Goal: Contribute content: Contribute content

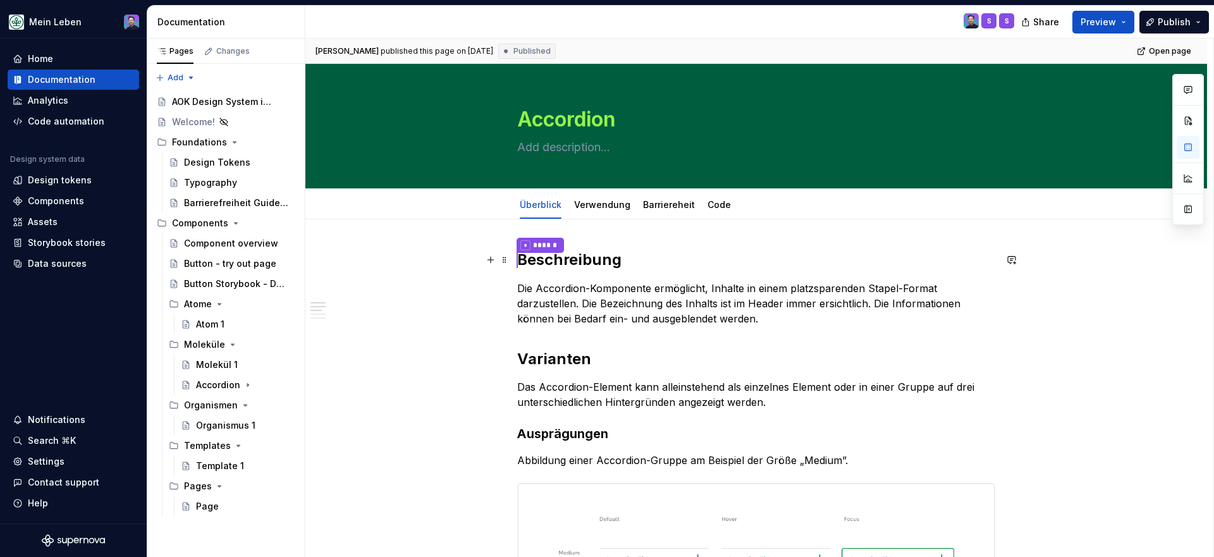
scroll to position [39, 0]
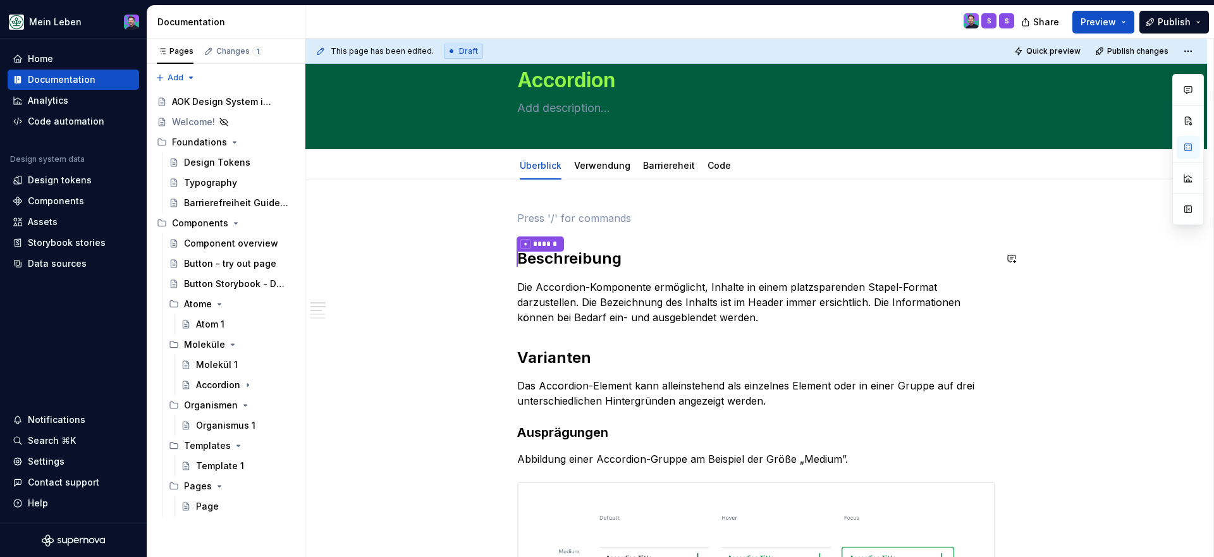
type textarea "*"
click at [546, 214] on p at bounding box center [756, 218] width 478 height 15
click at [496, 216] on button "button" at bounding box center [491, 218] width 18 height 18
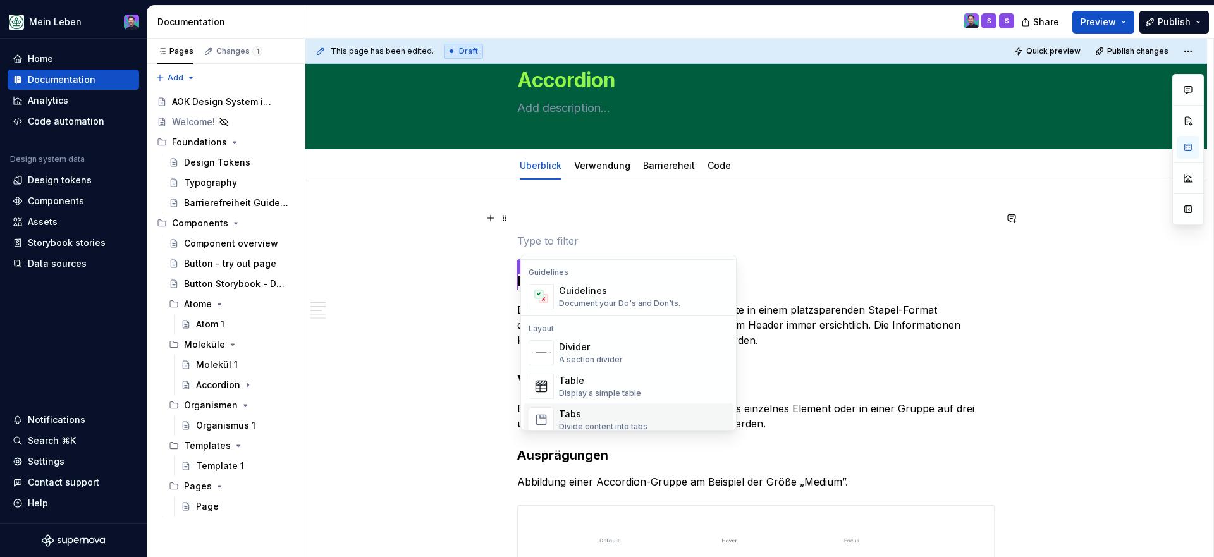
scroll to position [350, 0]
click at [571, 346] on div "Divider" at bounding box center [591, 350] width 64 height 13
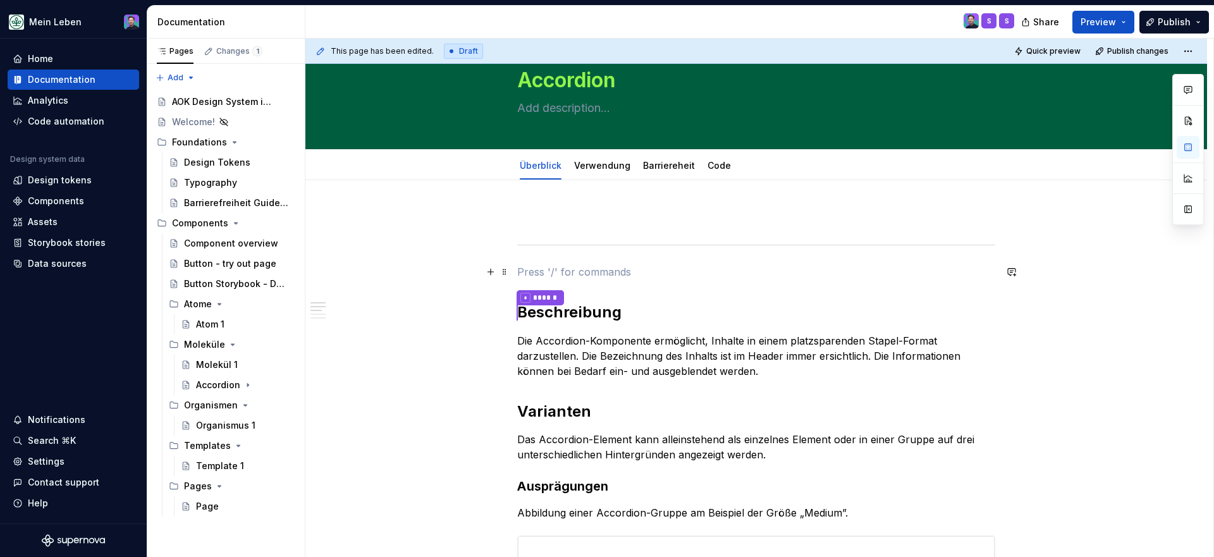
click at [591, 265] on p at bounding box center [756, 271] width 478 height 15
click at [639, 225] on p at bounding box center [756, 218] width 478 height 15
click at [489, 216] on button "button" at bounding box center [491, 218] width 18 height 18
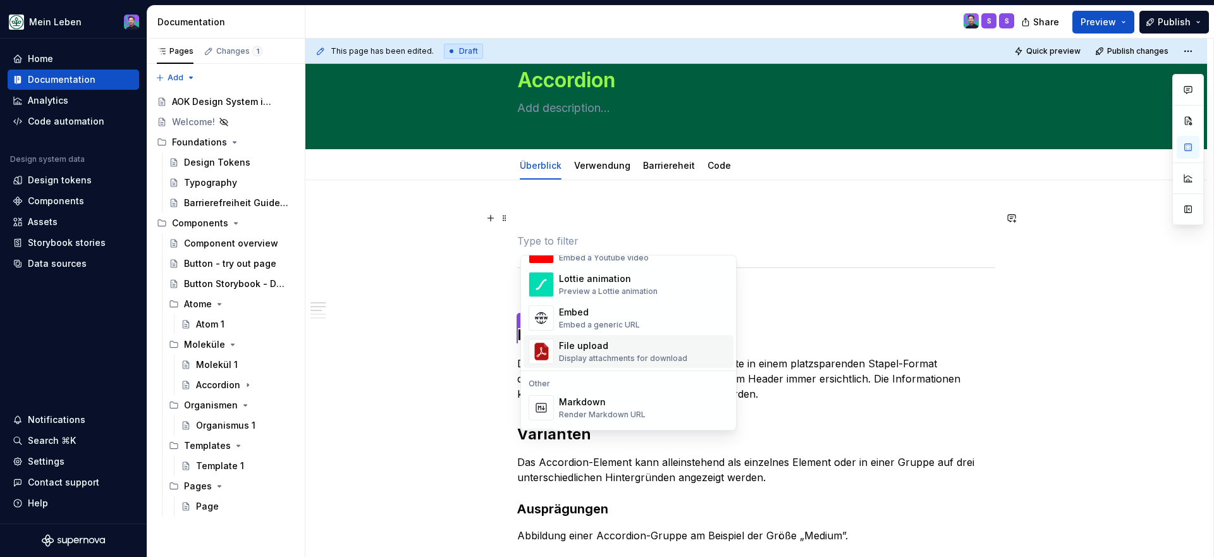
scroll to position [710, 0]
click at [593, 323] on div "Embed a generic URL" at bounding box center [599, 328] width 81 height 10
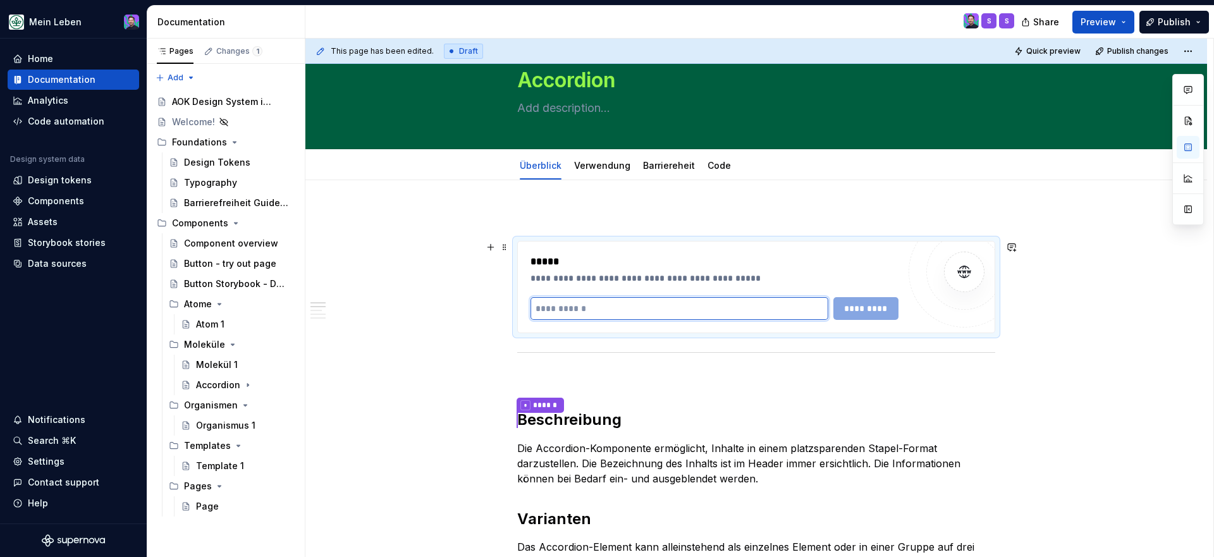
click at [595, 309] on input "text" at bounding box center [680, 308] width 298 height 23
paste input "**********"
type input "**********"
type textarea "*"
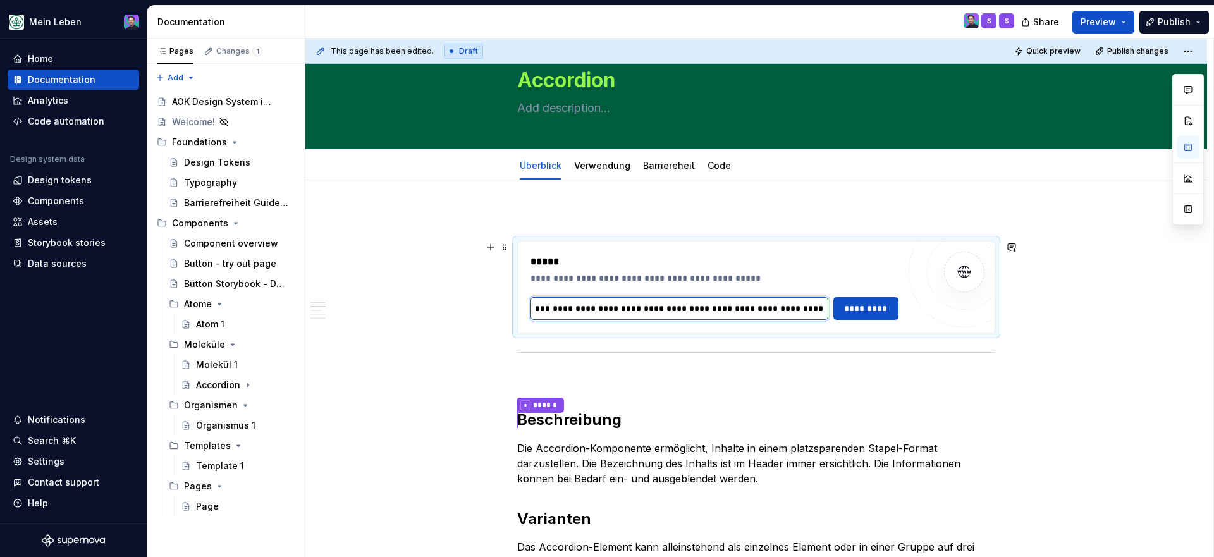
type input "**********"
click at [867, 321] on div "**********" at bounding box center [756, 287] width 477 height 91
click at [867, 317] on button "*********" at bounding box center [867, 308] width 66 height 23
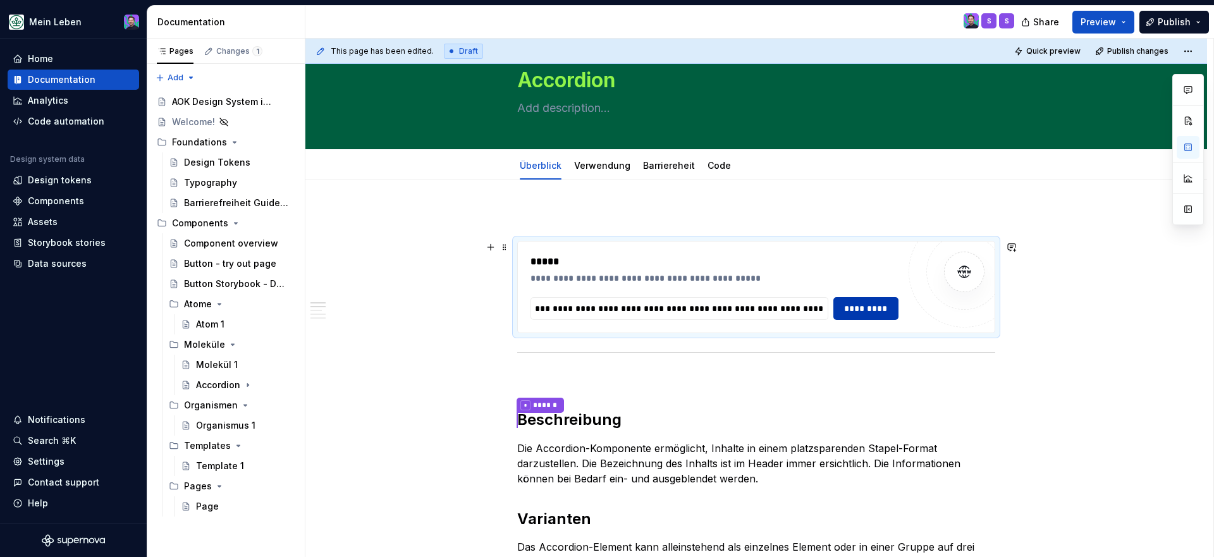
scroll to position [0, 0]
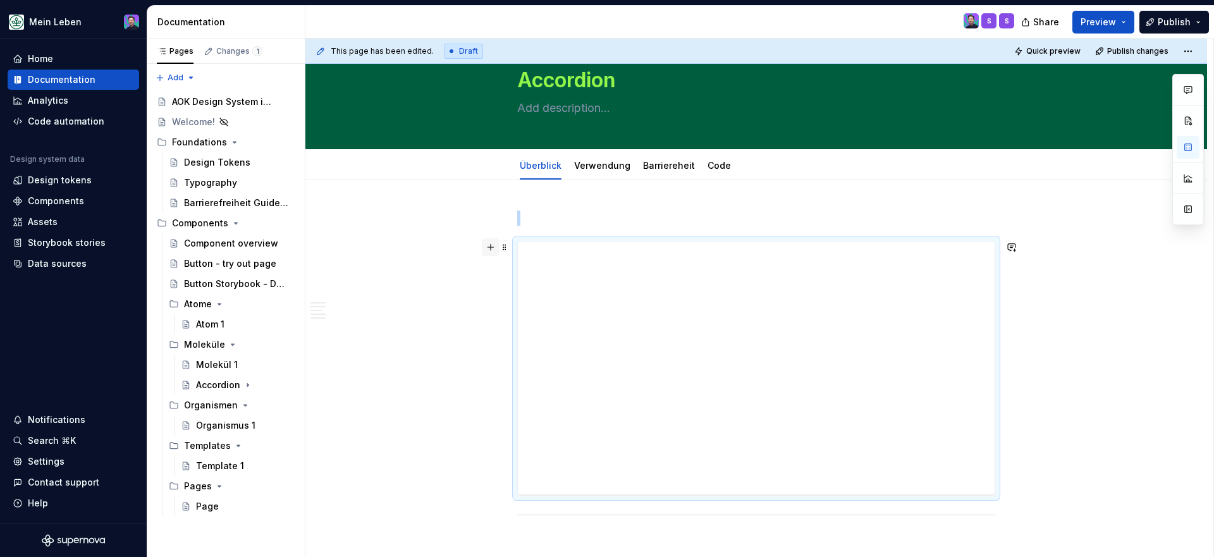
click at [493, 249] on button "button" at bounding box center [491, 247] width 18 height 18
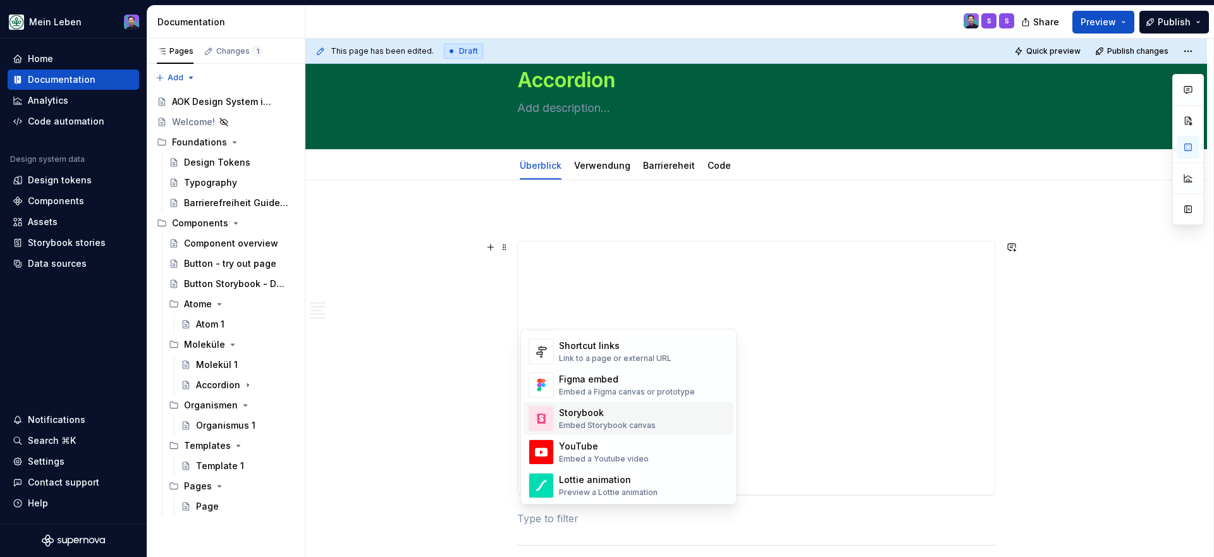
scroll to position [583, 0]
click at [584, 361] on div "Link to a page or external URL" at bounding box center [615, 362] width 113 height 10
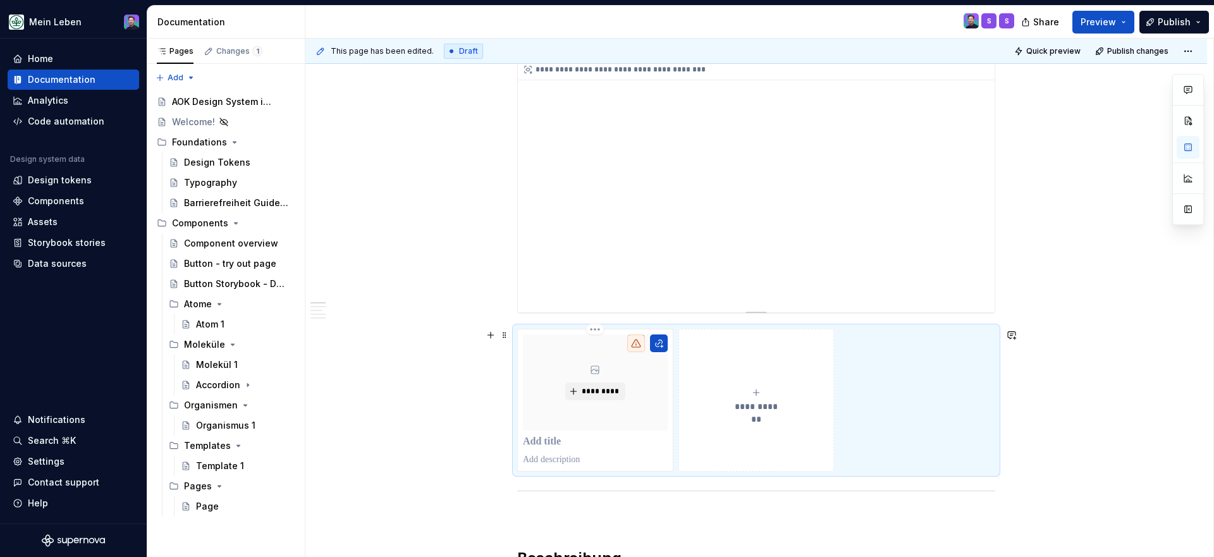
scroll to position [232, 0]
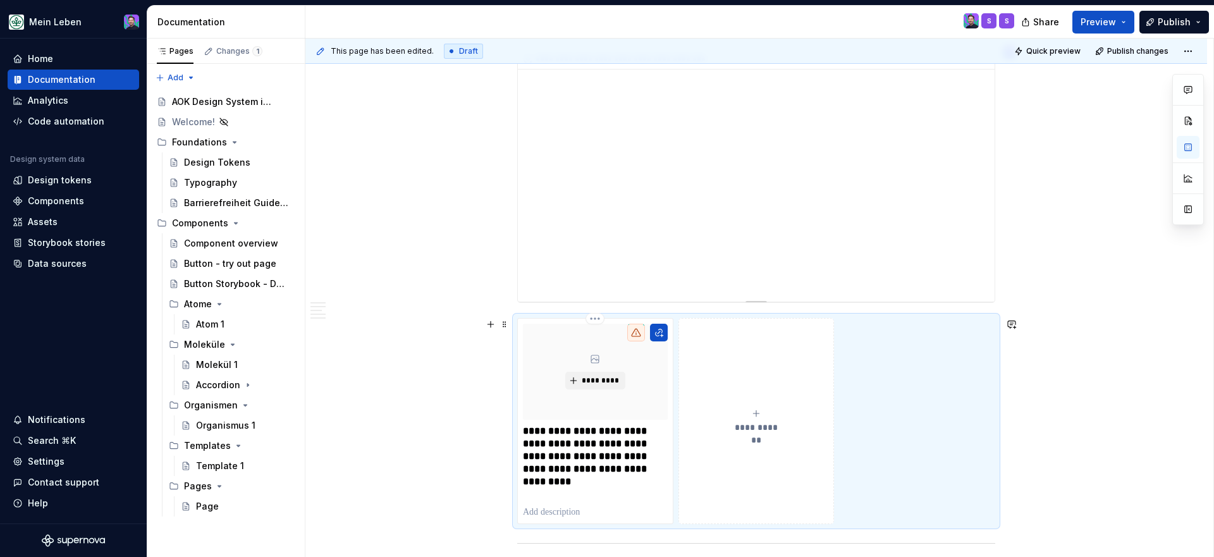
type textarea "*"
click at [699, 287] on div "**********" at bounding box center [756, 175] width 477 height 253
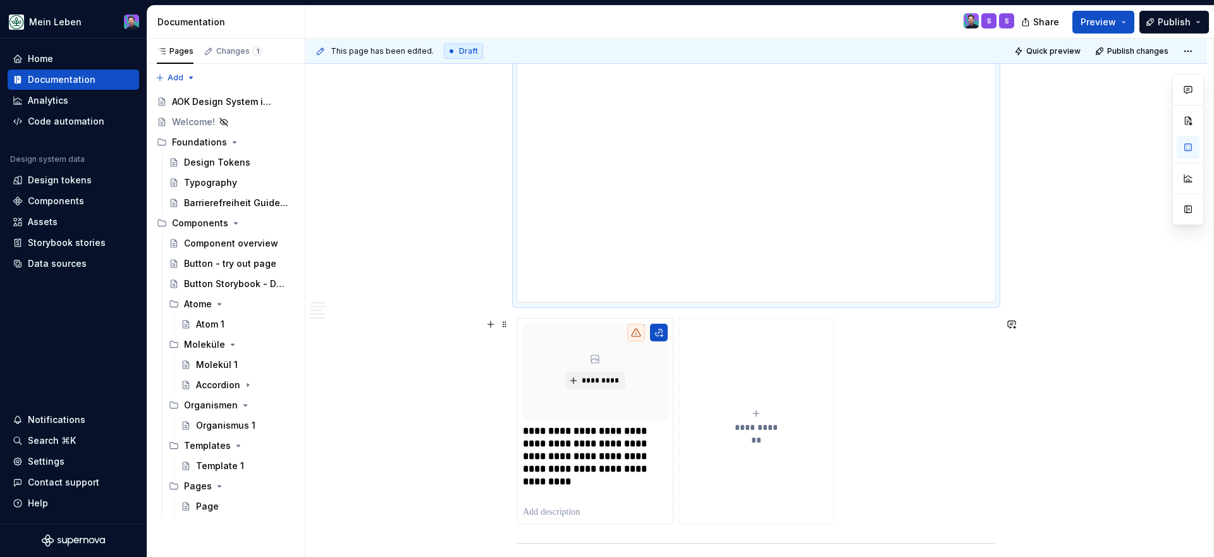
click at [686, 318] on div "**********" at bounding box center [756, 421] width 478 height 206
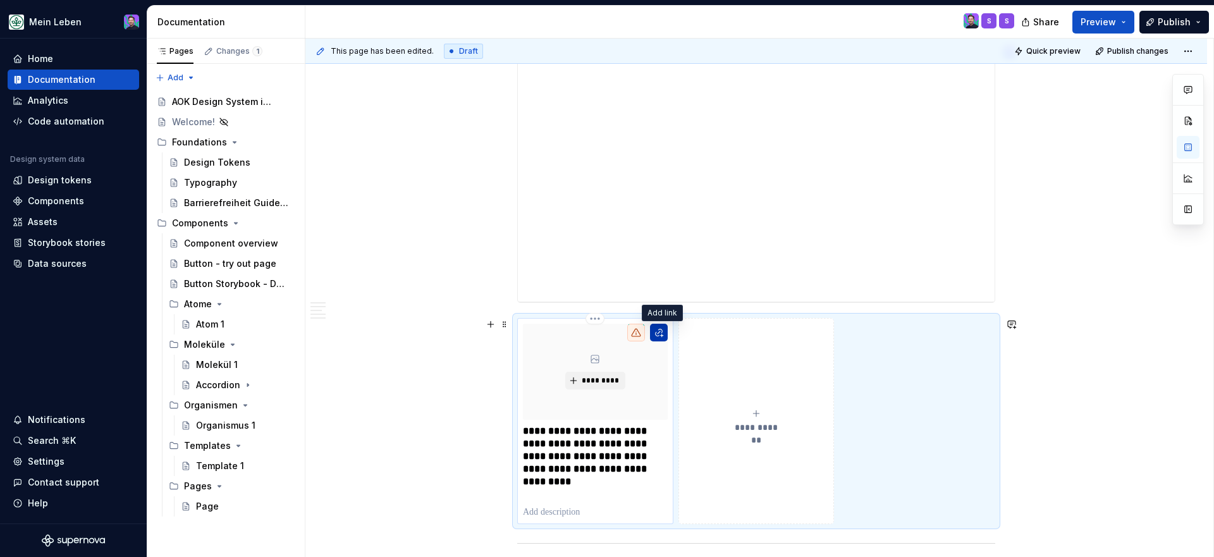
scroll to position [239, 0]
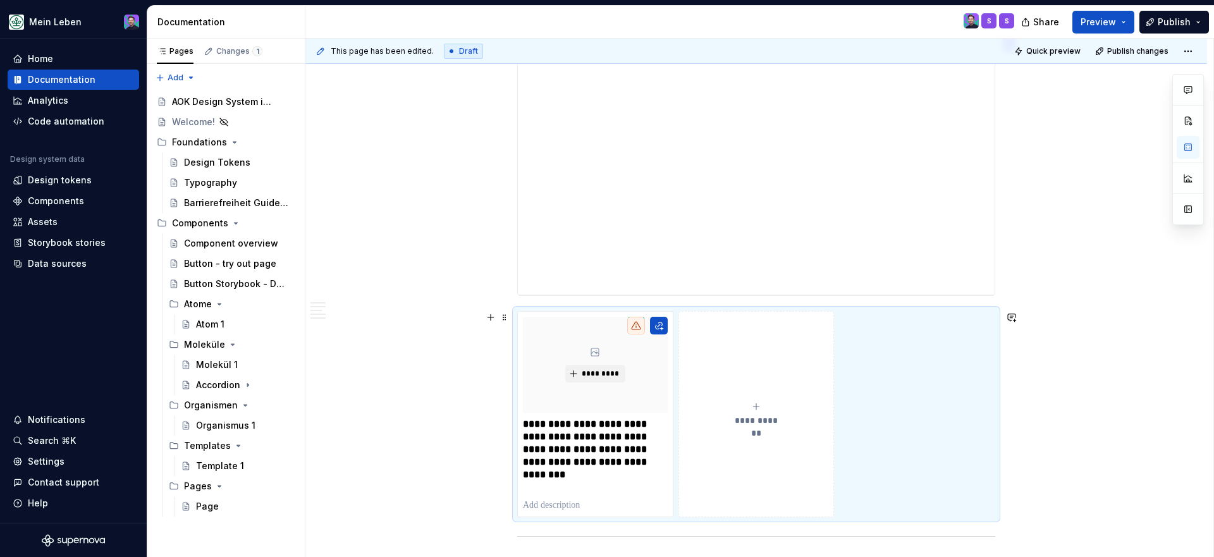
click at [685, 311] on div "**********" at bounding box center [756, 414] width 478 height 206
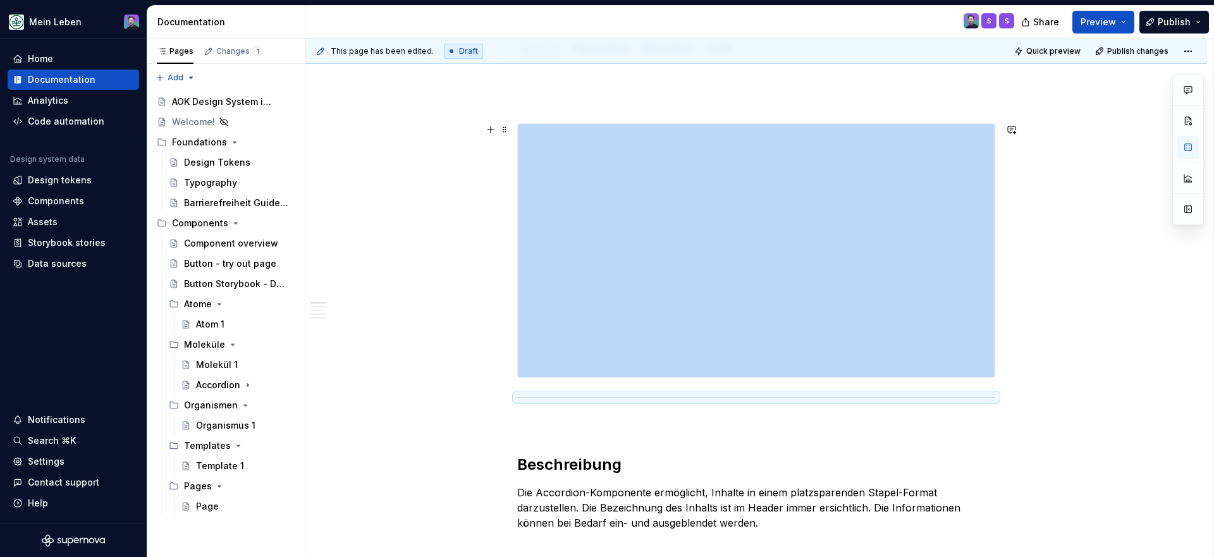
scroll to position [130, 0]
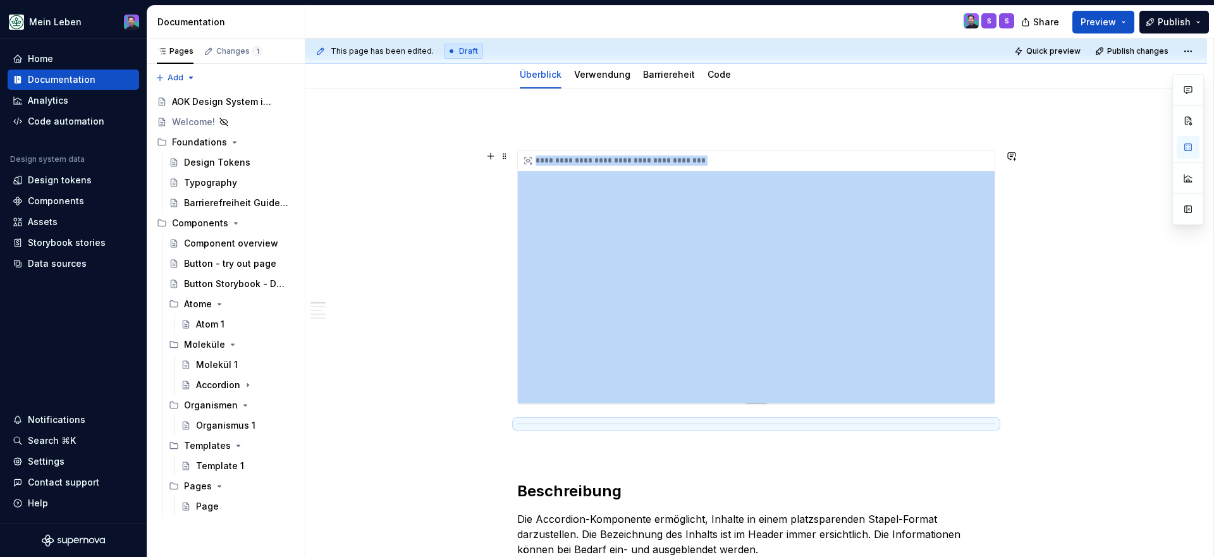
type textarea "*"
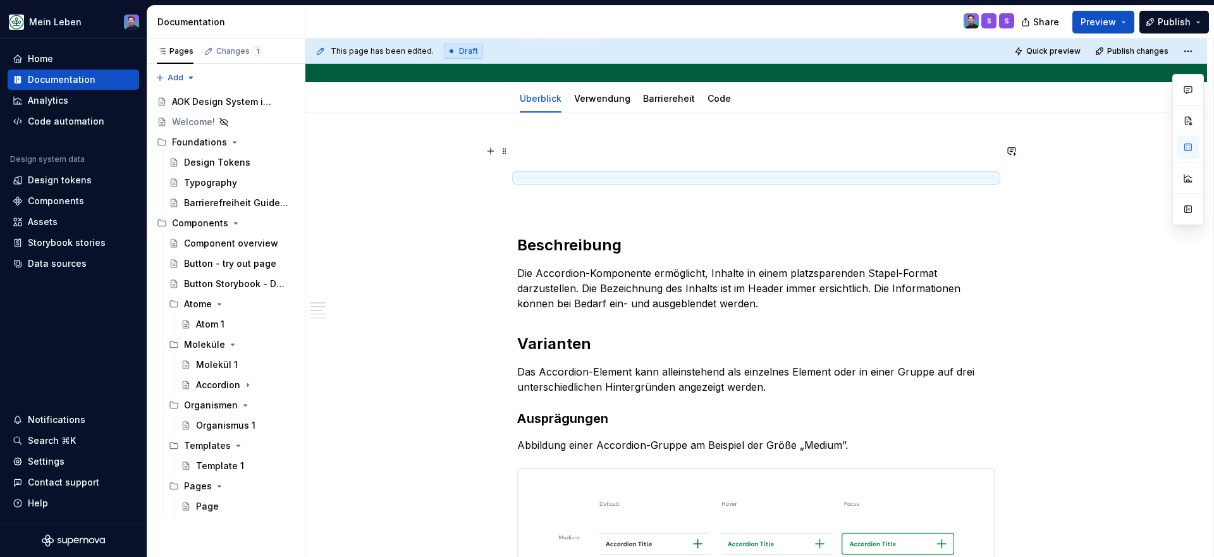
scroll to position [99, 0]
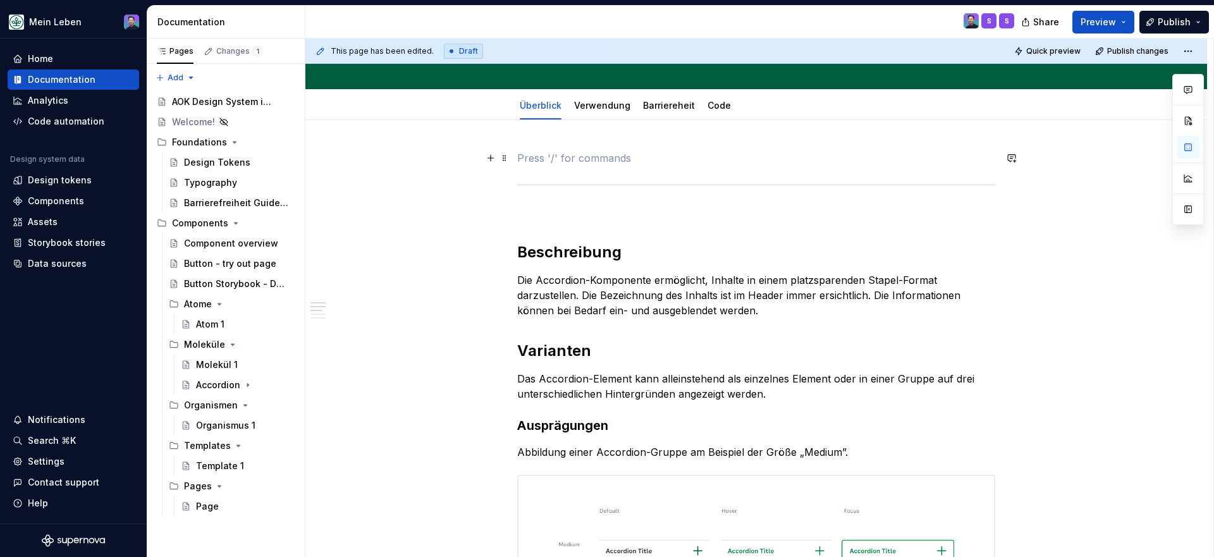
click at [665, 158] on p at bounding box center [756, 158] width 478 height 15
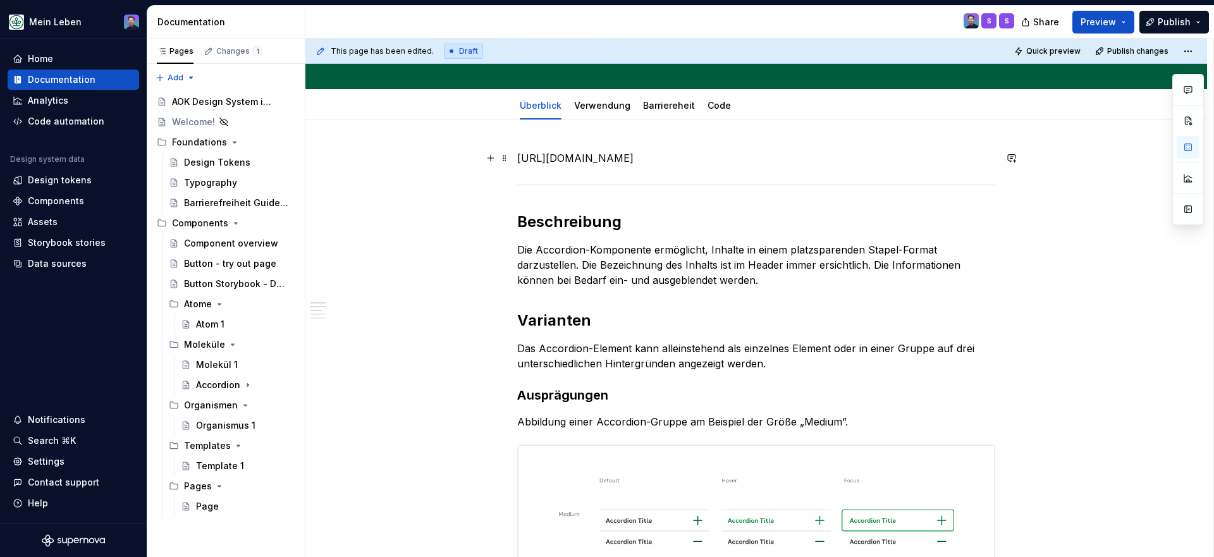
click at [793, 166] on p "[URL][DOMAIN_NAME]" at bounding box center [756, 158] width 478 height 15
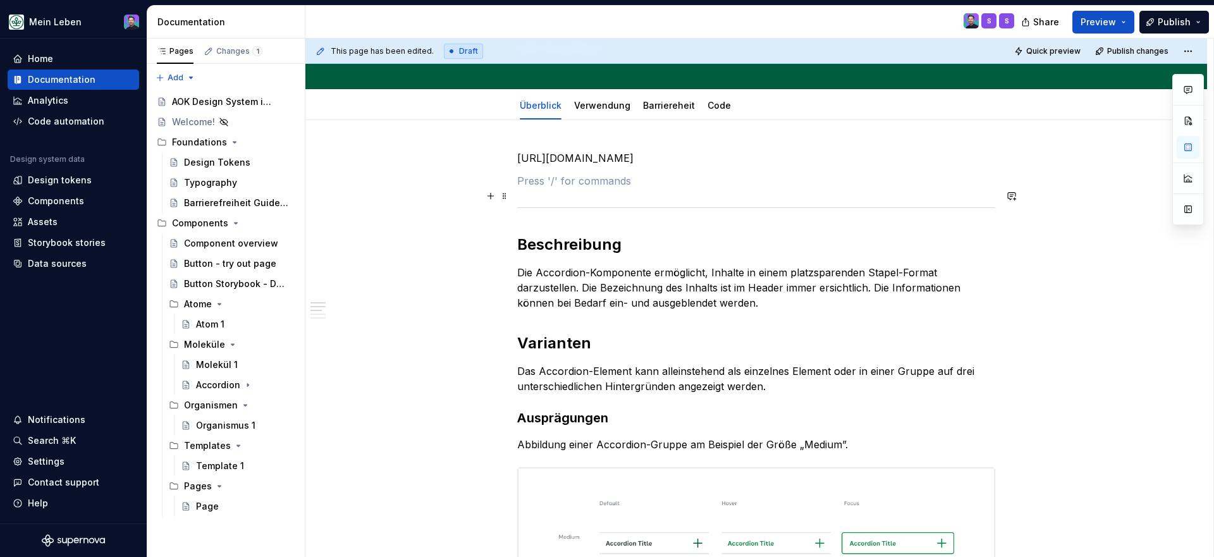
click at [497, 202] on button "button" at bounding box center [491, 196] width 18 height 18
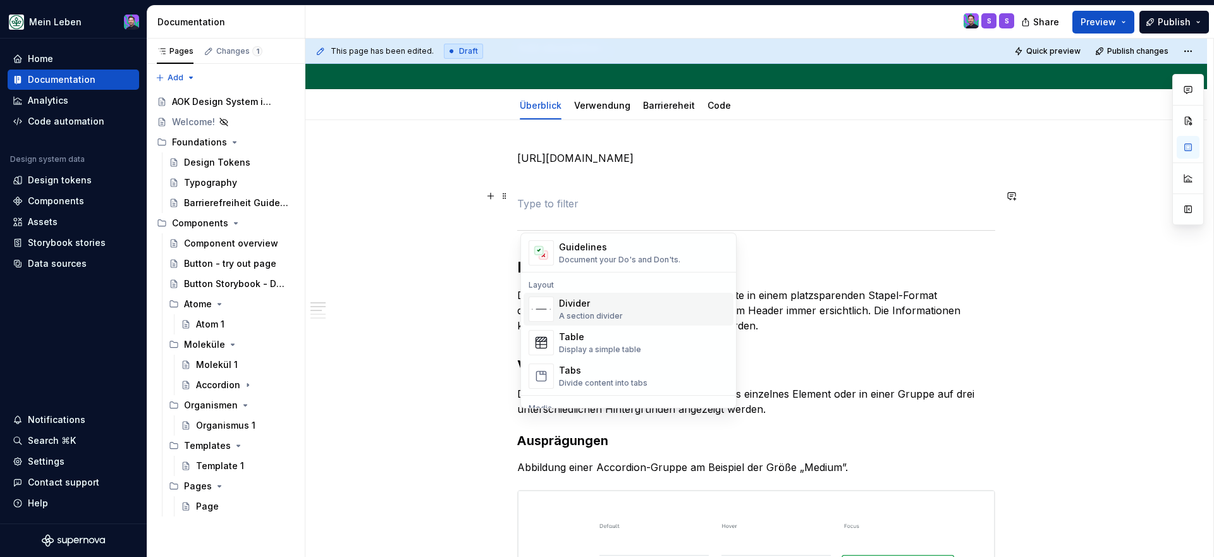
scroll to position [382, 0]
click at [596, 337] on div "Table Display a simple table" at bounding box center [600, 336] width 82 height 24
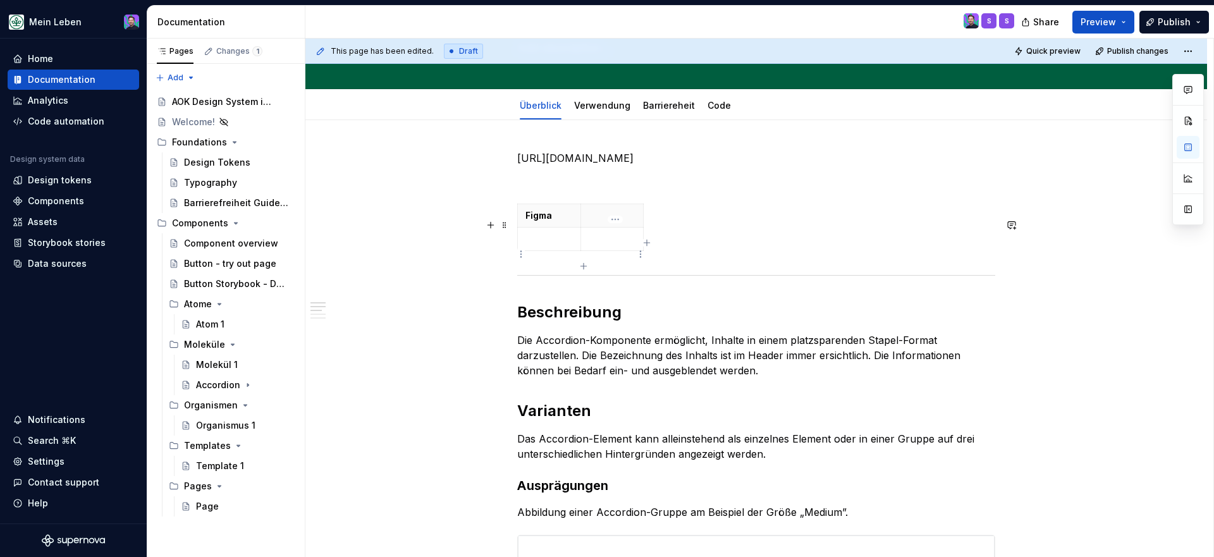
click at [654, 244] on div "Figma" at bounding box center [756, 230] width 478 height 52
click at [636, 222] on p at bounding box center [612, 215] width 47 height 13
click at [615, 218] on table "Figma" at bounding box center [580, 227] width 127 height 47
click at [600, 222] on p at bounding box center [612, 215] width 47 height 13
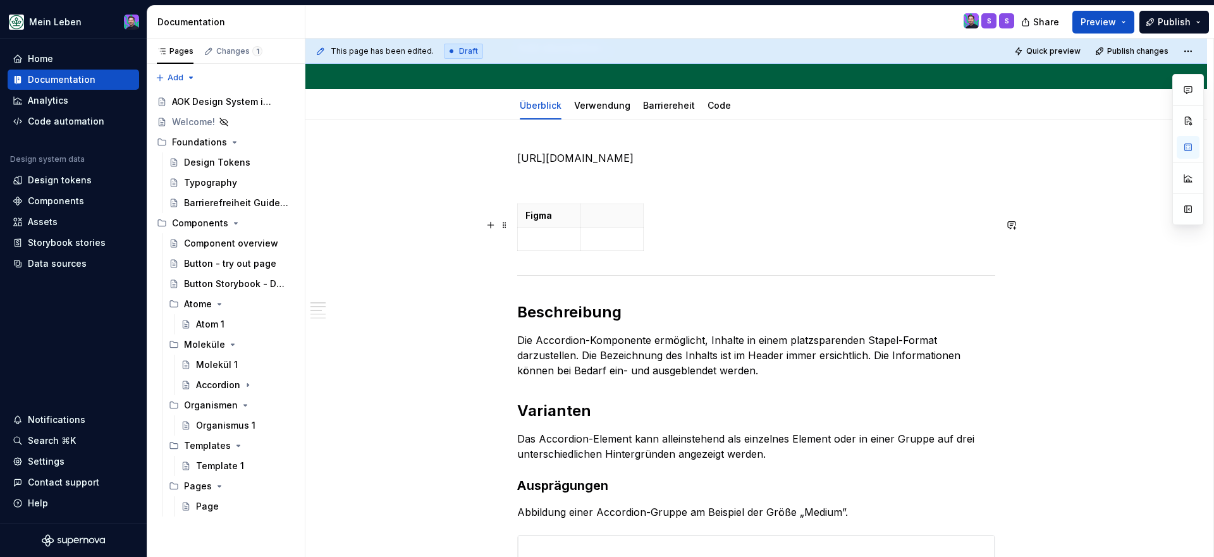
click at [538, 219] on th "Figma" at bounding box center [549, 215] width 63 height 23
click at [550, 218] on html "Mein Leben Home Documentation Analytics Code automation Design system data Desi…" at bounding box center [607, 278] width 1214 height 557
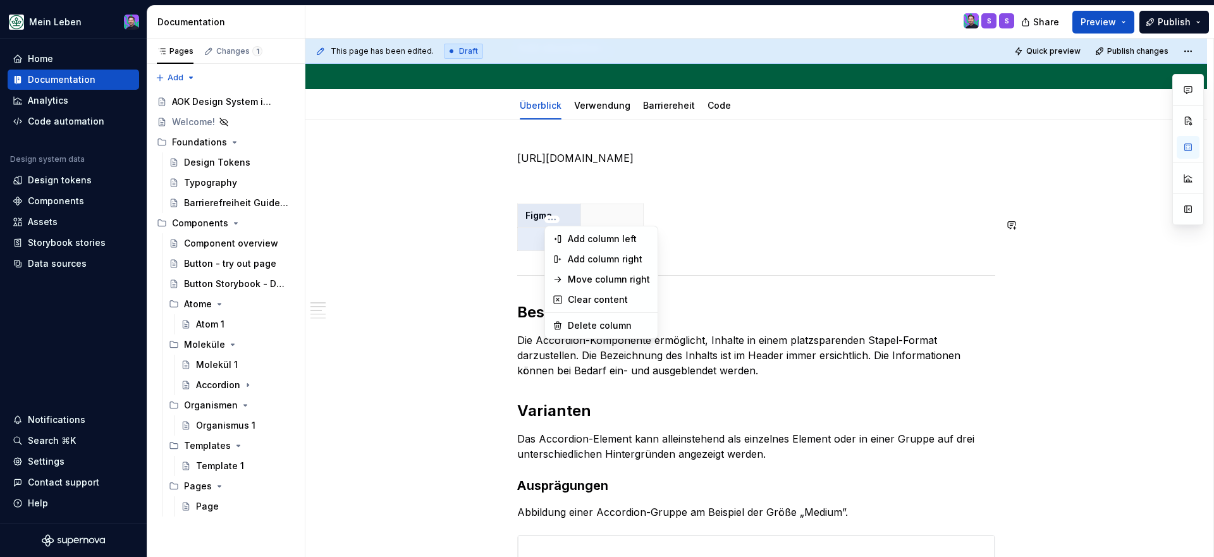
click at [569, 214] on html "Mein Leben Home Documentation Analytics Code automation Design system data Desi…" at bounding box center [607, 278] width 1214 height 557
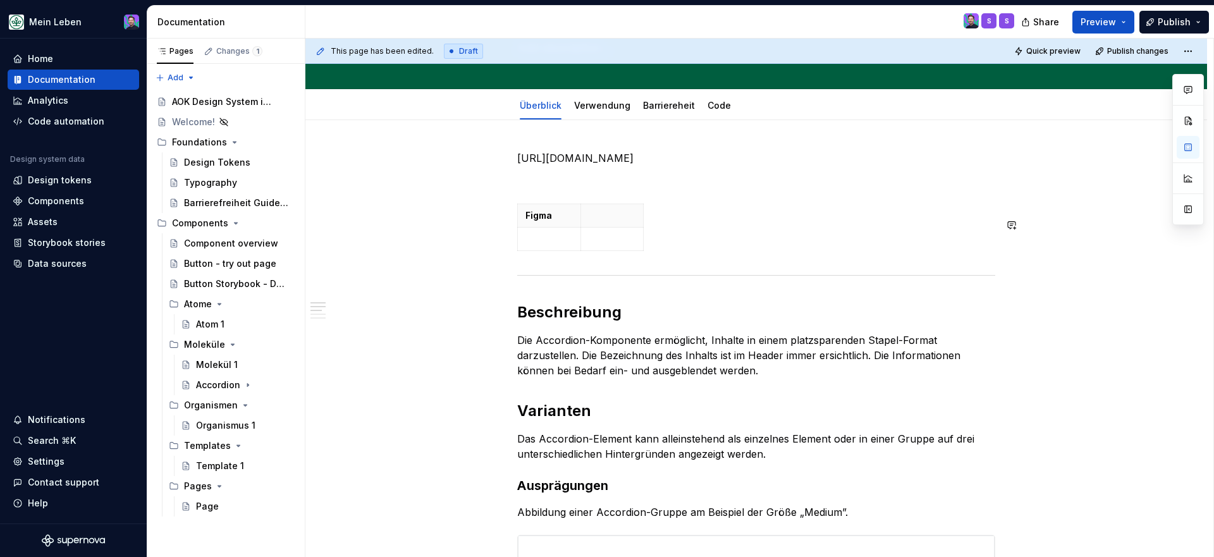
drag, startPoint x: 675, startPoint y: 271, endPoint x: 512, endPoint y: 207, distance: 175.0
click at [656, 256] on div "Figma" at bounding box center [756, 230] width 478 height 52
click at [688, 256] on div at bounding box center [756, 230] width 478 height 52
click at [719, 280] on div at bounding box center [756, 275] width 478 height 8
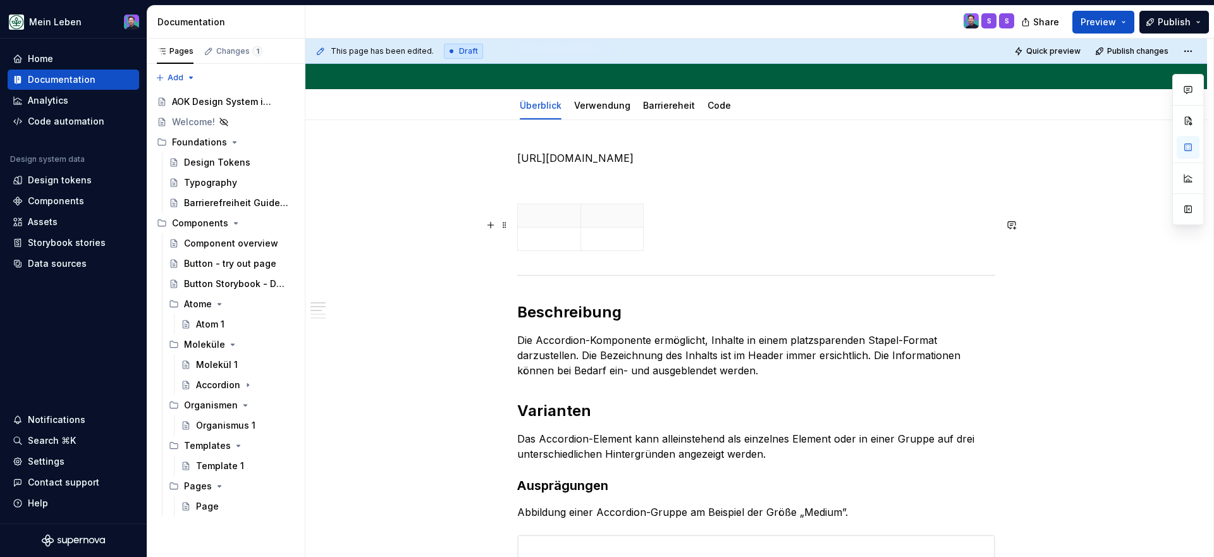
click at [669, 256] on div at bounding box center [756, 230] width 478 height 52
drag, startPoint x: 662, startPoint y: 271, endPoint x: 487, endPoint y: 207, distance: 185.9
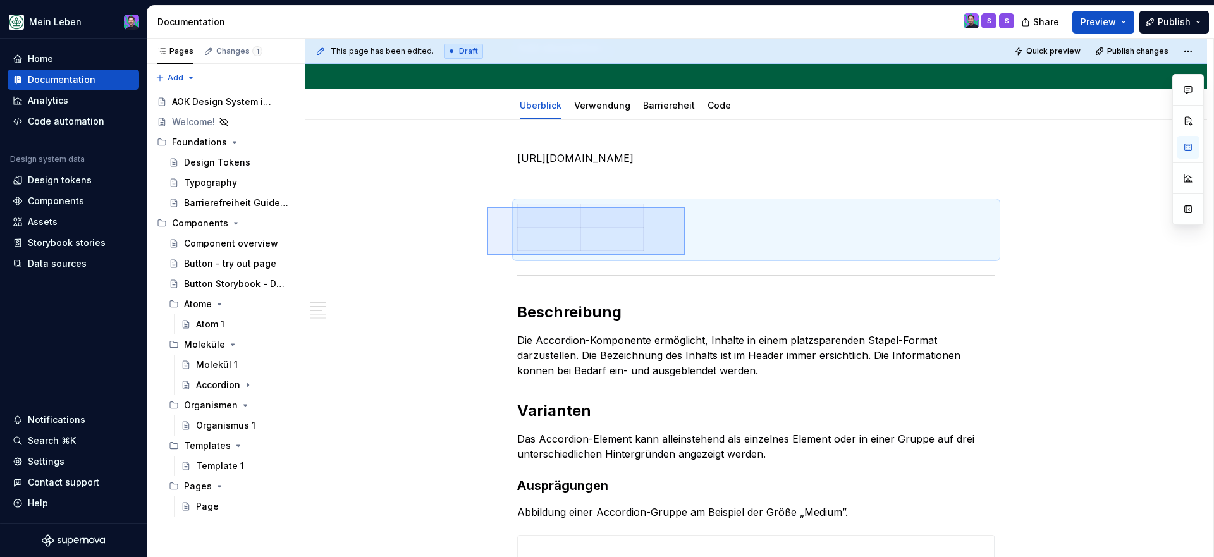
drag, startPoint x: 487, startPoint y: 207, endPoint x: 690, endPoint y: 261, distance: 210.0
click at [690, 261] on div "This page has been edited. Draft Quick preview Publish changes Accordion Edit h…" at bounding box center [760, 298] width 908 height 519
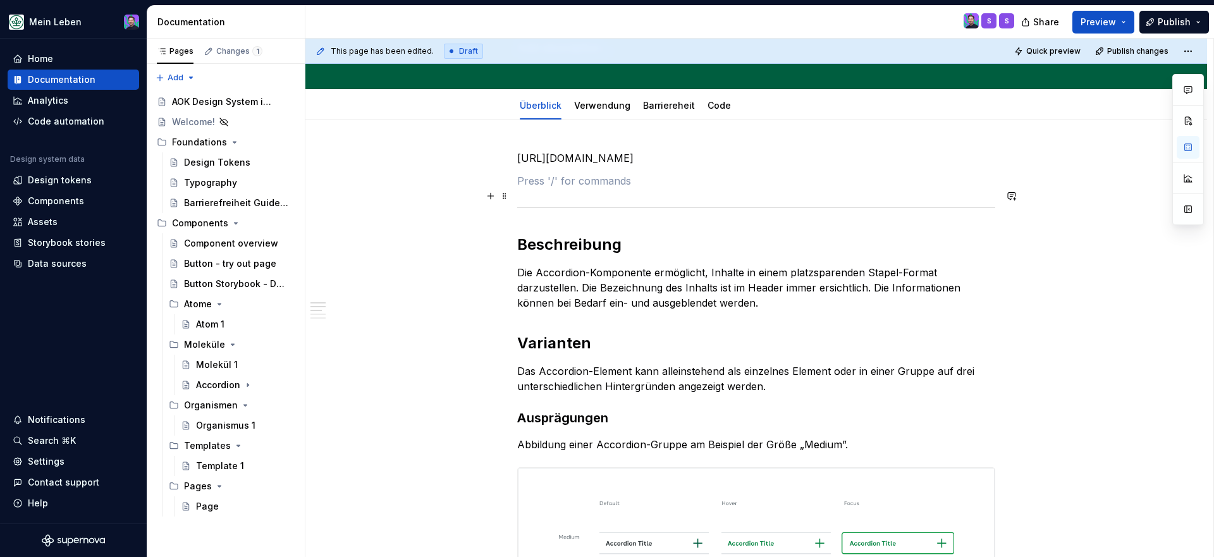
click at [650, 188] on p at bounding box center [756, 180] width 478 height 15
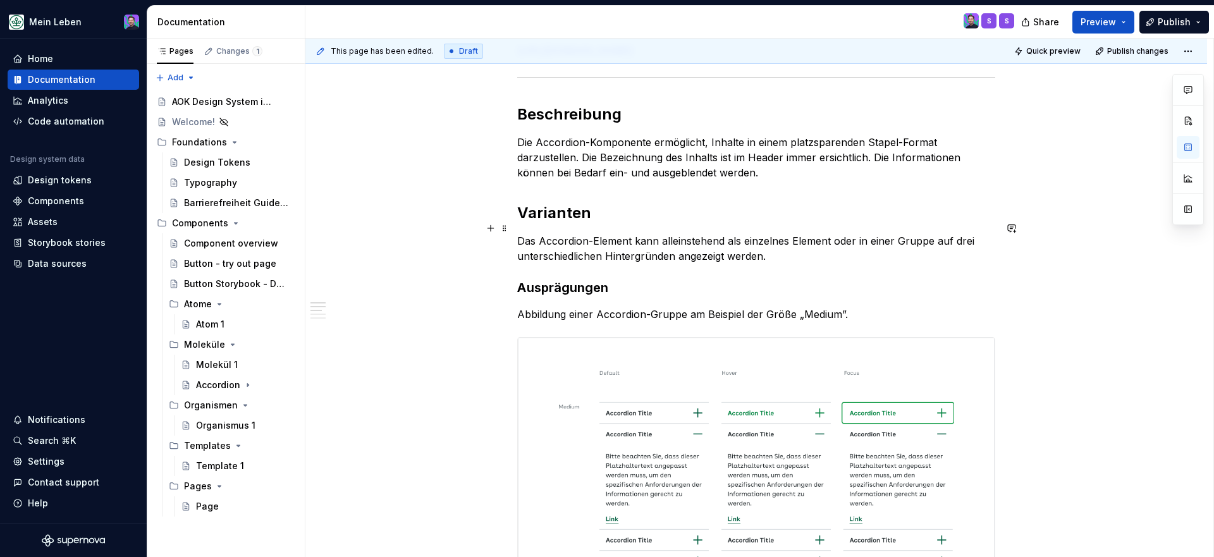
scroll to position [0, 0]
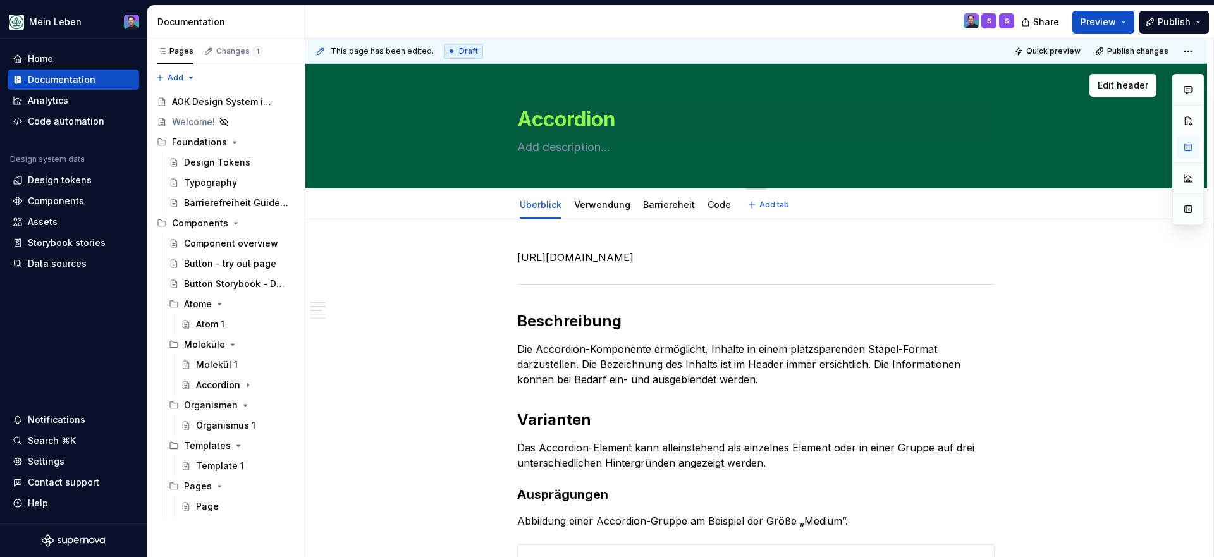
type textarea "*"
click at [649, 210] on div "Barriereheit" at bounding box center [669, 205] width 52 height 13
click at [655, 205] on link "Barriereheit" at bounding box center [669, 204] width 52 height 11
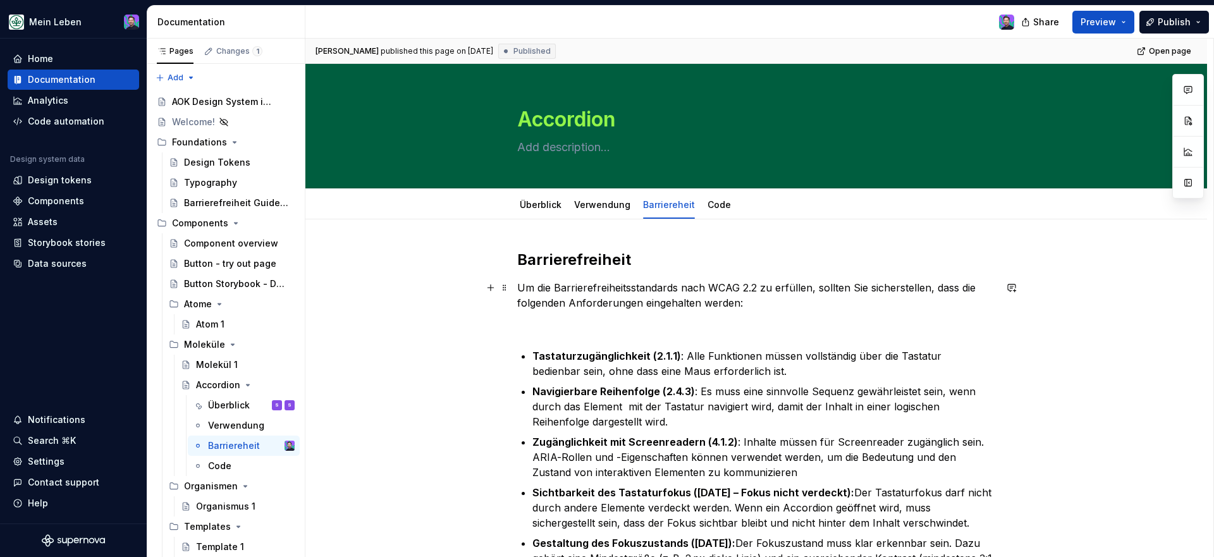
scroll to position [3, 0]
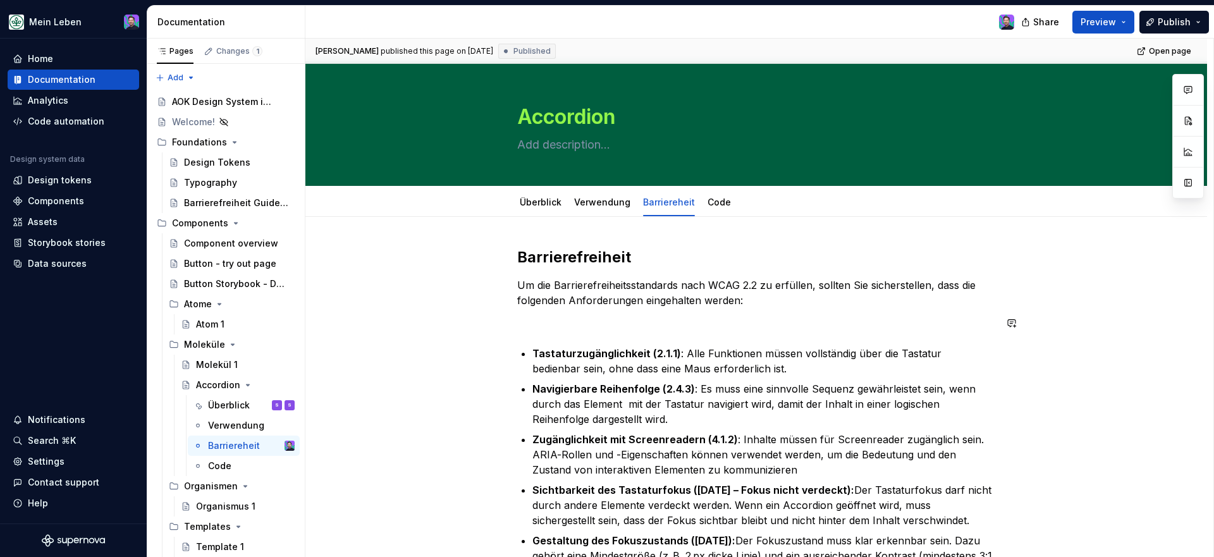
click at [579, 332] on div "Barrierefreiheit Um die Barrierefreiheitsstandards nach WCAG 2.2 zu erfüllen, s…" at bounding box center [756, 453] width 478 height 412
click at [550, 210] on div "Überblick" at bounding box center [541, 202] width 52 height 20
click at [558, 211] on div "Überblick" at bounding box center [541, 202] width 52 height 20
click at [551, 201] on link "Überblick" at bounding box center [541, 202] width 42 height 11
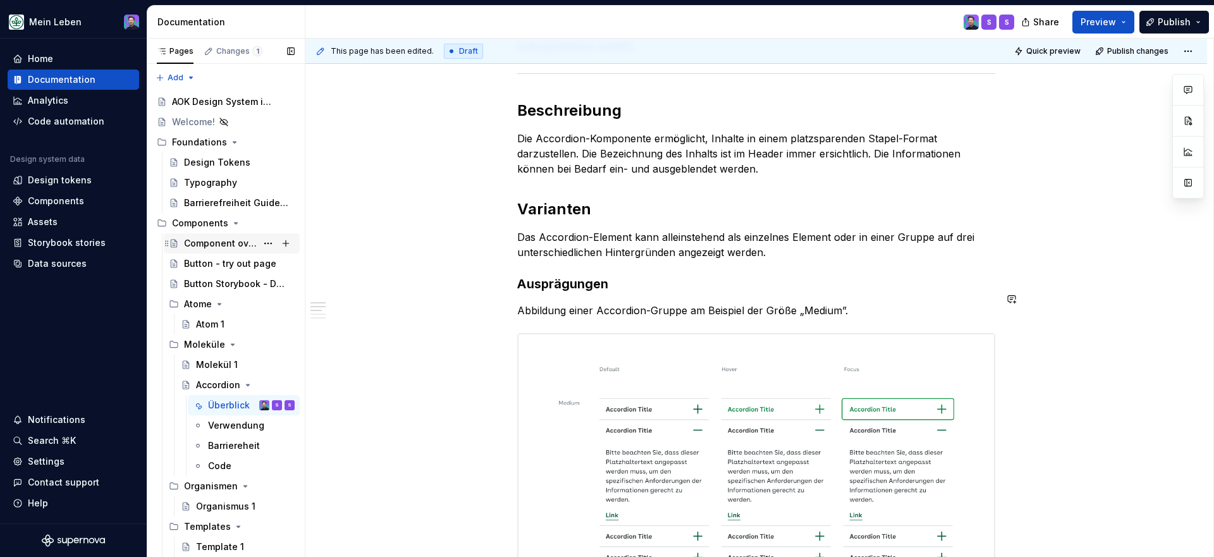
scroll to position [188, 0]
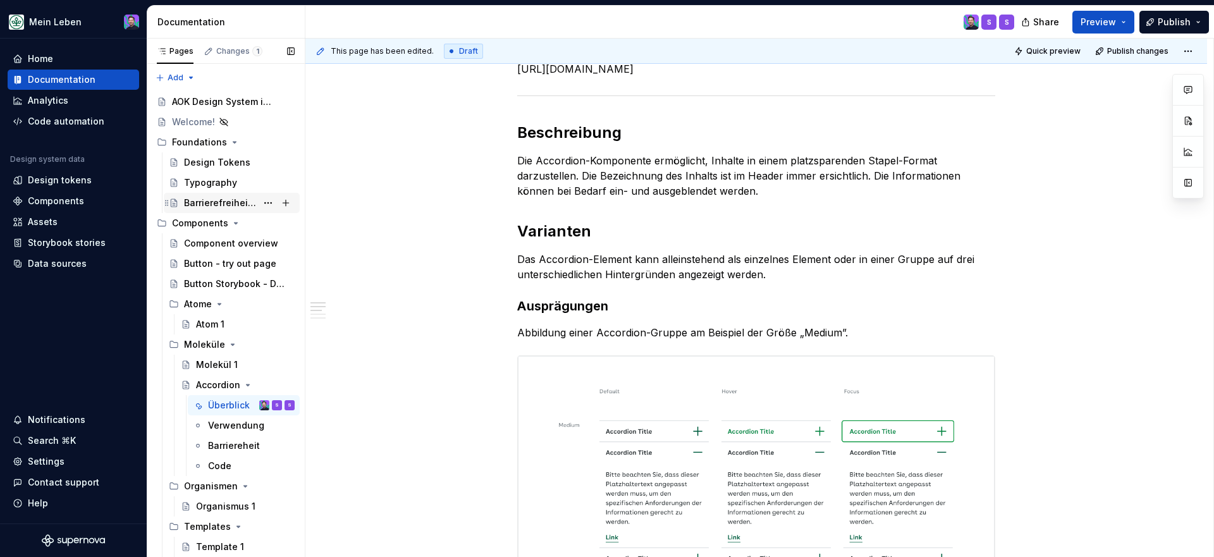
click at [206, 210] on div "Barrierefreiheit Guidelines" at bounding box center [239, 203] width 111 height 18
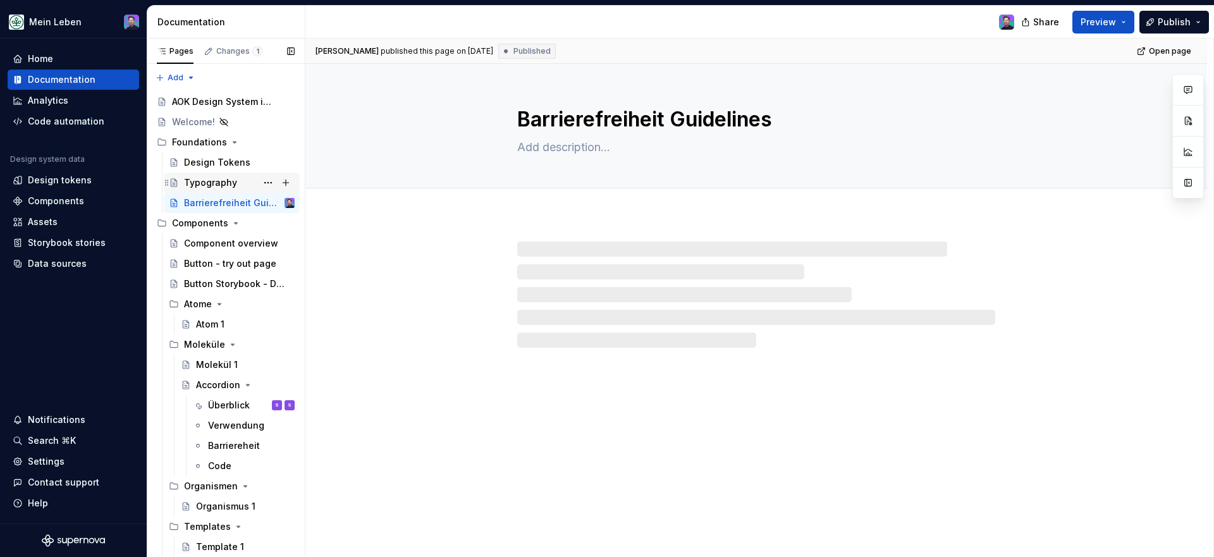
click at [210, 185] on div "Typography" at bounding box center [210, 182] width 53 height 13
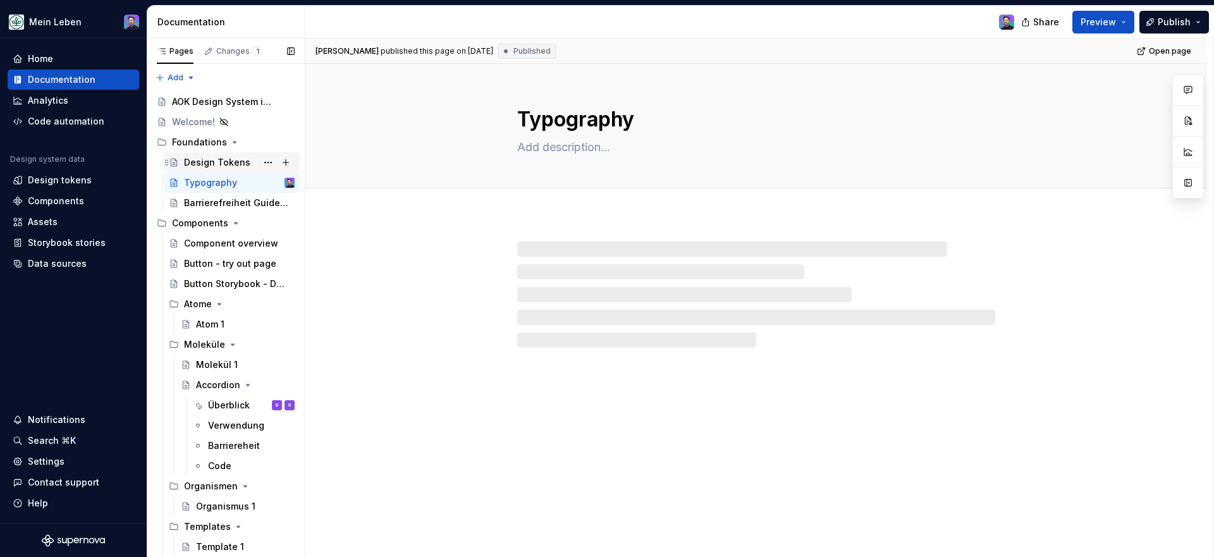
click at [218, 162] on div "Design Tokens" at bounding box center [217, 162] width 66 height 13
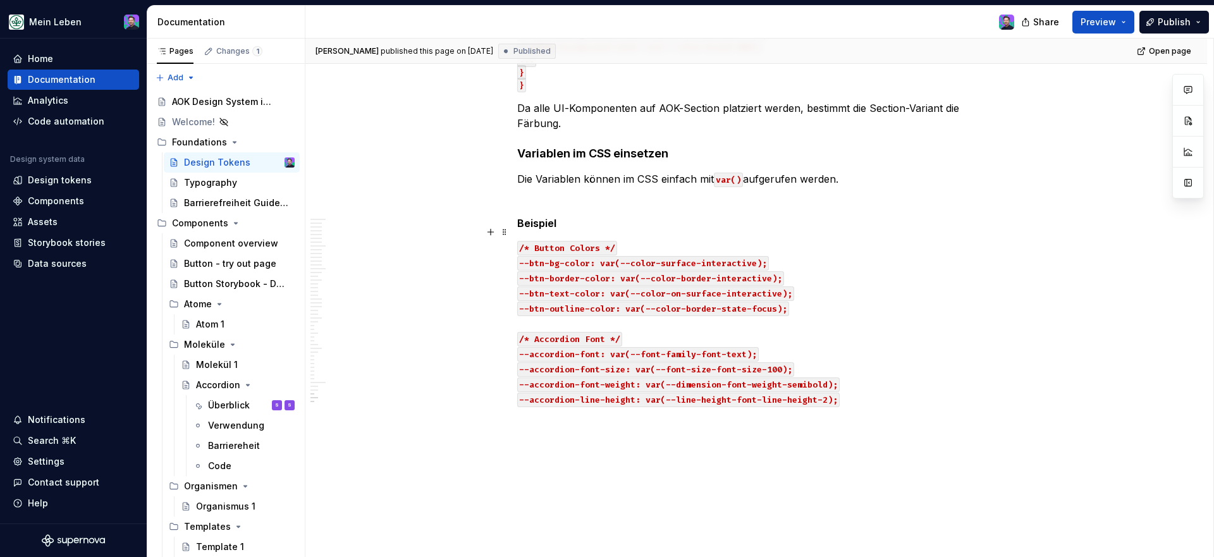
scroll to position [17610, 0]
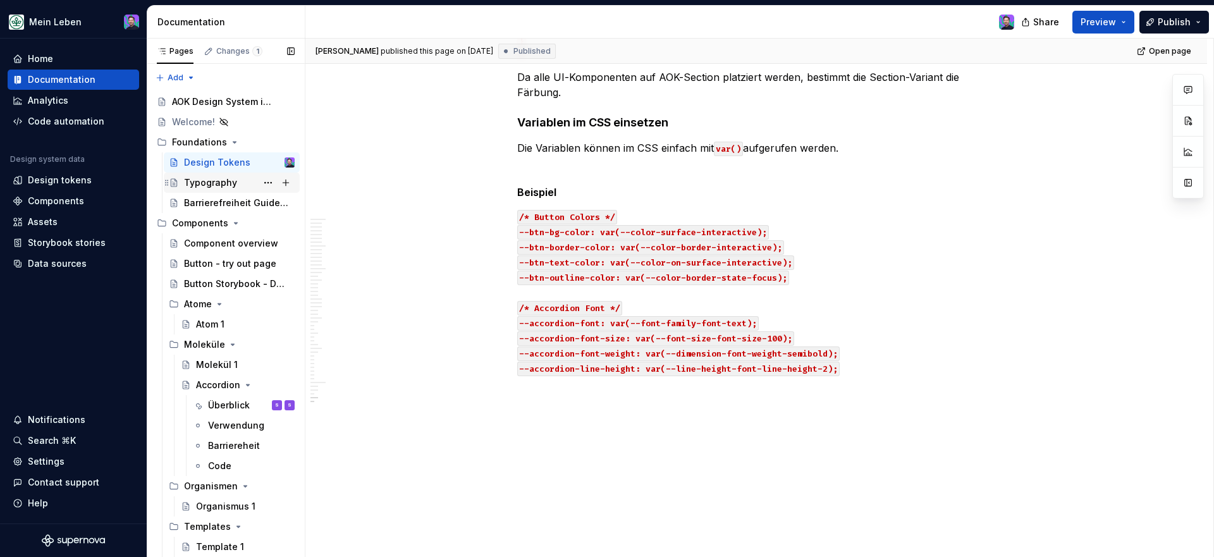
click at [221, 178] on div "Typography" at bounding box center [210, 182] width 53 height 13
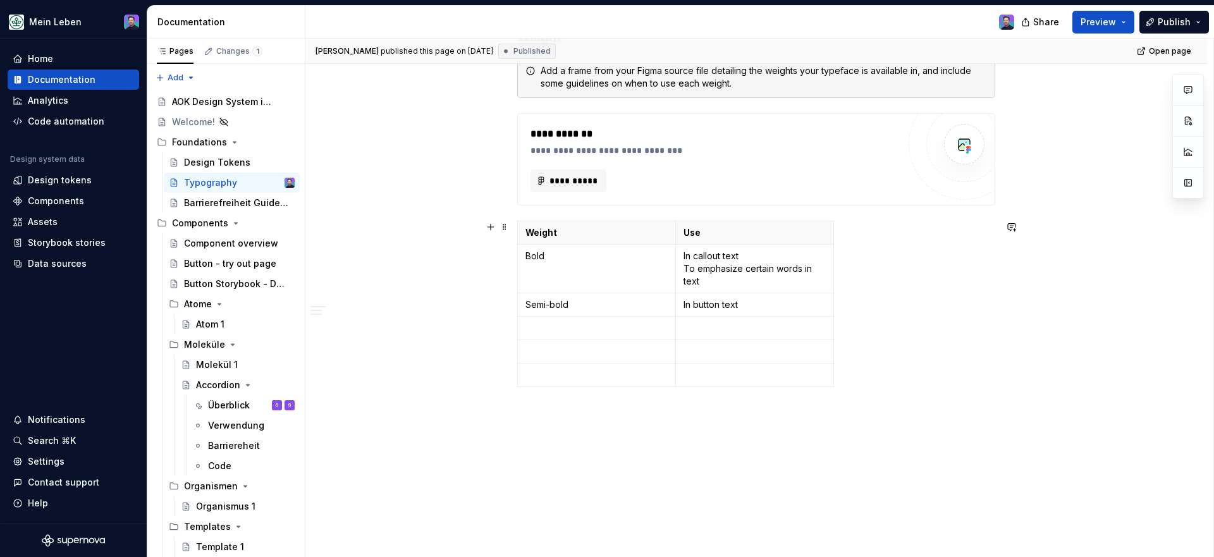
scroll to position [2712, 0]
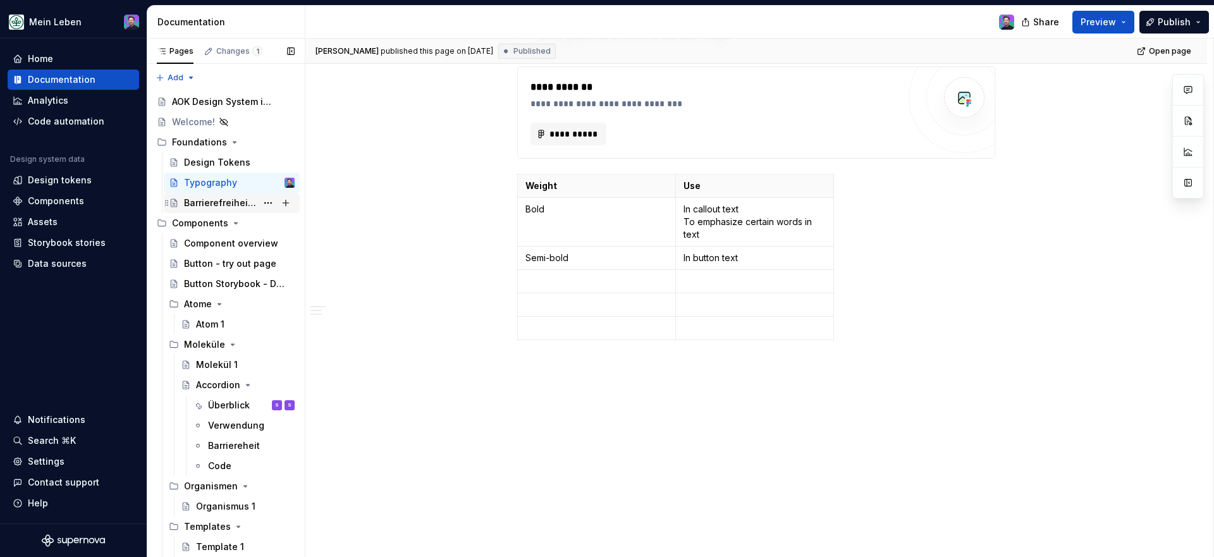
click at [205, 198] on div "Barrierefreiheit Guidelines" at bounding box center [220, 203] width 73 height 13
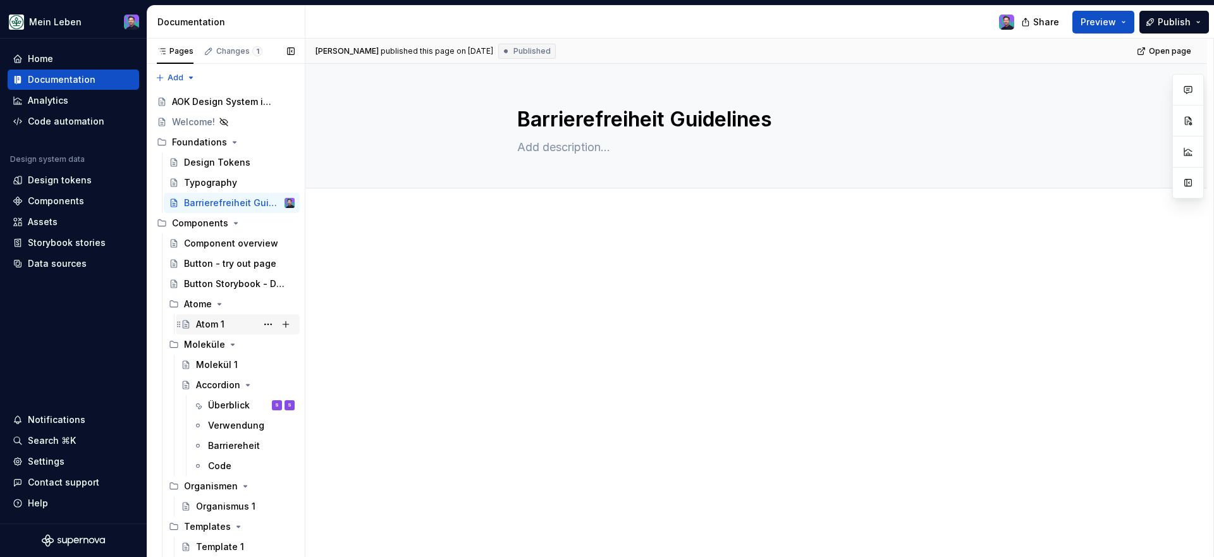
click at [209, 333] on div "Atom 1" at bounding box center [245, 325] width 99 height 18
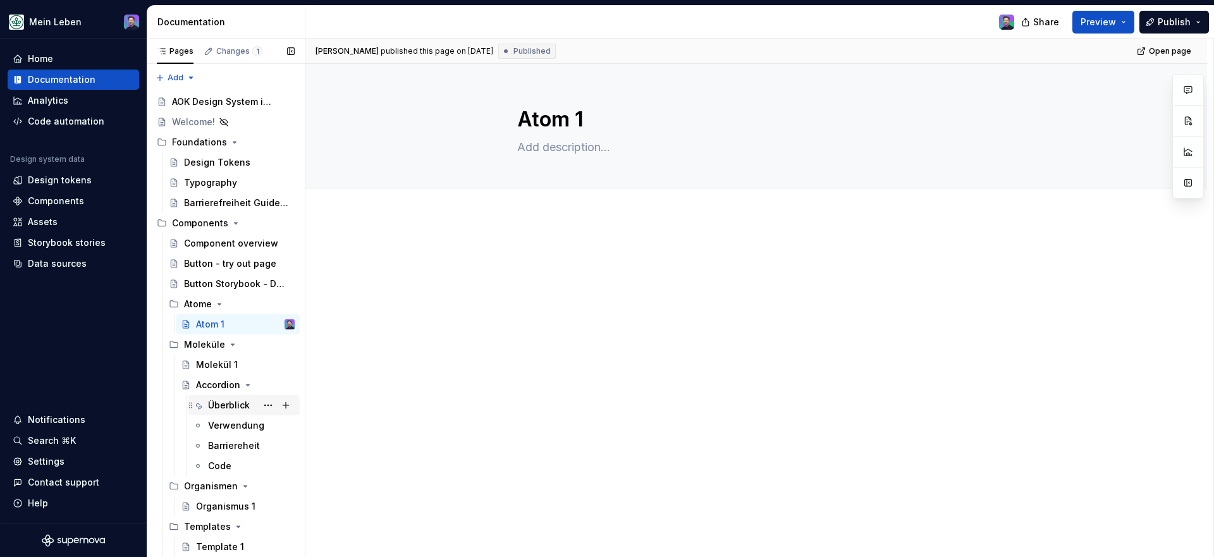
click at [210, 411] on div "Überblick" at bounding box center [229, 405] width 42 height 13
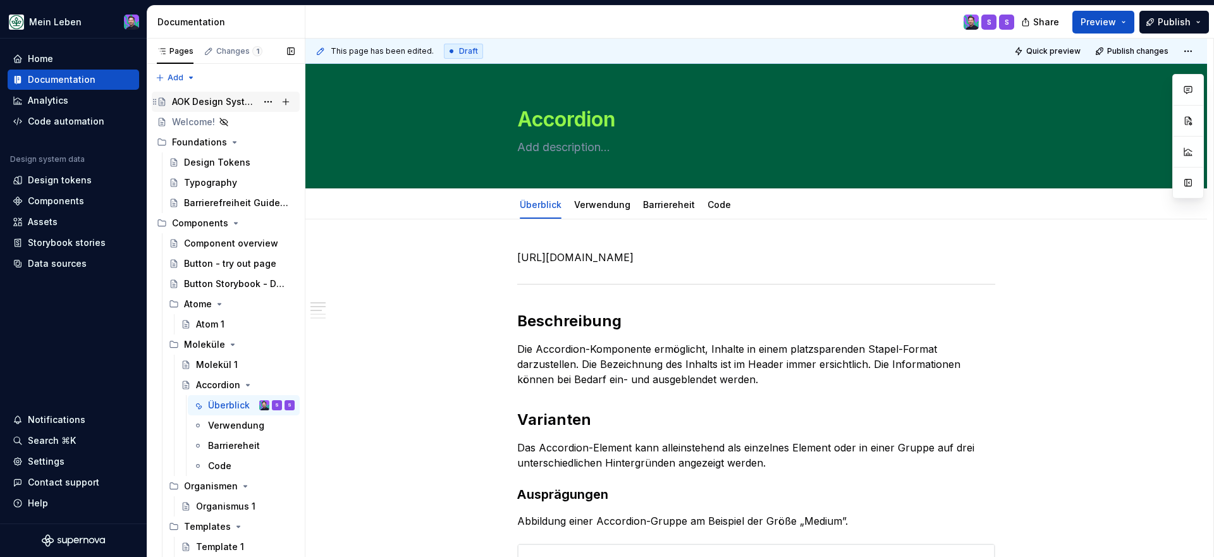
click at [192, 102] on div "AOK Design System in Arbeit" at bounding box center [214, 102] width 85 height 13
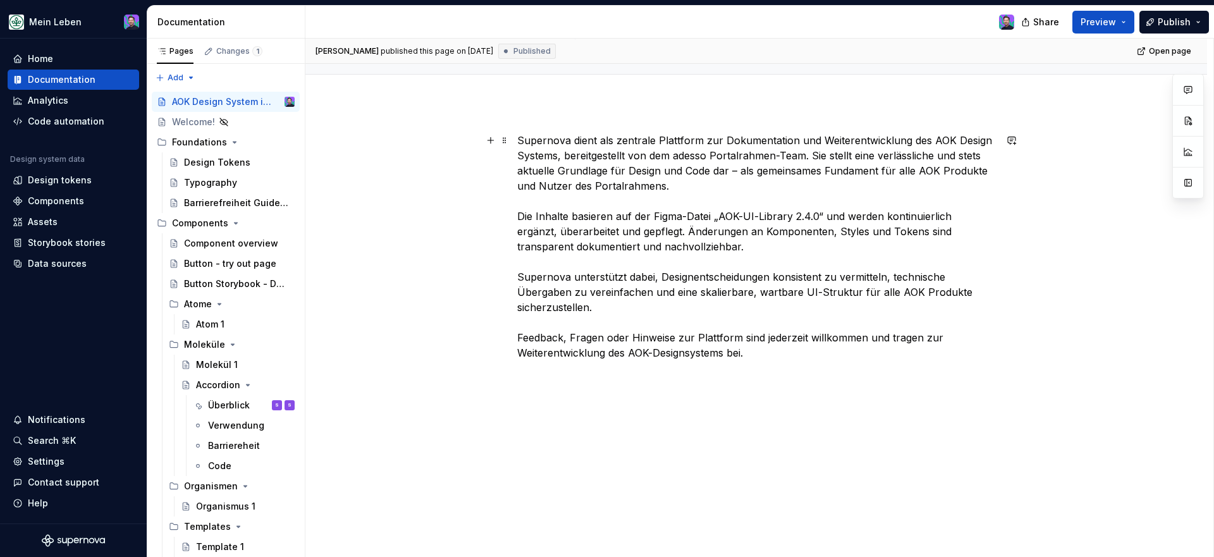
scroll to position [121, 0]
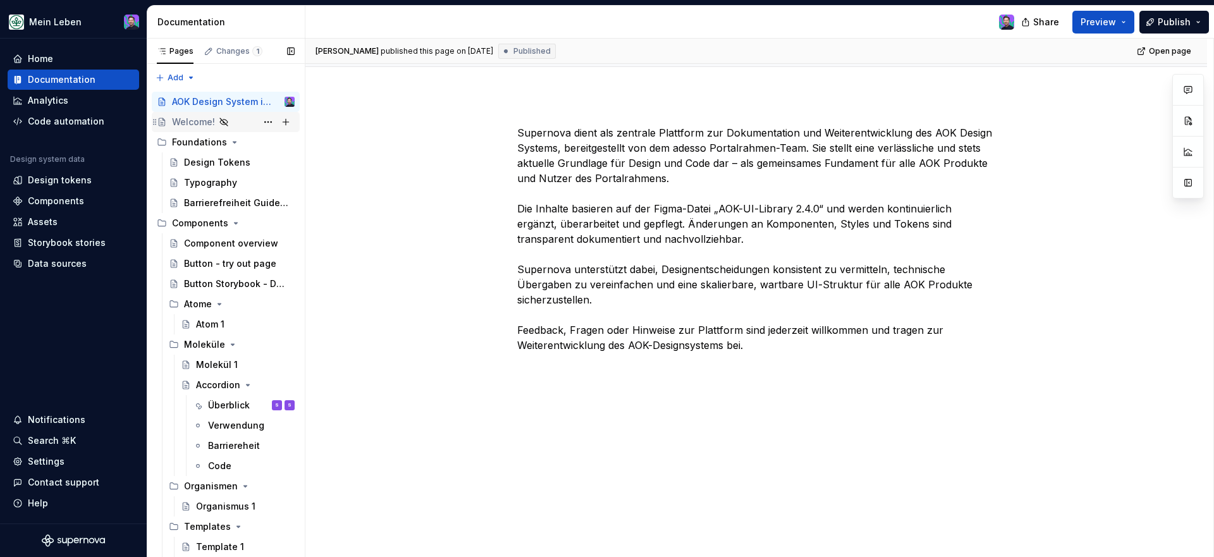
click at [198, 120] on div "Welcome!" at bounding box center [193, 122] width 43 height 13
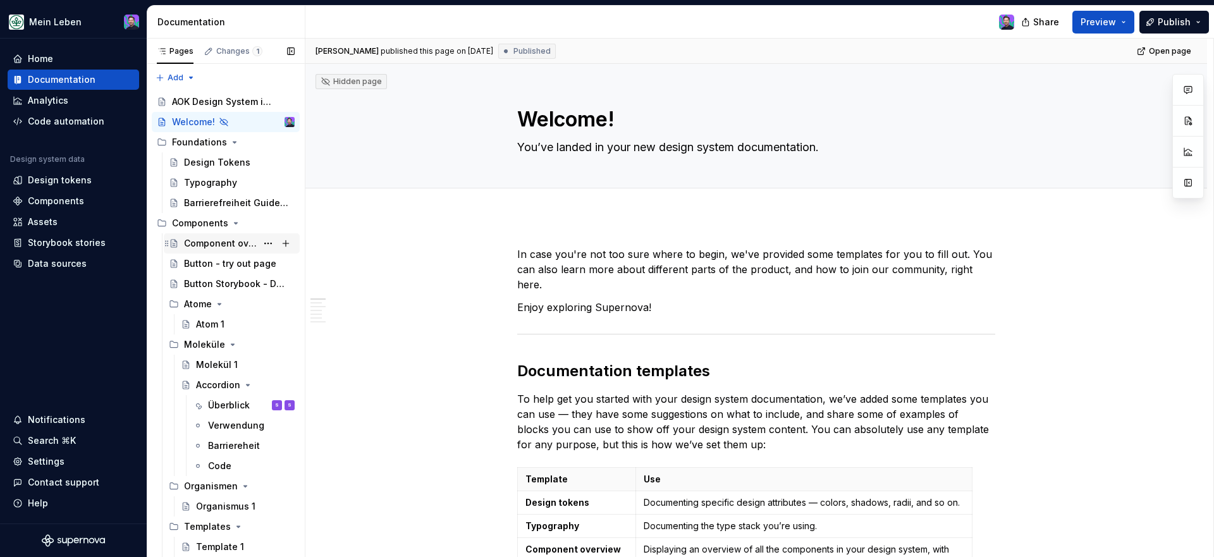
click at [241, 245] on div "Component overview" at bounding box center [220, 243] width 73 height 13
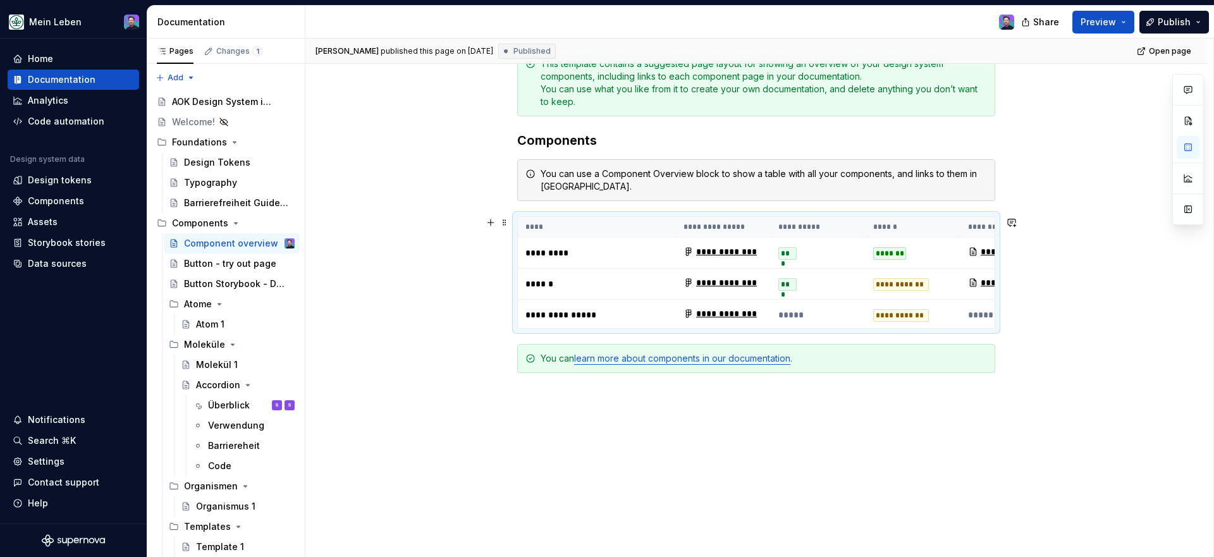
click at [723, 252] on div "**********" at bounding box center [720, 251] width 73 height 13
click at [723, 251] on div "**********" at bounding box center [720, 251] width 73 height 13
click at [688, 251] on icon at bounding box center [689, 252] width 10 height 10
click at [989, 210] on div "**********" at bounding box center [756, 237] width 478 height 377
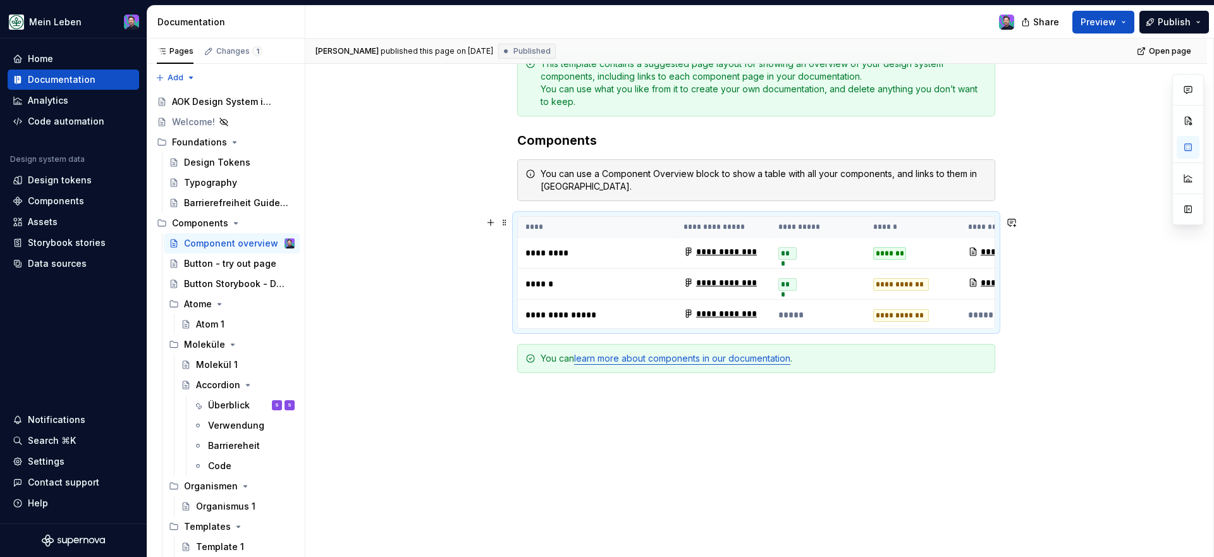
click at [572, 225] on th "****" at bounding box center [597, 227] width 158 height 21
click at [215, 383] on div "Accordion" at bounding box center [218, 385] width 44 height 13
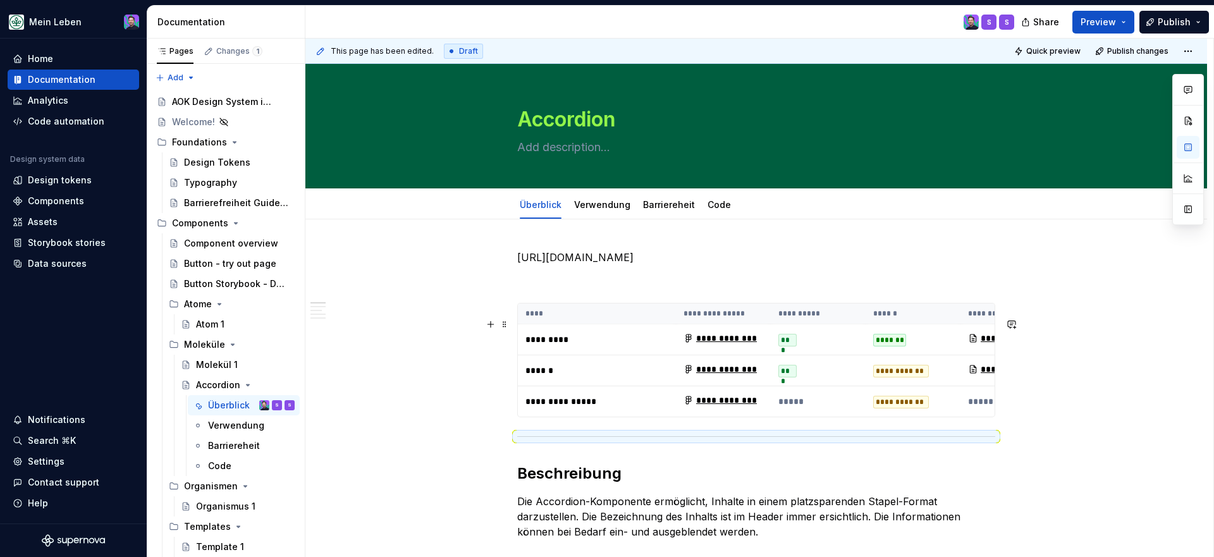
click at [531, 372] on td "******" at bounding box center [597, 370] width 158 height 31
click at [529, 377] on td "******" at bounding box center [597, 370] width 158 height 31
click at [537, 377] on p "******" at bounding box center [597, 370] width 143 height 13
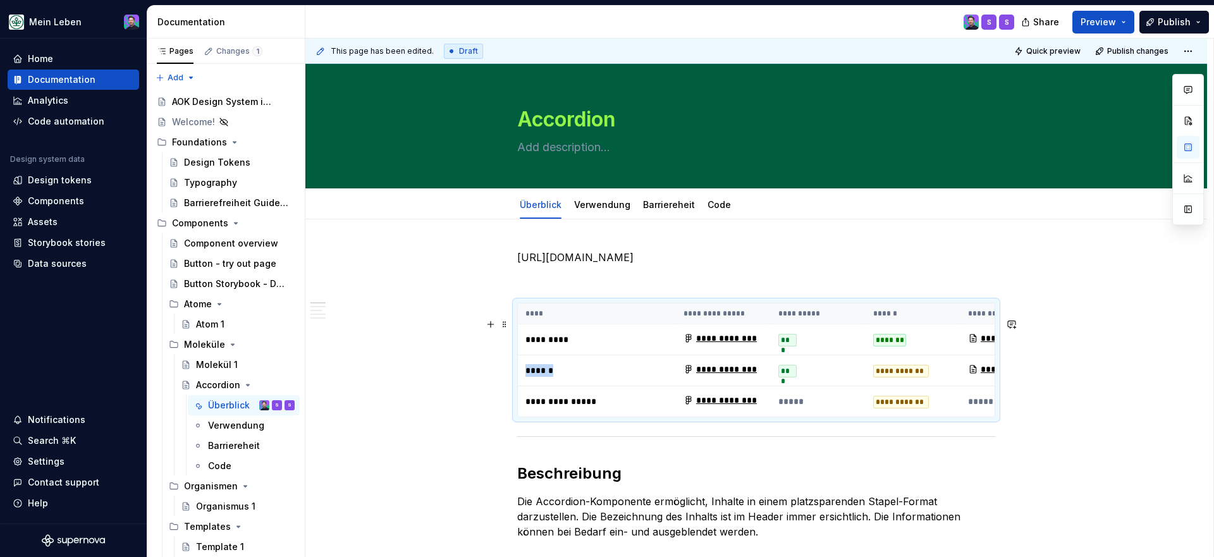
click at [537, 377] on p "******" at bounding box center [597, 370] width 143 height 13
click at [555, 377] on p "******" at bounding box center [597, 370] width 143 height 13
click at [565, 377] on p "******" at bounding box center [597, 370] width 143 height 13
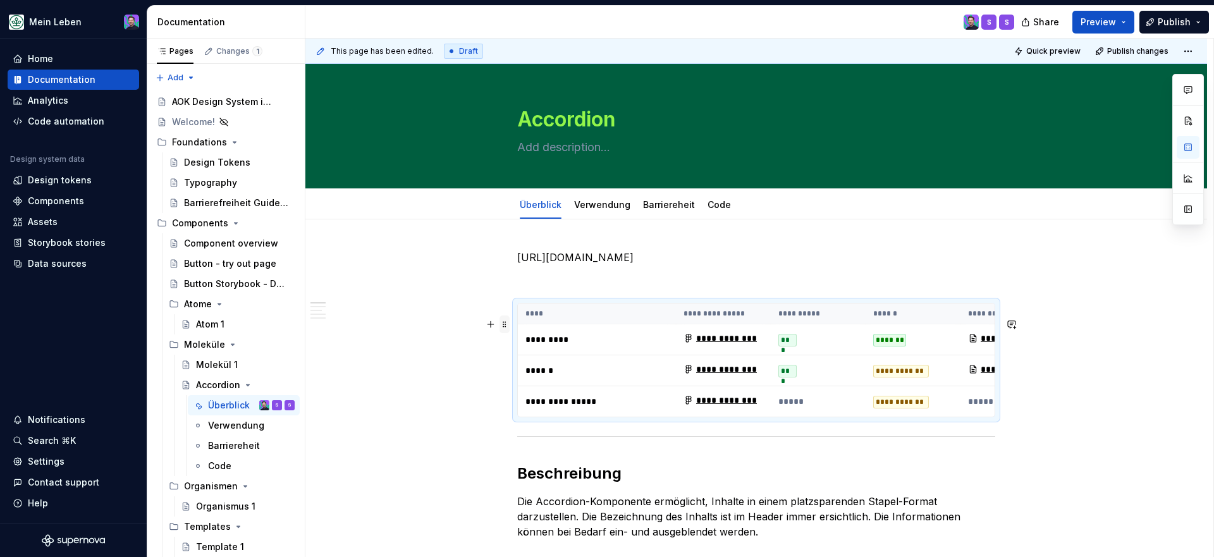
click at [510, 321] on span at bounding box center [505, 325] width 10 height 18
click at [650, 408] on p "**********" at bounding box center [597, 401] width 143 height 13
click at [965, 417] on td "*****" at bounding box center [1008, 401] width 95 height 31
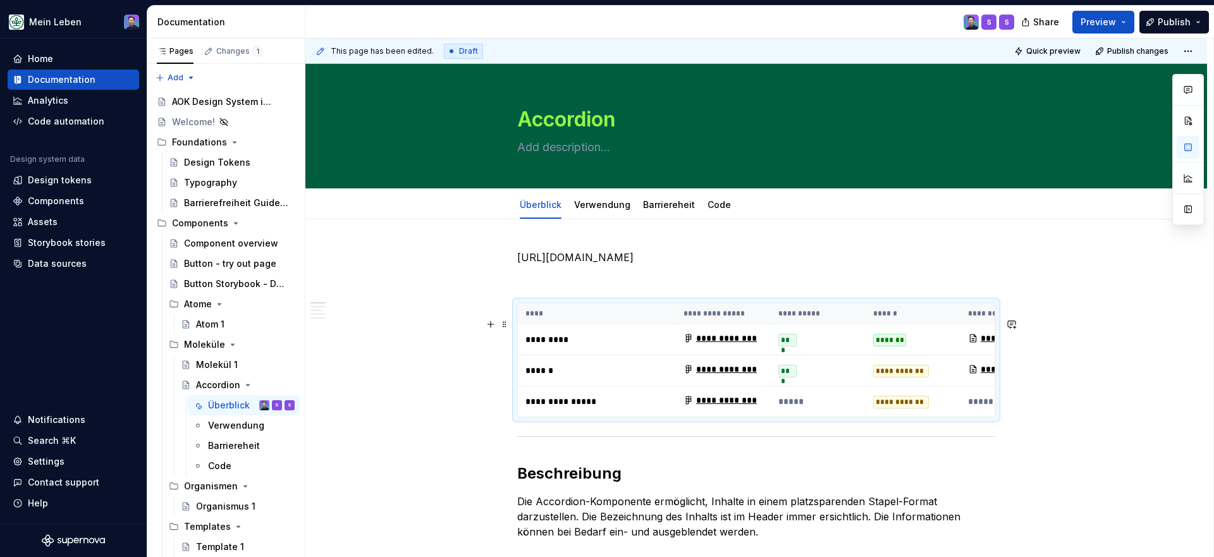
click at [965, 417] on td "*****" at bounding box center [1008, 401] width 95 height 31
click at [976, 417] on td "*****" at bounding box center [1008, 401] width 95 height 31
drag, startPoint x: 987, startPoint y: 423, endPoint x: 1006, endPoint y: 421, distance: 19.1
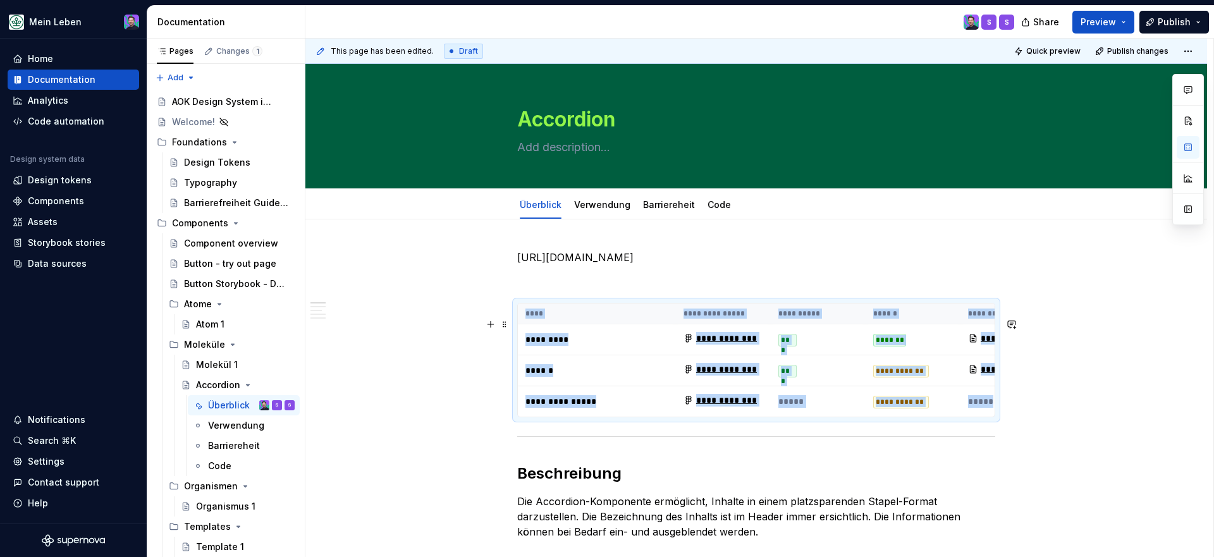
click at [997, 408] on p "*****" at bounding box center [1008, 401] width 80 height 13
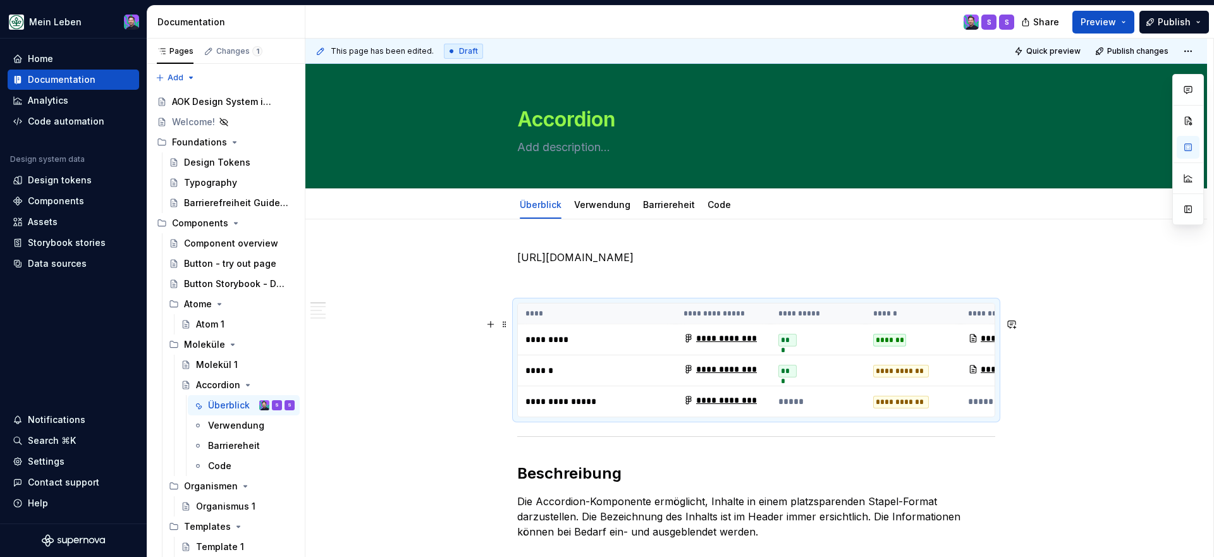
click at [994, 408] on p "*****" at bounding box center [1008, 401] width 80 height 13
click at [872, 320] on th "******" at bounding box center [913, 314] width 95 height 21
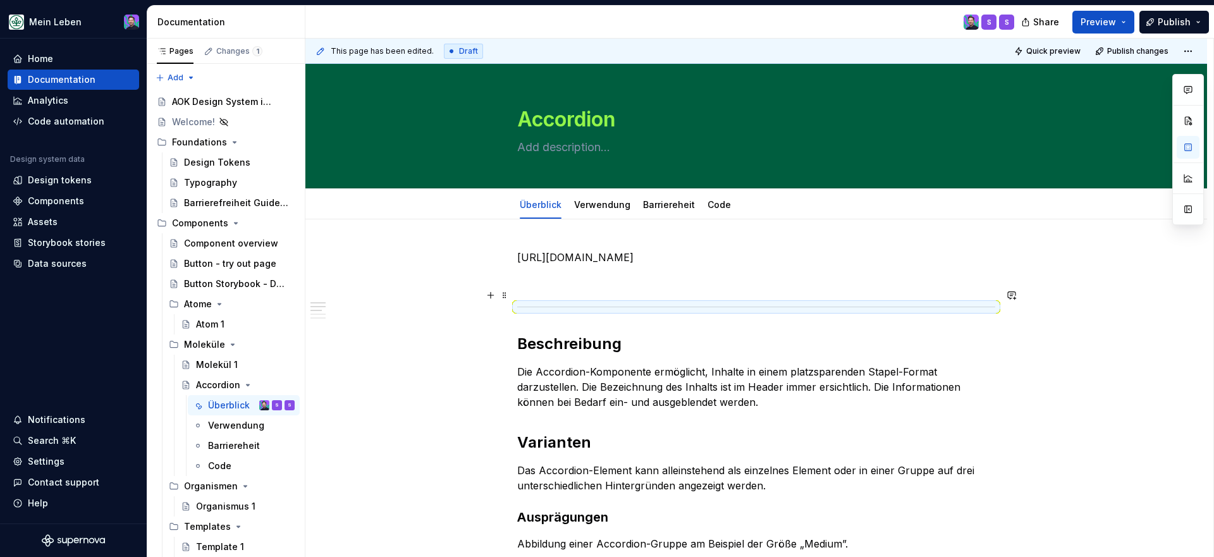
click at [858, 288] on p at bounding box center [756, 280] width 478 height 15
click at [497, 297] on button "button" at bounding box center [491, 296] width 18 height 18
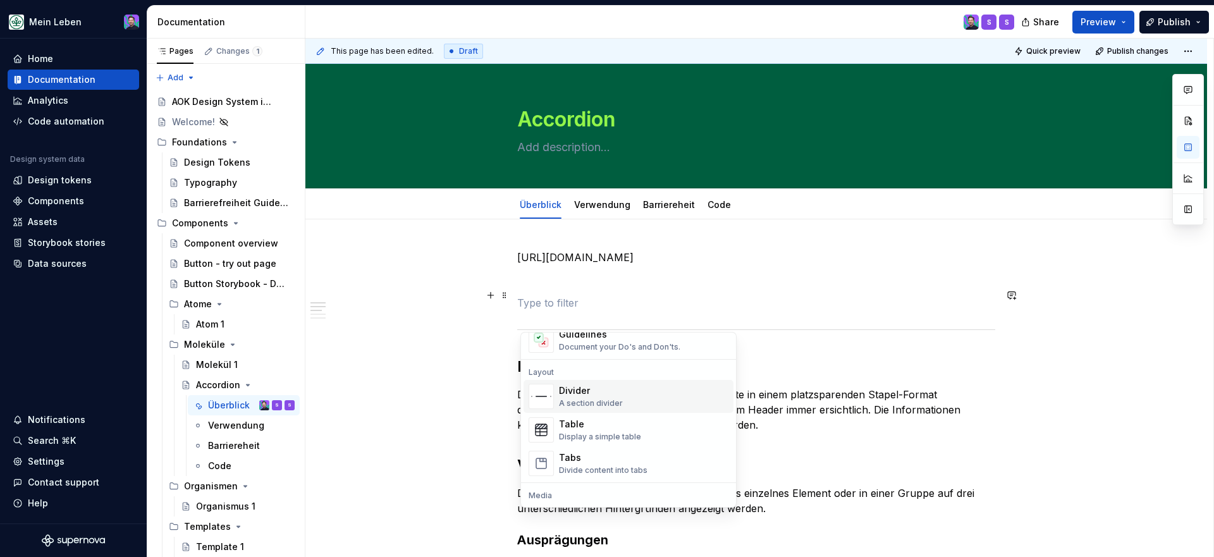
scroll to position [398, 0]
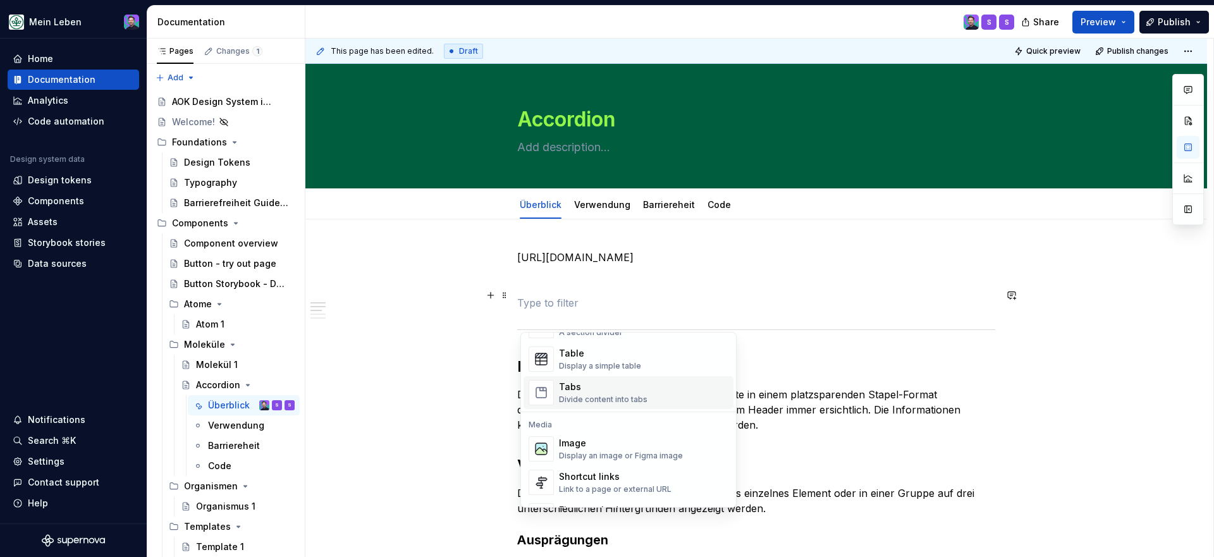
type textarea "*"
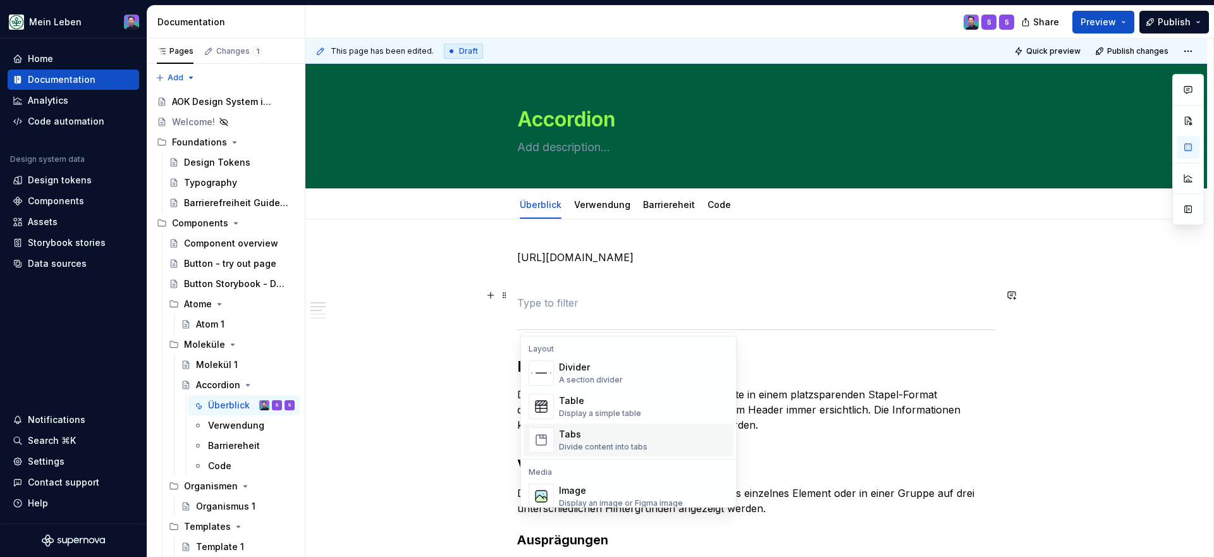
scroll to position [379, 0]
click at [612, 448] on div "Display a simple table" at bounding box center [600, 445] width 82 height 10
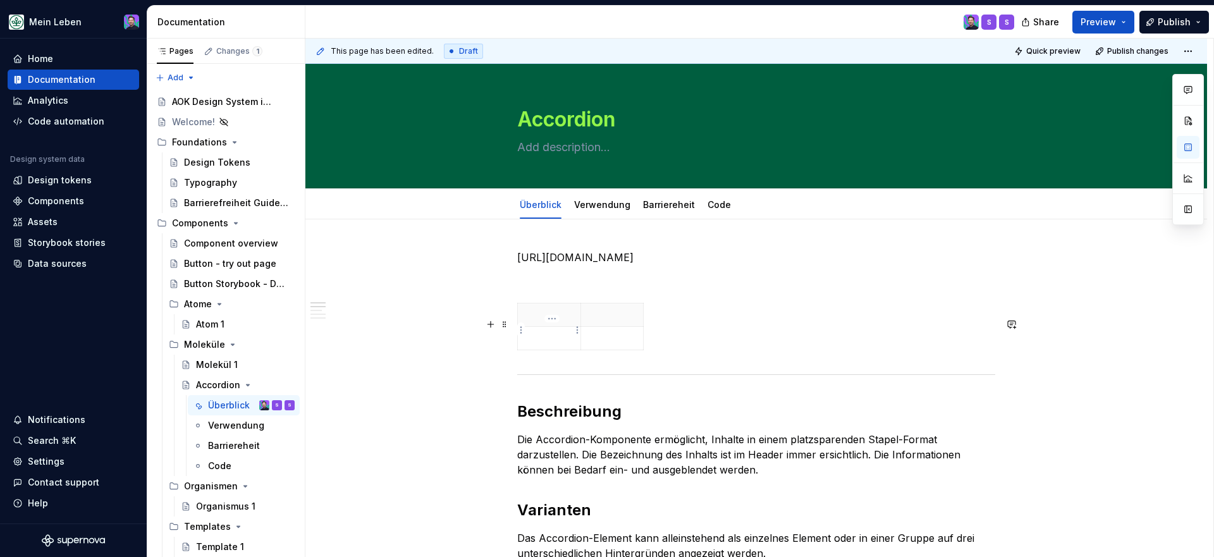
click at [563, 321] on p at bounding box center [549, 315] width 47 height 13
click at [535, 350] on td at bounding box center [549, 338] width 63 height 23
click at [596, 345] on p at bounding box center [612, 338] width 47 height 13
drag, startPoint x: 646, startPoint y: 334, endPoint x: 745, endPoint y: 336, distance: 99.3
click at [652, 321] on p at bounding box center [662, 315] width 146 height 13
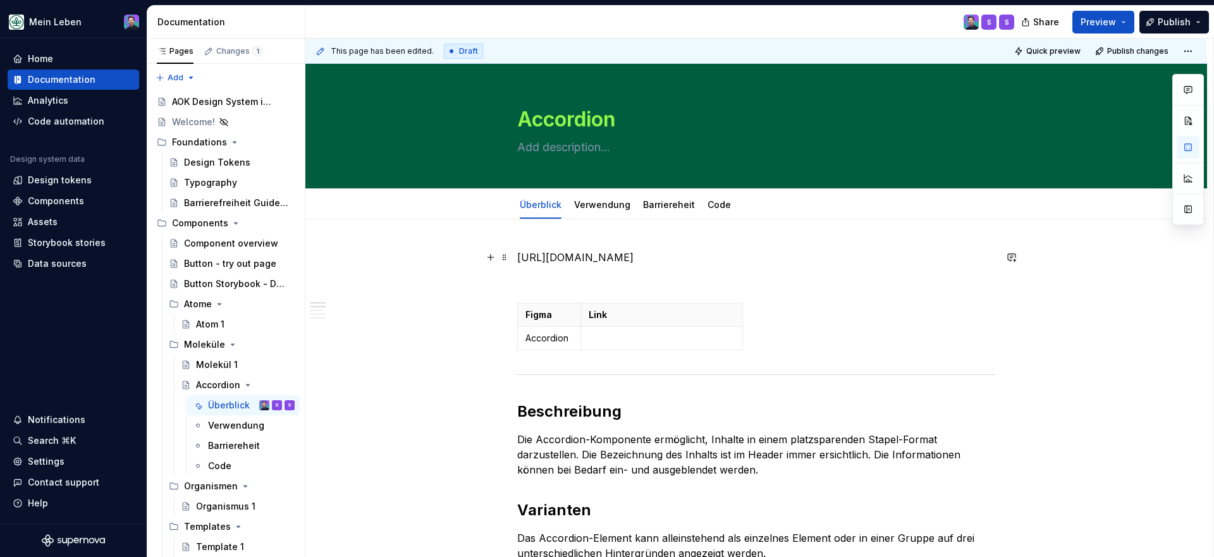
click at [688, 265] on p "[URL][DOMAIN_NAME]" at bounding box center [756, 257] width 478 height 15
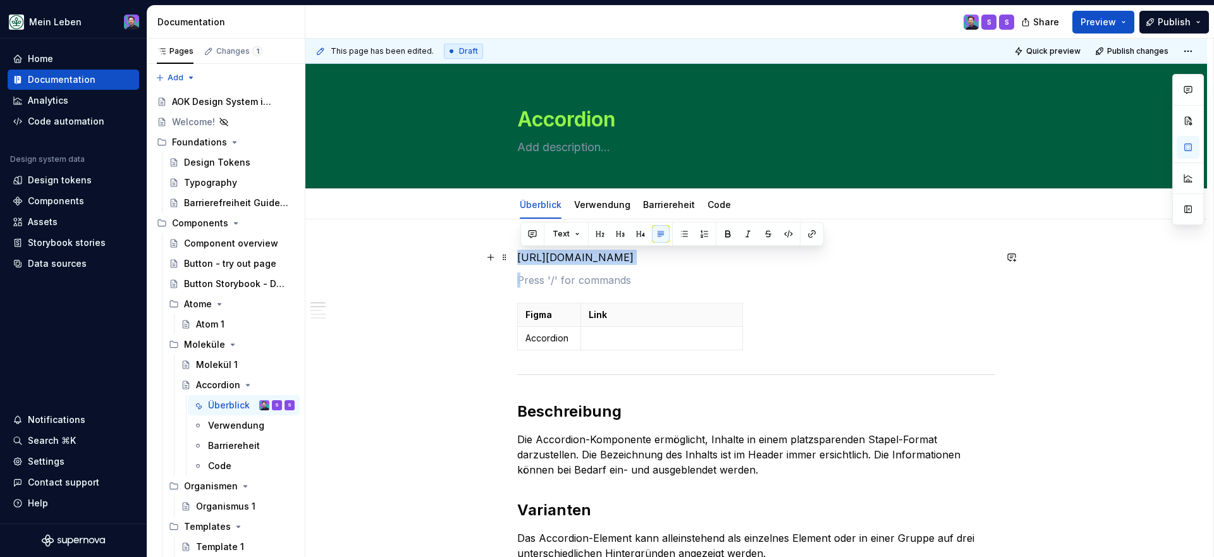
drag, startPoint x: 688, startPoint y: 271, endPoint x: 521, endPoint y: 254, distance: 167.8
click at [521, 254] on p "[URL][DOMAIN_NAME]" at bounding box center [756, 257] width 478 height 15
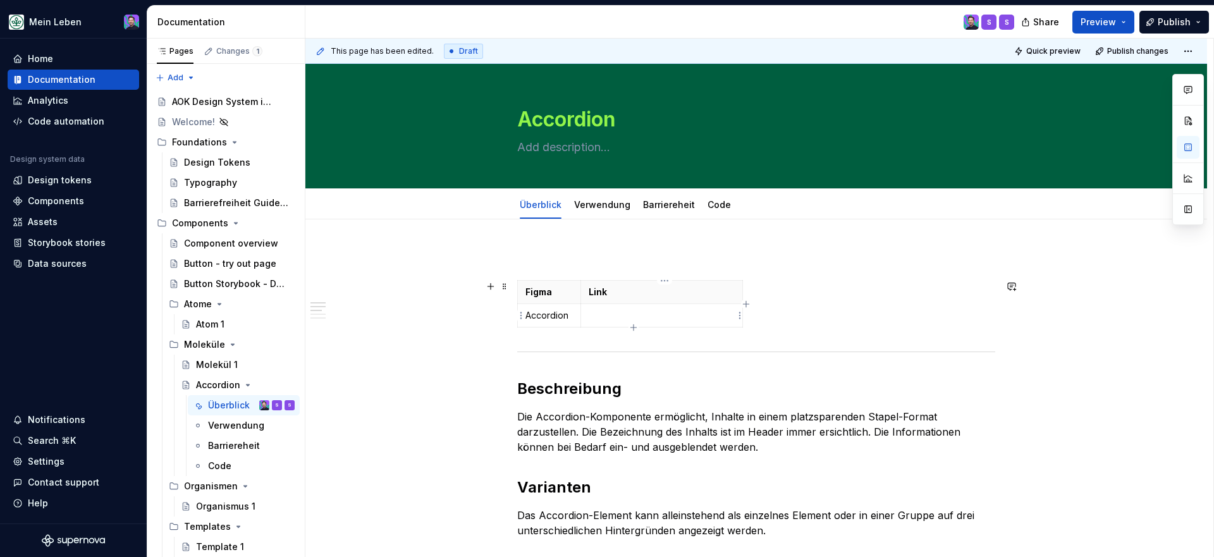
click at [610, 314] on p at bounding box center [662, 315] width 146 height 13
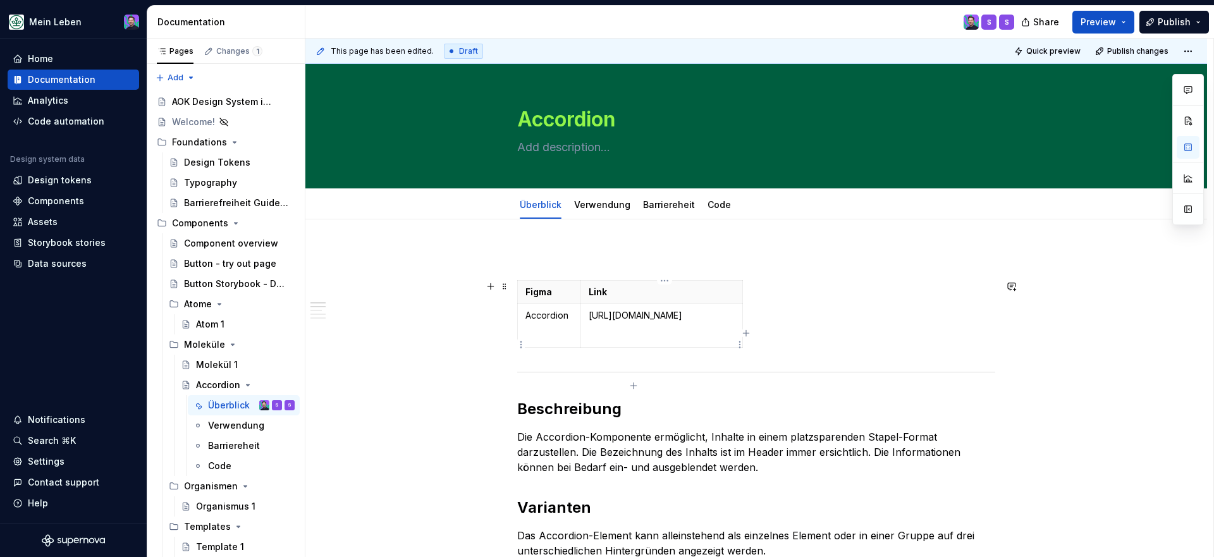
click at [639, 322] on p "[URL][DOMAIN_NAME]" at bounding box center [662, 315] width 146 height 13
click at [712, 294] on button "button" at bounding box center [712, 293] width 18 height 18
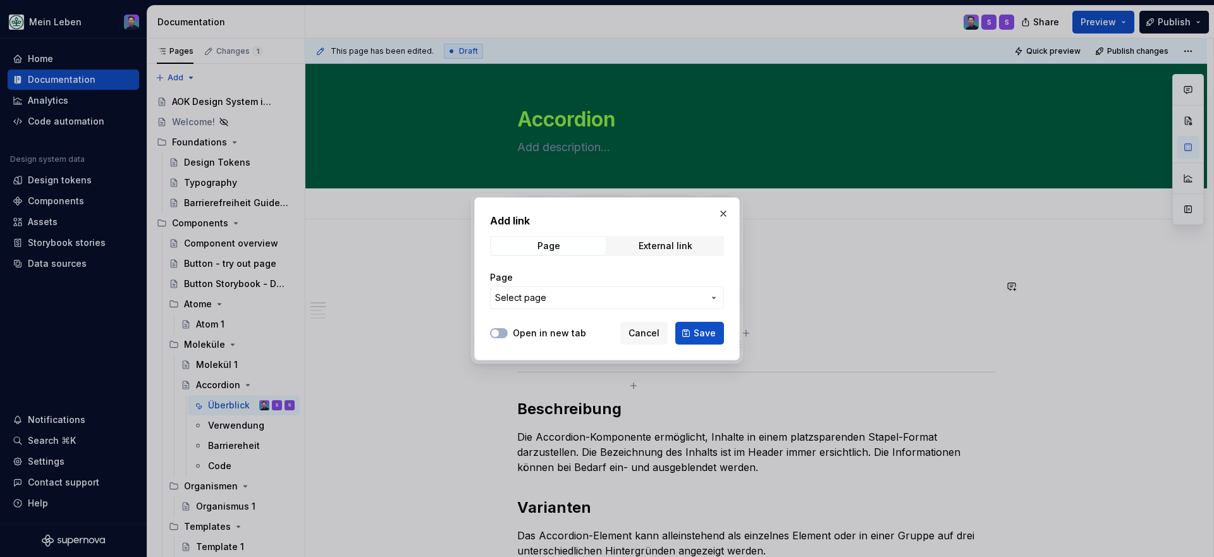
click at [568, 288] on button "Select page" at bounding box center [607, 298] width 234 height 23
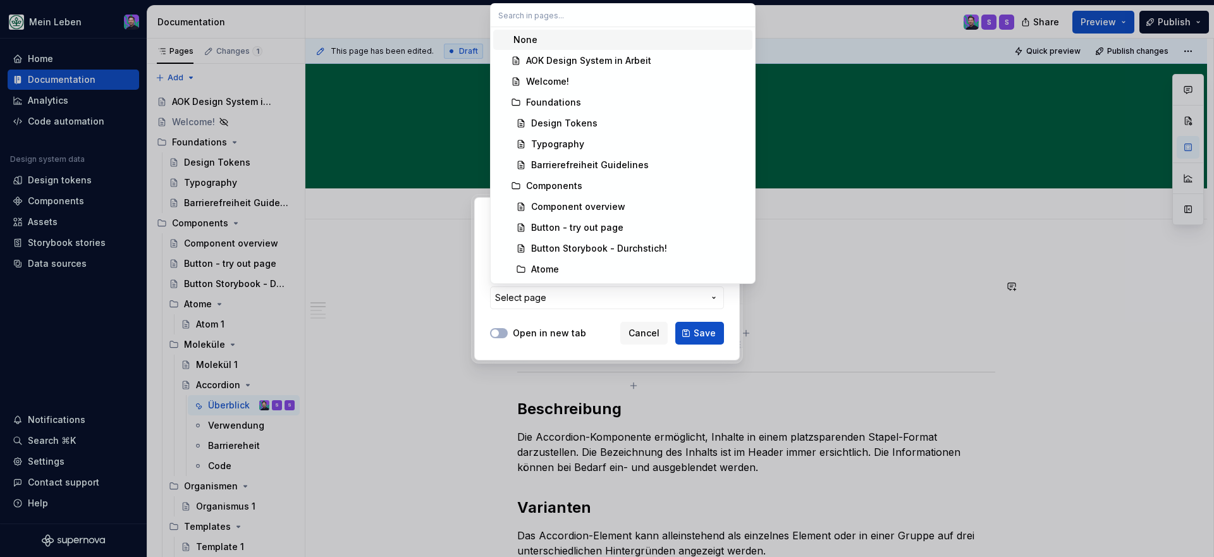
click at [568, 293] on div "Add link Page External link Page Select page Open in new tab Cancel Save" at bounding box center [607, 278] width 1214 height 557
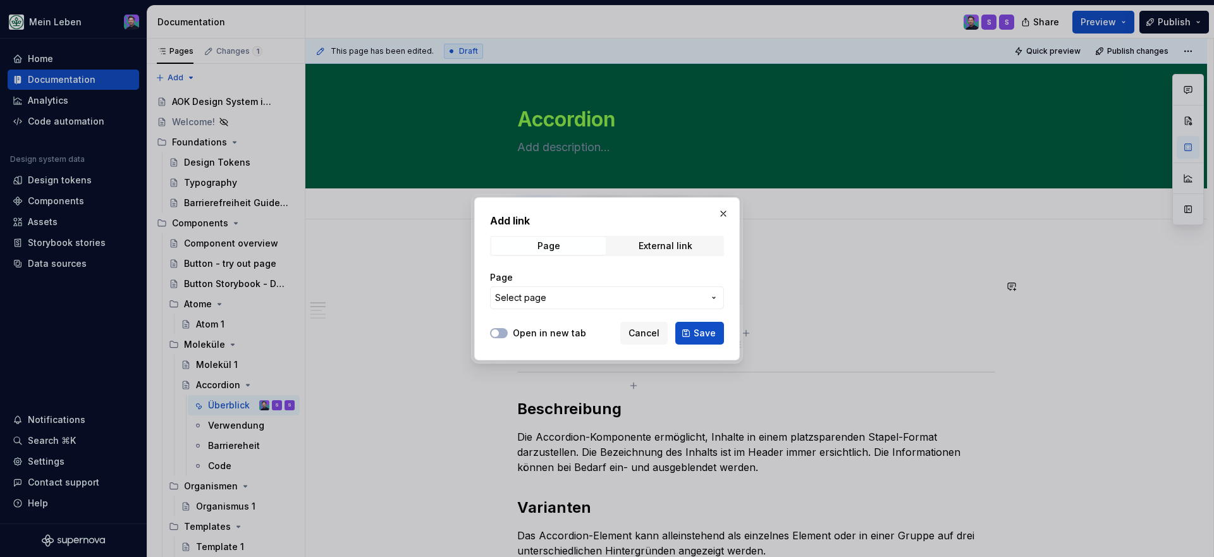
click at [568, 293] on span "Select page" at bounding box center [599, 298] width 209 height 13
click at [603, 299] on div "Add link Page External link Page Select page Open in new tab Cancel Save" at bounding box center [607, 278] width 1214 height 557
click at [671, 246] on div "External link" at bounding box center [666, 246] width 54 height 10
click at [609, 302] on input "URL" at bounding box center [607, 298] width 234 height 23
paste input "[URL][DOMAIN_NAME]"
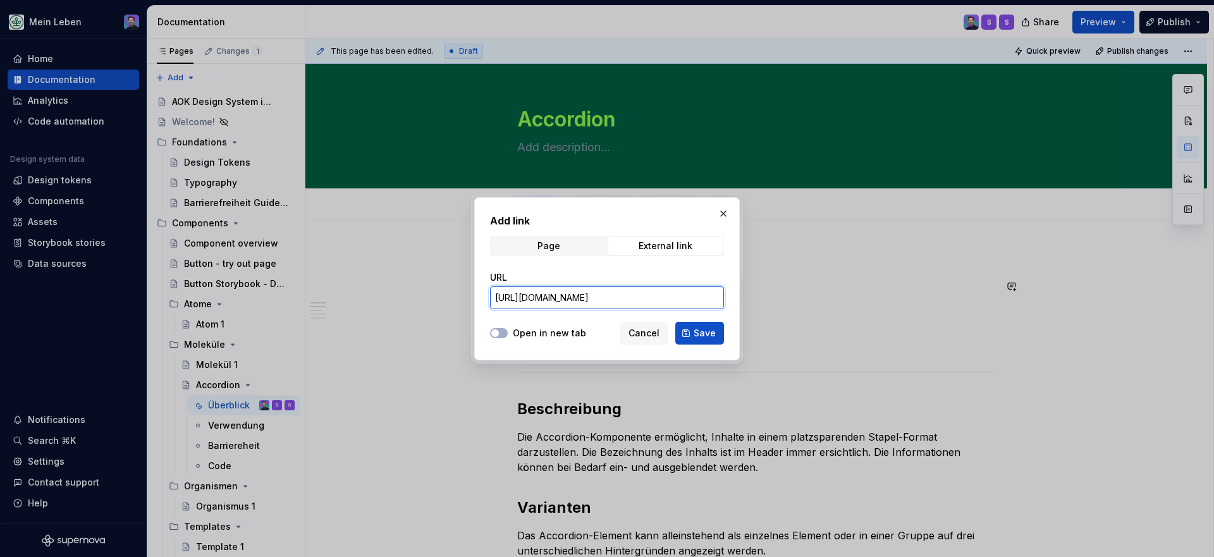
scroll to position [0, 314]
type input "[URL][DOMAIN_NAME]"
click at [696, 328] on span "Save" at bounding box center [705, 333] width 22 height 13
type textarea "*"
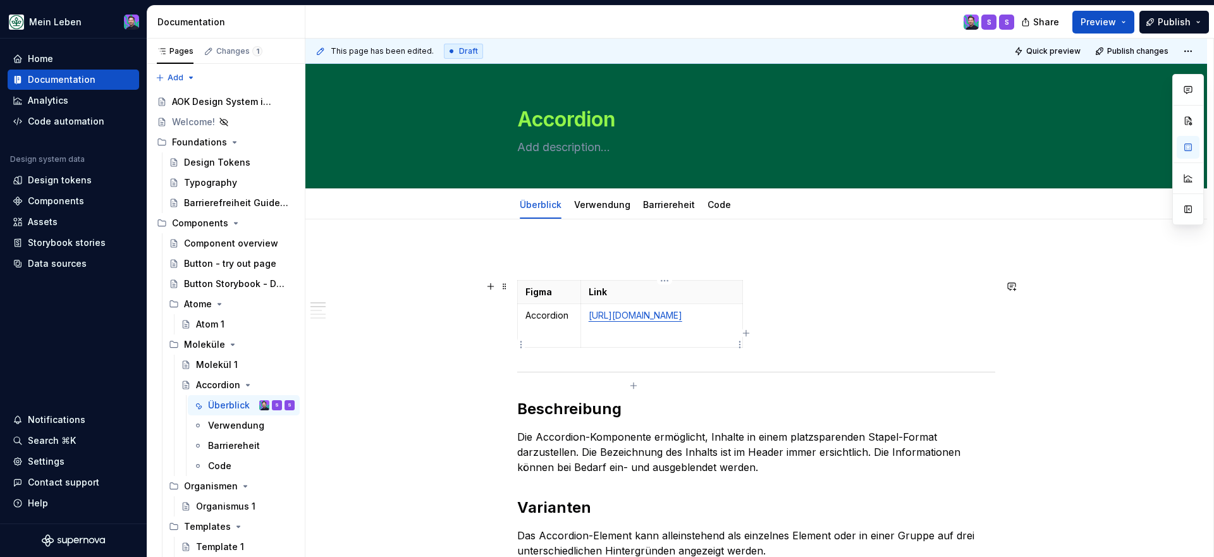
click at [713, 348] on td "[URL][DOMAIN_NAME]" at bounding box center [662, 326] width 162 height 44
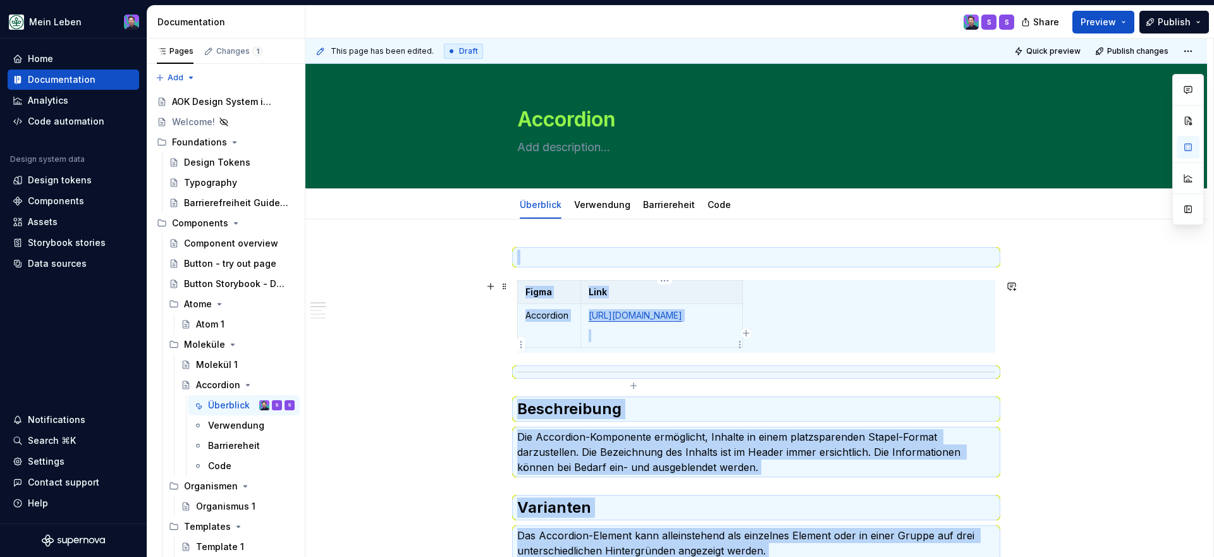
click at [682, 321] on link "[URL][DOMAIN_NAME]" at bounding box center [636, 315] width 94 height 11
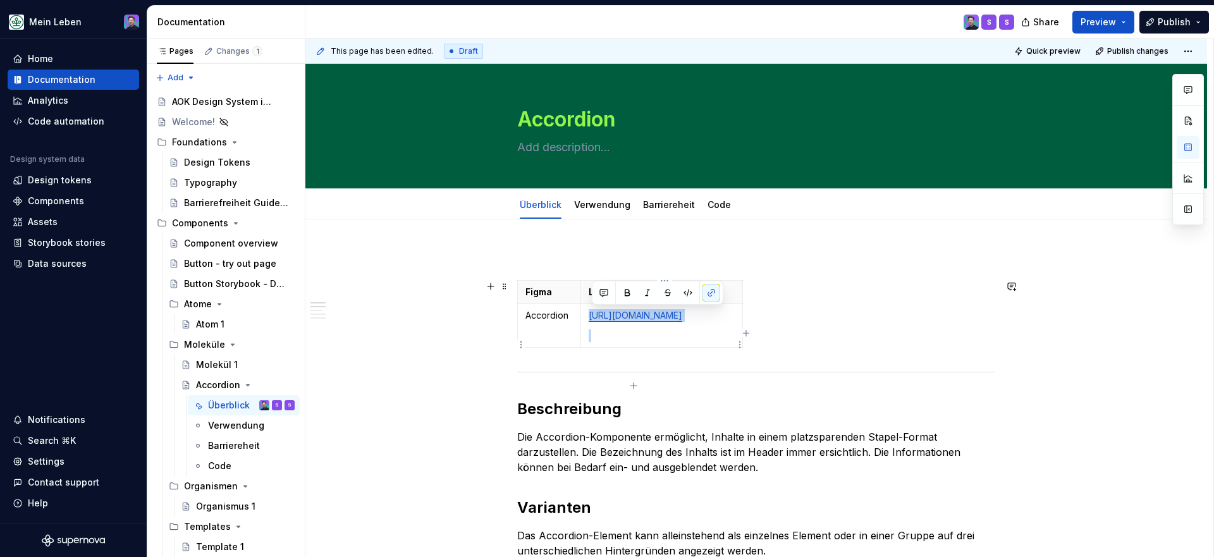
drag, startPoint x: 736, startPoint y: 363, endPoint x: 594, endPoint y: 316, distance: 149.4
click at [593, 316] on td "[URL][DOMAIN_NAME]" at bounding box center [662, 326] width 162 height 44
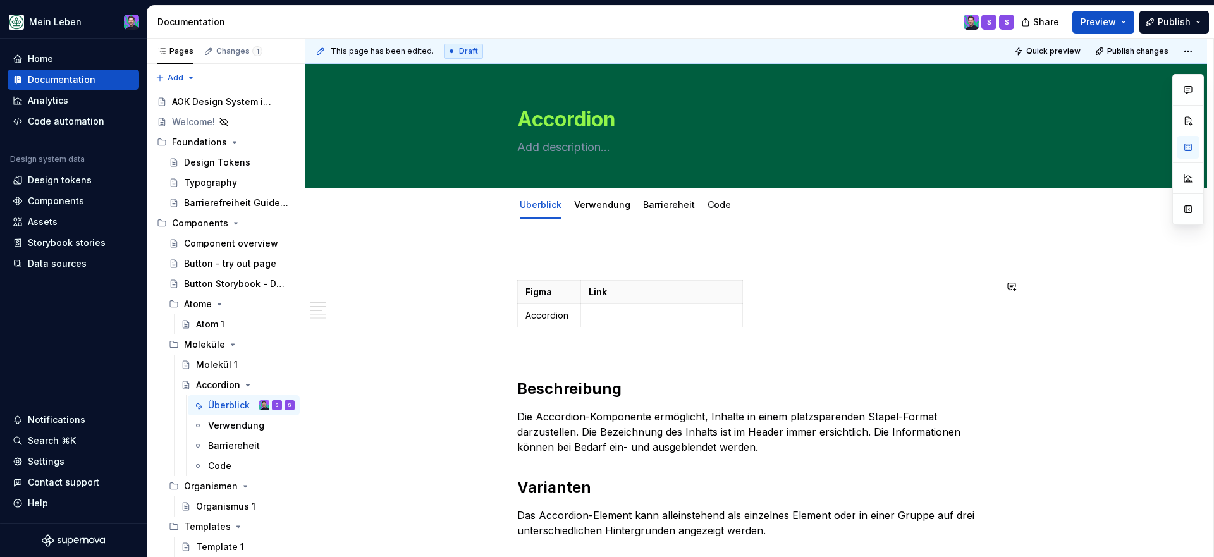
click at [594, 316] on p at bounding box center [662, 315] width 146 height 13
click at [587, 313] on td at bounding box center [662, 315] width 162 height 23
click at [594, 313] on p at bounding box center [662, 315] width 146 height 13
click at [632, 318] on p at bounding box center [662, 315] width 146 height 13
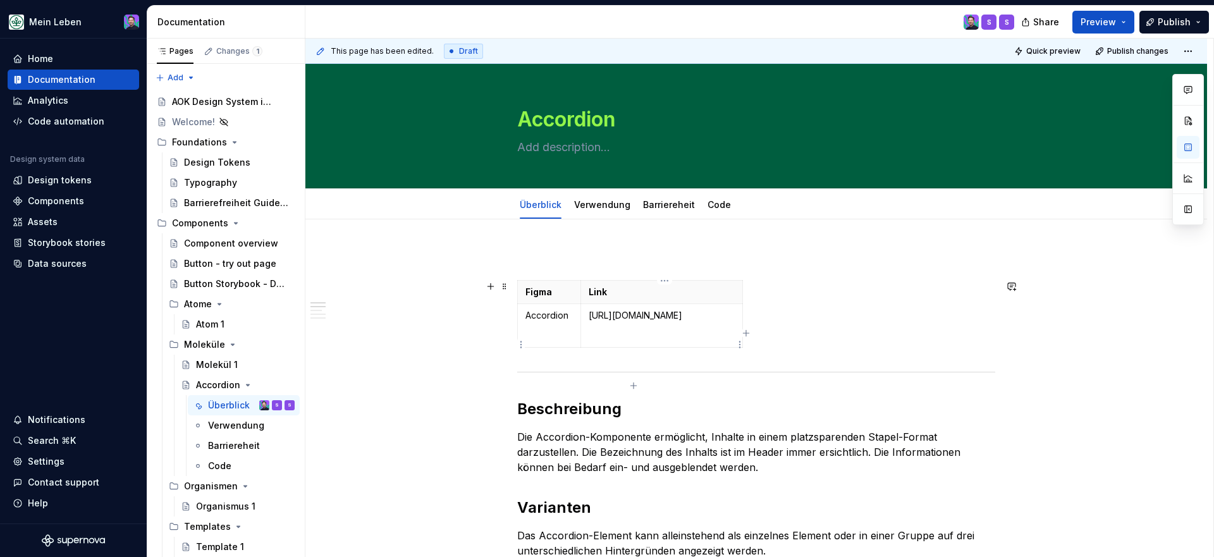
click at [676, 322] on p "[URL][DOMAIN_NAME]" at bounding box center [662, 315] width 146 height 13
click at [709, 291] on button "button" at bounding box center [712, 293] width 18 height 18
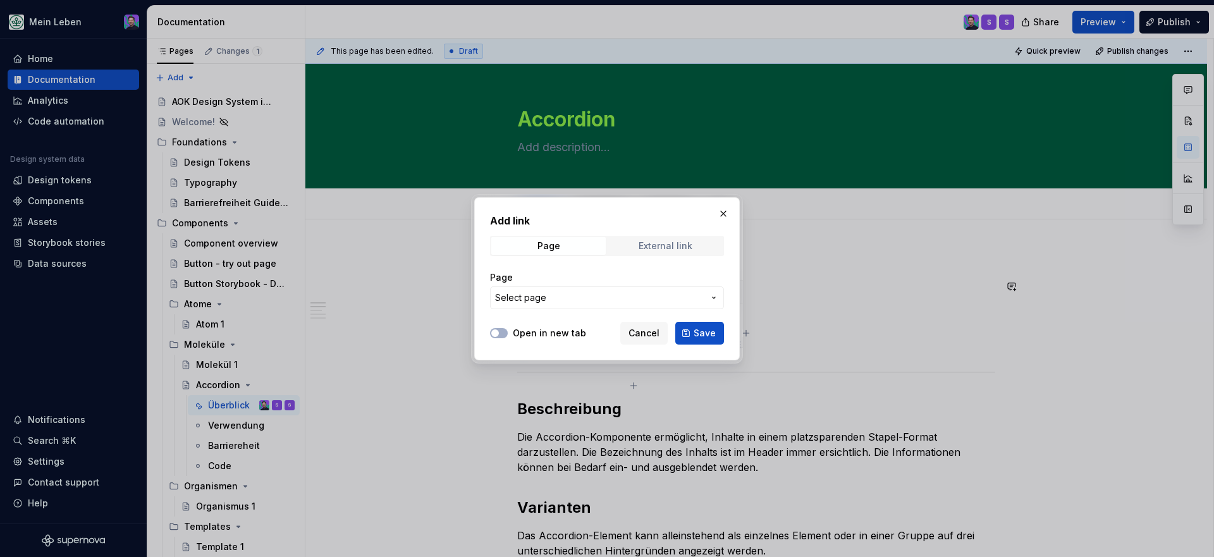
click at [657, 249] on div "External link" at bounding box center [666, 246] width 54 height 10
click at [614, 293] on input "URL" at bounding box center [607, 298] width 234 height 23
paste input "[URL][DOMAIN_NAME]"
type input "[URL][DOMAIN_NAME]"
click at [686, 342] on button "Save" at bounding box center [700, 333] width 49 height 23
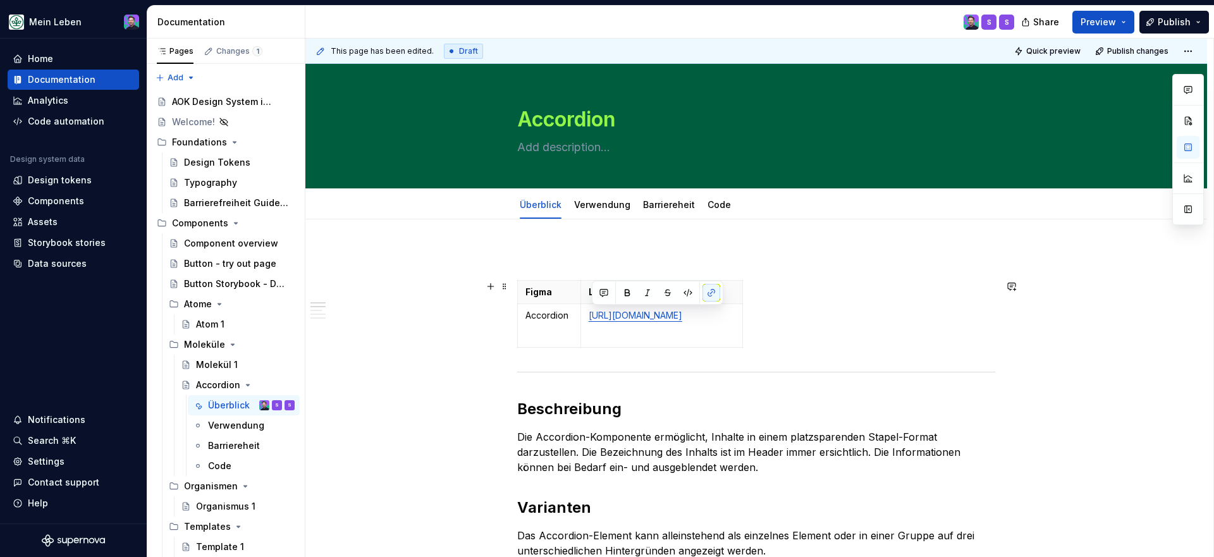
click at [776, 353] on div "Figma Link Accordion [URL][DOMAIN_NAME]" at bounding box center [756, 316] width 478 height 73
click at [747, 323] on div "Figma Link Accordion [URL][DOMAIN_NAME]" at bounding box center [756, 316] width 478 height 73
drag, startPoint x: 745, startPoint y: 322, endPoint x: 1027, endPoint y: 302, distance: 282.2
click at [638, 261] on p at bounding box center [756, 257] width 478 height 15
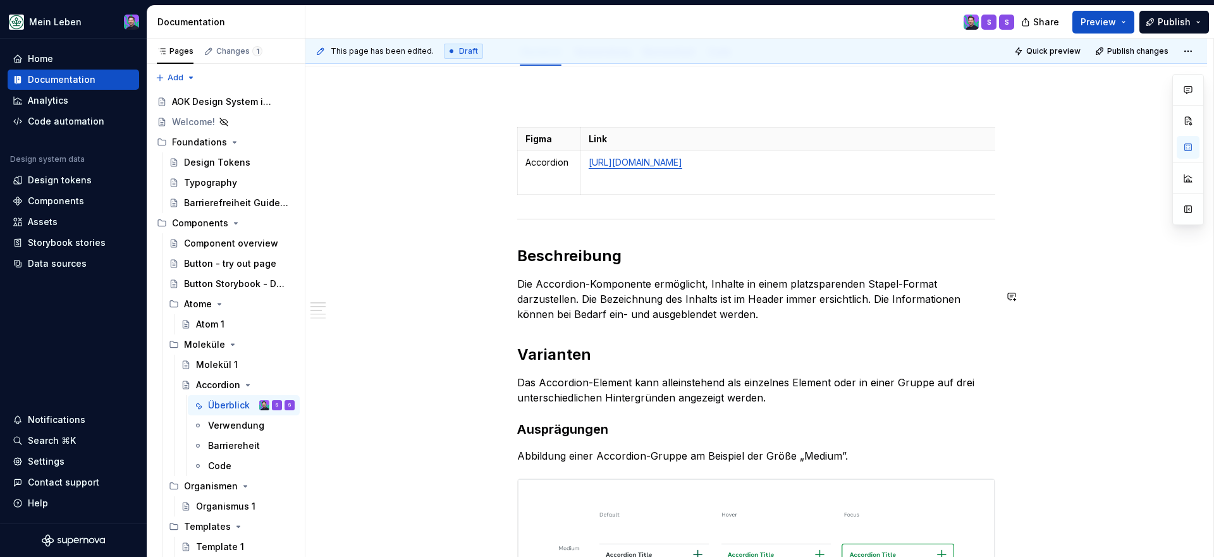
scroll to position [152, 0]
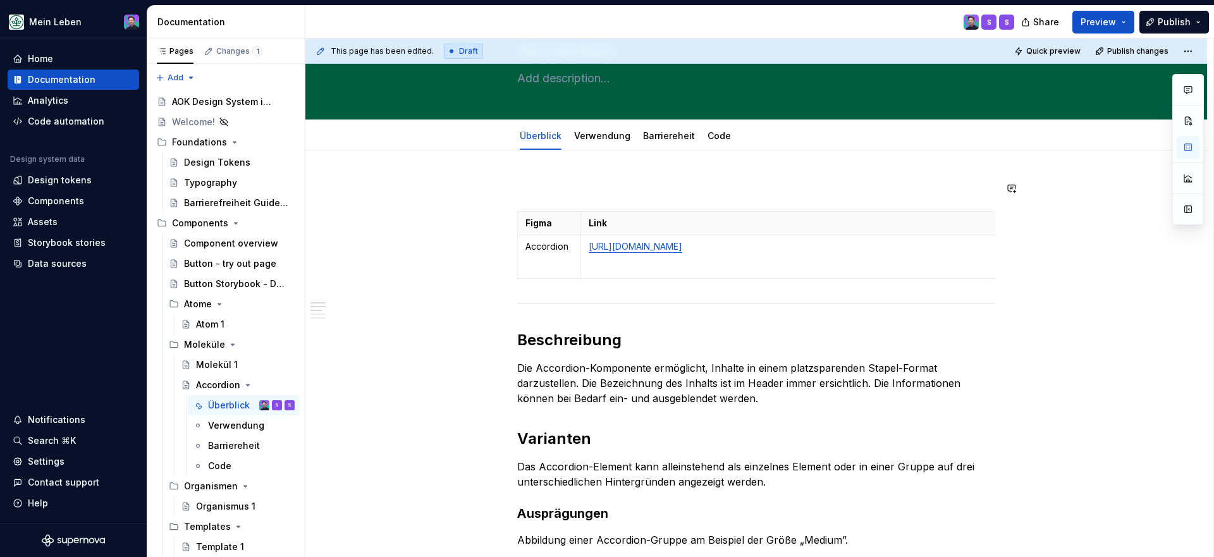
scroll to position [52, 0]
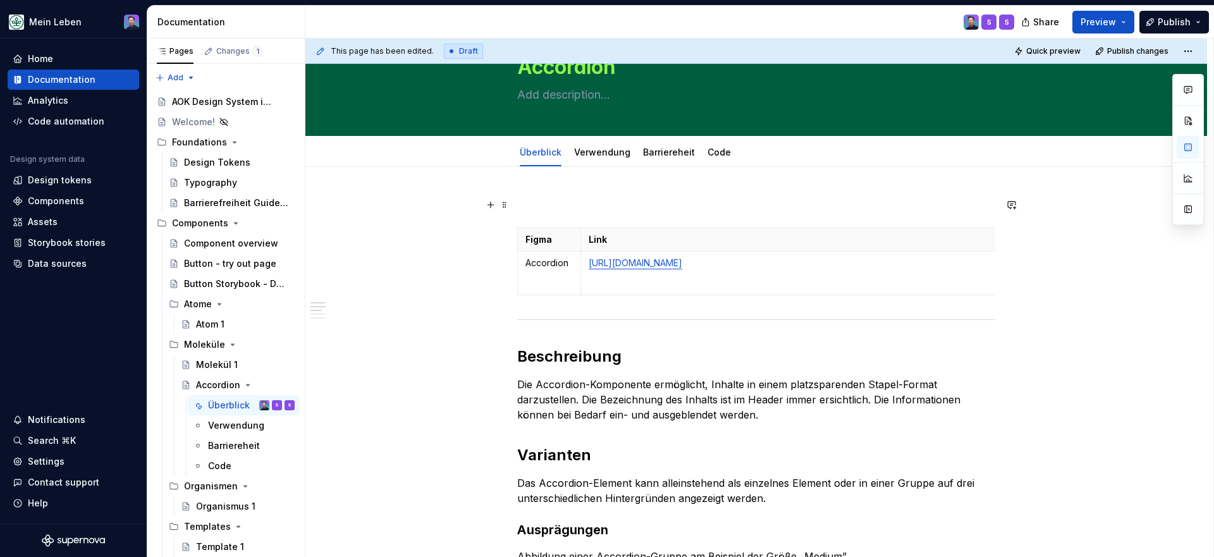
click at [572, 206] on p at bounding box center [756, 204] width 478 height 15
click at [529, 242] on p "Figma" at bounding box center [549, 239] width 47 height 13
click at [519, 272] on html "Mein Leben Home Documentation Analytics Code automation Design system data Desi…" at bounding box center [607, 278] width 1214 height 557
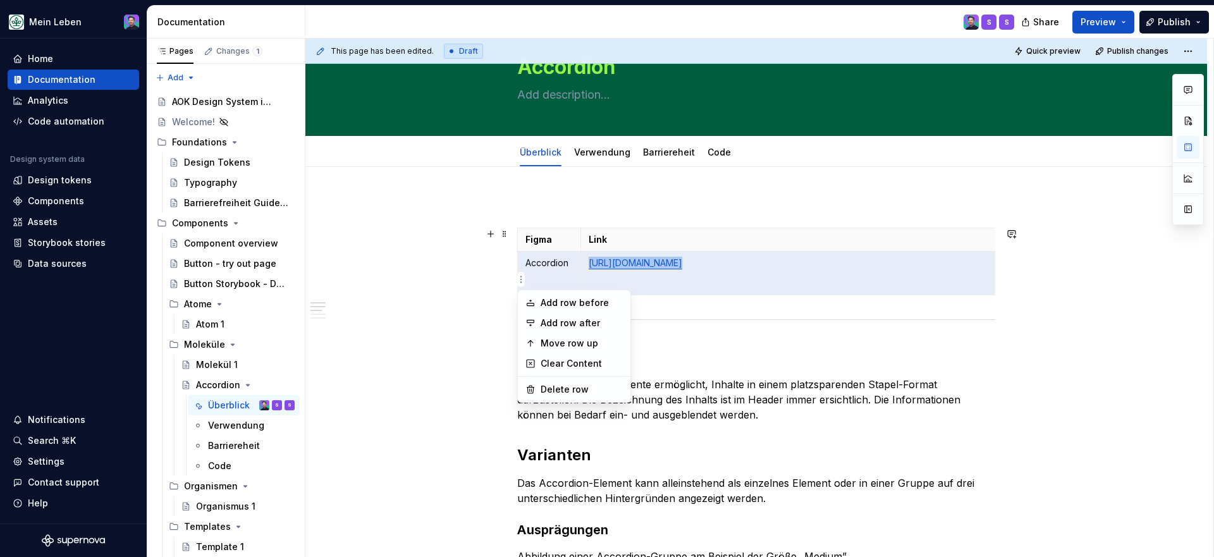
click at [490, 278] on html "Mein Leben Home Documentation Analytics Code automation Design system data Desi…" at bounding box center [607, 278] width 1214 height 557
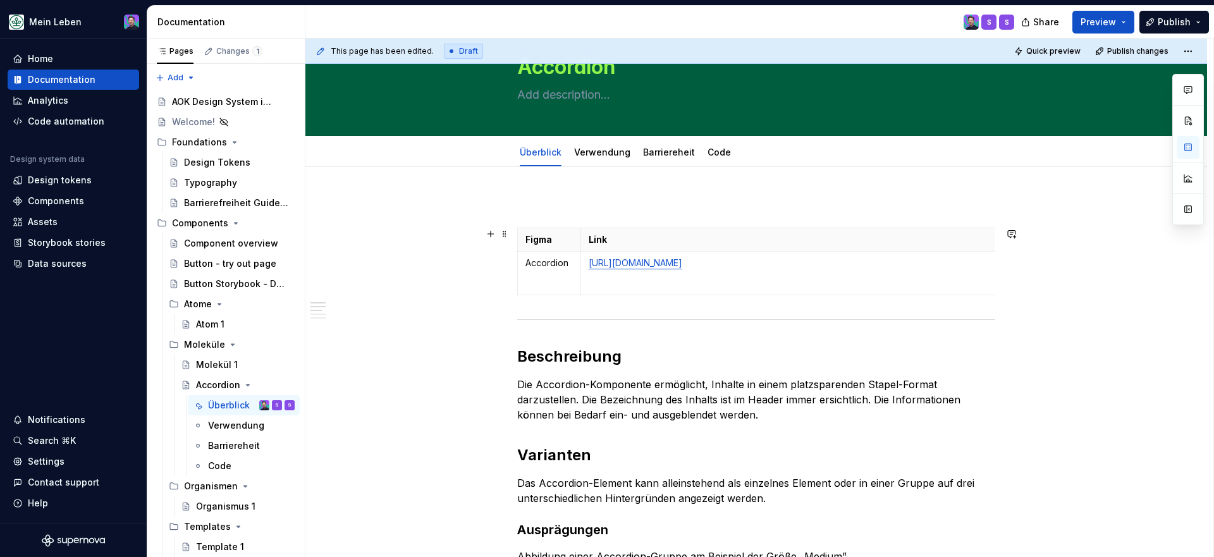
click at [519, 317] on div "This page has been edited. Draft Quick preview Publish changes Accordion Edit h…" at bounding box center [760, 298] width 908 height 519
drag, startPoint x: 539, startPoint y: 201, endPoint x: 496, endPoint y: 169, distance: 53.8
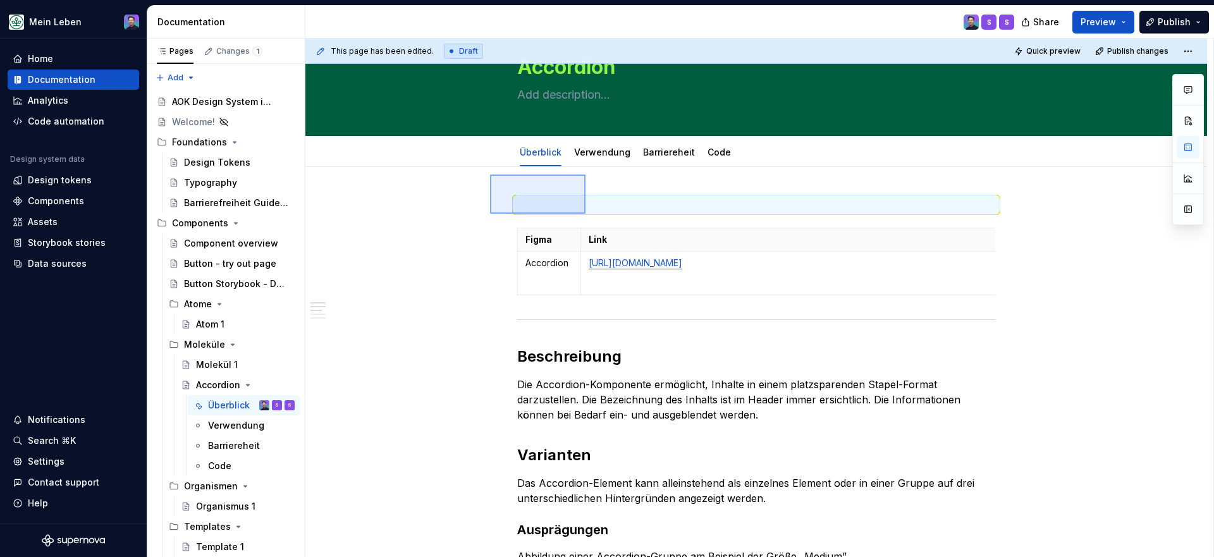
drag, startPoint x: 490, startPoint y: 175, endPoint x: 586, endPoint y: 213, distance: 103.0
click at [586, 213] on div "This page has been edited. Draft Quick preview Publish changes Accordion Edit h…" at bounding box center [760, 298] width 908 height 519
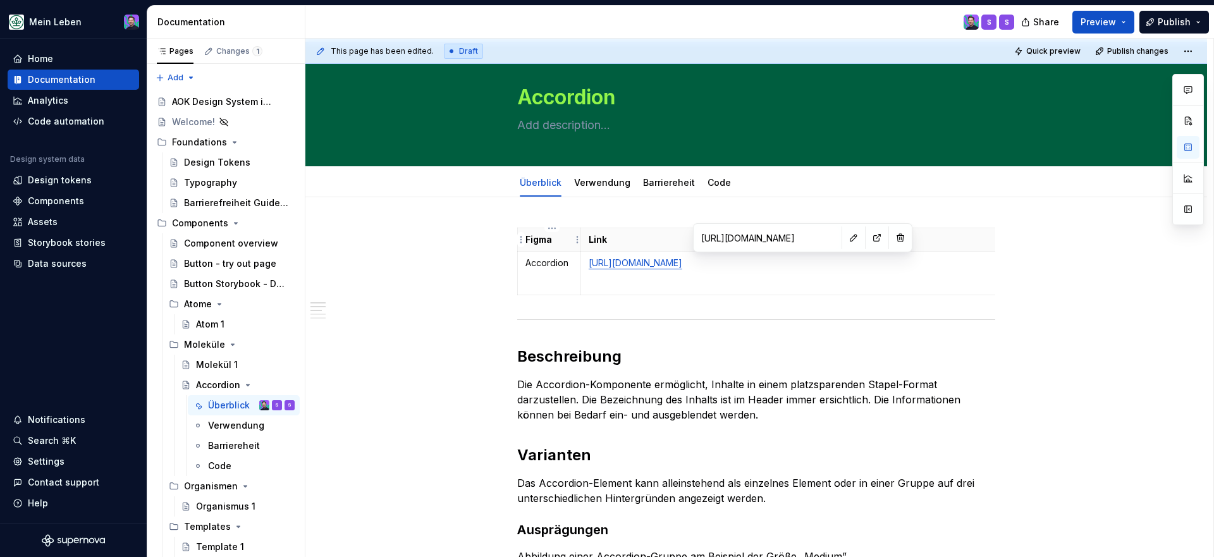
click at [553, 242] on p "Figma" at bounding box center [549, 239] width 47 height 13
click at [540, 242] on p "Figma" at bounding box center [549, 239] width 47 height 13
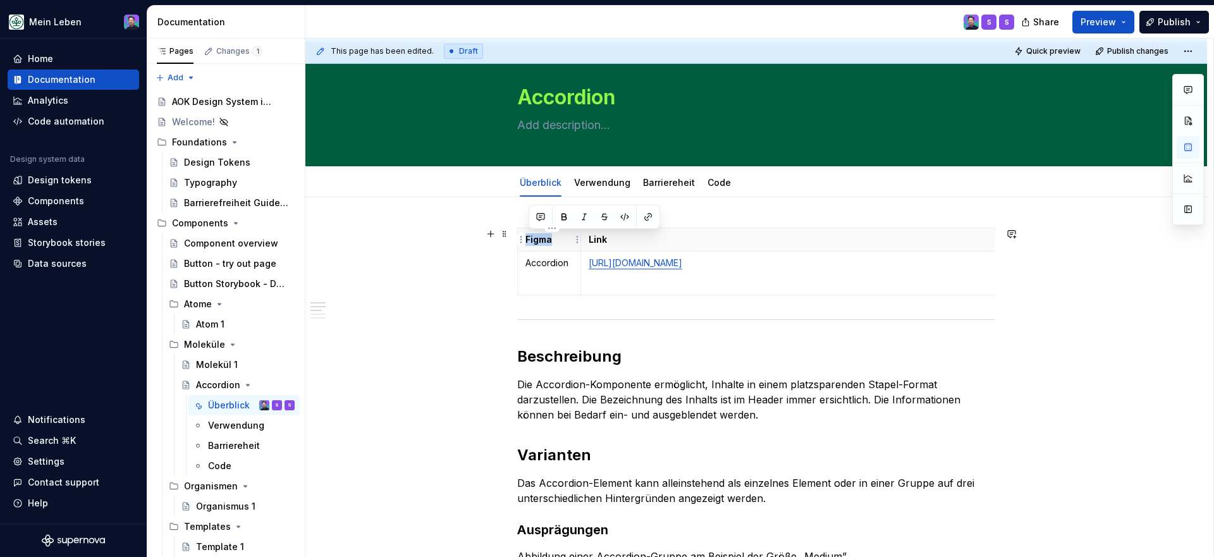
click at [540, 242] on p "Figma" at bounding box center [549, 239] width 47 height 13
click at [1056, 57] on button "Quick preview" at bounding box center [1049, 51] width 76 height 18
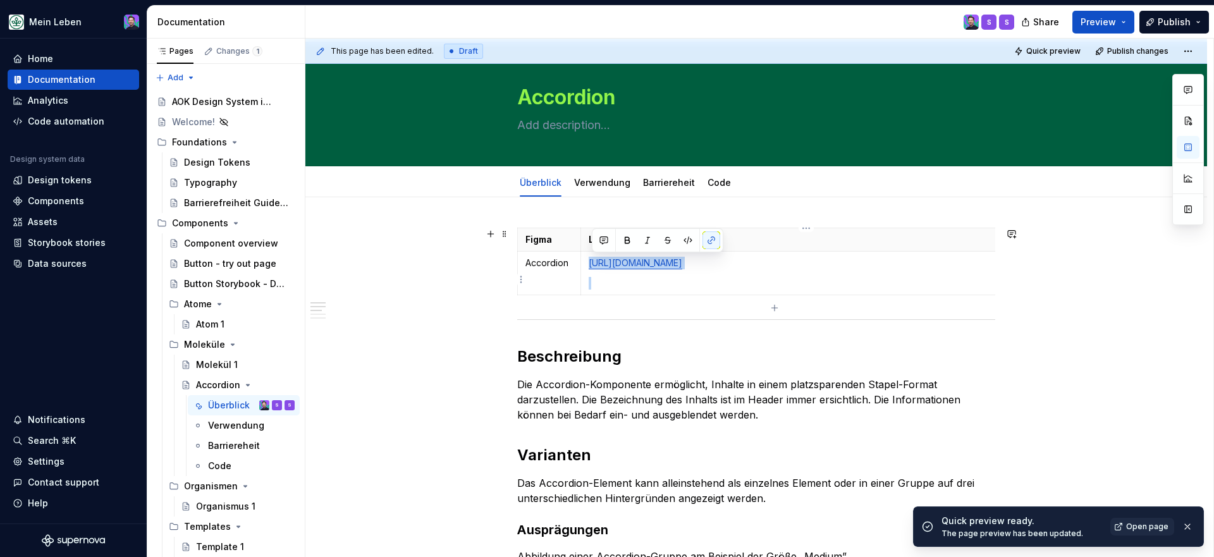
drag, startPoint x: 767, startPoint y: 288, endPoint x: 590, endPoint y: 263, distance: 178.2
click at [590, 263] on td "[URL][DOMAIN_NAME]" at bounding box center [803, 274] width 445 height 44
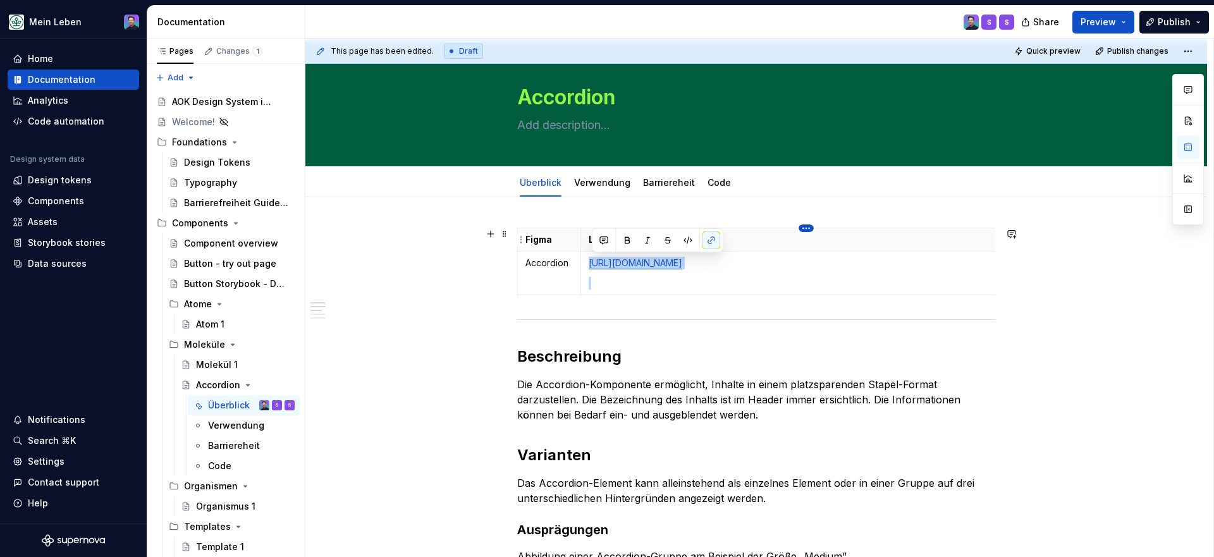
click at [799, 228] on html "Mein Leben Home Documentation Analytics Code automation Design system data Desi…" at bounding box center [607, 278] width 1214 height 557
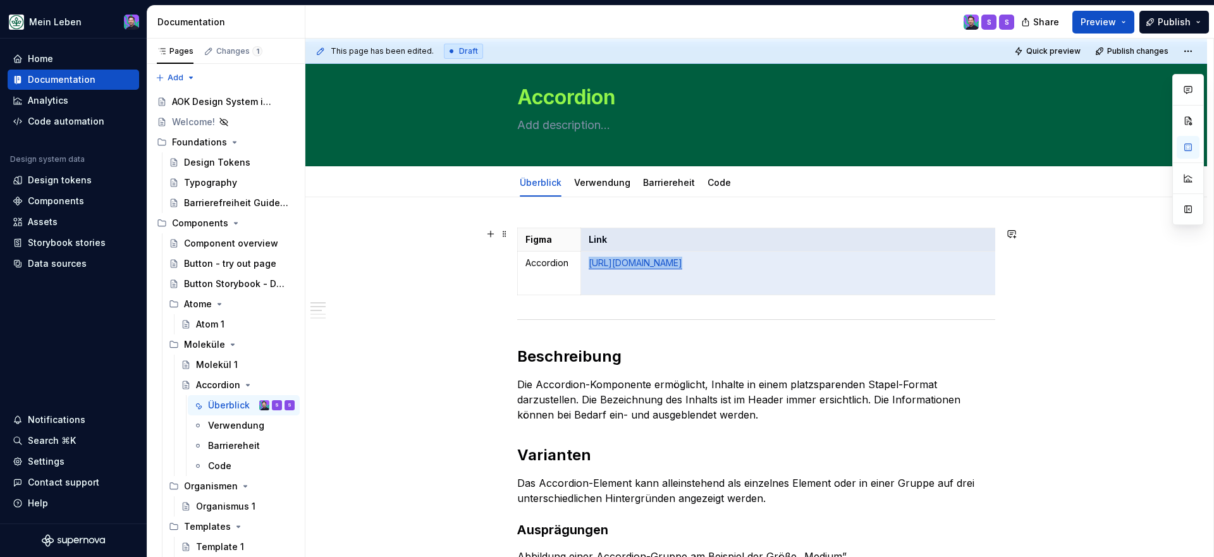
click at [65, 219] on html "Mein Leben Home Documentation Analytics Code automation Design system data Desi…" at bounding box center [607, 278] width 1214 height 557
click at [58, 219] on div "Assets" at bounding box center [73, 222] width 121 height 13
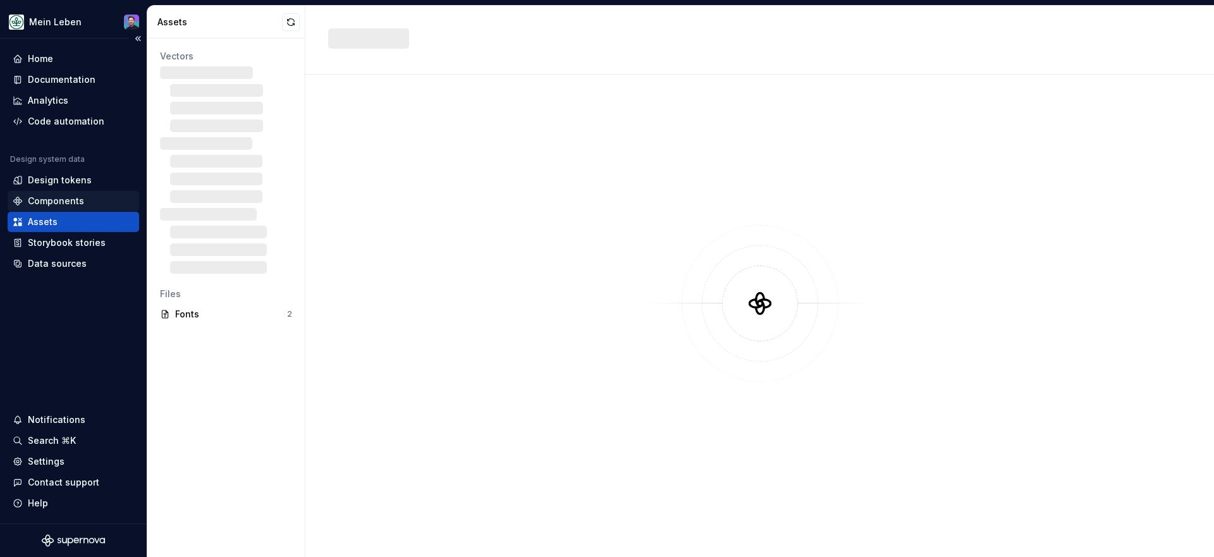
click at [71, 203] on div "Components" at bounding box center [56, 201] width 56 height 13
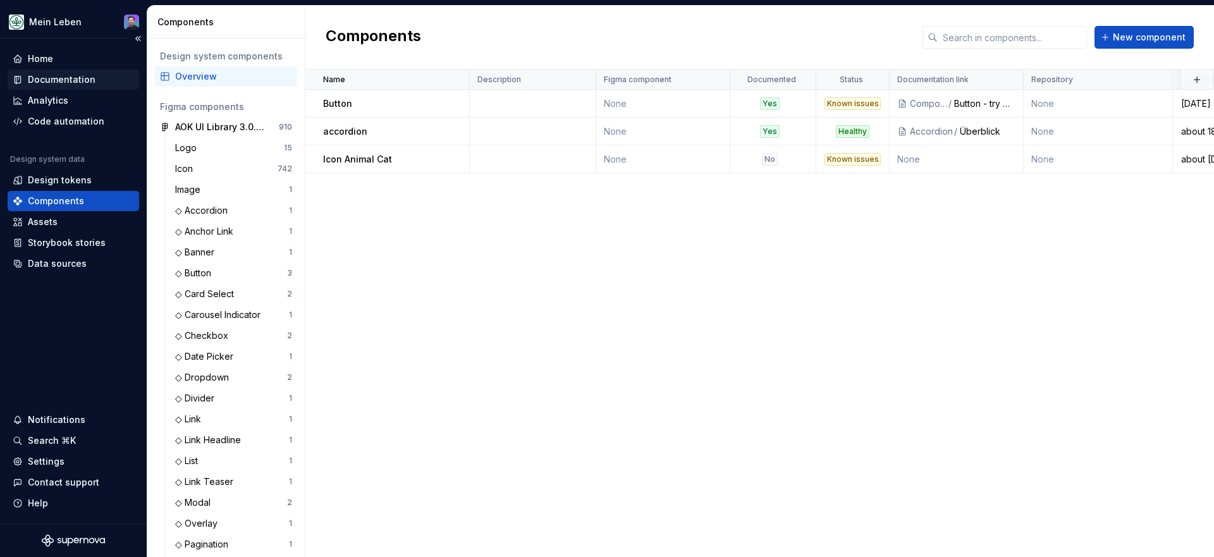
click at [65, 73] on div "Documentation" at bounding box center [62, 79] width 68 height 13
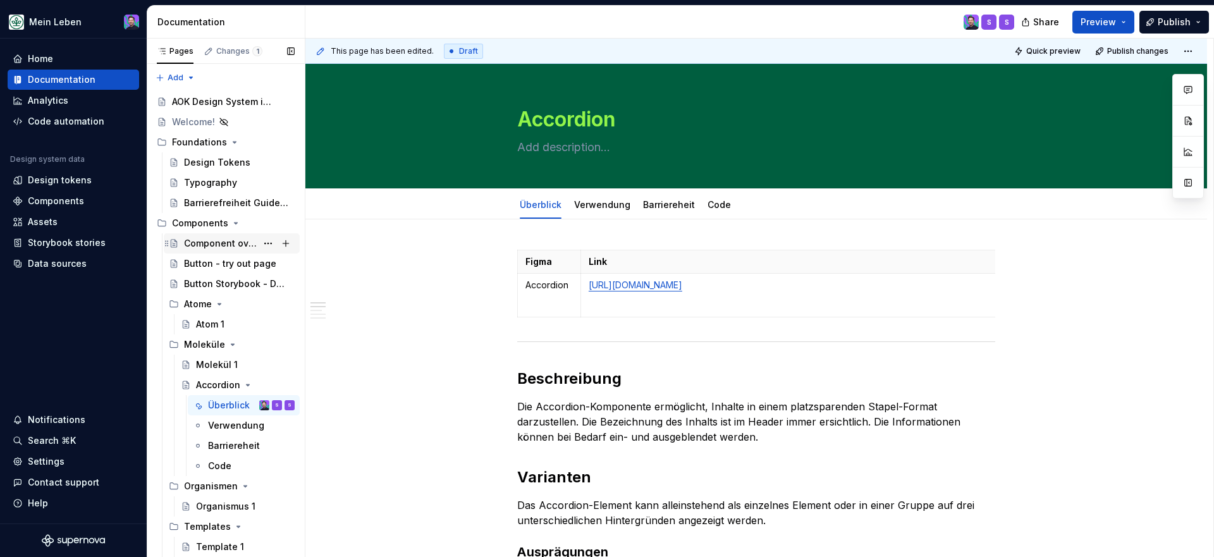
click at [228, 244] on div "Component overview" at bounding box center [220, 243] width 73 height 13
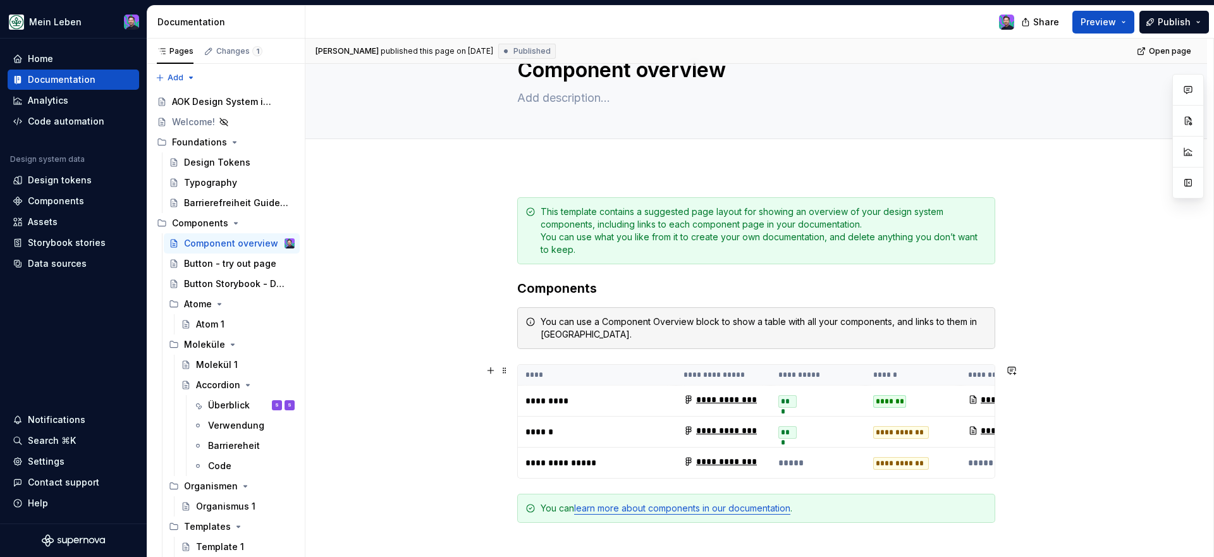
scroll to position [63, 0]
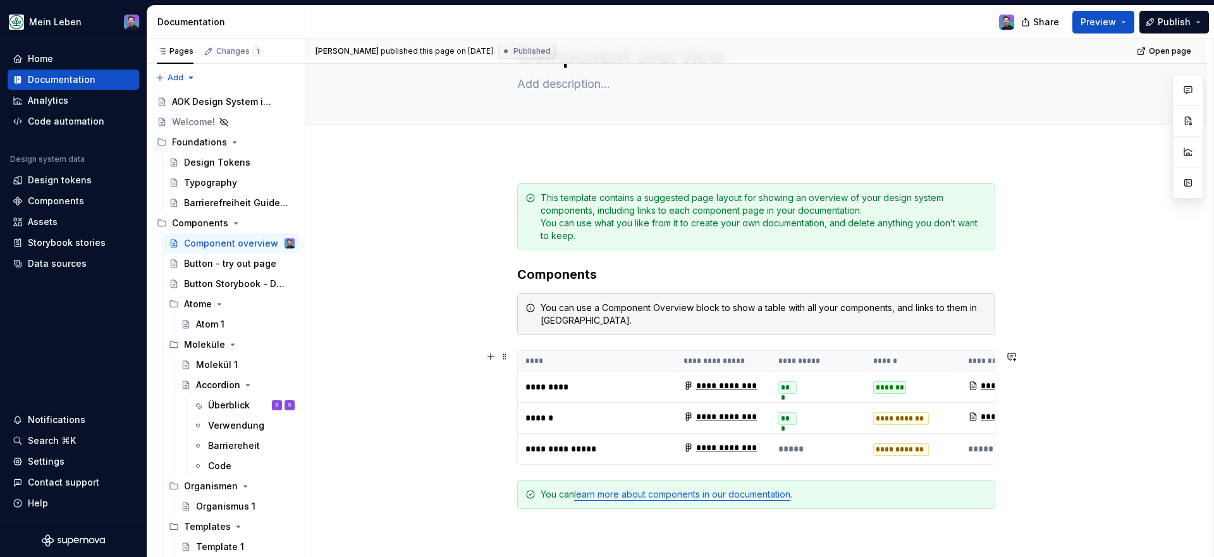
click at [698, 386] on div "**********" at bounding box center [720, 386] width 73 height 13
click at [710, 387] on div "**********" at bounding box center [720, 386] width 73 height 13
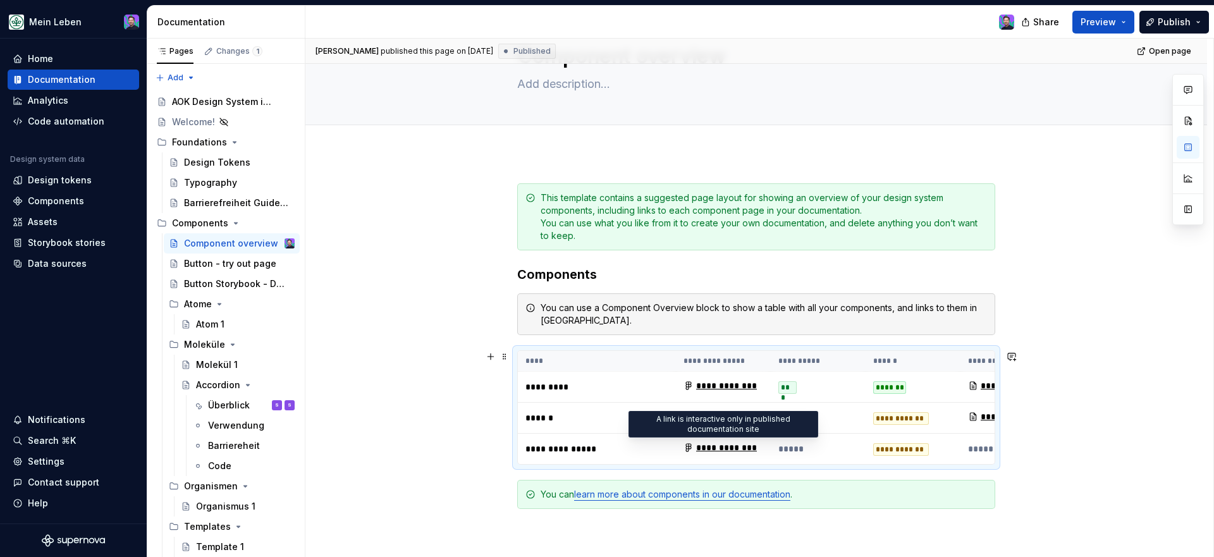
click at [725, 447] on div "**********" at bounding box center [720, 448] width 73 height 13
click at [688, 446] on icon at bounding box center [689, 448] width 10 height 10
drag, startPoint x: 675, startPoint y: 444, endPoint x: 751, endPoint y: 448, distance: 76.0
click at [751, 448] on tr "**********" at bounding box center [834, 449] width 633 height 31
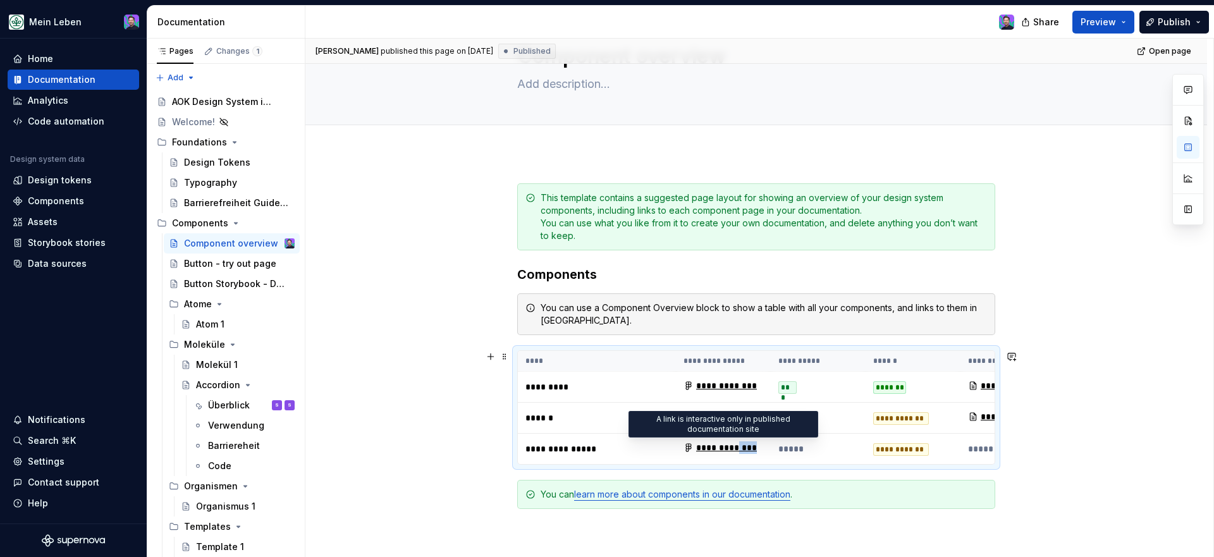
drag, startPoint x: 770, startPoint y: 451, endPoint x: 740, endPoint y: 448, distance: 30.5
click at [740, 448] on td "**********" at bounding box center [723, 449] width 95 height 31
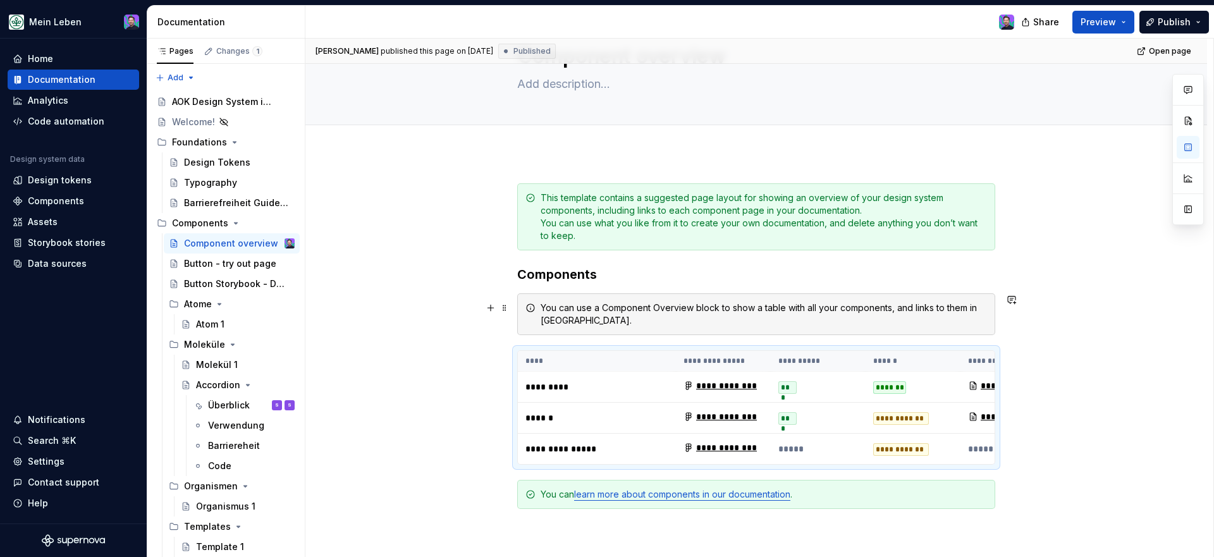
click at [999, 306] on div "**********" at bounding box center [757, 448] width 902 height 591
click at [1068, 304] on div "**********" at bounding box center [757, 448] width 902 height 591
click at [213, 167] on div "Design Tokens" at bounding box center [217, 162] width 66 height 13
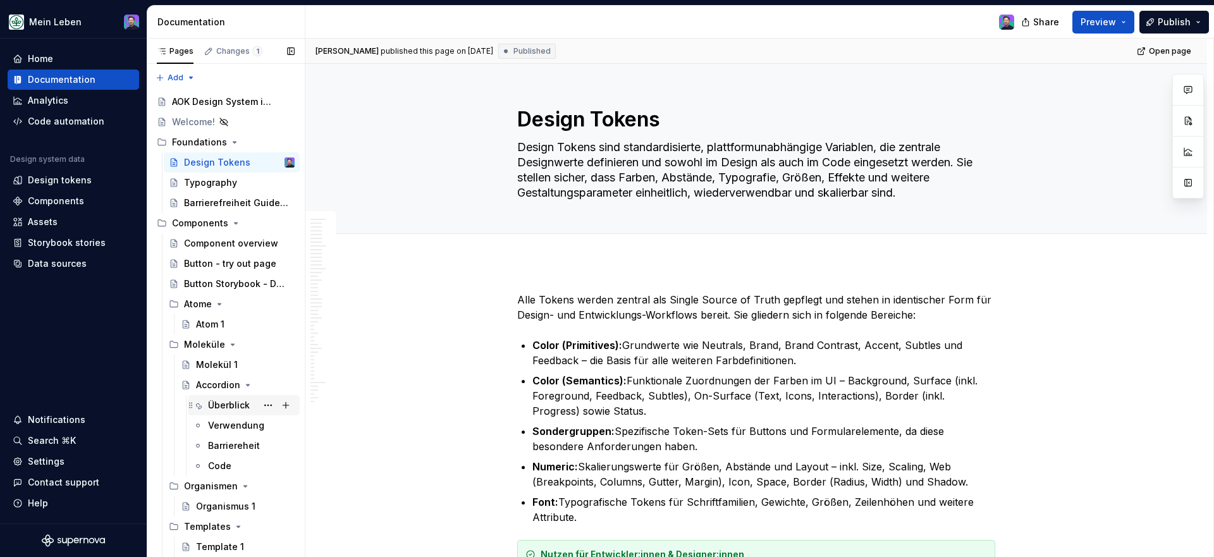
click at [222, 408] on div "Überblick" at bounding box center [229, 405] width 42 height 13
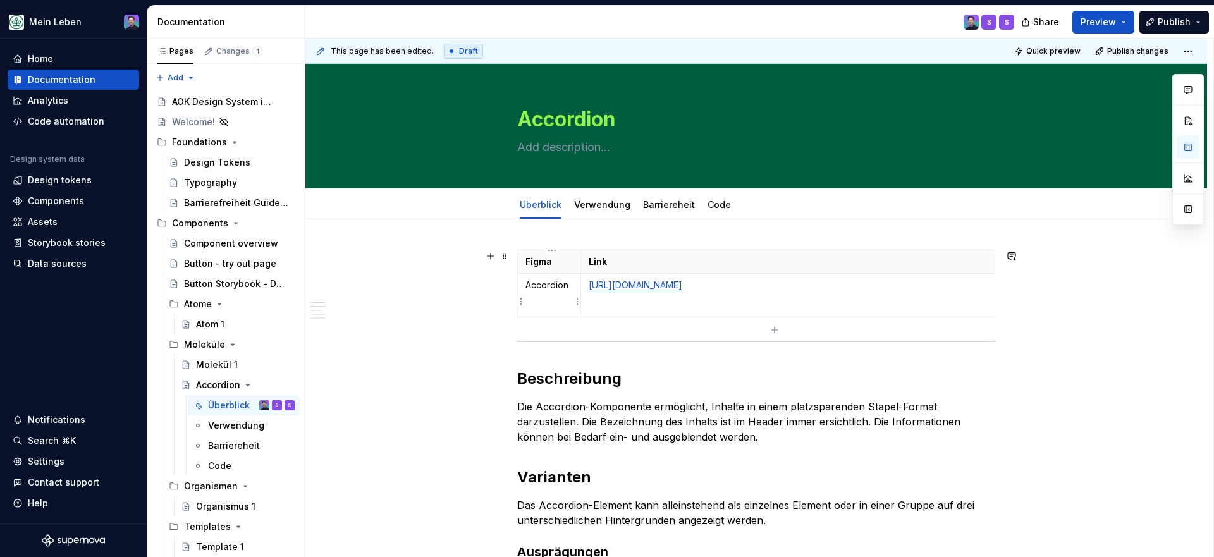
click at [571, 307] on td "Accordion" at bounding box center [549, 296] width 63 height 44
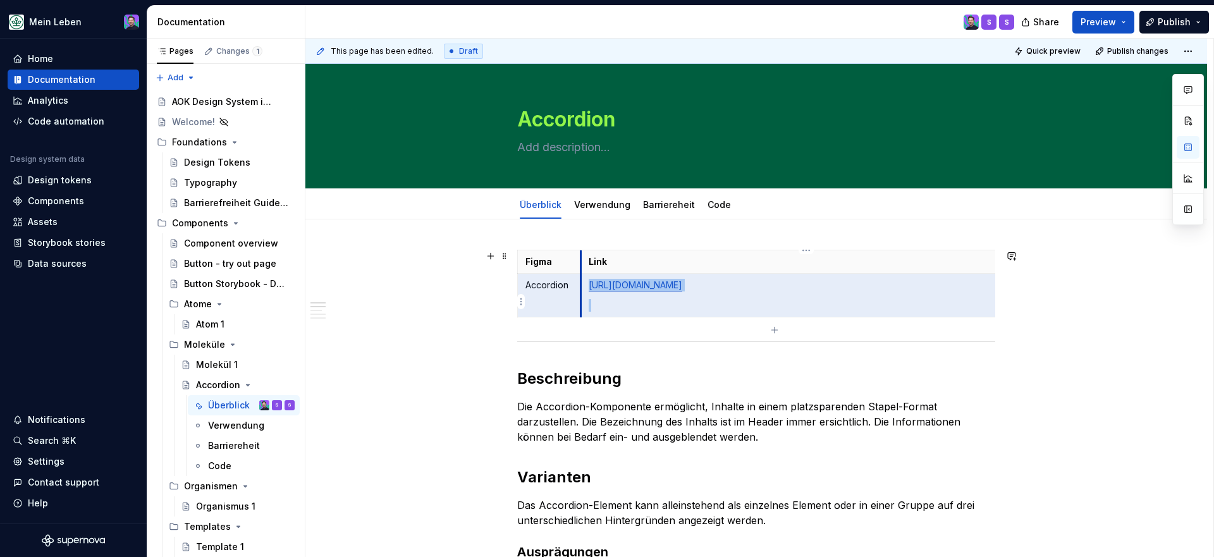
drag, startPoint x: 570, startPoint y: 311, endPoint x: 584, endPoint y: 325, distance: 20.1
click at [584, 318] on tr "Accordion [URL][DOMAIN_NAME]" at bounding box center [772, 296] width 508 height 44
click at [621, 312] on p at bounding box center [803, 305] width 429 height 13
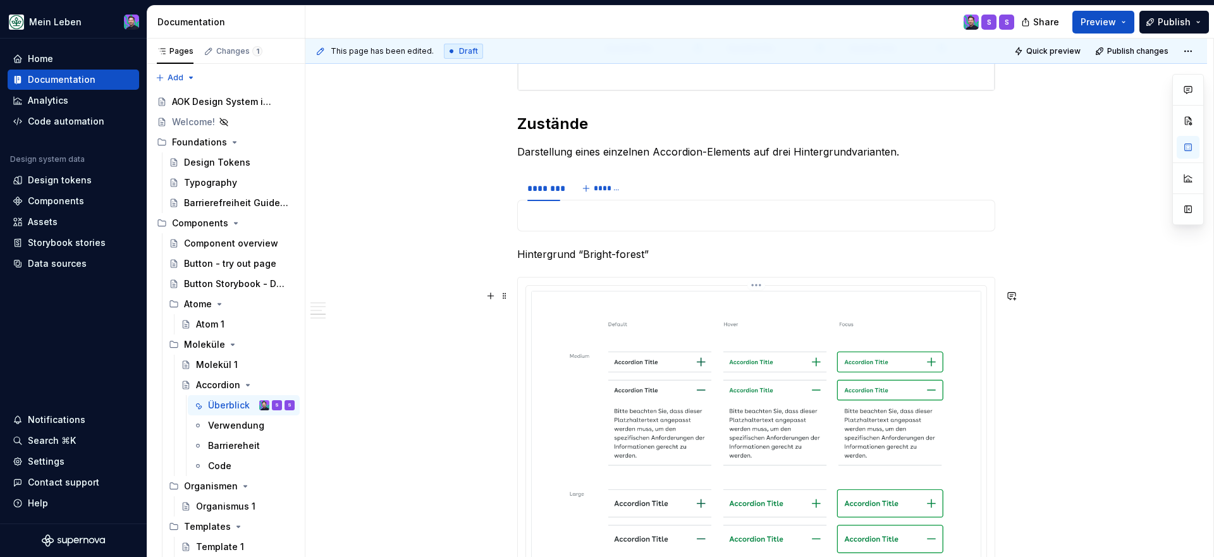
scroll to position [778, 0]
click at [605, 194] on span "*******" at bounding box center [608, 189] width 28 height 10
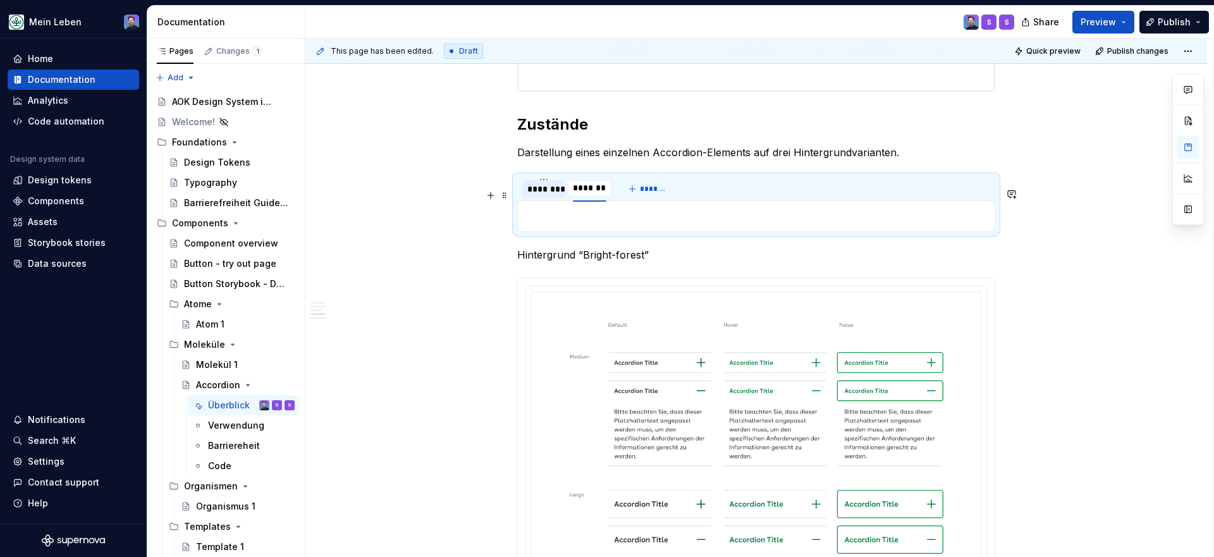
click at [554, 195] on div "********" at bounding box center [544, 189] width 33 height 13
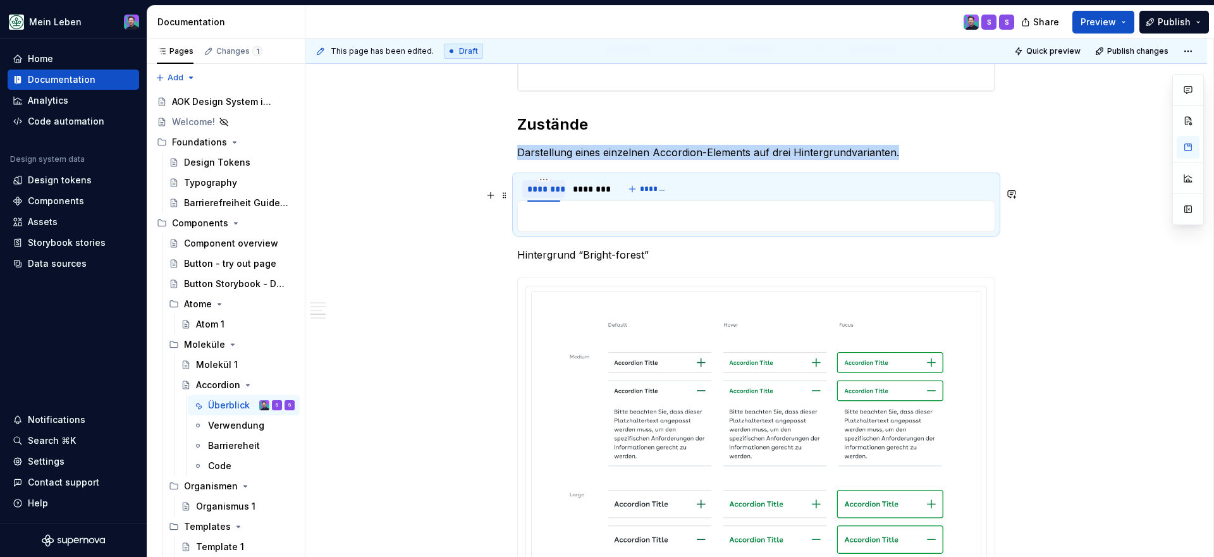
click at [554, 195] on div "********" at bounding box center [544, 189] width 33 height 13
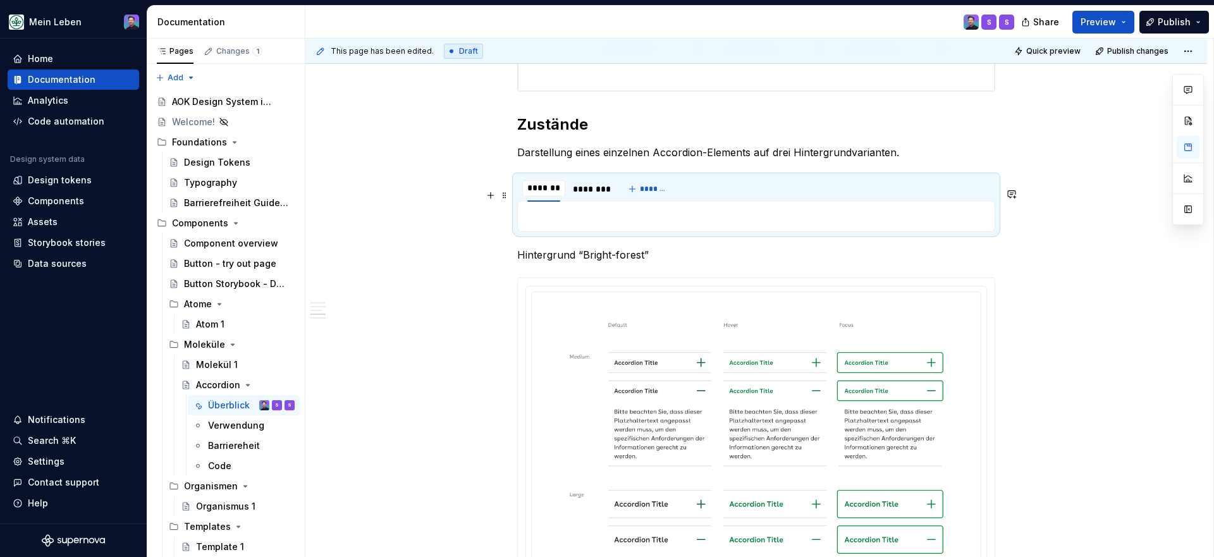
type textarea "*"
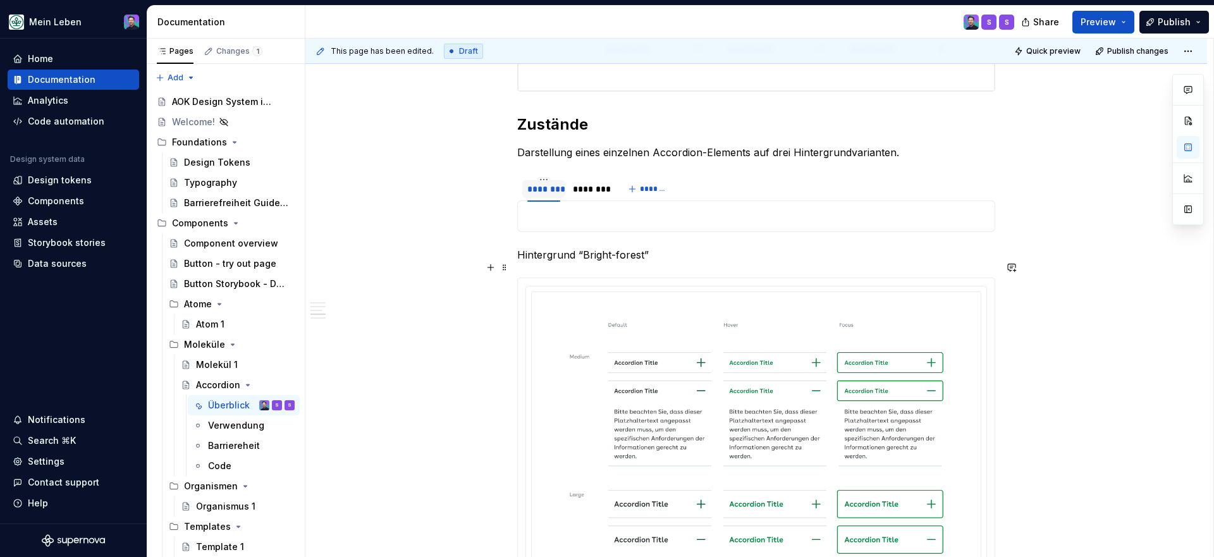
click at [545, 262] on p "Hintergrund “Bright-forest”" at bounding box center [756, 254] width 478 height 15
click at [614, 262] on p "Hintergrund “Bright-forest”" at bounding box center [756, 254] width 478 height 15
drag, startPoint x: 645, startPoint y: 269, endPoint x: 585, endPoint y: 271, distance: 60.1
click at [585, 262] on p "Hintergrund “Bright-forest”" at bounding box center [756, 254] width 478 height 15
copy p "Bright-forest"
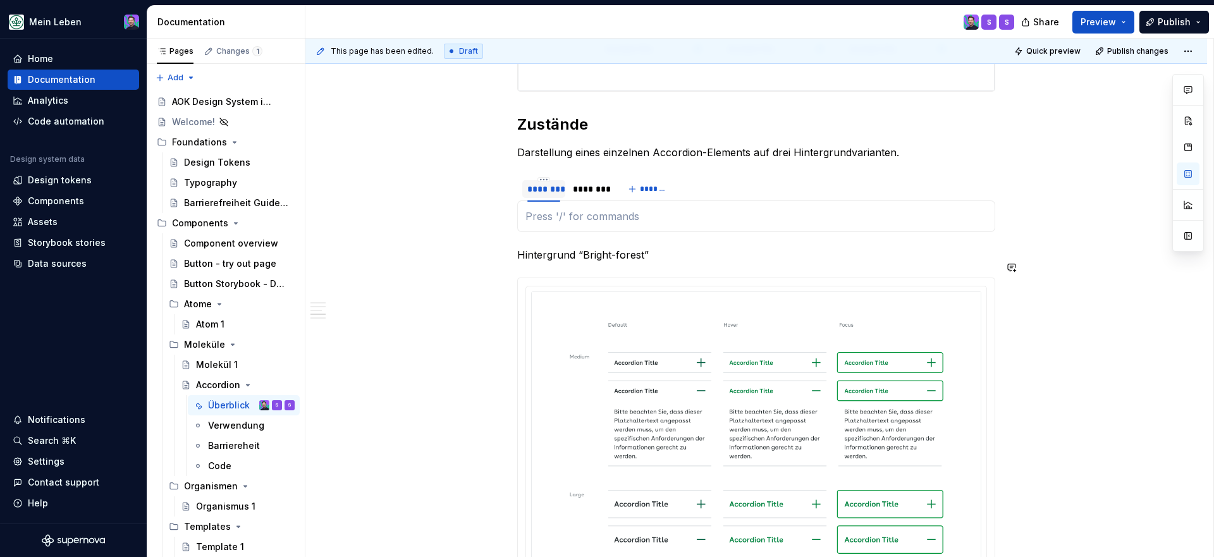
click at [557, 224] on p at bounding box center [757, 216] width 462 height 15
click at [543, 195] on div "********" at bounding box center [544, 189] width 33 height 13
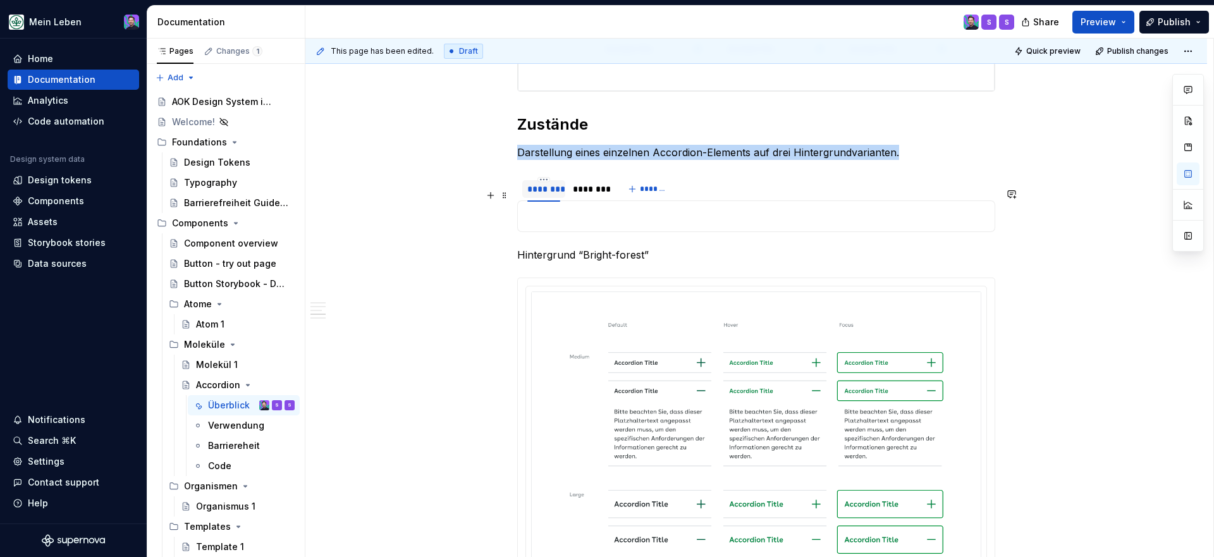
click at [543, 195] on div "********" at bounding box center [544, 189] width 33 height 13
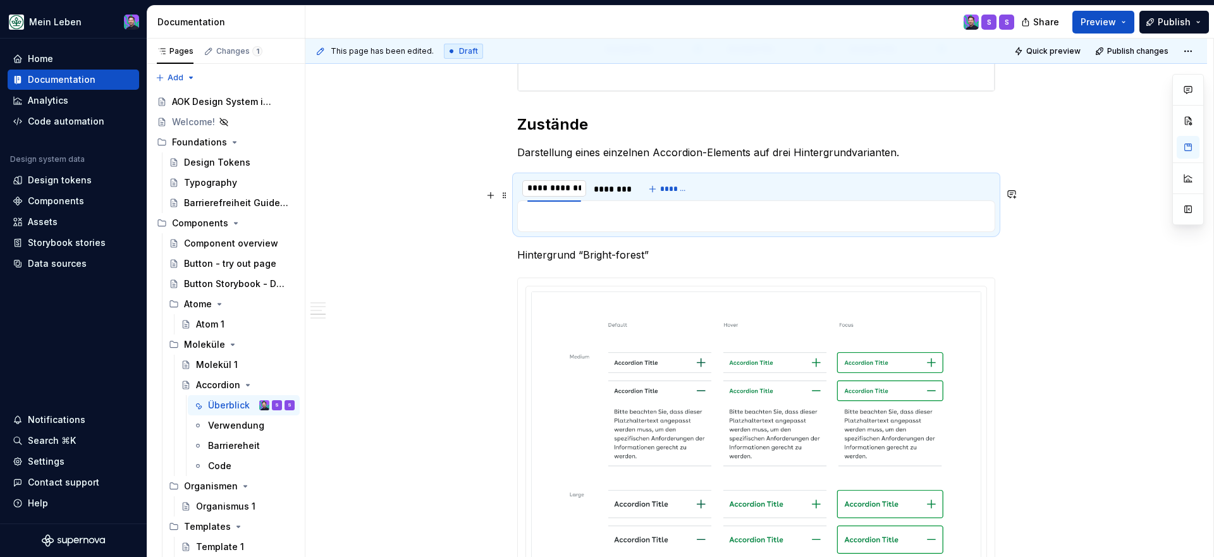
click at [567, 200] on input "**********" at bounding box center [554, 188] width 64 height 23
type input "******"
click at [581, 195] on div "********" at bounding box center [581, 189] width 33 height 13
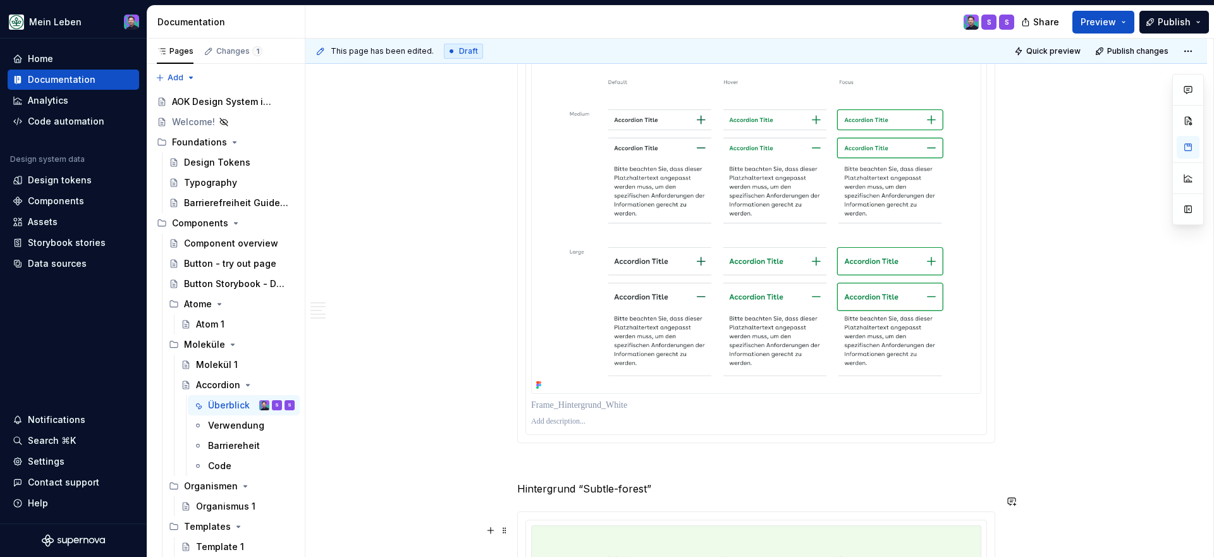
scroll to position [1232, 0]
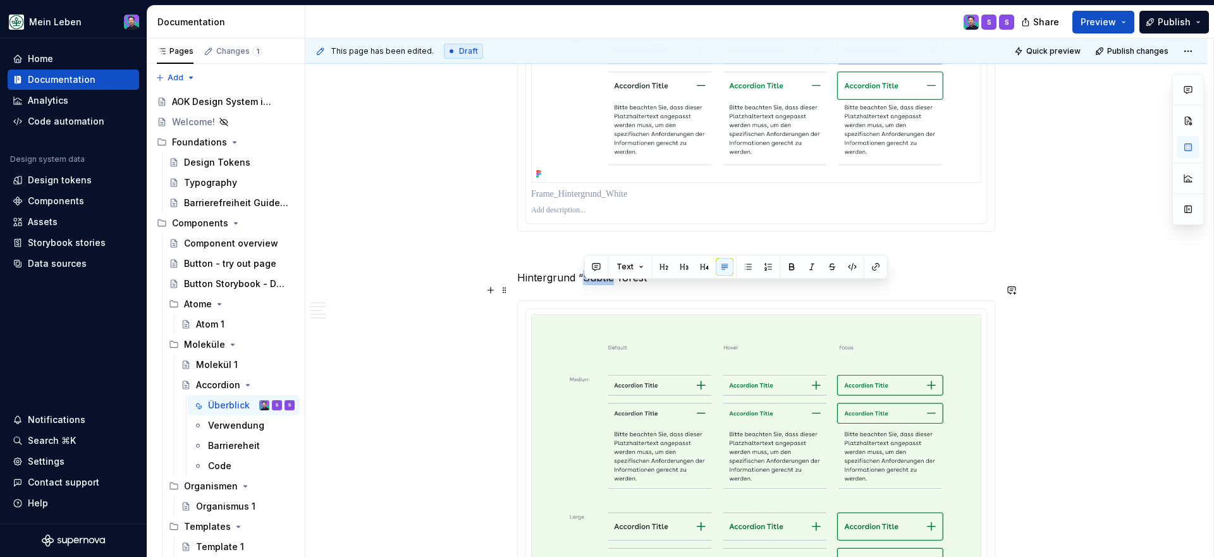
drag, startPoint x: 585, startPoint y: 287, endPoint x: 614, endPoint y: 287, distance: 29.1
click at [614, 285] on p "Hintergrund “Subtle-forest”" at bounding box center [756, 277] width 478 height 15
copy p "Subtle"
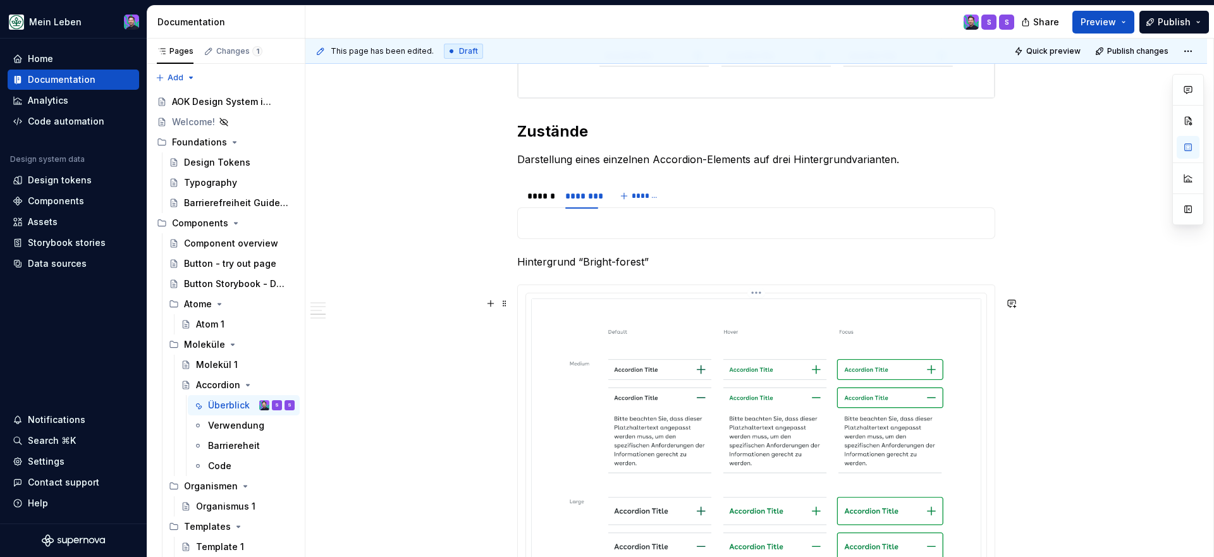
scroll to position [712, 0]
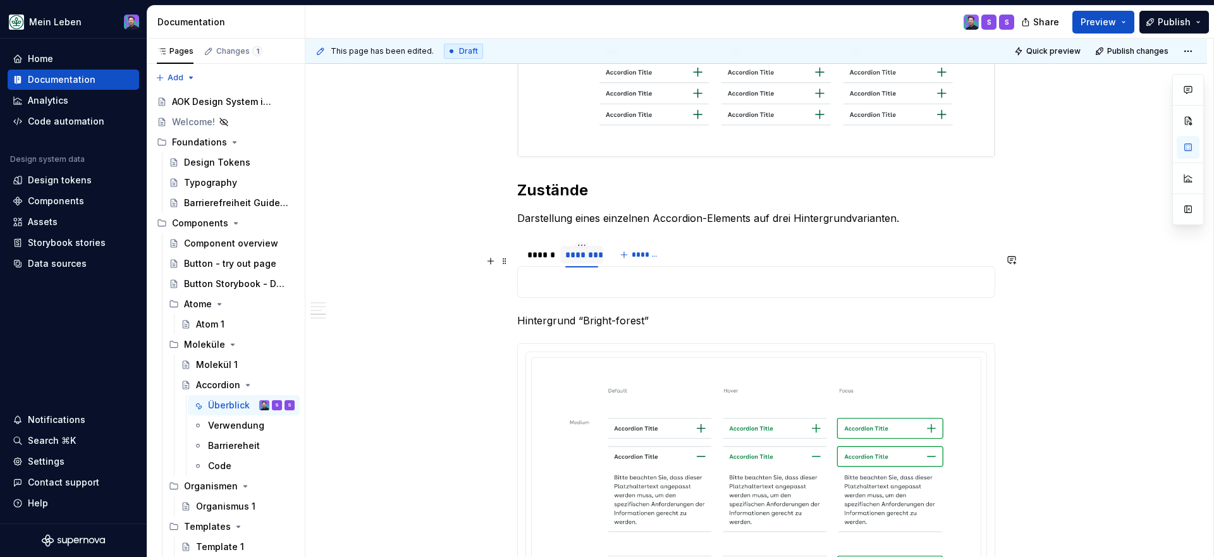
click at [577, 261] on div "********" at bounding box center [581, 255] width 33 height 13
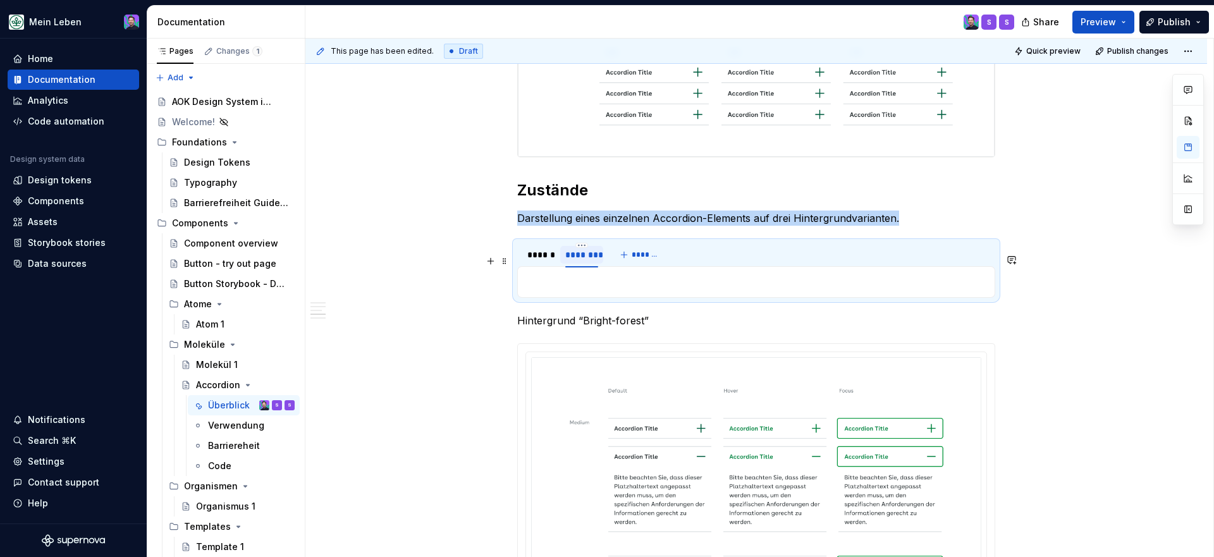
click at [577, 261] on div "********" at bounding box center [581, 255] width 33 height 13
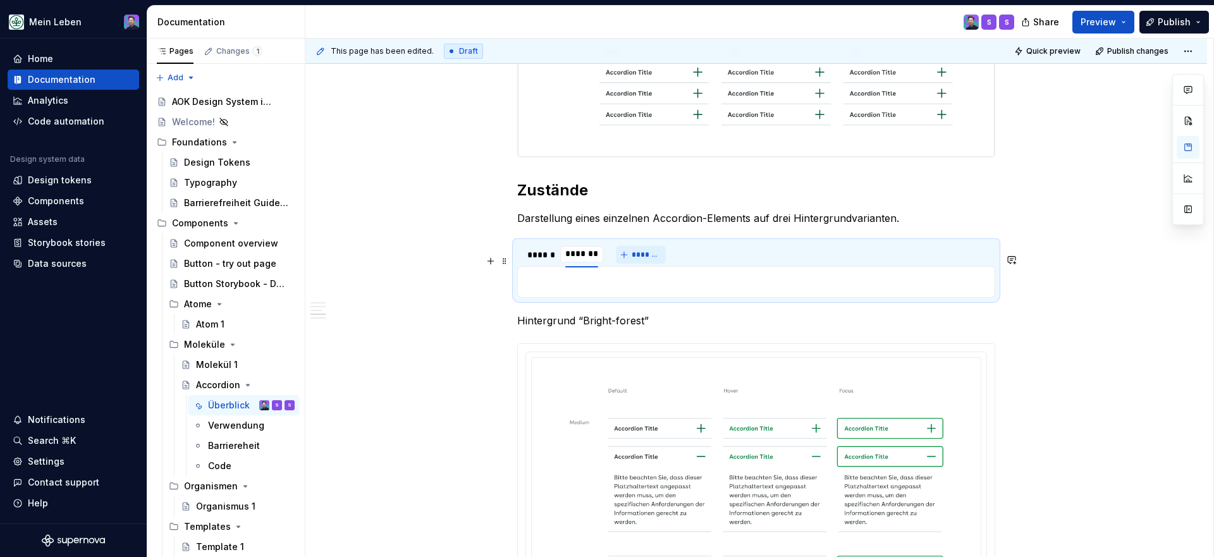
type input "******"
click at [619, 264] on button "*******" at bounding box center [635, 255] width 50 height 18
type input "****"
click at [596, 328] on p "Hintergrund “Bright-forest”" at bounding box center [756, 320] width 478 height 15
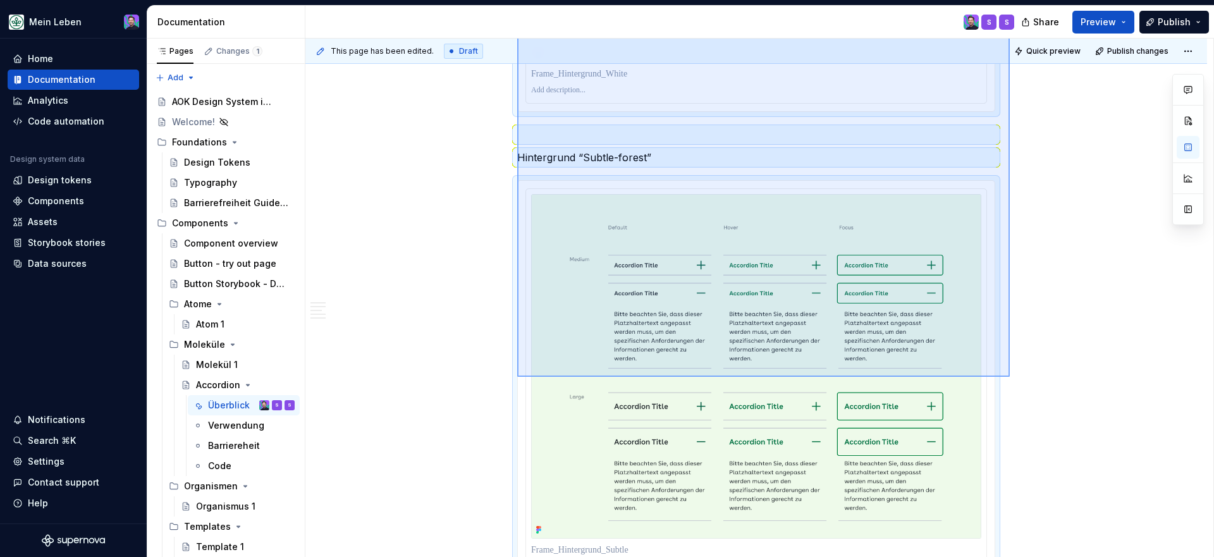
drag, startPoint x: 517, startPoint y: 335, endPoint x: 1010, endPoint y: 371, distance: 494.1
click at [1010, 371] on div "This page has been edited. Draft Quick preview Publish changes Accordion Edit h…" at bounding box center [760, 298] width 908 height 519
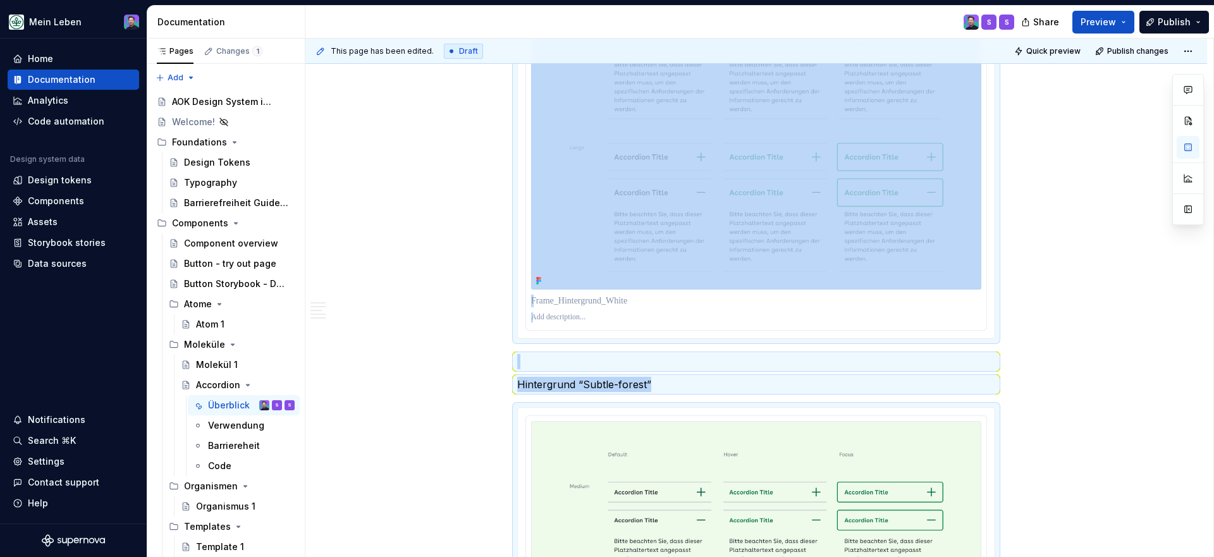
scroll to position [1097, 0]
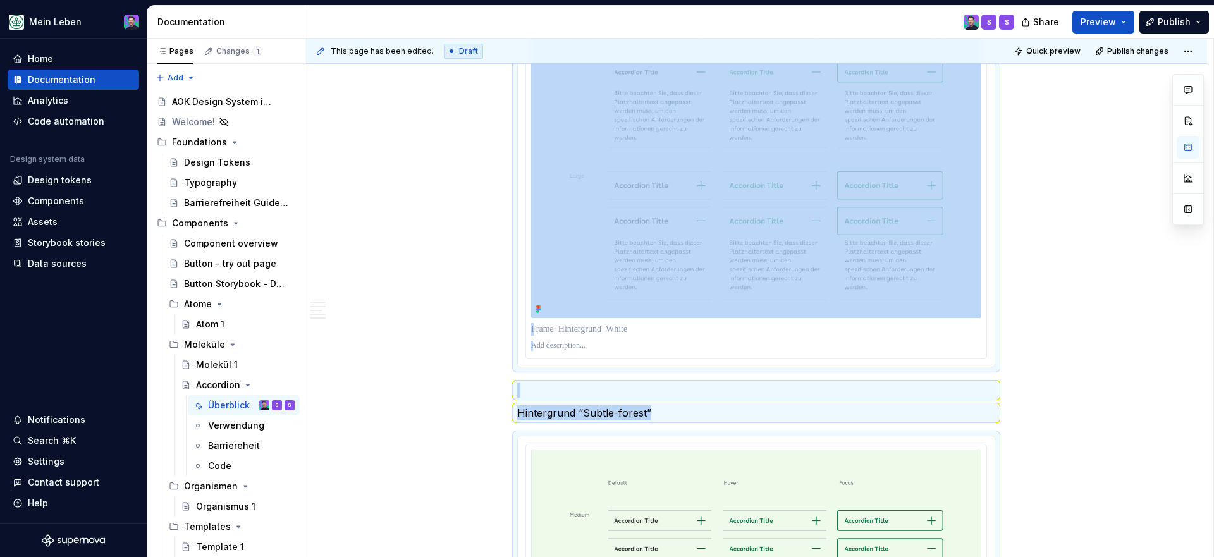
click at [1037, 324] on div "Figma Link Accordion [URL][DOMAIN_NAME] Beschreibung Die Accordion-Komponente e…" at bounding box center [757, 537] width 902 height 2828
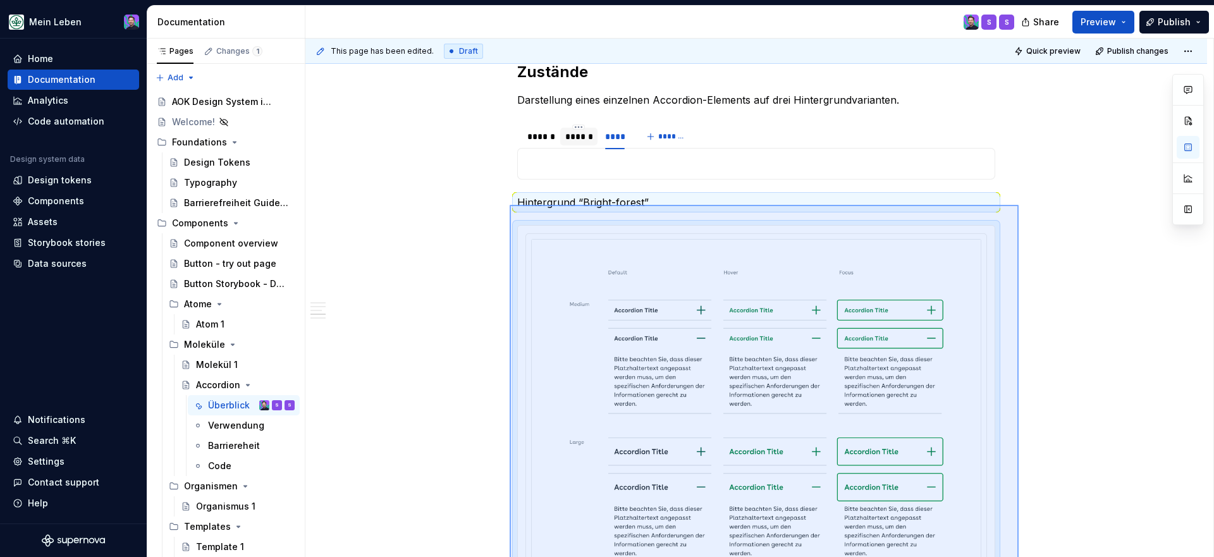
drag, startPoint x: 1019, startPoint y: 374, endPoint x: 509, endPoint y: 206, distance: 537.5
click at [509, 206] on div "This page has been edited. Draft Quick preview Publish changes Accordion Edit h…" at bounding box center [760, 298] width 908 height 519
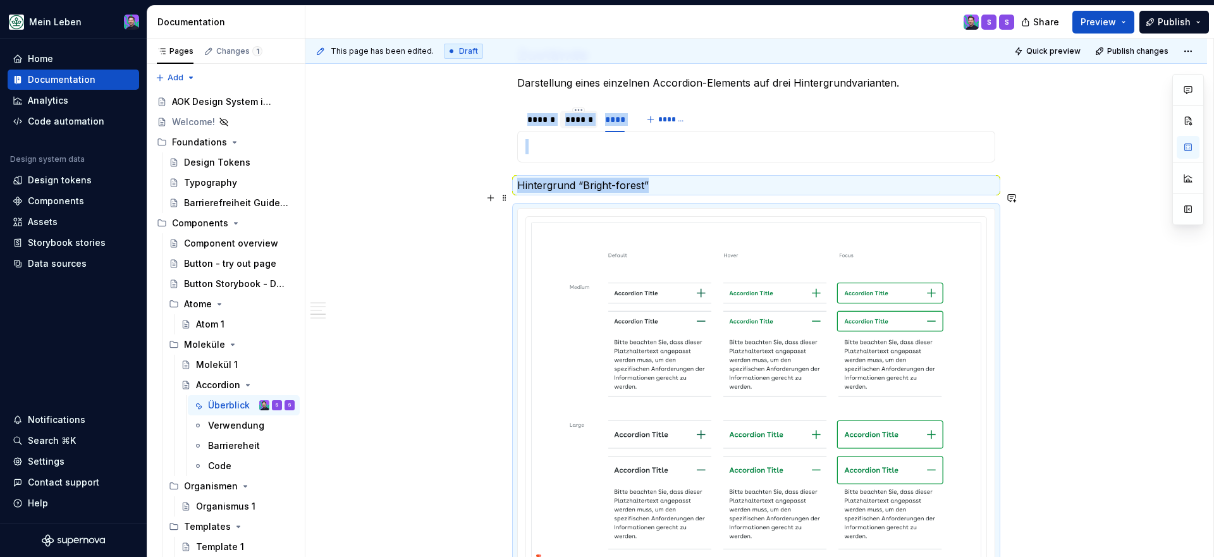
scroll to position [851, 0]
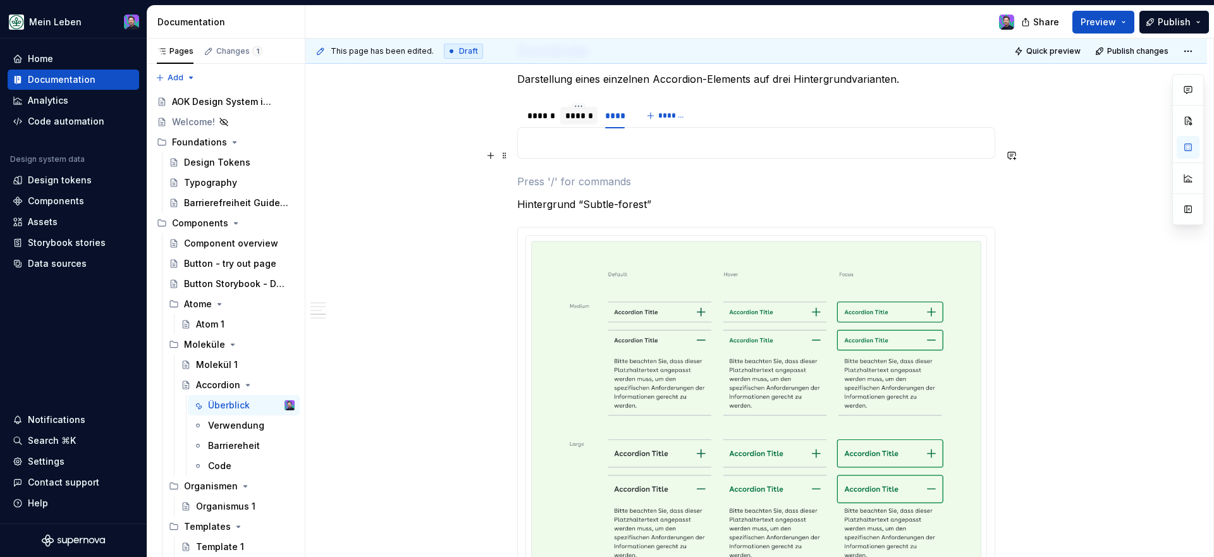
click at [572, 151] on p at bounding box center [757, 142] width 462 height 15
click at [543, 127] on div at bounding box center [539, 126] width 35 height 1
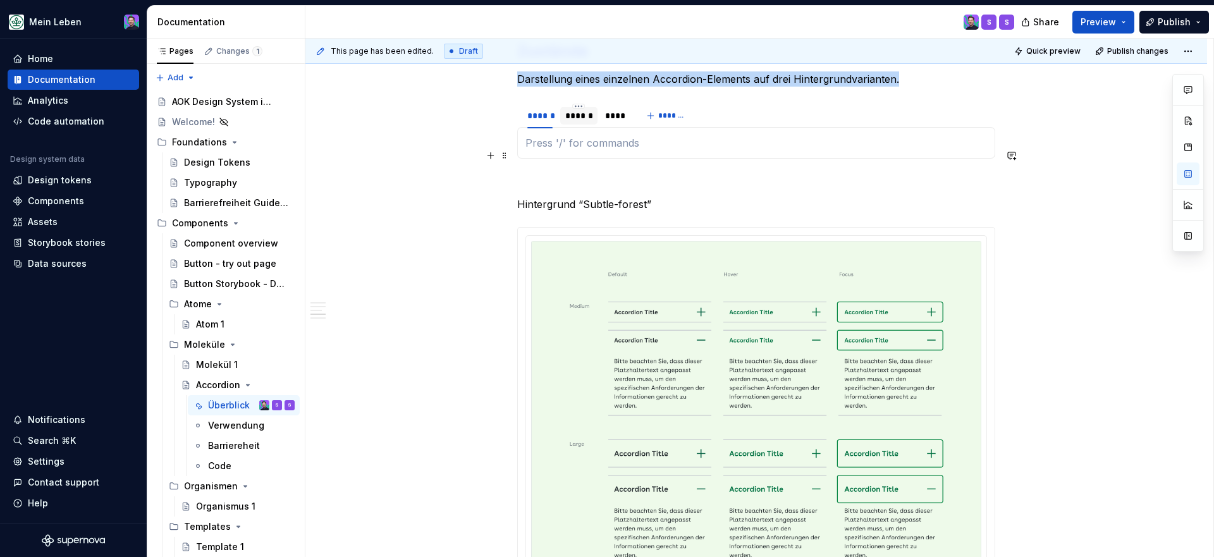
click at [552, 151] on p at bounding box center [757, 142] width 462 height 15
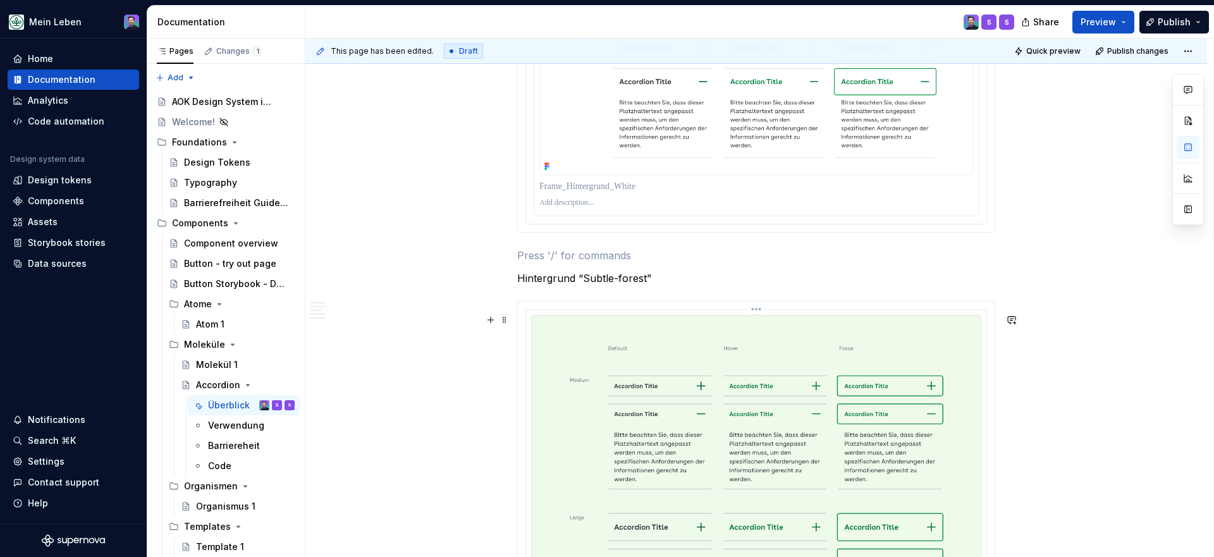
scroll to position [1192, 0]
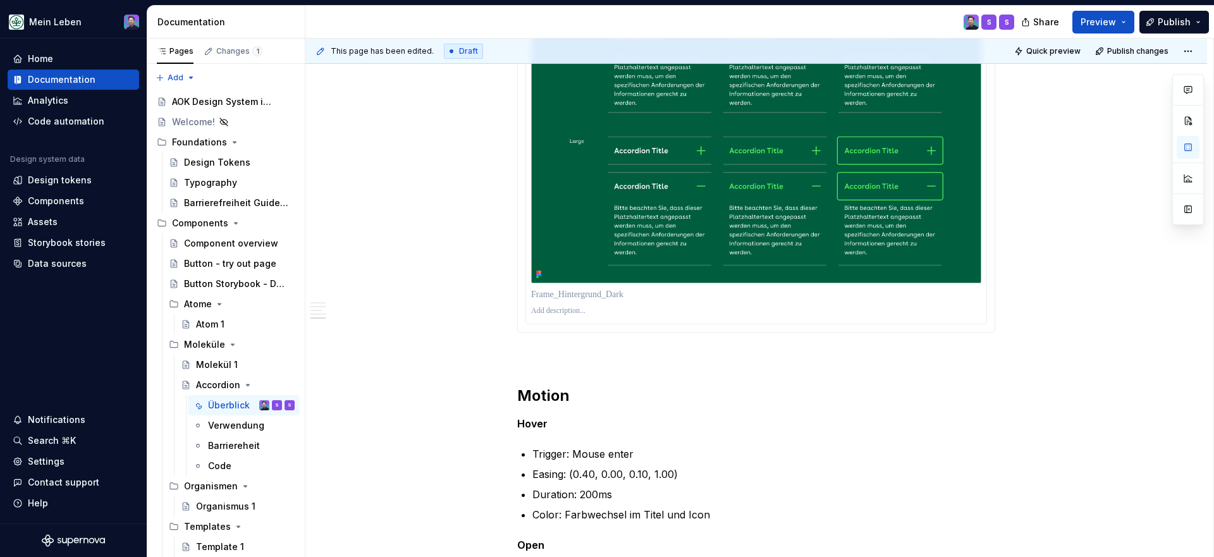
drag, startPoint x: 520, startPoint y: 293, endPoint x: 825, endPoint y: 327, distance: 306.8
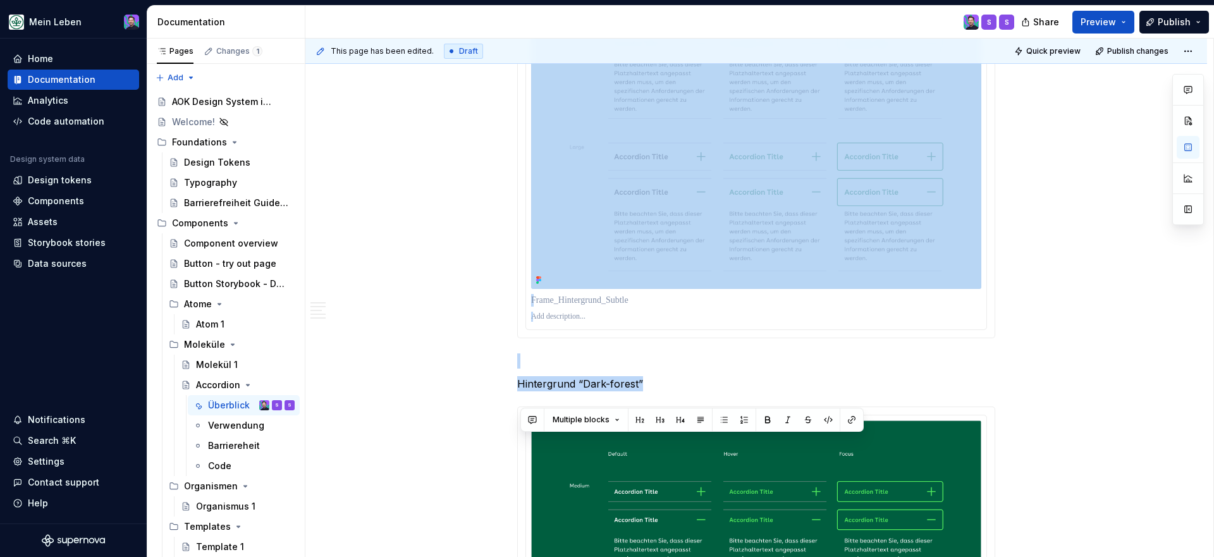
scroll to position [1562, 0]
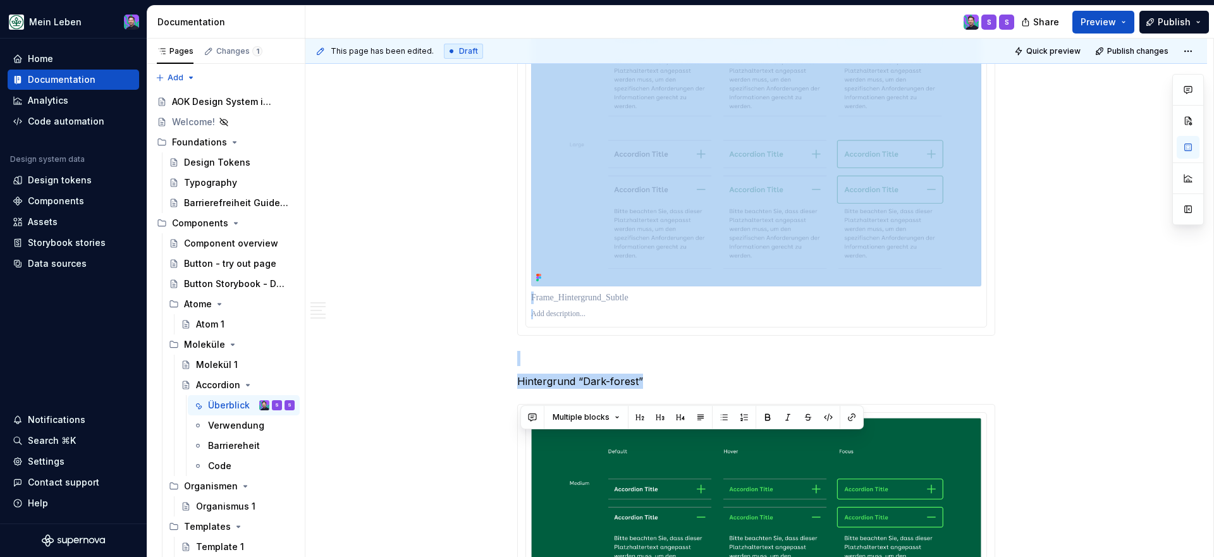
click at [936, 322] on div at bounding box center [756, 314] width 450 height 15
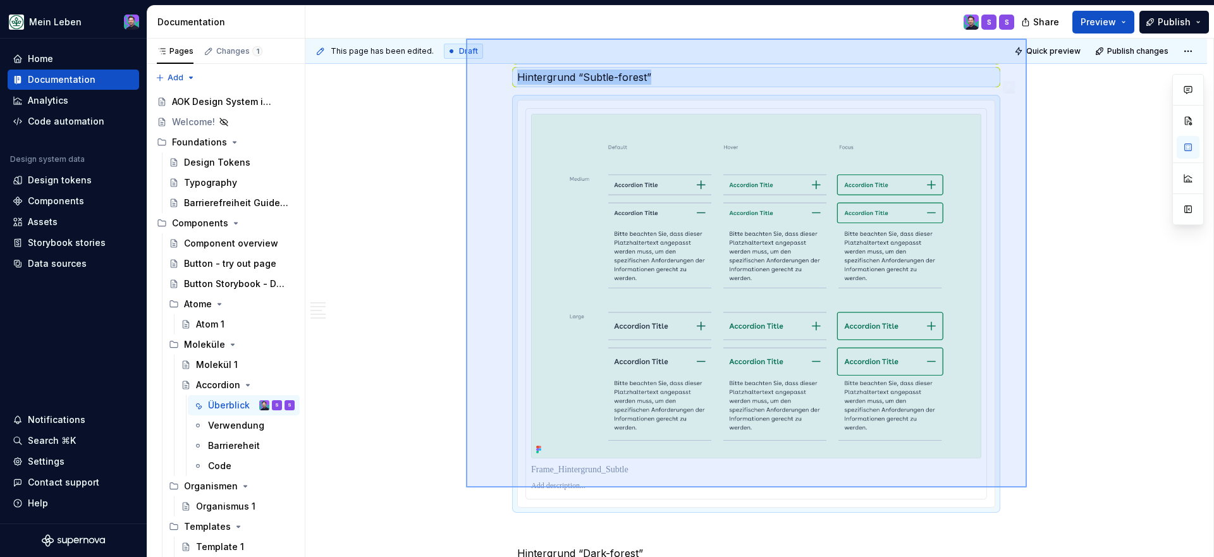
scroll to position [1371, 0]
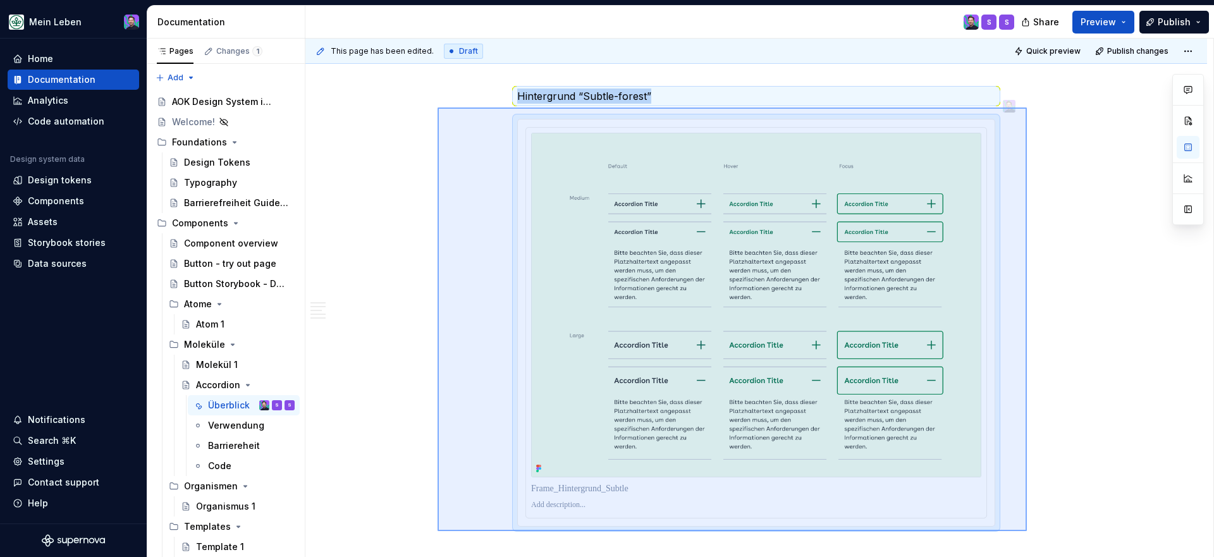
drag, startPoint x: 1027, startPoint y: 340, endPoint x: 438, endPoint y: 108, distance: 633.8
click at [438, 108] on div "This page has been edited. Draft Quick preview Publish changes Accordion Edit h…" at bounding box center [760, 298] width 908 height 519
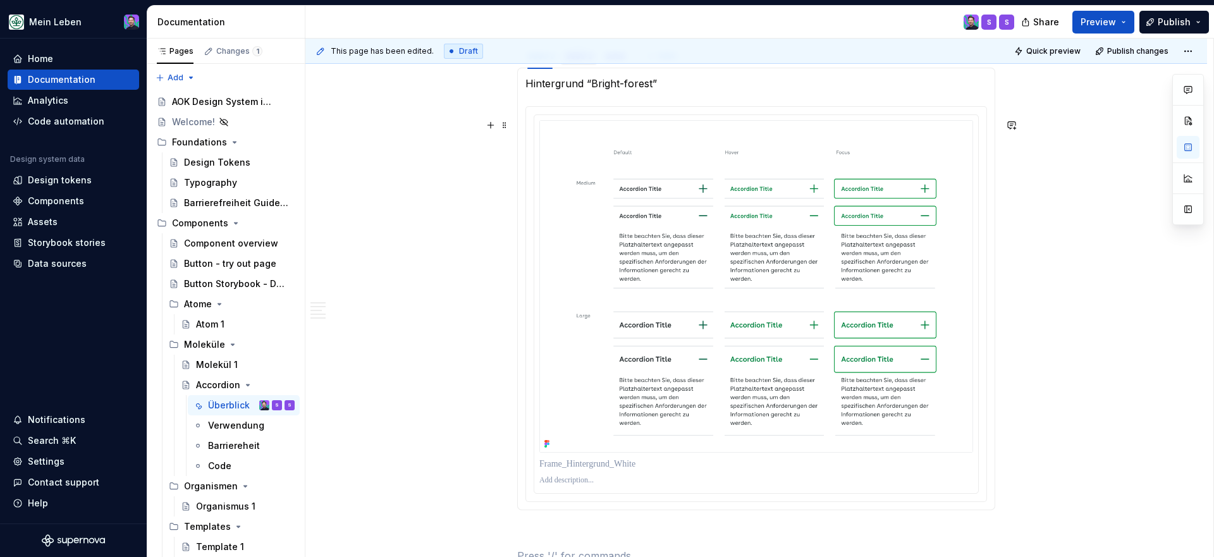
scroll to position [844, 0]
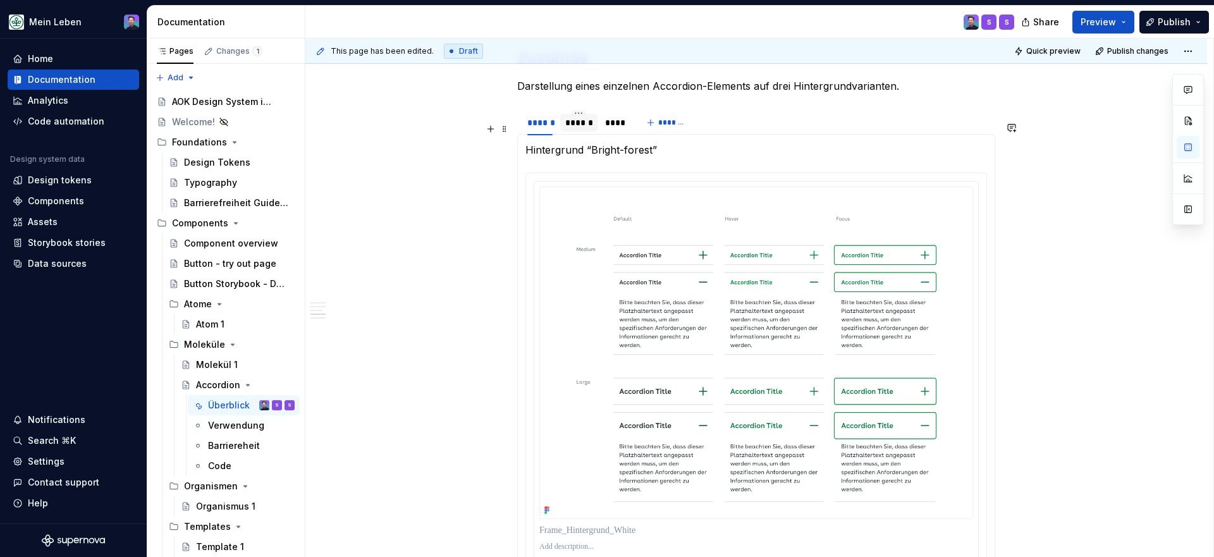
click at [578, 129] on div "******" at bounding box center [578, 122] width 27 height 13
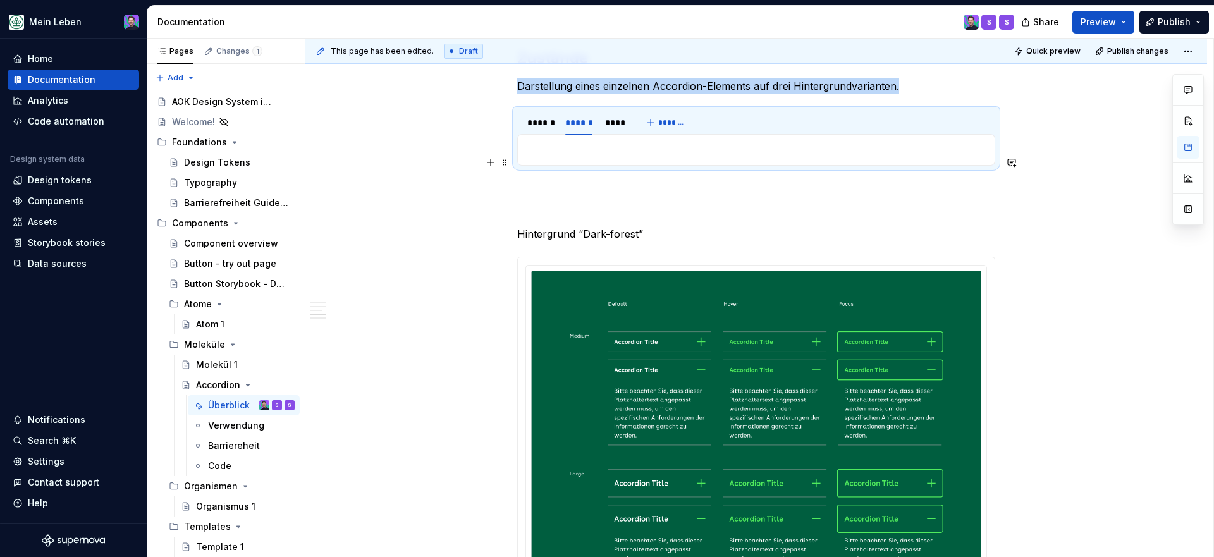
click at [577, 157] on p at bounding box center [757, 149] width 462 height 15
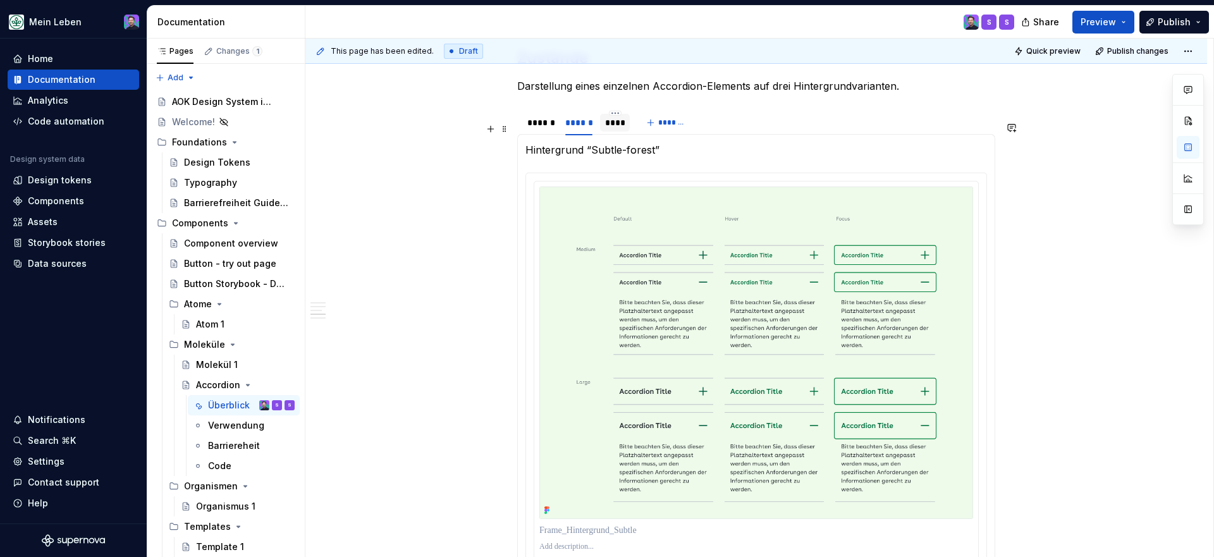
click at [622, 129] on div "****" at bounding box center [615, 122] width 20 height 13
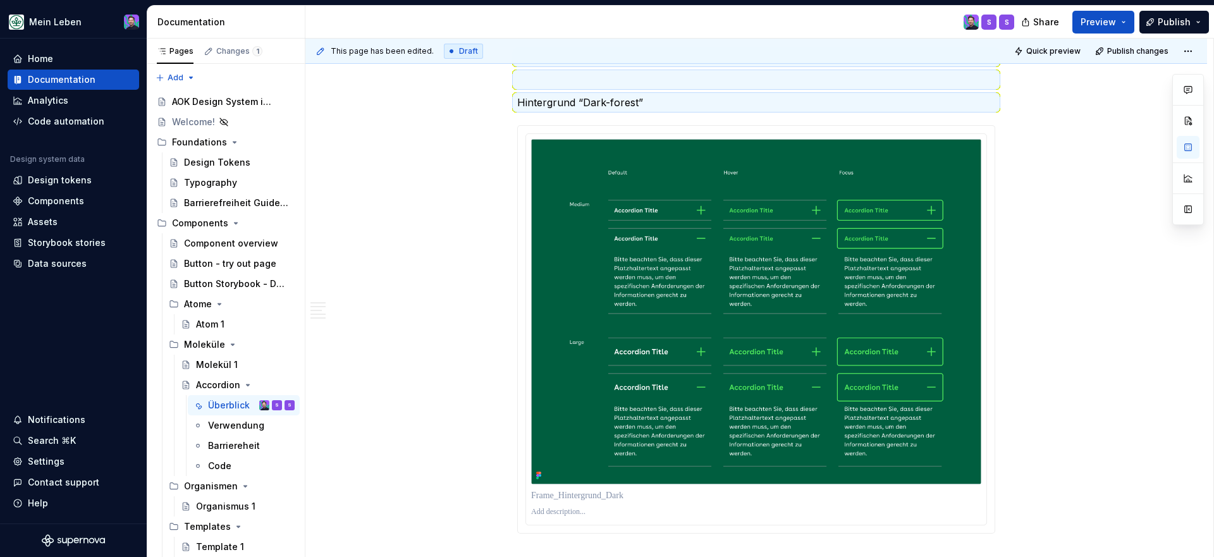
scroll to position [854, 0]
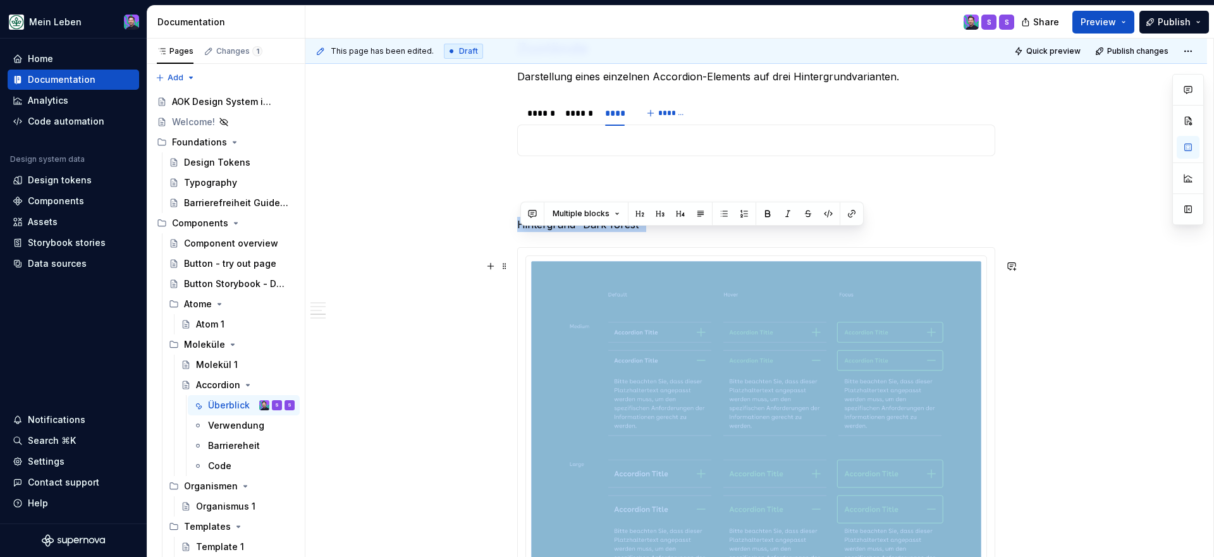
drag, startPoint x: 521, startPoint y: 209, endPoint x: 1014, endPoint y: 395, distance: 527.5
click at [1014, 396] on div "Figma Link Accordion [URL][DOMAIN_NAME] Beschreibung Die Accordion-Komponente e…" at bounding box center [757, 326] width 902 height 1920
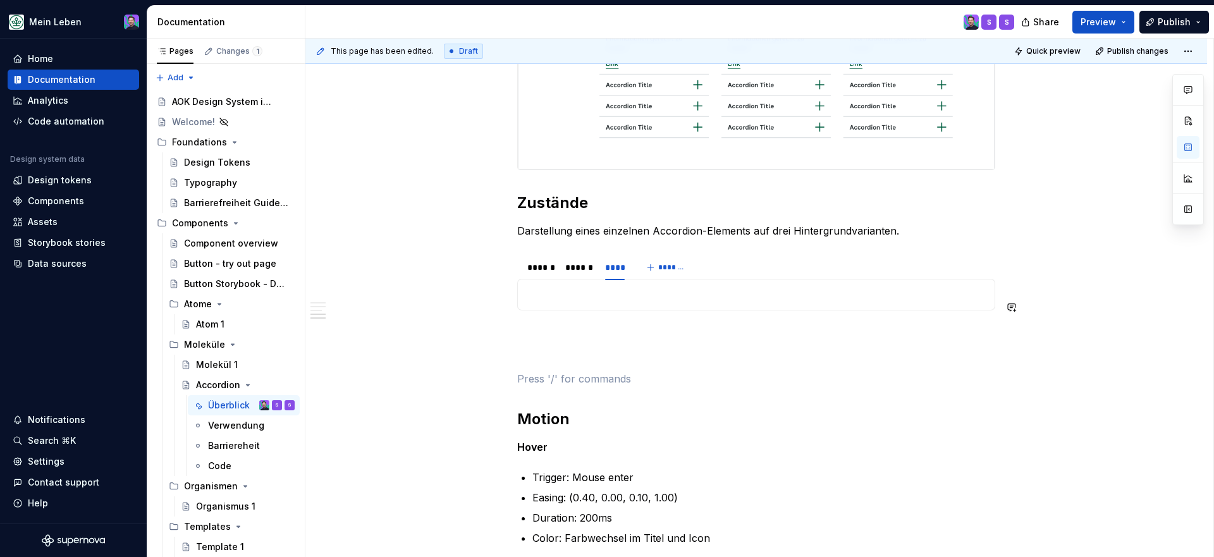
scroll to position [801, 0]
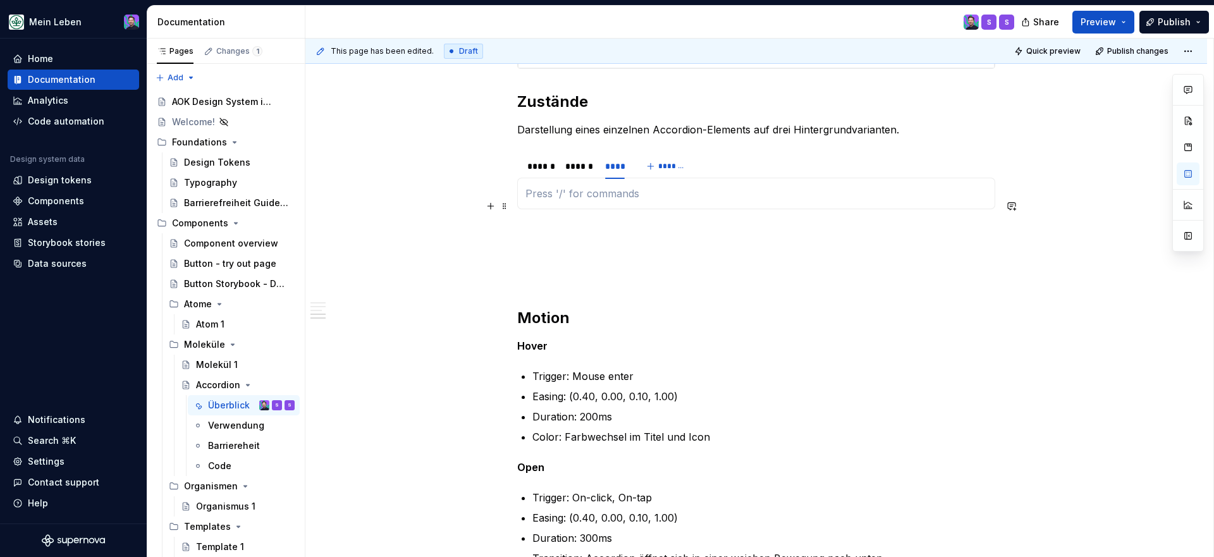
click at [614, 201] on p at bounding box center [757, 193] width 462 height 15
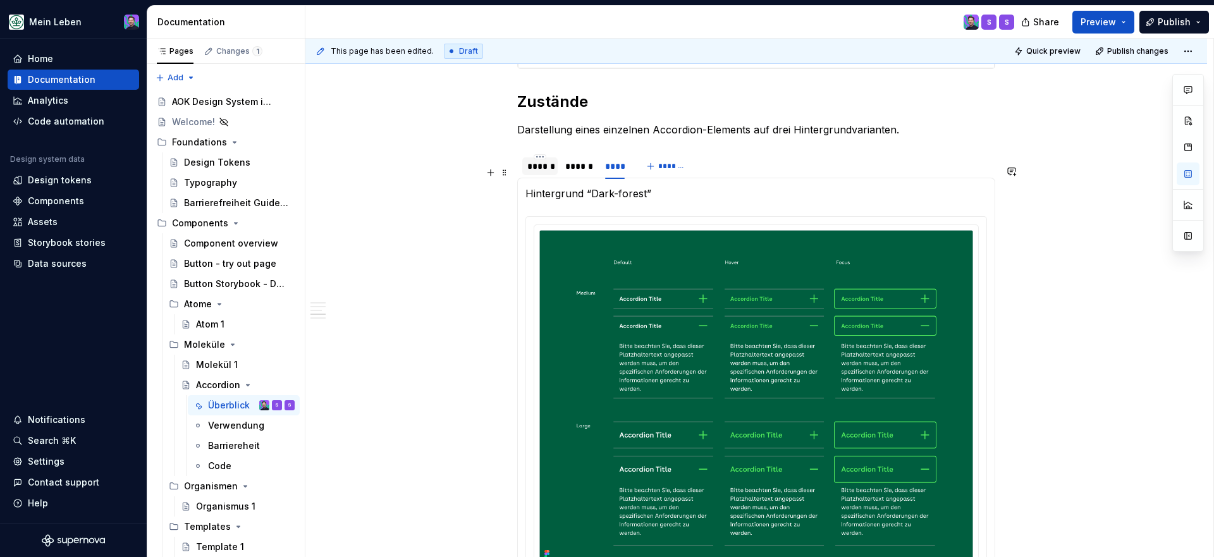
click at [541, 176] on div "******" at bounding box center [539, 166] width 35 height 20
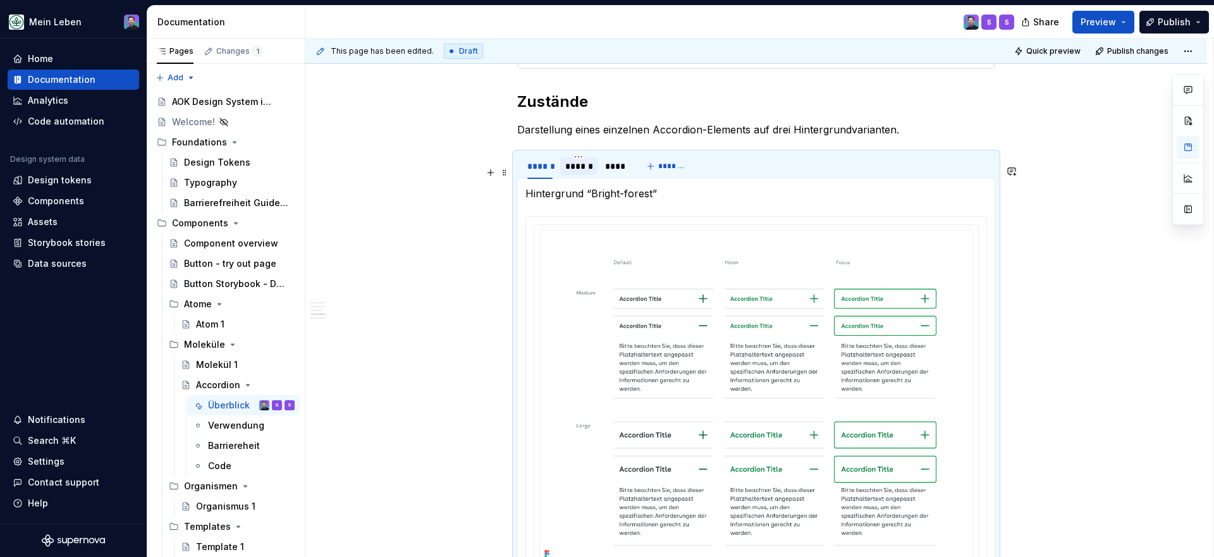
click at [574, 173] on div "******" at bounding box center [578, 166] width 27 height 13
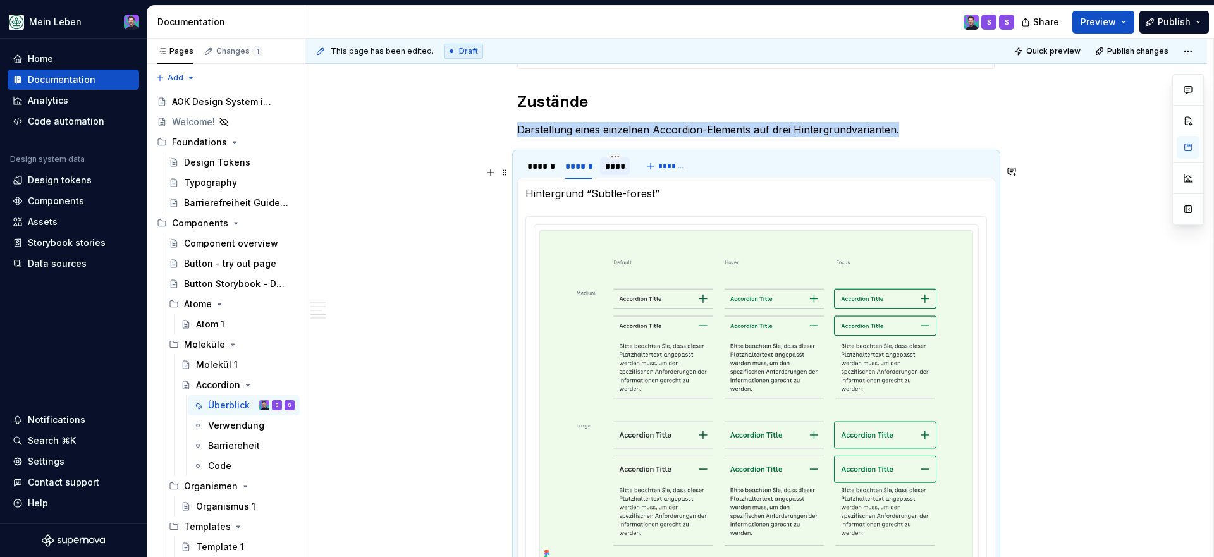
click at [608, 173] on div "****" at bounding box center [615, 166] width 20 height 13
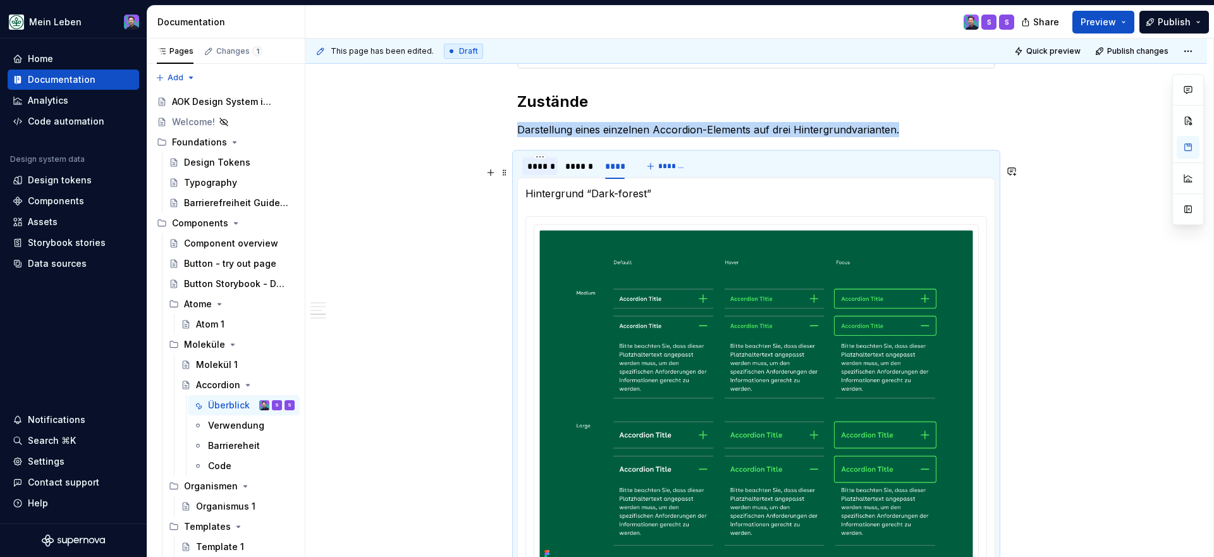
click at [543, 173] on div "******" at bounding box center [540, 166] width 25 height 13
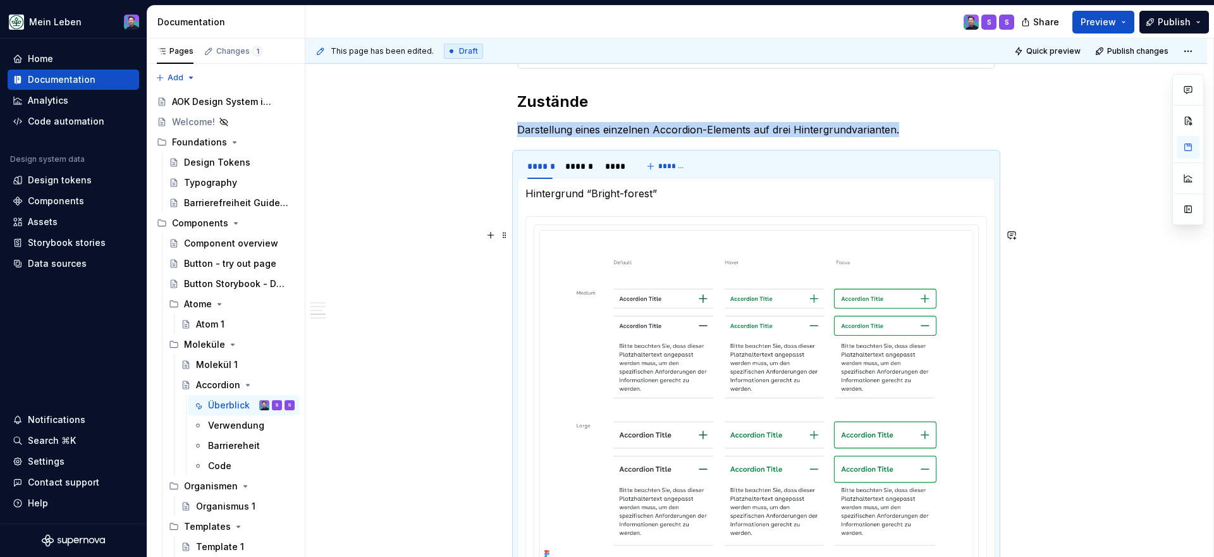
click at [477, 289] on div "Figma Link Accordion [URL][DOMAIN_NAME] Beschreibung Die Accordion-Komponente e…" at bounding box center [757, 357] width 902 height 1877
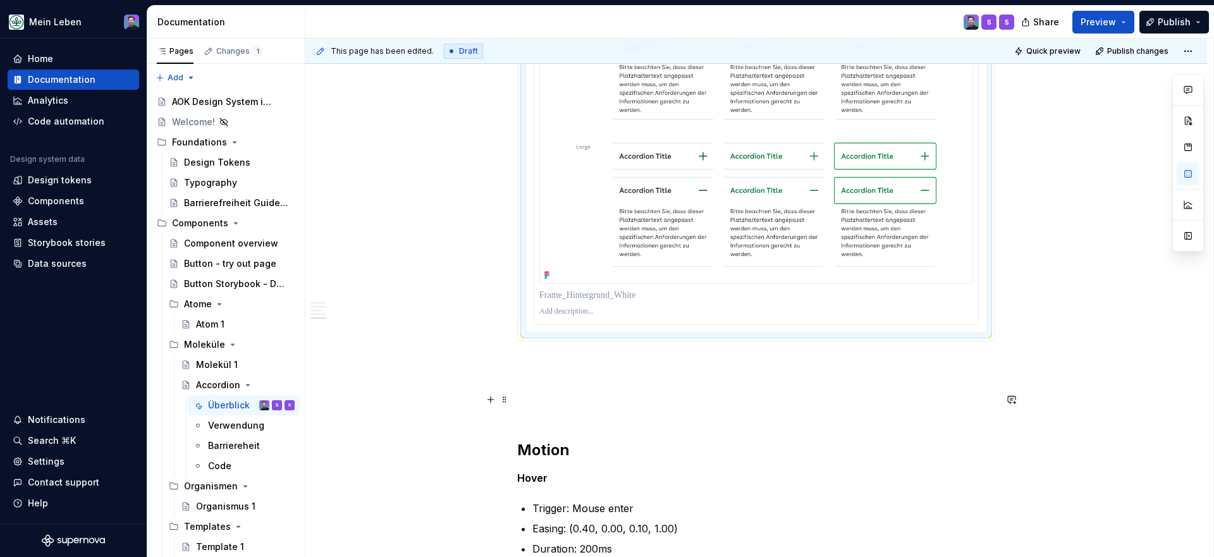
scroll to position [1185, 0]
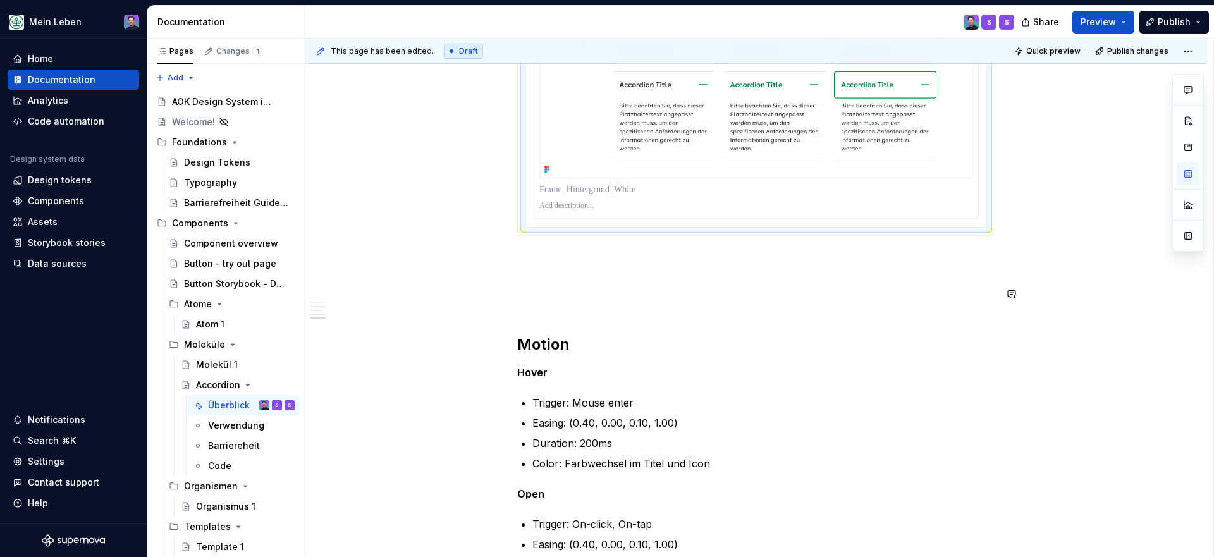
click at [527, 312] on p at bounding box center [756, 304] width 478 height 15
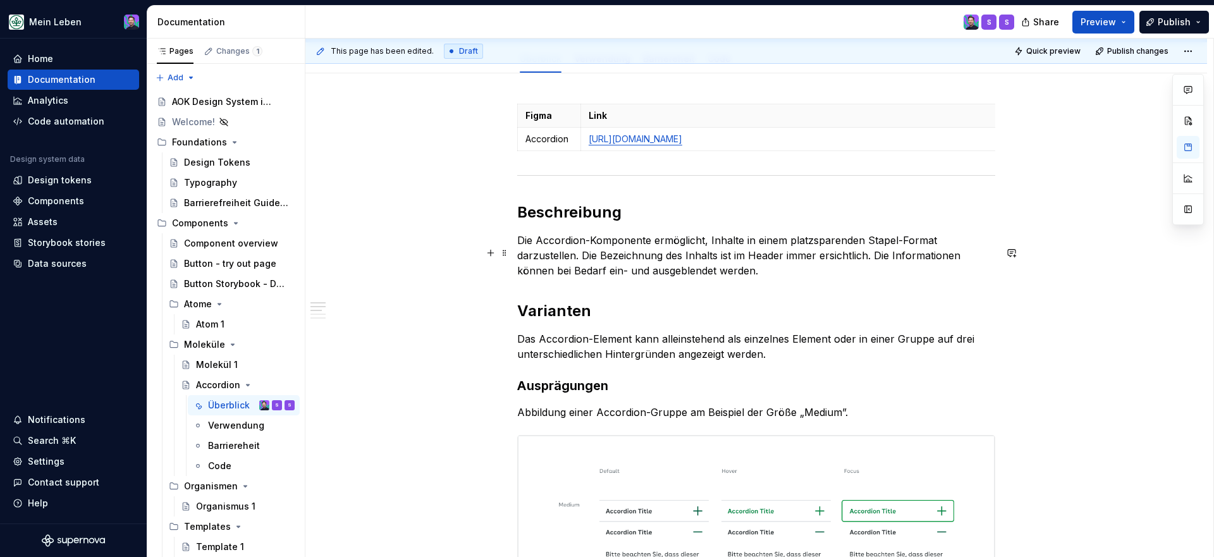
scroll to position [149, 0]
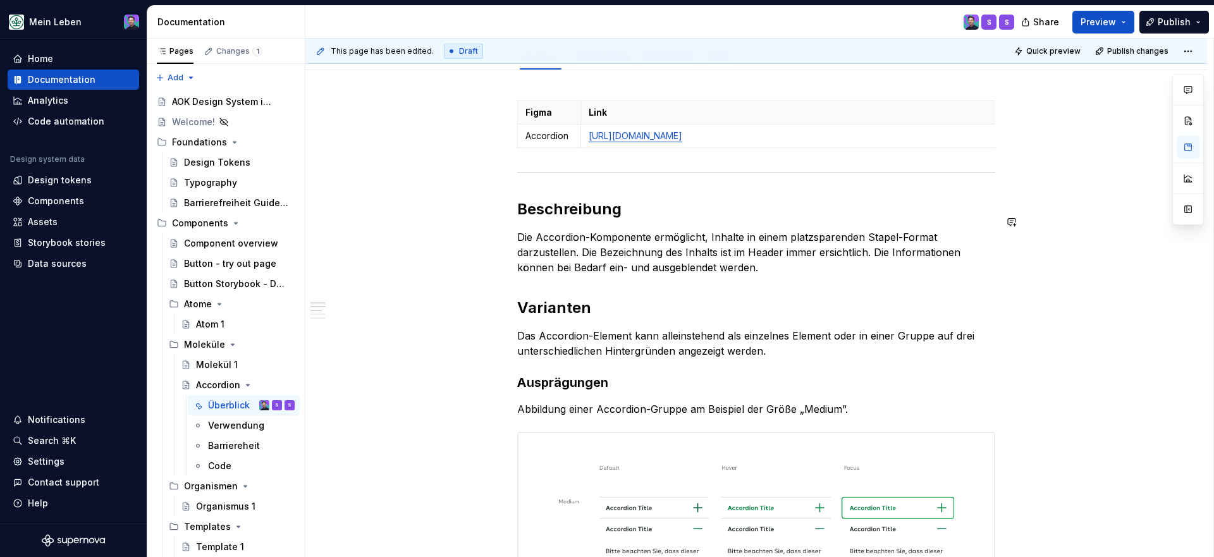
click at [559, 137] on p "Accordion" at bounding box center [549, 136] width 47 height 13
click at [545, 116] on p "Figma" at bounding box center [549, 112] width 47 height 13
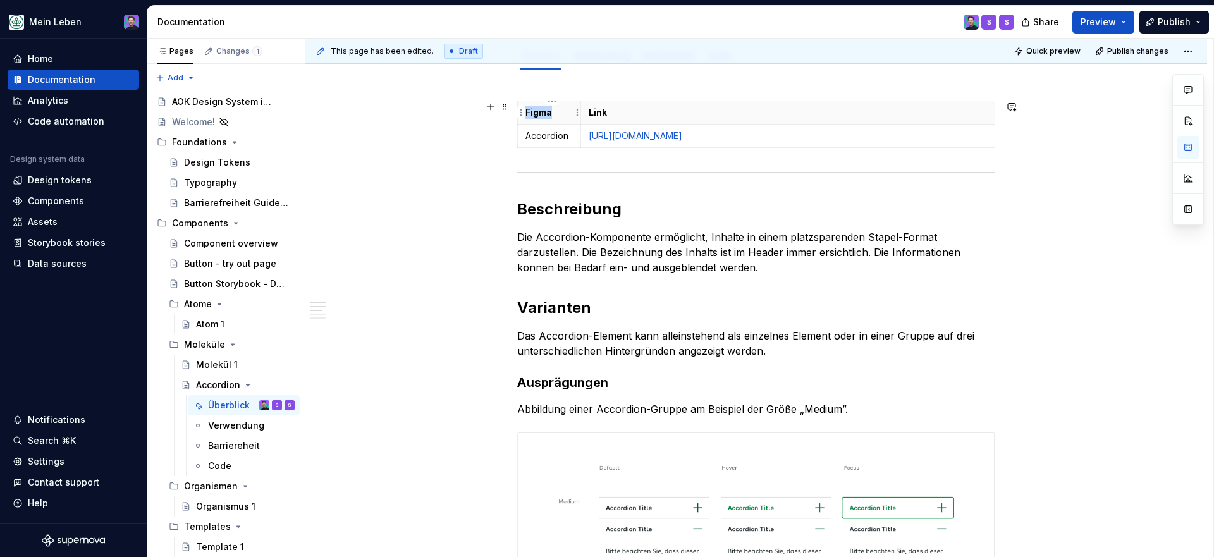
click at [545, 116] on p "Figma" at bounding box center [549, 112] width 47 height 13
click at [618, 111] on p "Link" at bounding box center [803, 112] width 429 height 13
click at [560, 107] on p "E" at bounding box center [549, 112] width 47 height 13
click at [498, 188] on button "button" at bounding box center [491, 187] width 18 height 18
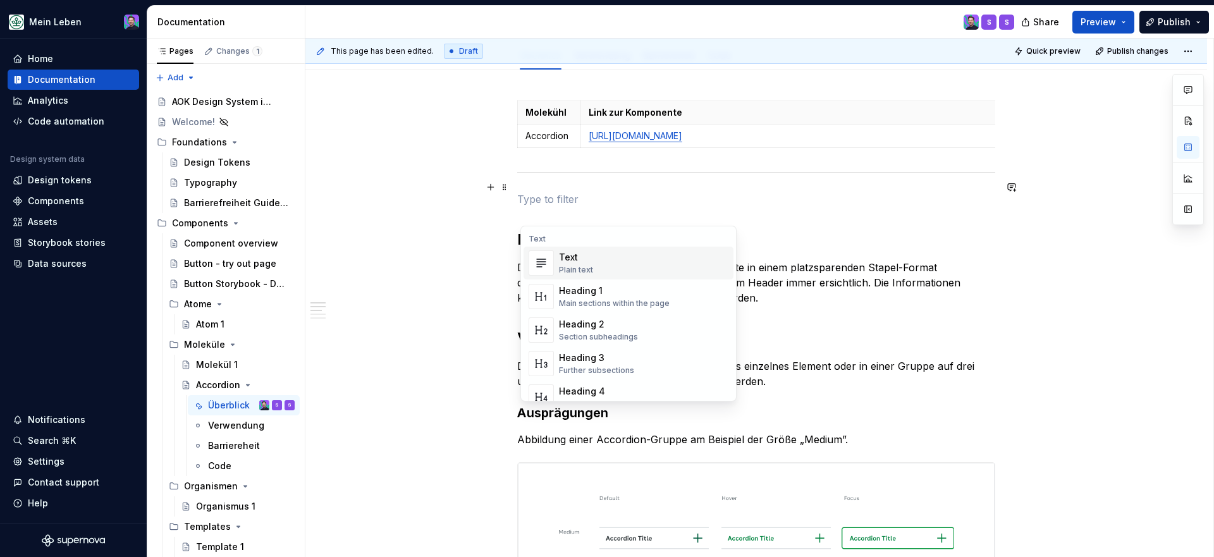
click at [530, 204] on p at bounding box center [756, 199] width 478 height 15
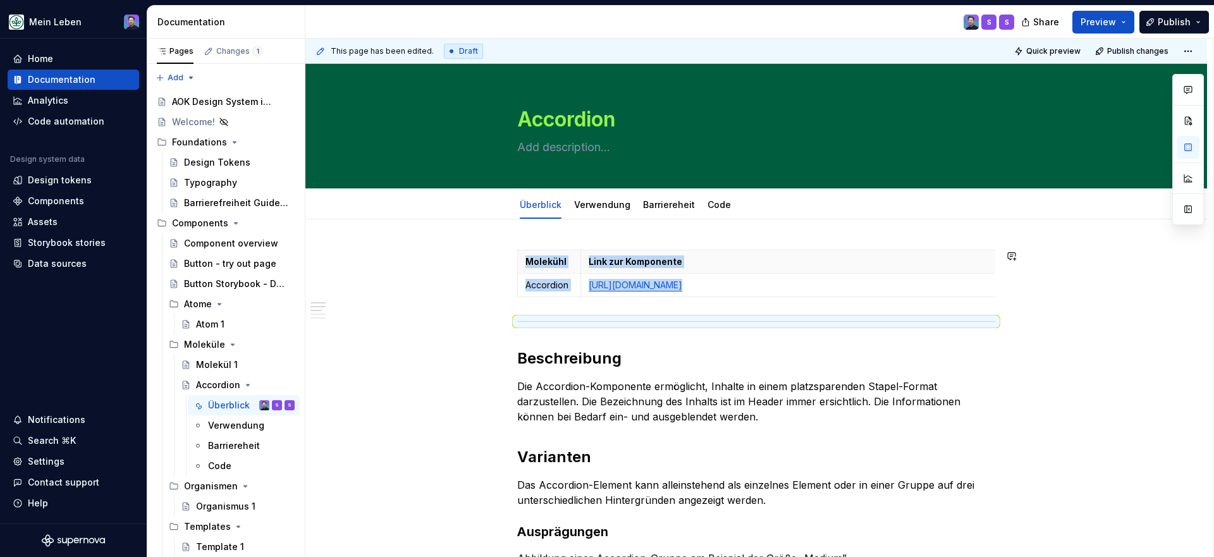
scroll to position [32, 0]
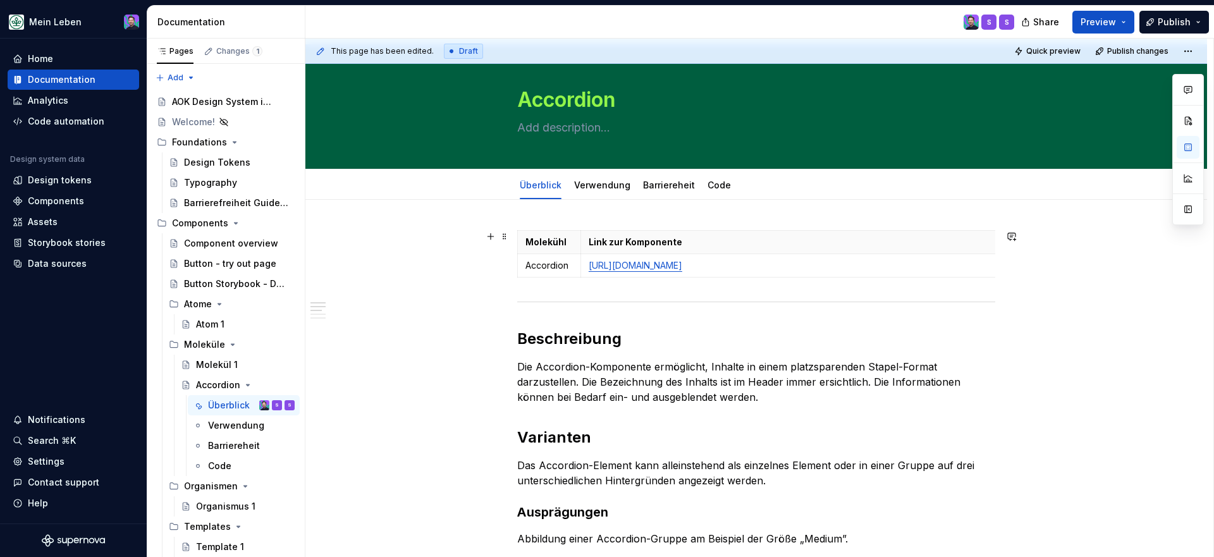
scroll to position [0, 0]
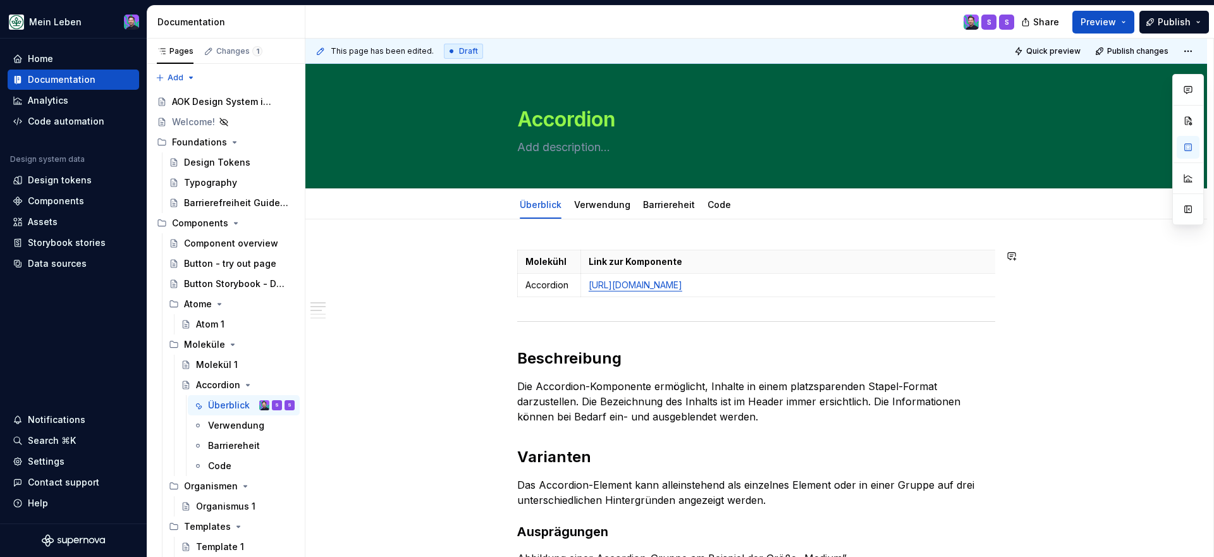
click at [675, 232] on div "This page has been edited. Draft Quick preview Publish changes Accordion Edit h…" at bounding box center [760, 298] width 908 height 519
click at [612, 241] on div "This page has been edited. Draft Quick preview Publish changes Accordion Edit h…" at bounding box center [760, 298] width 908 height 519
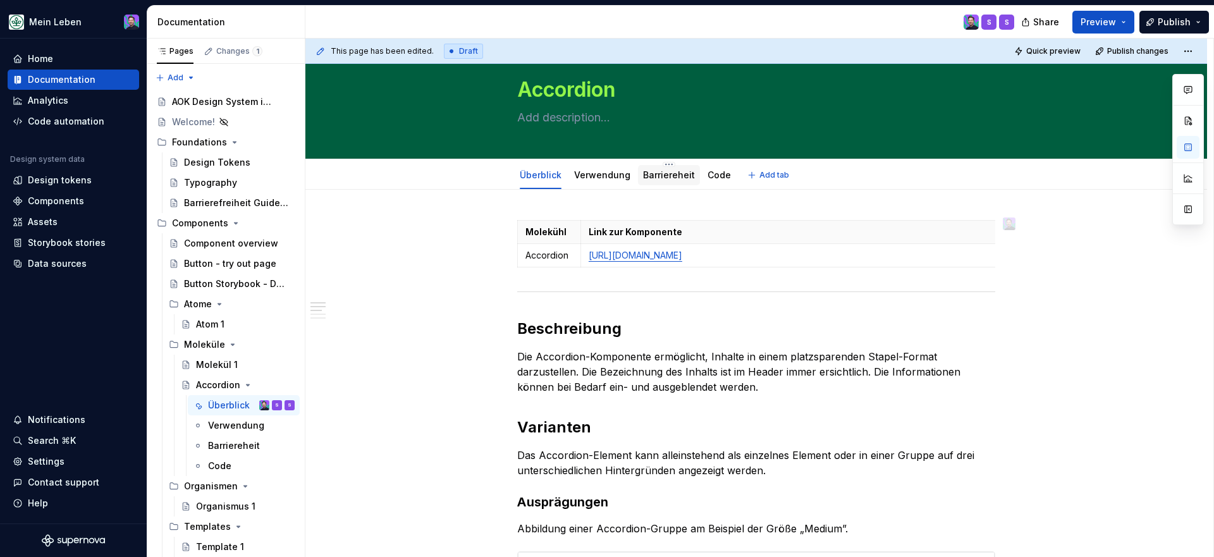
click at [682, 182] on div "Barriereheit" at bounding box center [669, 175] width 52 height 15
click at [708, 178] on link "Code" at bounding box center [719, 175] width 23 height 11
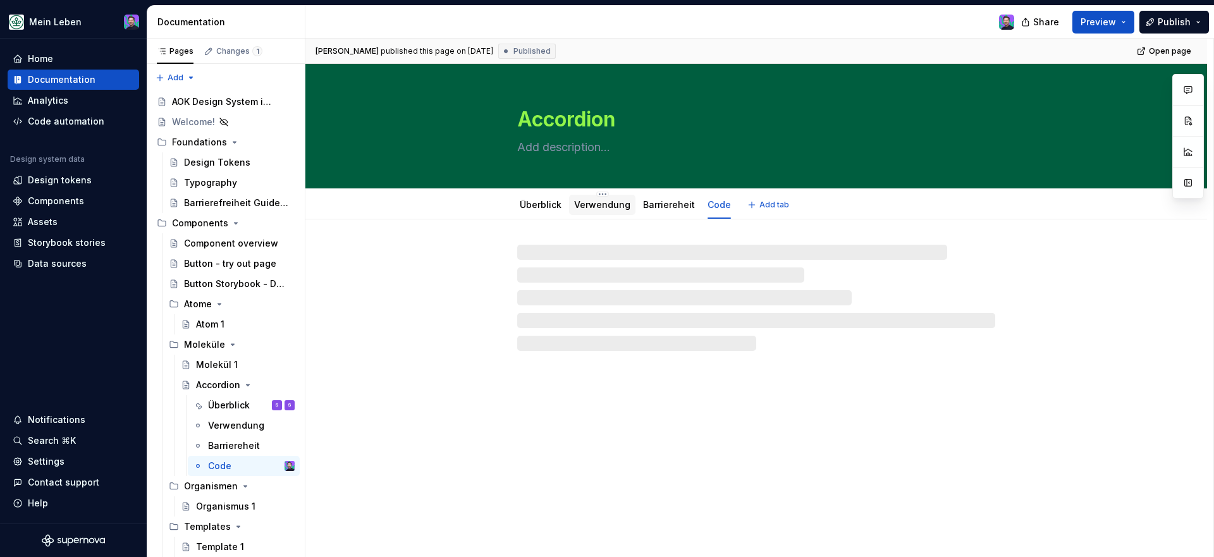
click at [606, 201] on link "Verwendung" at bounding box center [602, 204] width 56 height 11
click at [553, 208] on link "Überblick" at bounding box center [541, 204] width 42 height 11
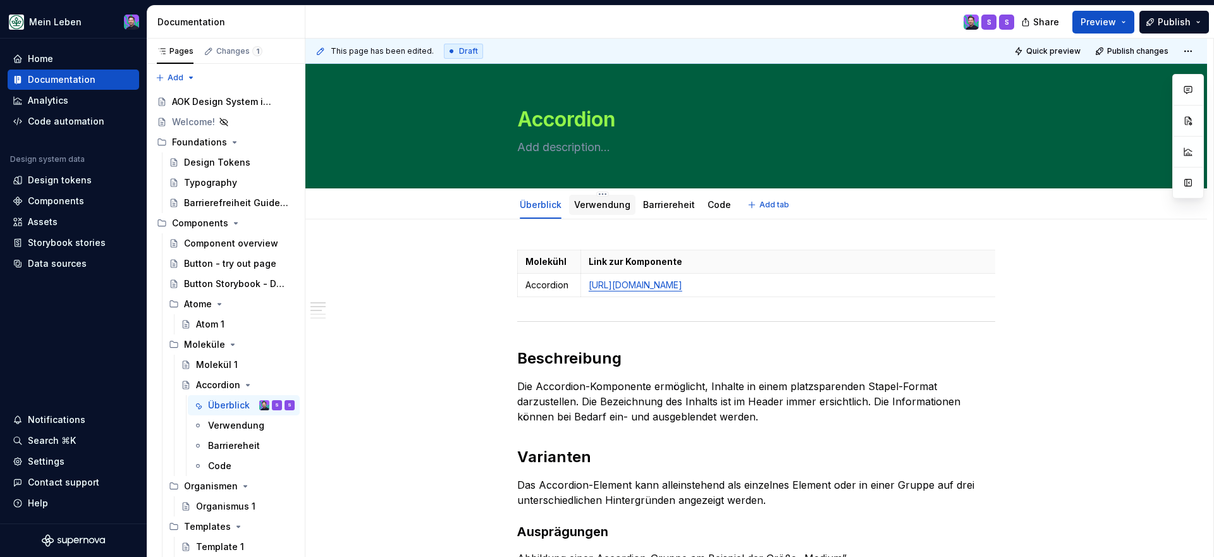
click at [582, 215] on div "Verwendung" at bounding box center [602, 205] width 66 height 23
click at [589, 209] on link "Verwendung" at bounding box center [602, 204] width 56 height 11
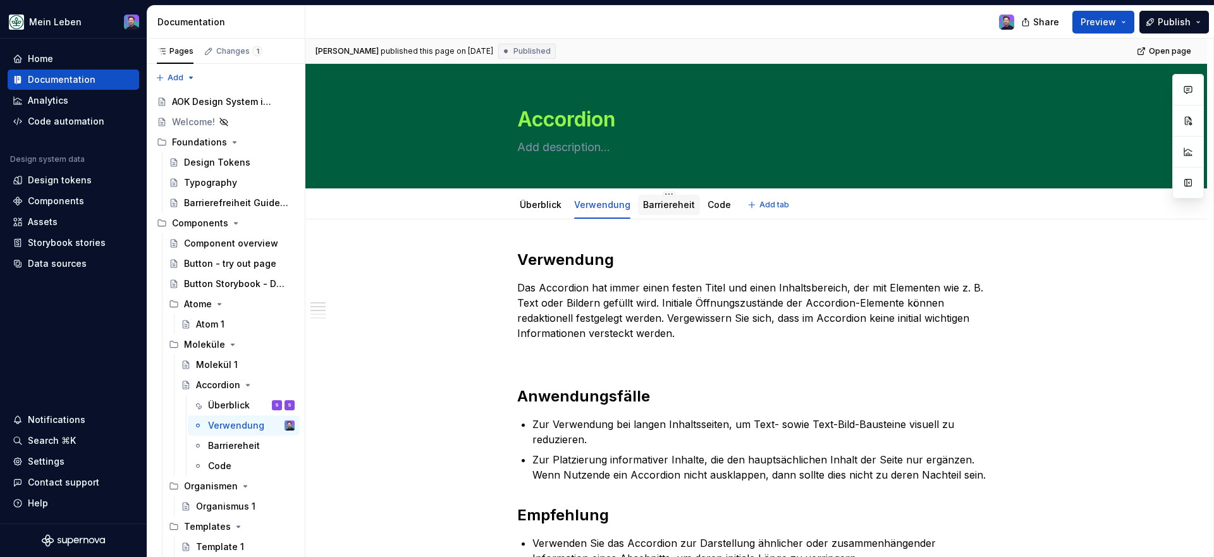
click at [674, 210] on div "Barriereheit" at bounding box center [669, 205] width 52 height 13
click at [669, 209] on link "Barriereheit" at bounding box center [669, 204] width 52 height 11
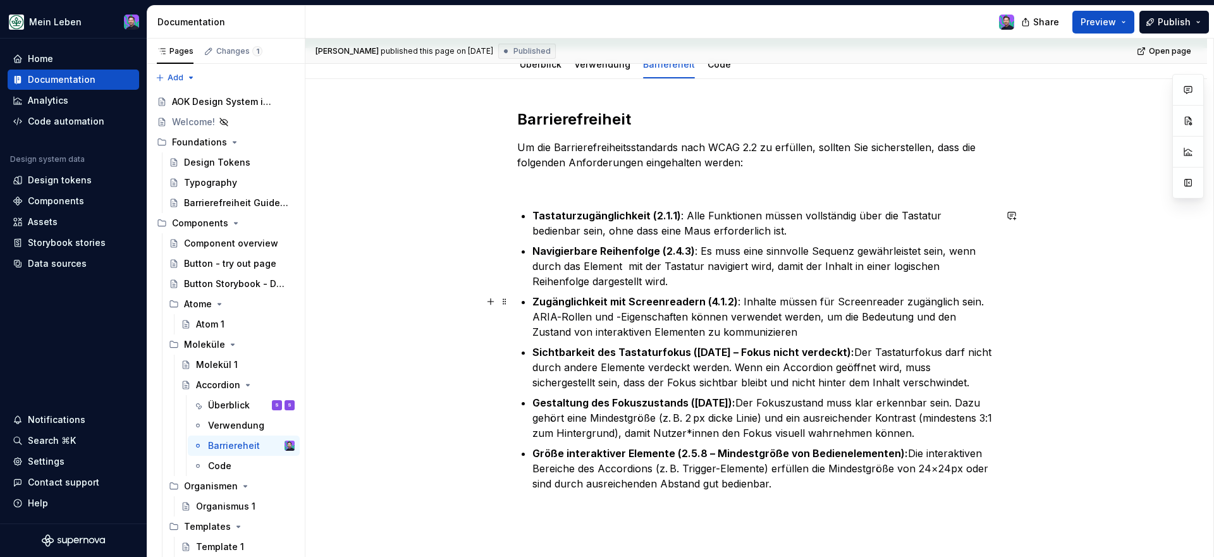
scroll to position [119, 0]
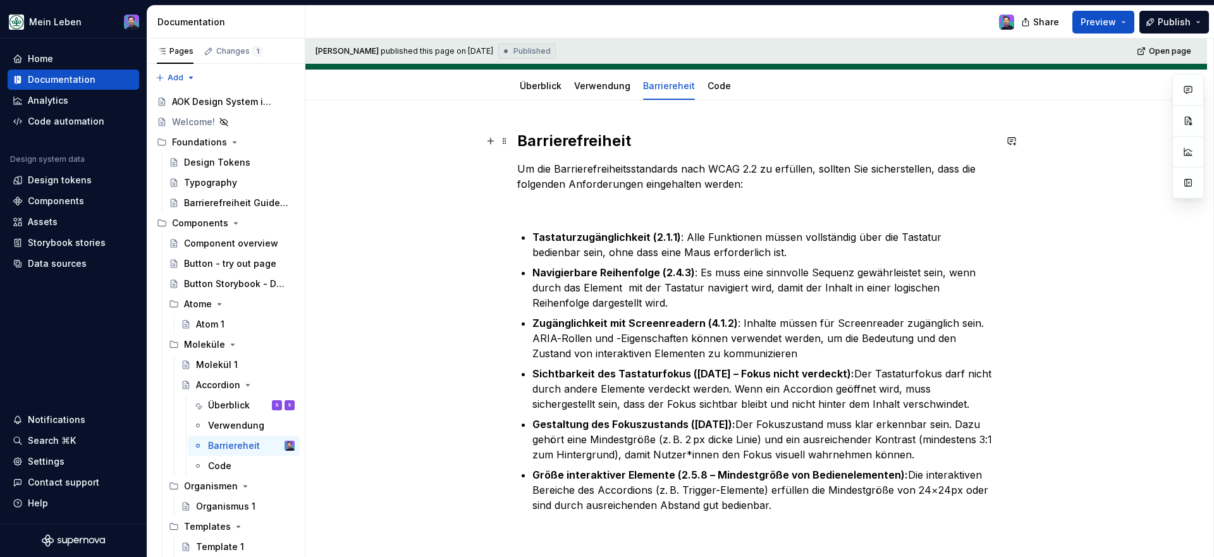
click at [590, 147] on h2 "Barrierefreiheit" at bounding box center [756, 141] width 478 height 20
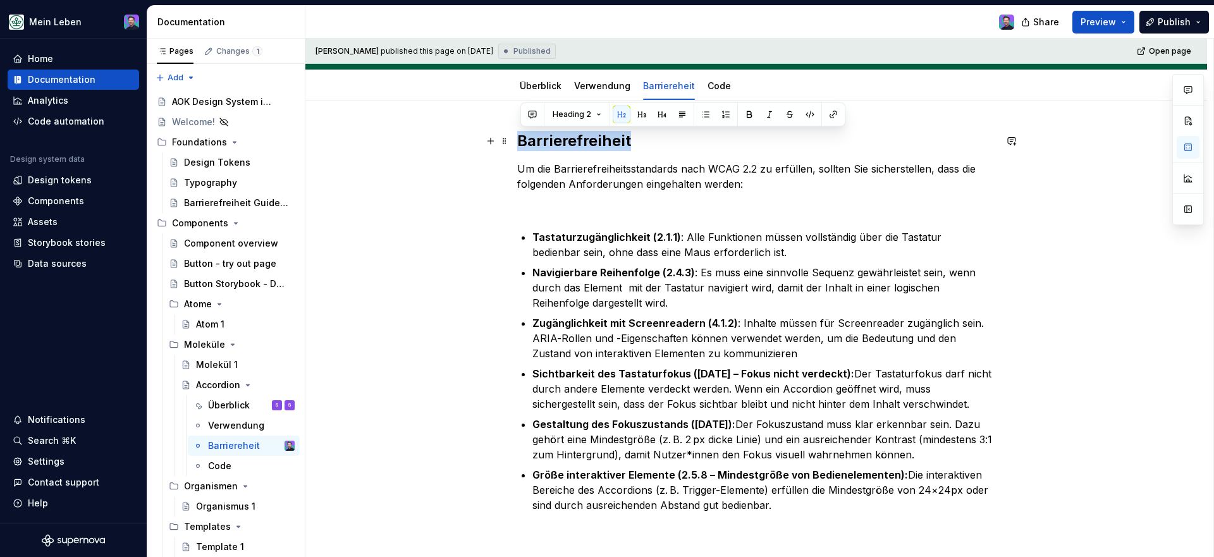
copy h2 "Barrierefreiheit"
click at [660, 94] on div "Barriereheit" at bounding box center [669, 86] width 62 height 20
click at [664, 87] on link "Barriereheit" at bounding box center [669, 85] width 52 height 11
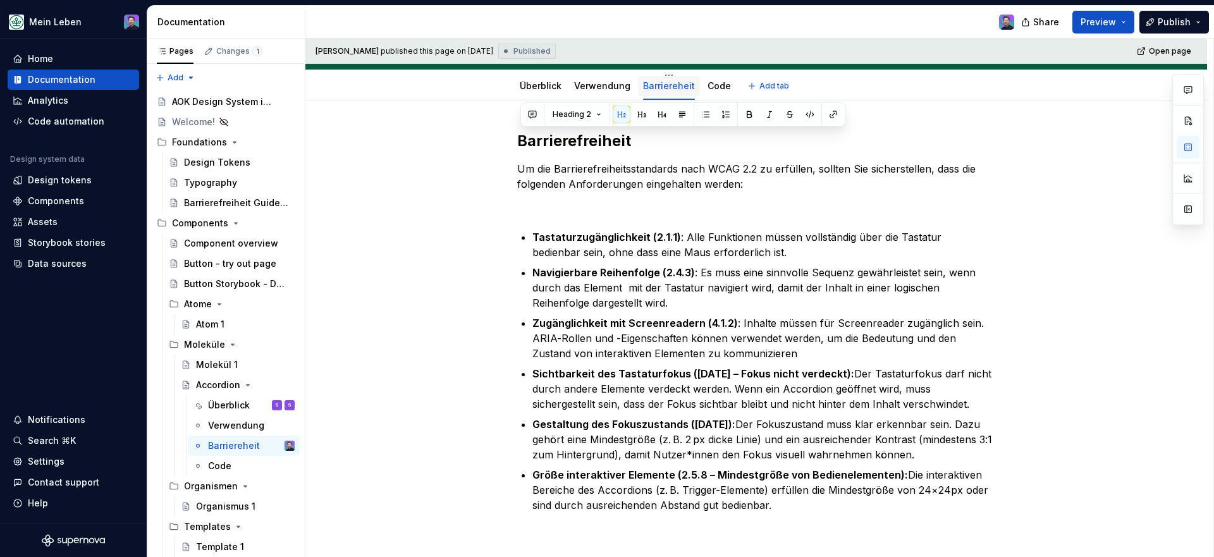
click at [677, 85] on link "Barriereheit" at bounding box center [669, 85] width 52 height 11
click at [839, 80] on div "Überblick Verwendung Barriereheit Code Add tab" at bounding box center [756, 86] width 493 height 28
click at [670, 86] on link "Barriereheit" at bounding box center [669, 85] width 52 height 11
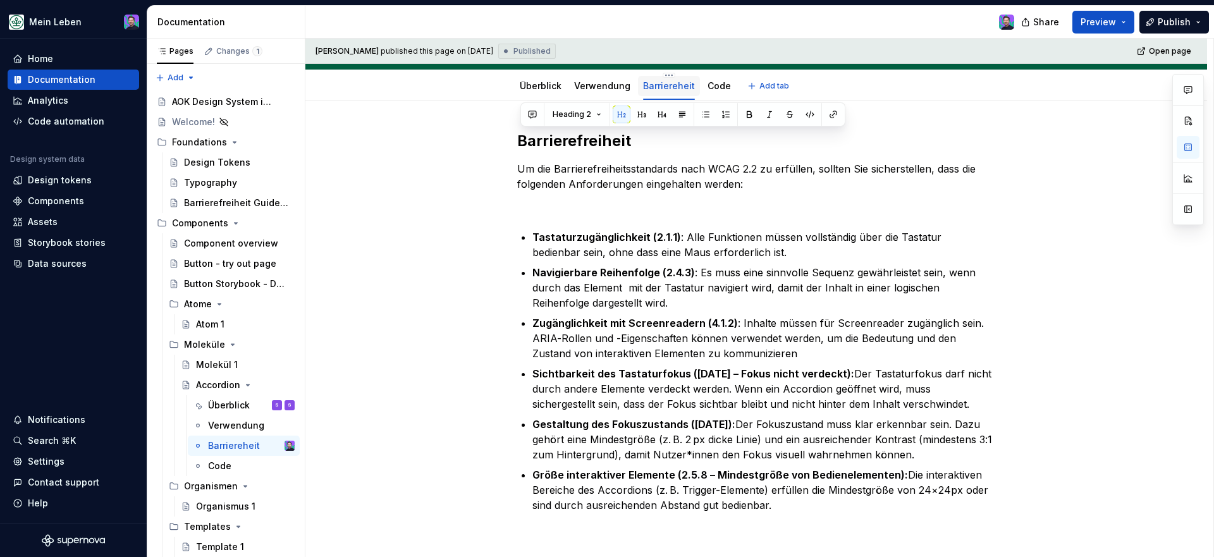
click at [670, 86] on link "Barriereheit" at bounding box center [669, 85] width 52 height 11
click at [665, 73] on html "Mein Leben Home Documentation Analytics Code automation Design system data Desi…" at bounding box center [607, 278] width 1214 height 557
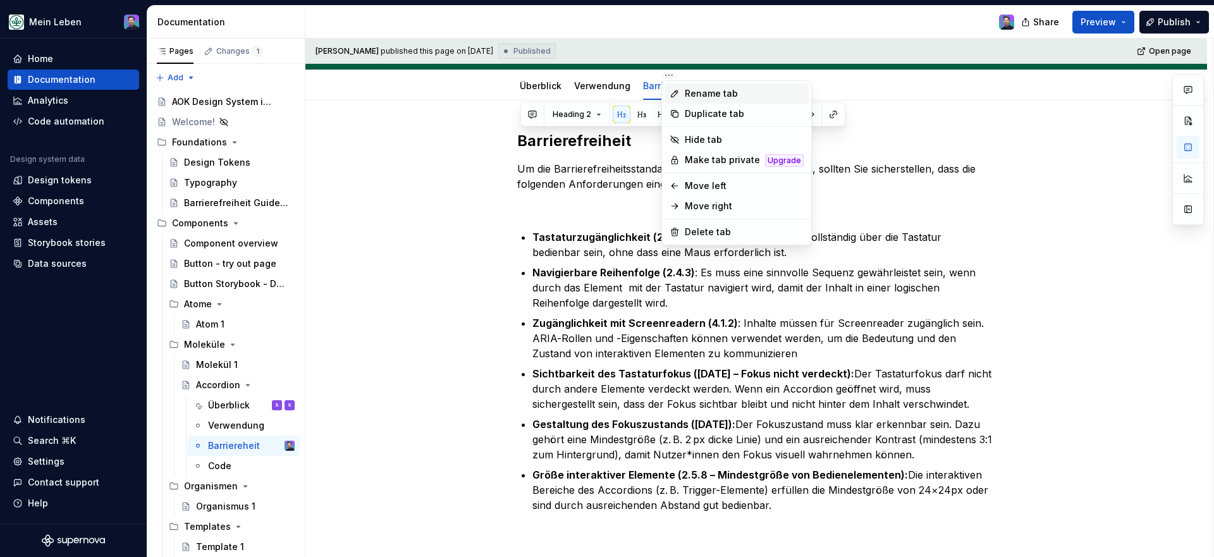
type textarea "*"
click at [687, 94] on div "Rename tab" at bounding box center [744, 93] width 119 height 13
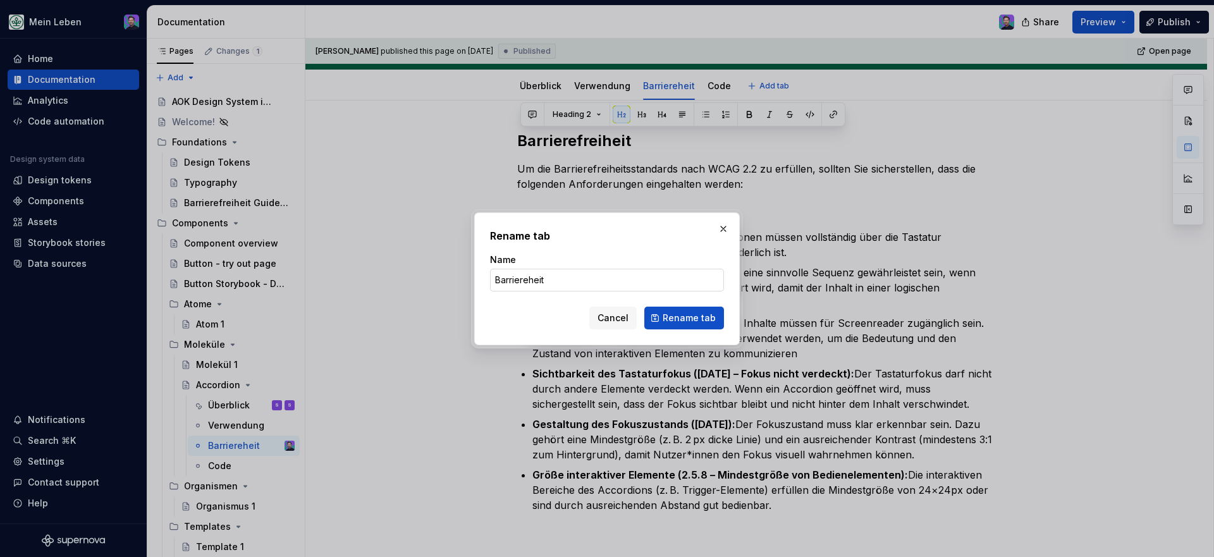
click at [547, 286] on input "Barriereheit" at bounding box center [607, 280] width 234 height 23
paste input "frei"
type input "Barrierefreiheit"
click at [680, 319] on span "Rename tab" at bounding box center [689, 318] width 53 height 13
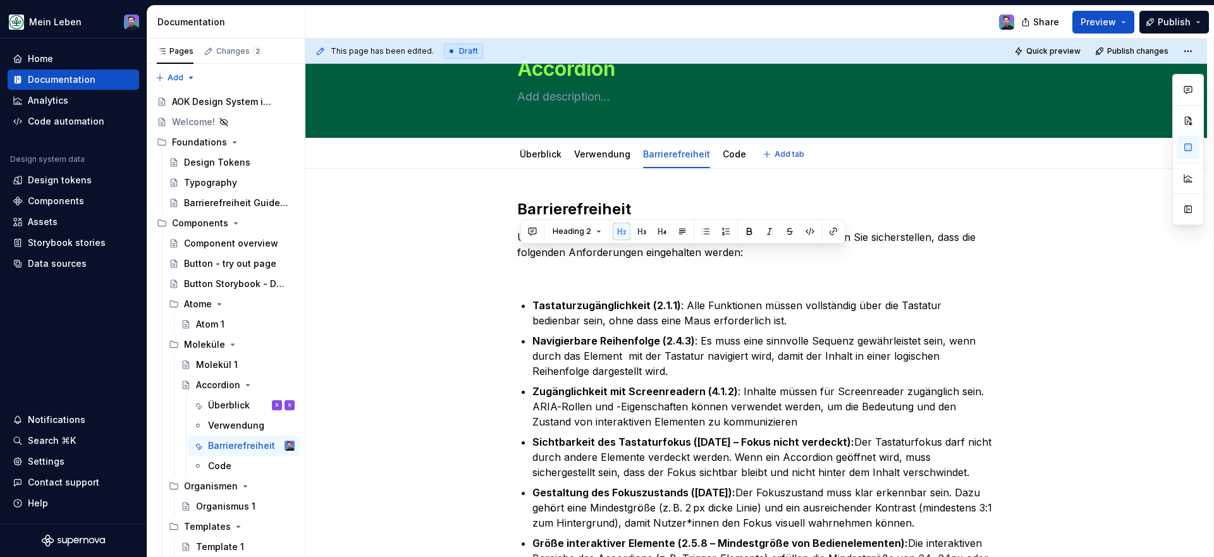
scroll to position [0, 0]
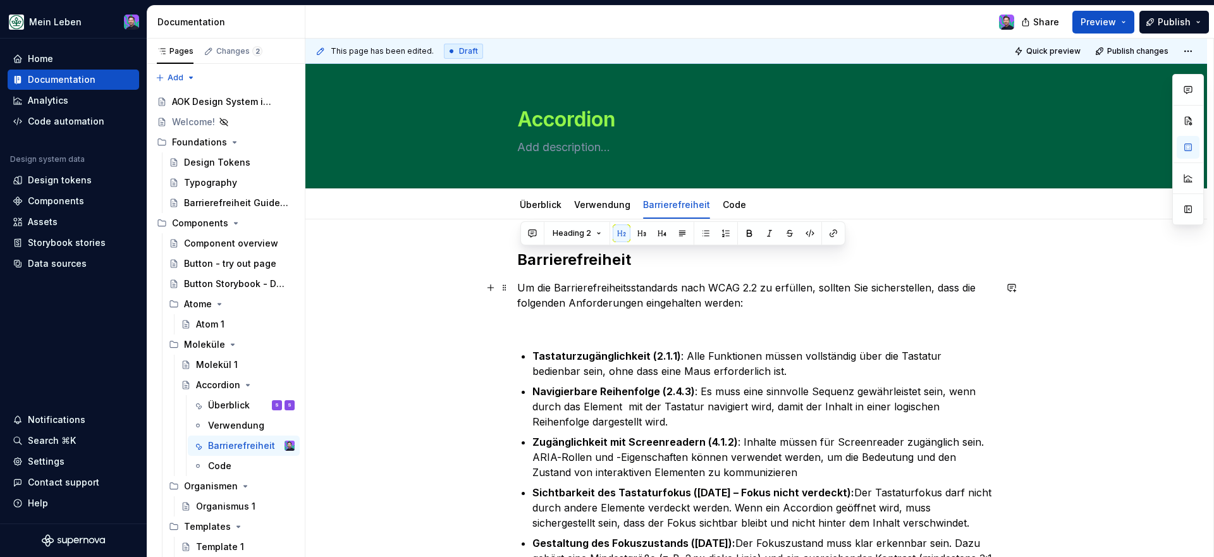
click at [602, 301] on p "Um die Barrierefreiheitsstandards nach WCAG 2.2 zu erfüllen, sollten Sie sicher…" at bounding box center [756, 295] width 478 height 30
click at [534, 207] on link "Überblick" at bounding box center [541, 204] width 42 height 11
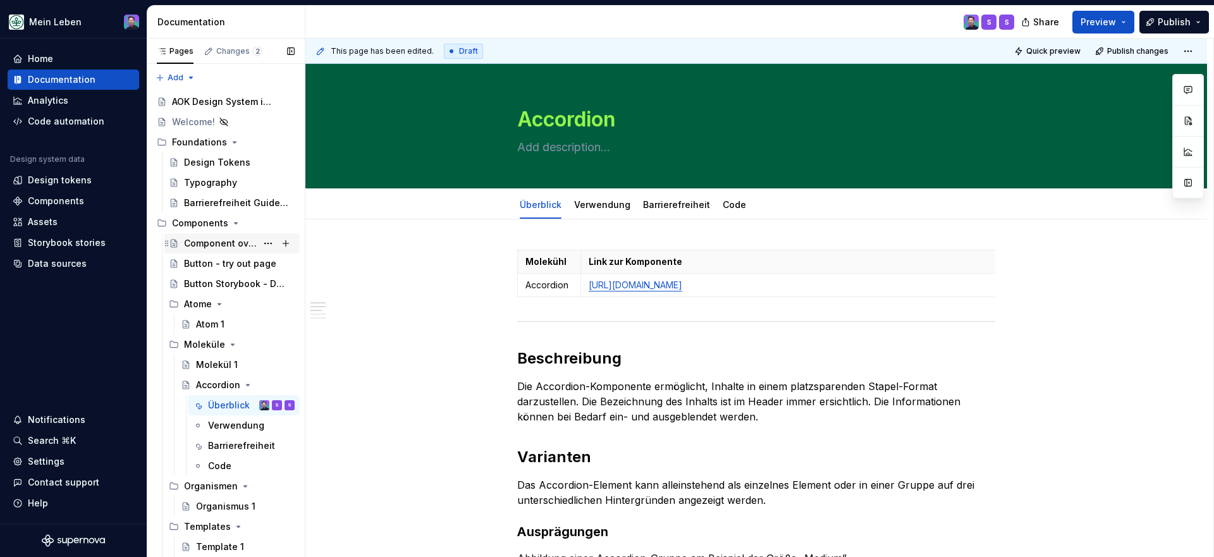
click at [229, 251] on div "Component overview" at bounding box center [239, 244] width 111 height 18
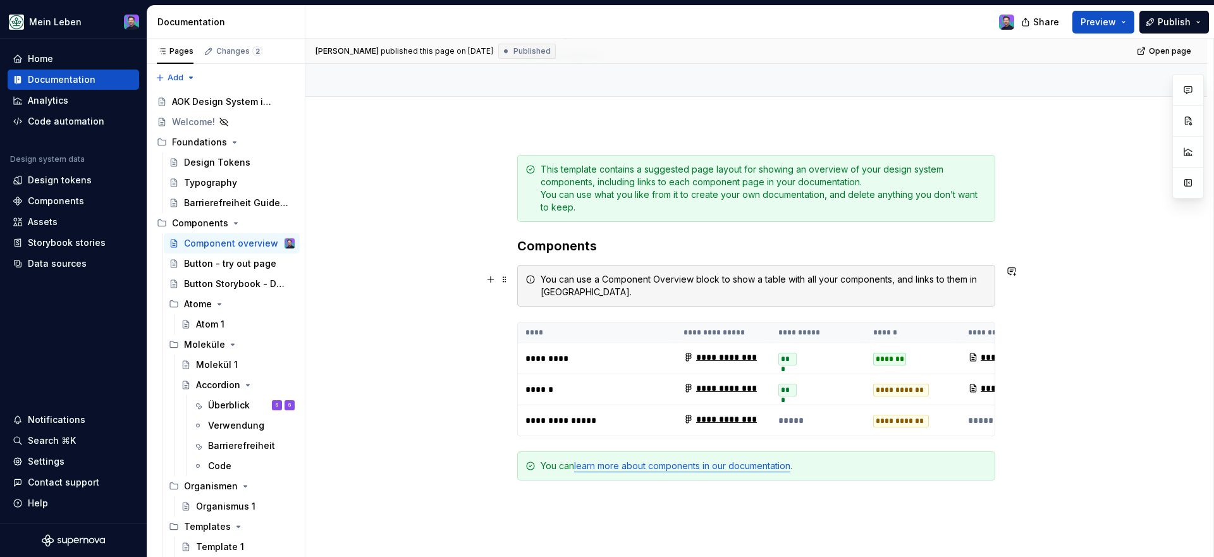
scroll to position [120, 0]
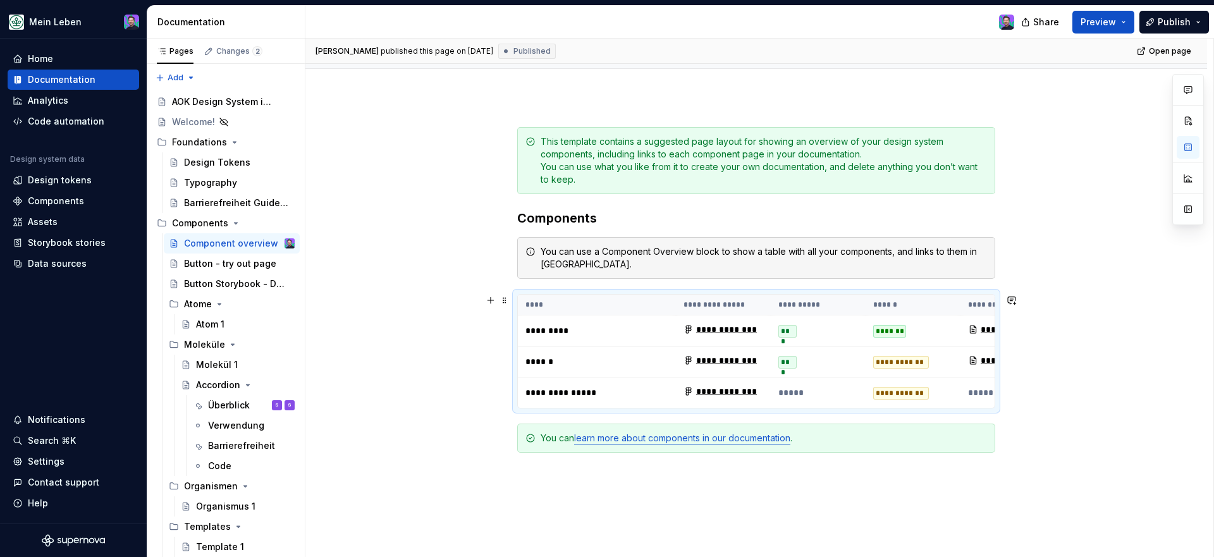
click at [687, 328] on icon at bounding box center [689, 329] width 10 height 10
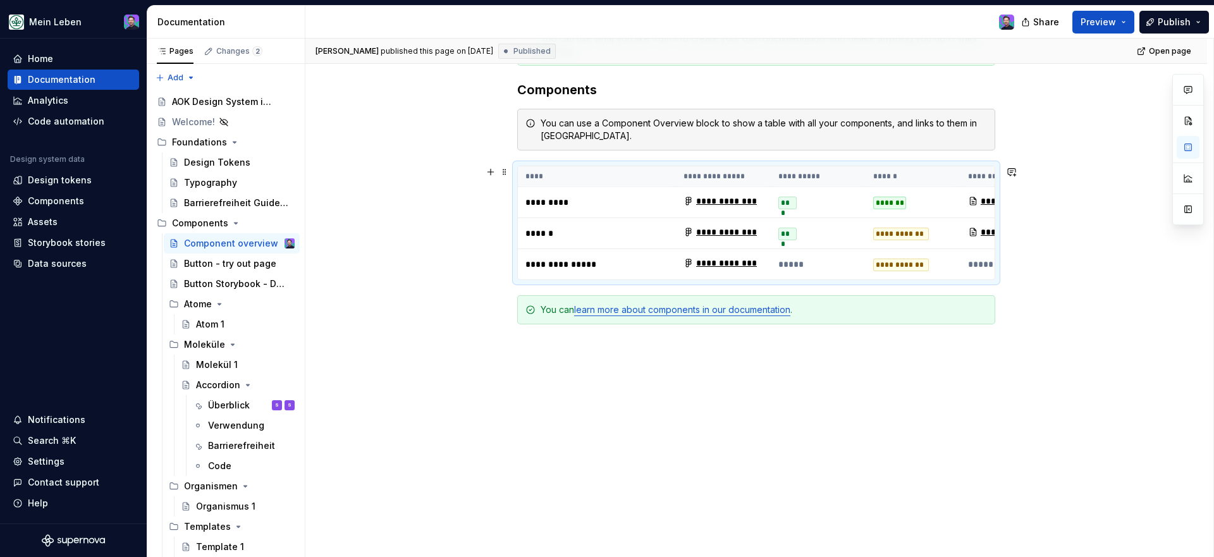
scroll to position [37, 0]
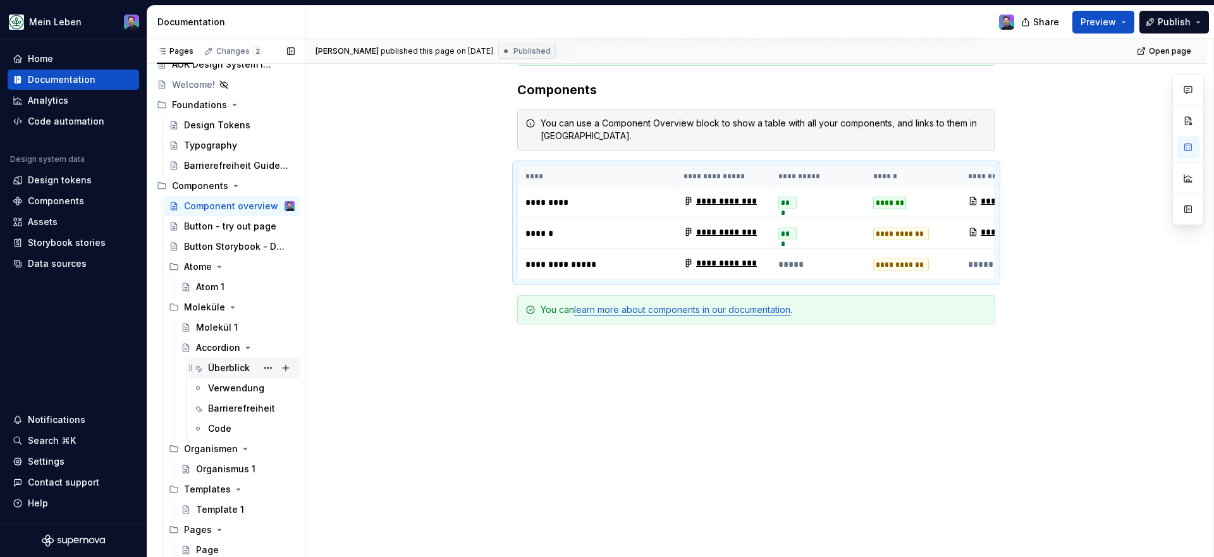
click at [221, 366] on div "Überblick" at bounding box center [229, 368] width 42 height 13
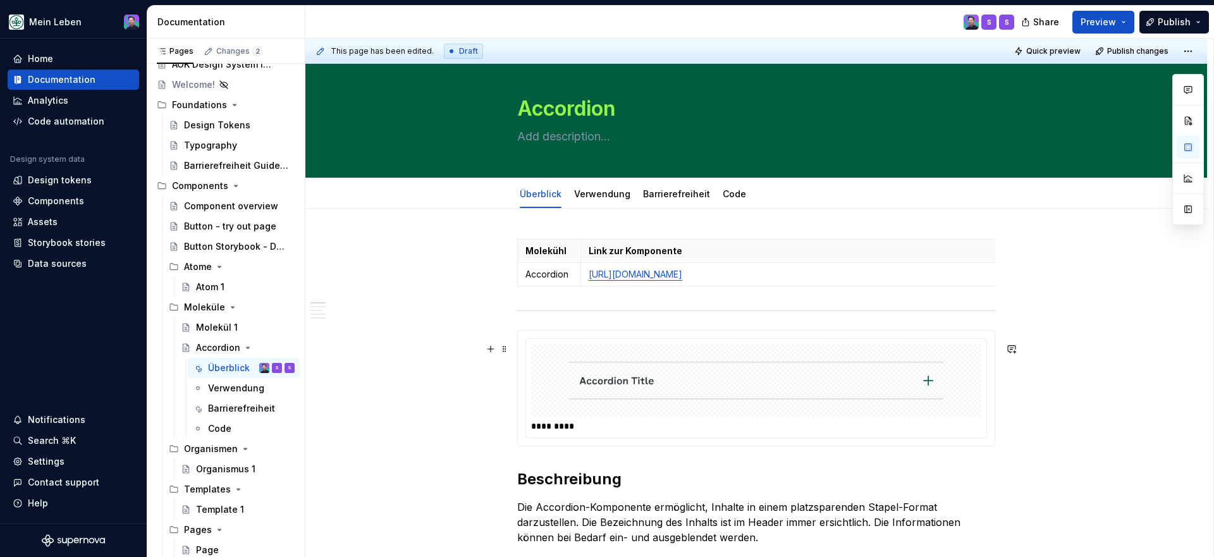
scroll to position [9, 0]
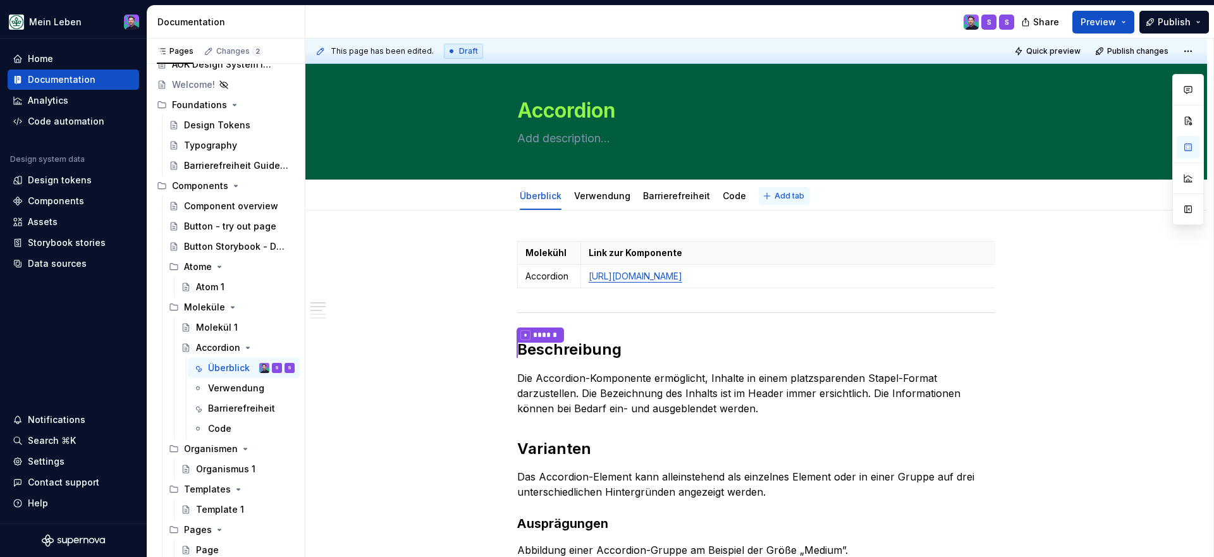
click at [779, 202] on button "Add tab" at bounding box center [784, 196] width 51 height 18
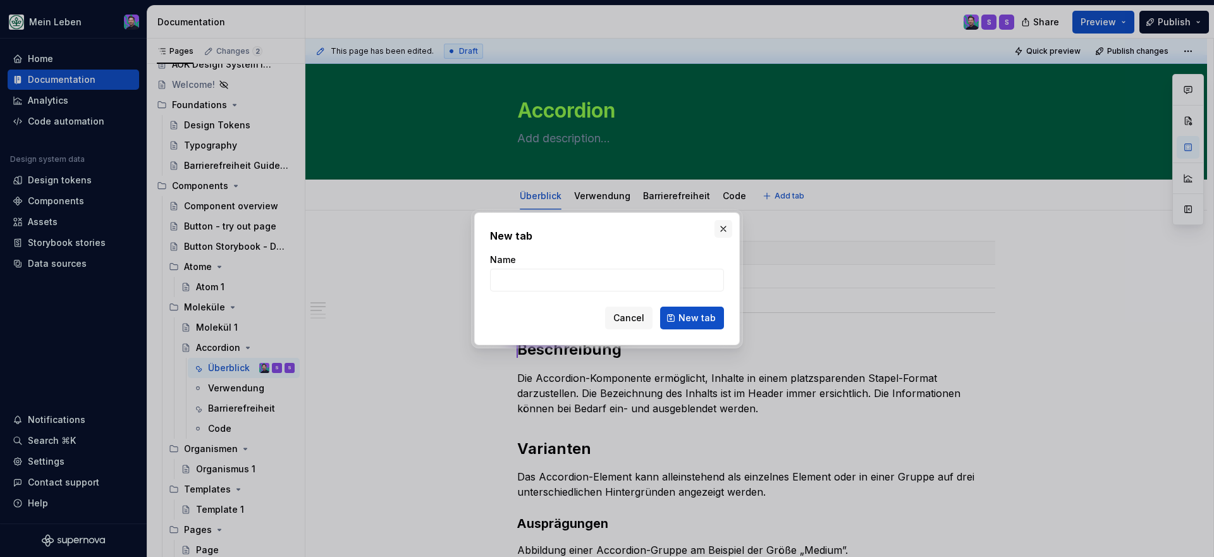
click at [721, 230] on button "button" at bounding box center [724, 229] width 18 height 18
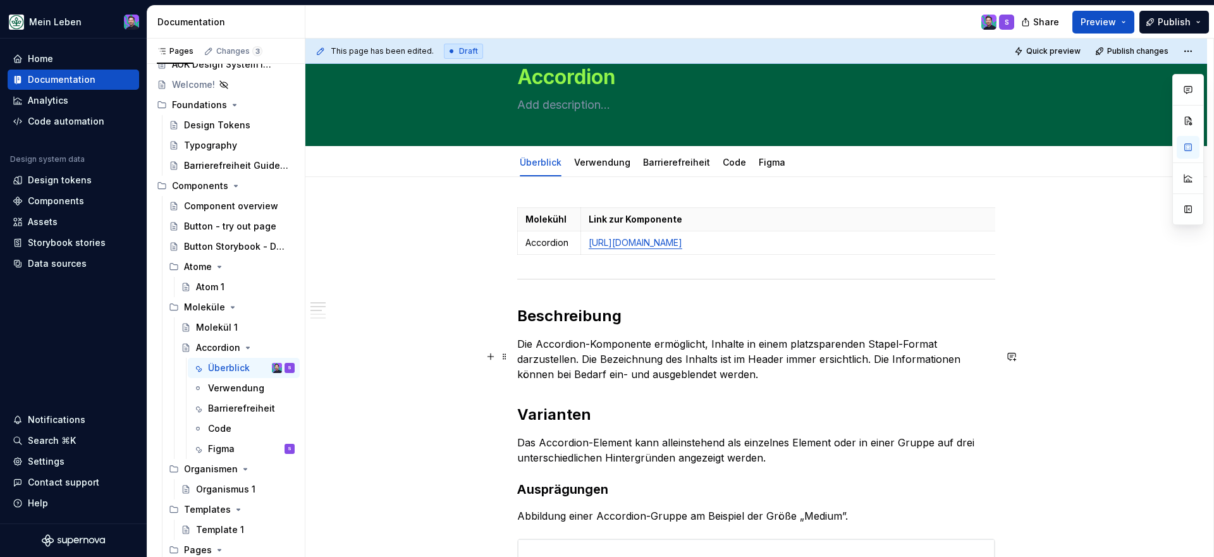
scroll to position [38, 0]
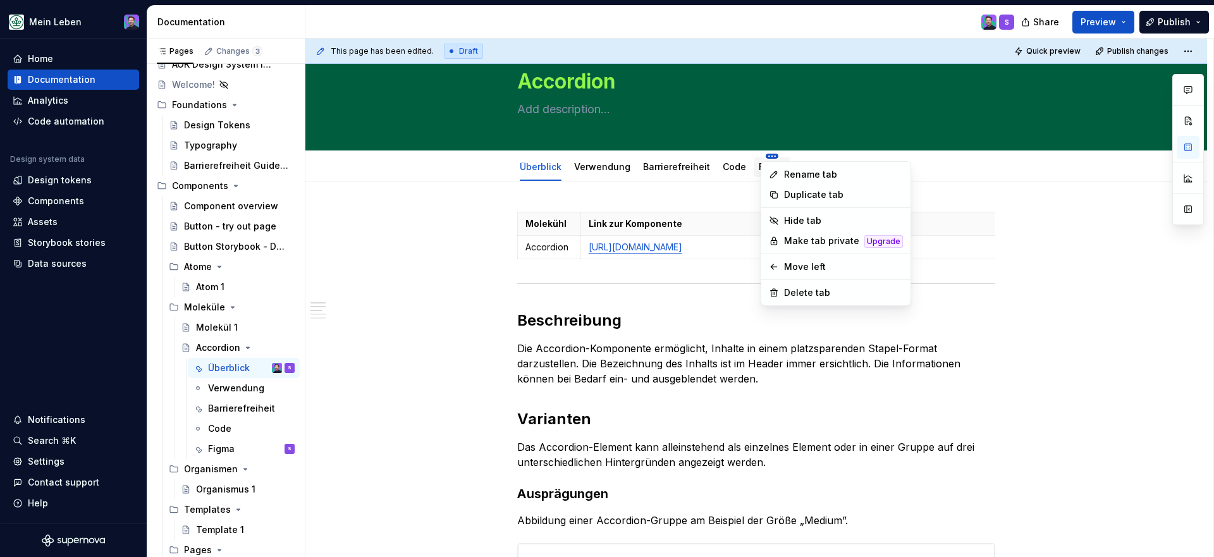
click at [767, 158] on html "Mein Leben Home Documentation Analytics Code automation Design system data Desi…" at bounding box center [607, 278] width 1214 height 557
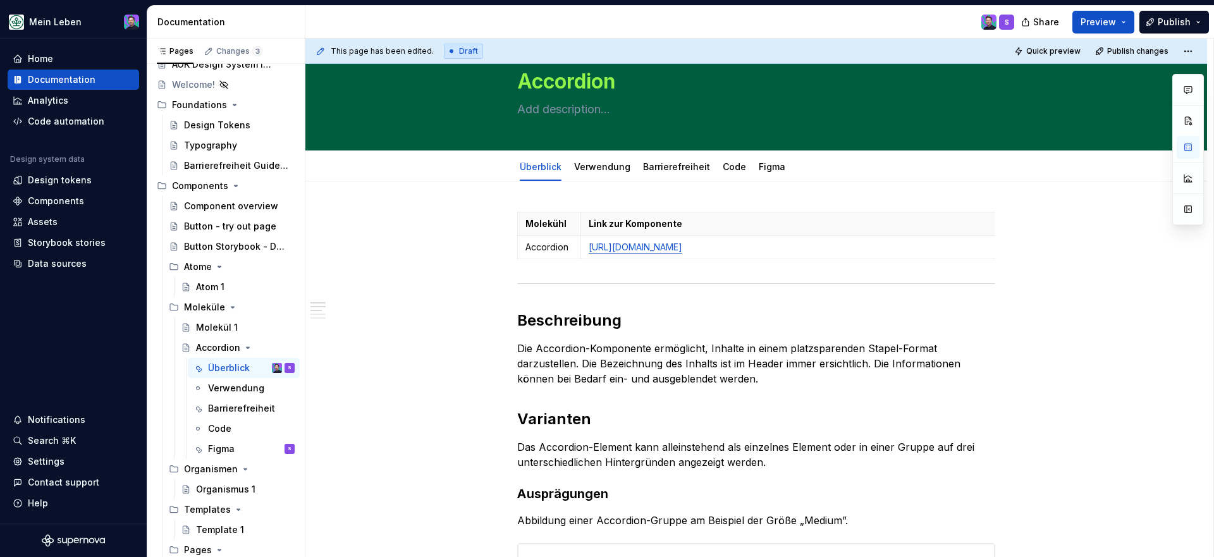
click at [929, 352] on html "Mein Leben Home Documentation Analytics Code automation Design system data Desi…" at bounding box center [607, 278] width 1214 height 557
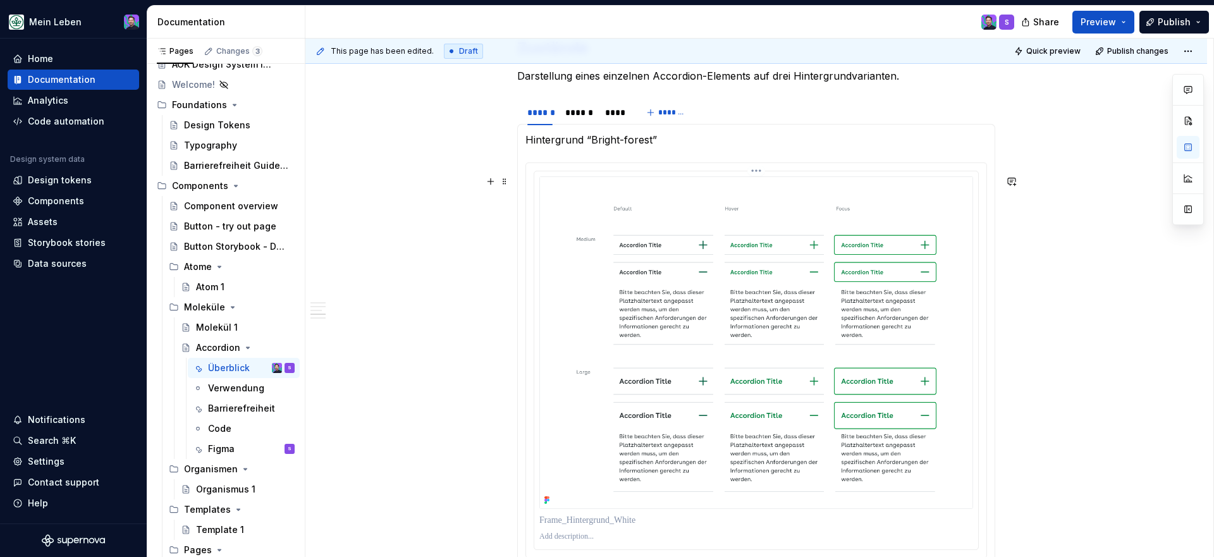
scroll to position [853, 0]
click at [575, 120] on div "******" at bounding box center [578, 114] width 27 height 13
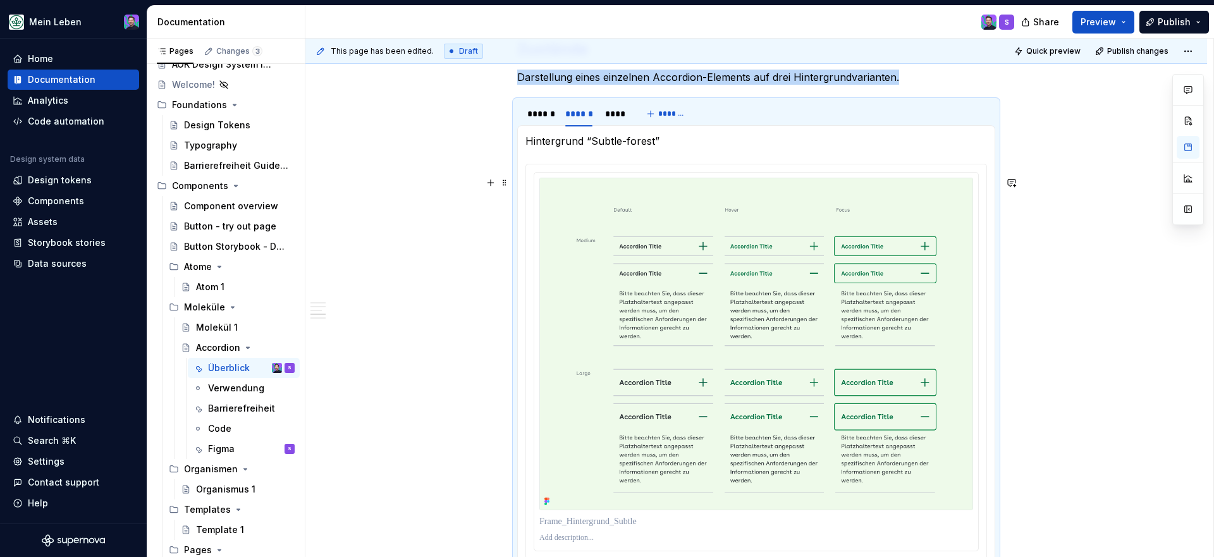
click at [1019, 213] on div "Molekühl Link zur Komponente Accordion [URL][DOMAIN_NAME] Beschreibung Die Acco…" at bounding box center [757, 266] width 902 height 1801
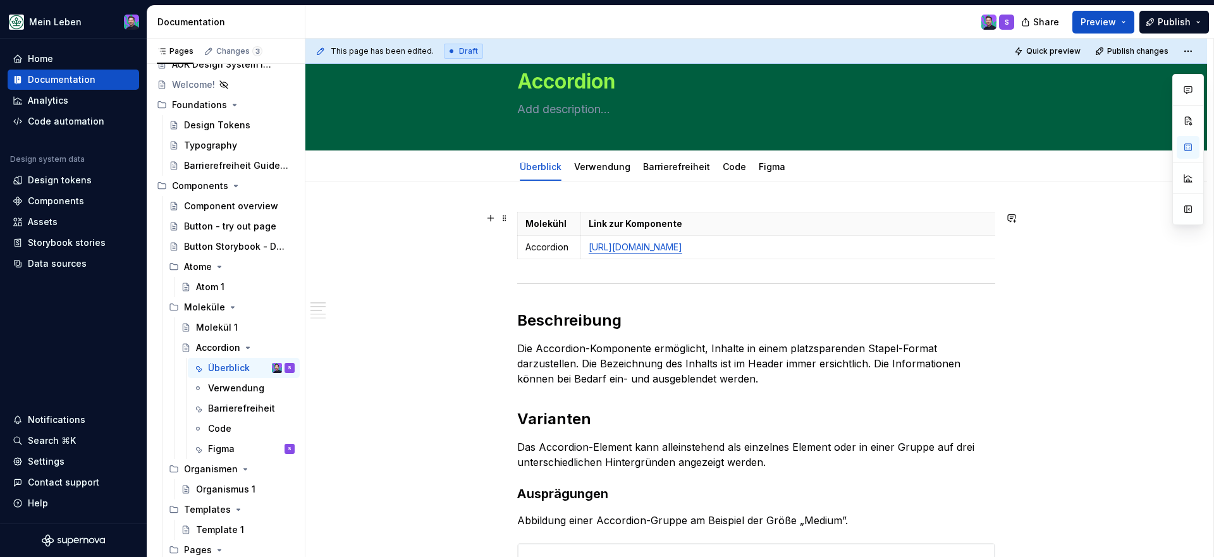
scroll to position [2, 0]
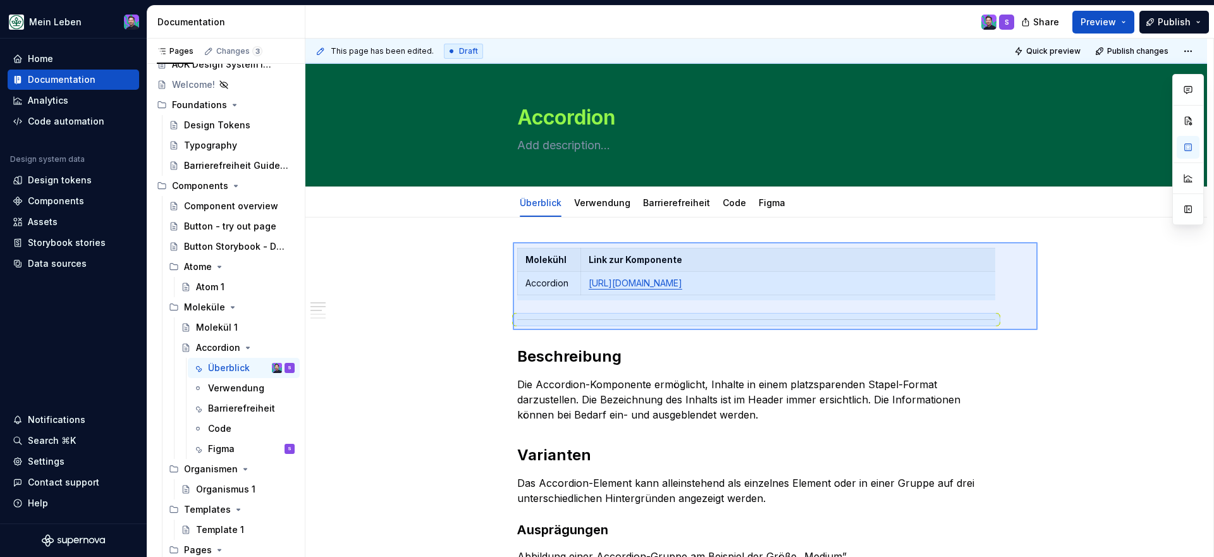
drag, startPoint x: 513, startPoint y: 242, endPoint x: 1038, endPoint y: 330, distance: 532.3
click at [1038, 330] on div "This page has been edited. Draft Quick preview Publish changes Accordion Edit h…" at bounding box center [760, 298] width 908 height 519
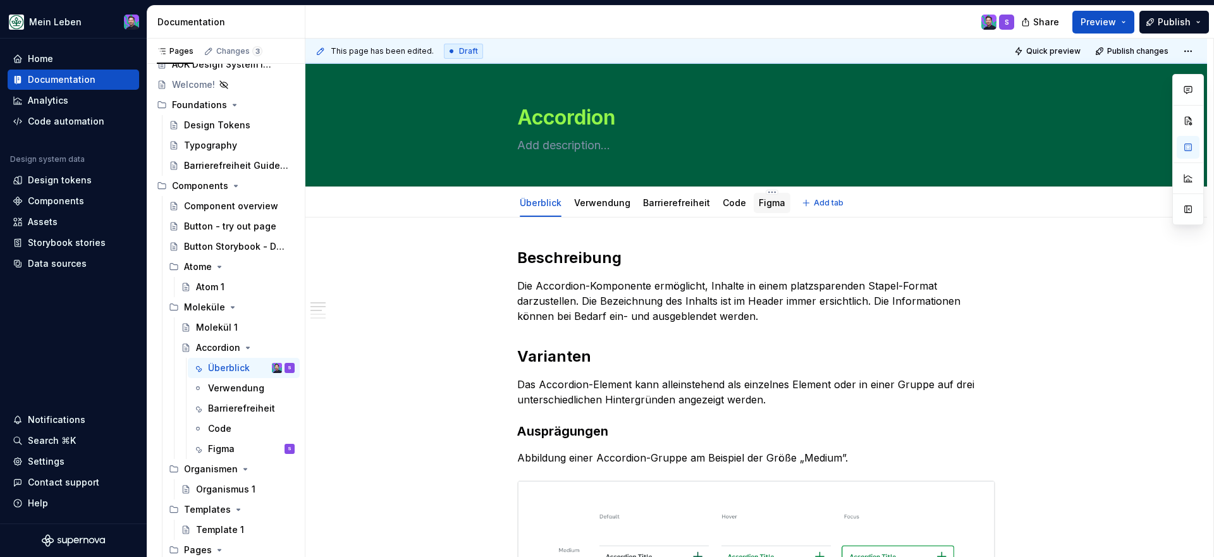
click at [763, 206] on link "Figma" at bounding box center [772, 202] width 27 height 11
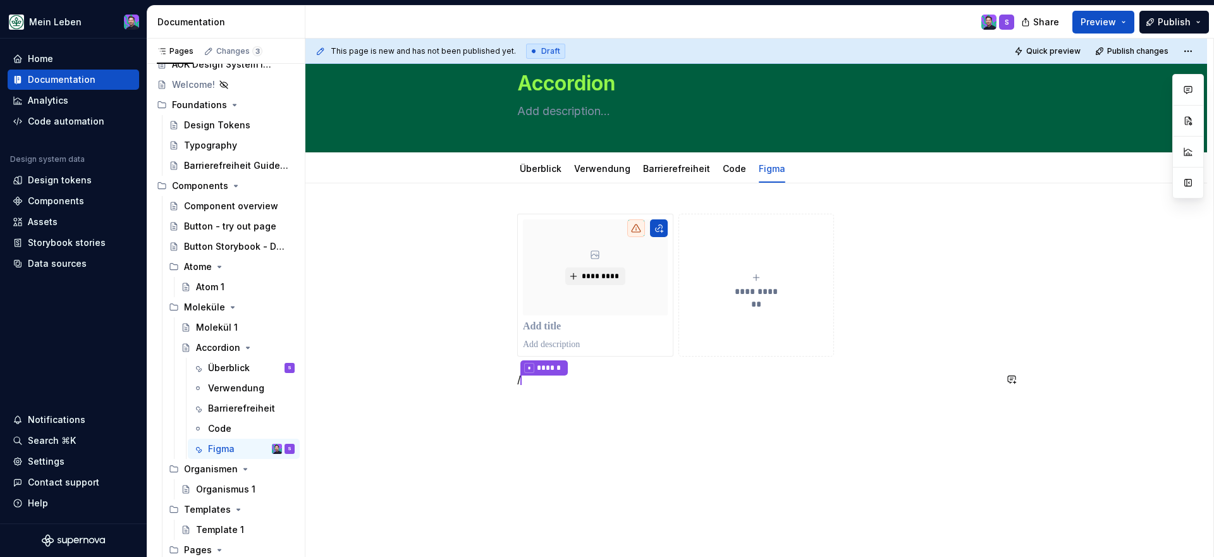
scroll to position [48, 0]
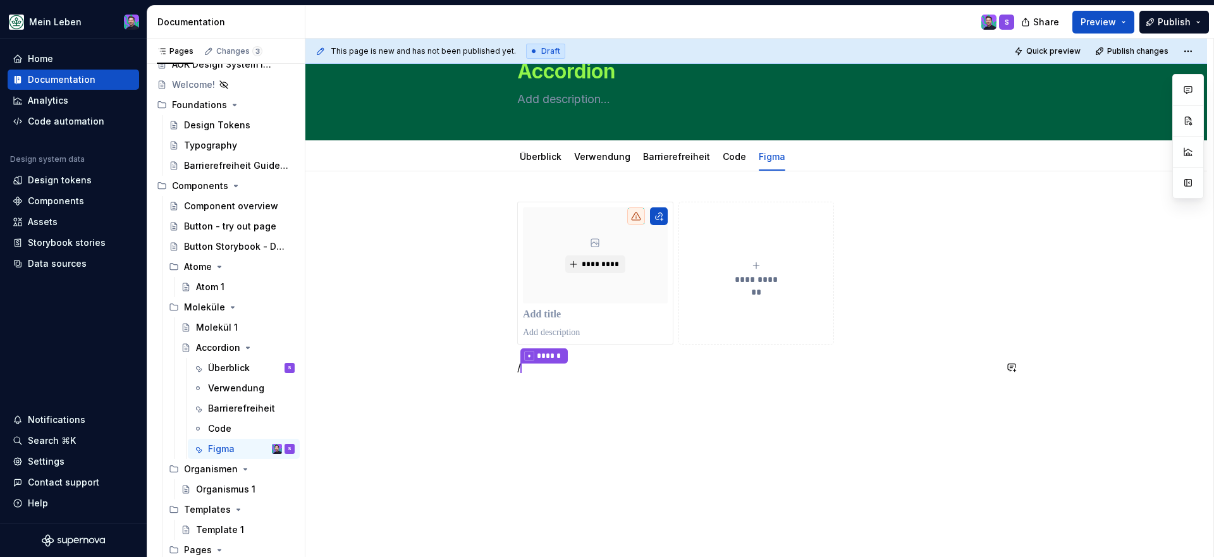
click at [651, 415] on div "**********" at bounding box center [757, 365] width 902 height 388
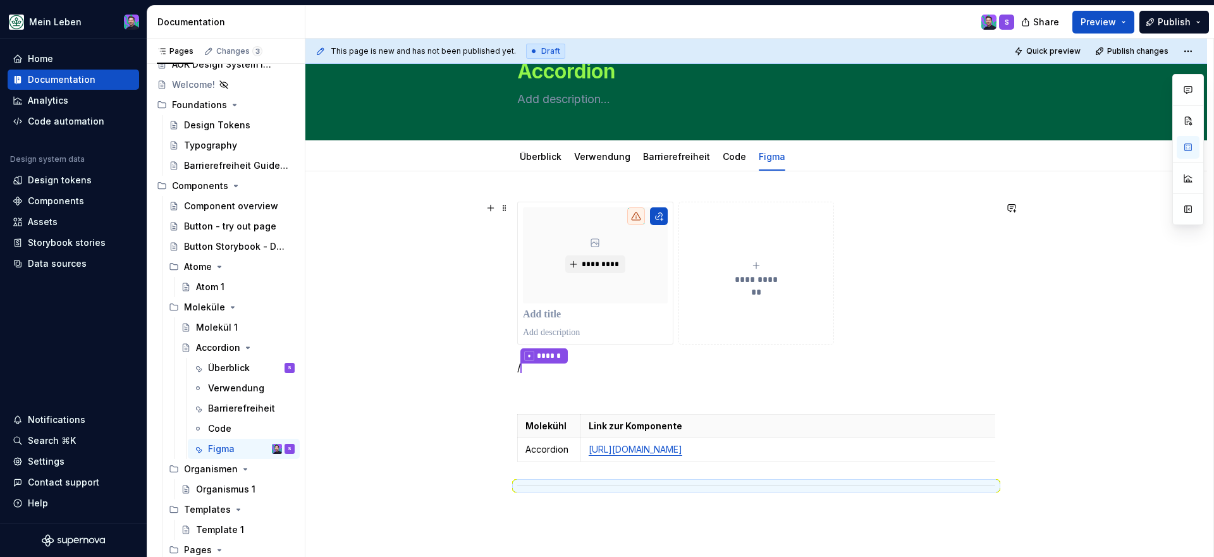
click at [978, 317] on div "**********" at bounding box center [756, 273] width 478 height 143
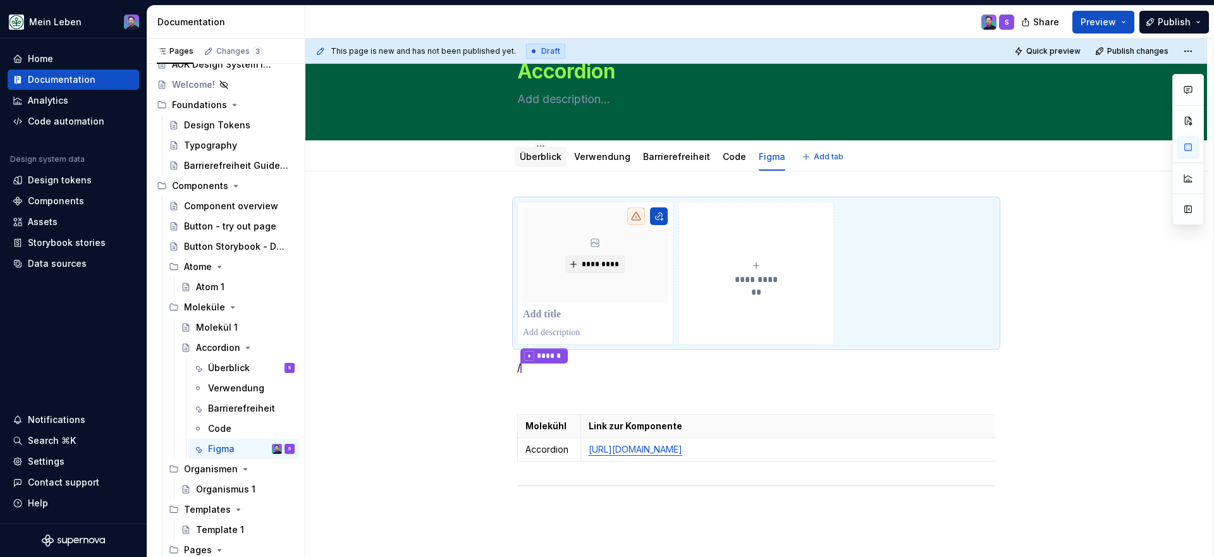
click at [538, 159] on link "Überblick" at bounding box center [541, 156] width 42 height 11
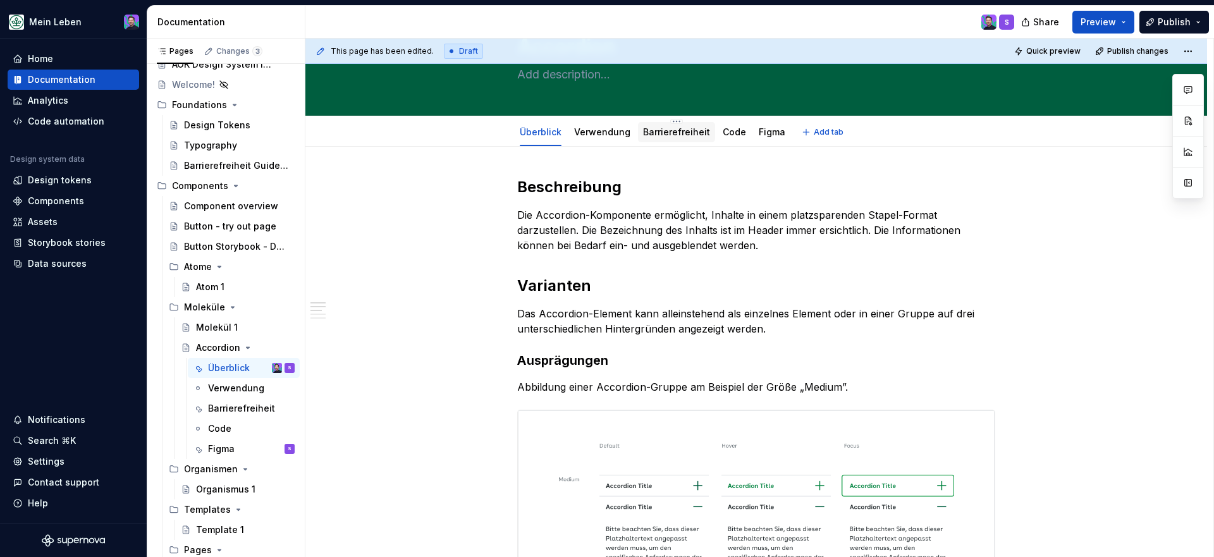
scroll to position [71, 0]
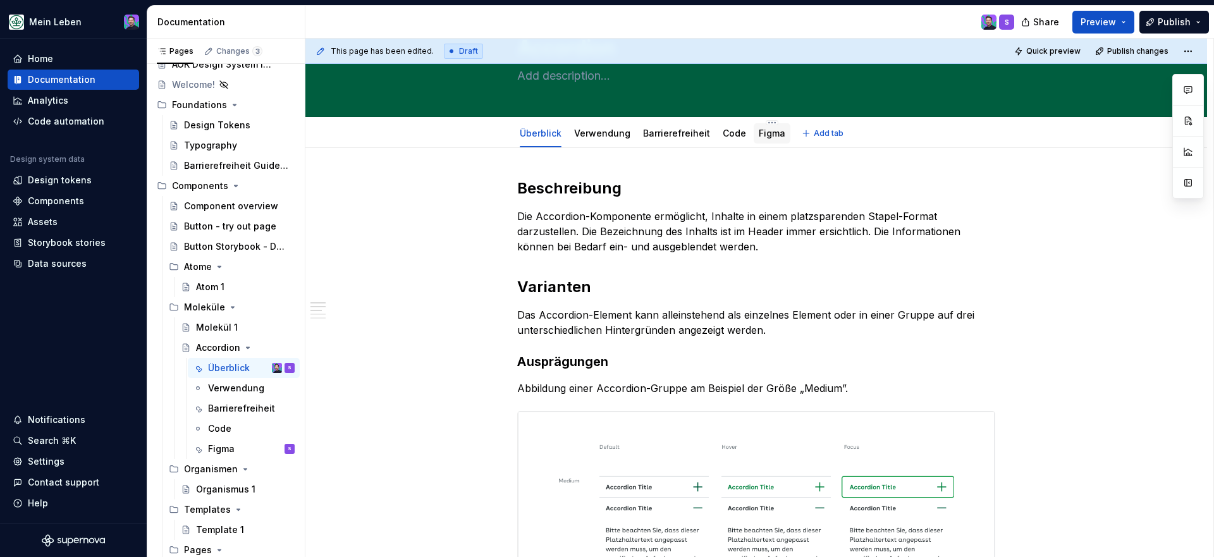
click at [760, 133] on link "Figma" at bounding box center [772, 133] width 27 height 11
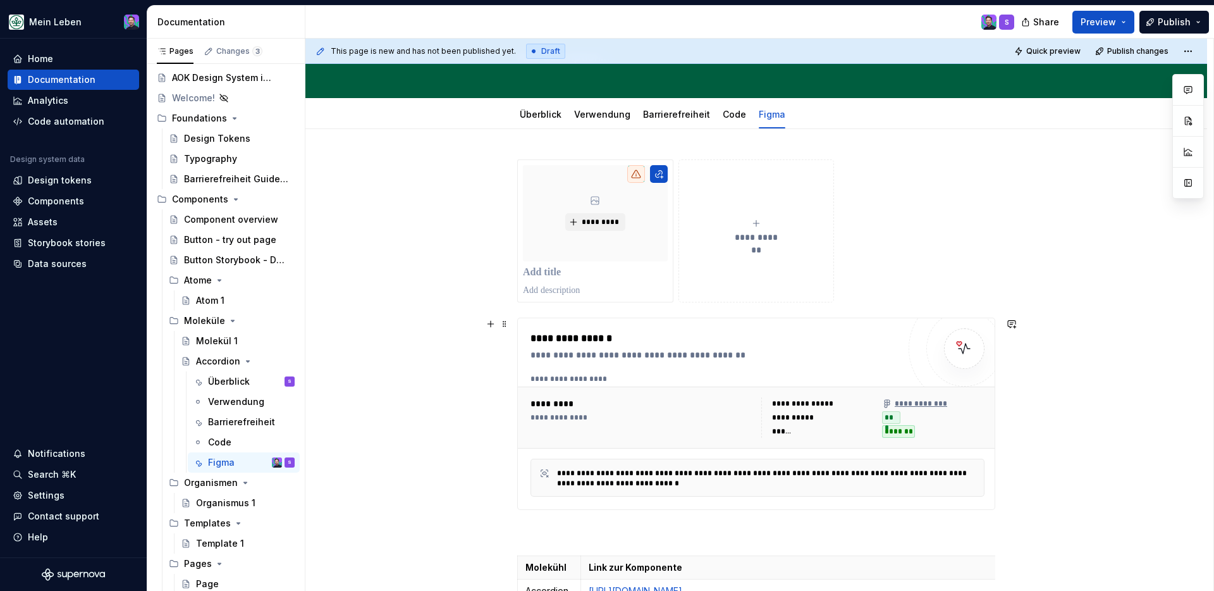
scroll to position [83, 0]
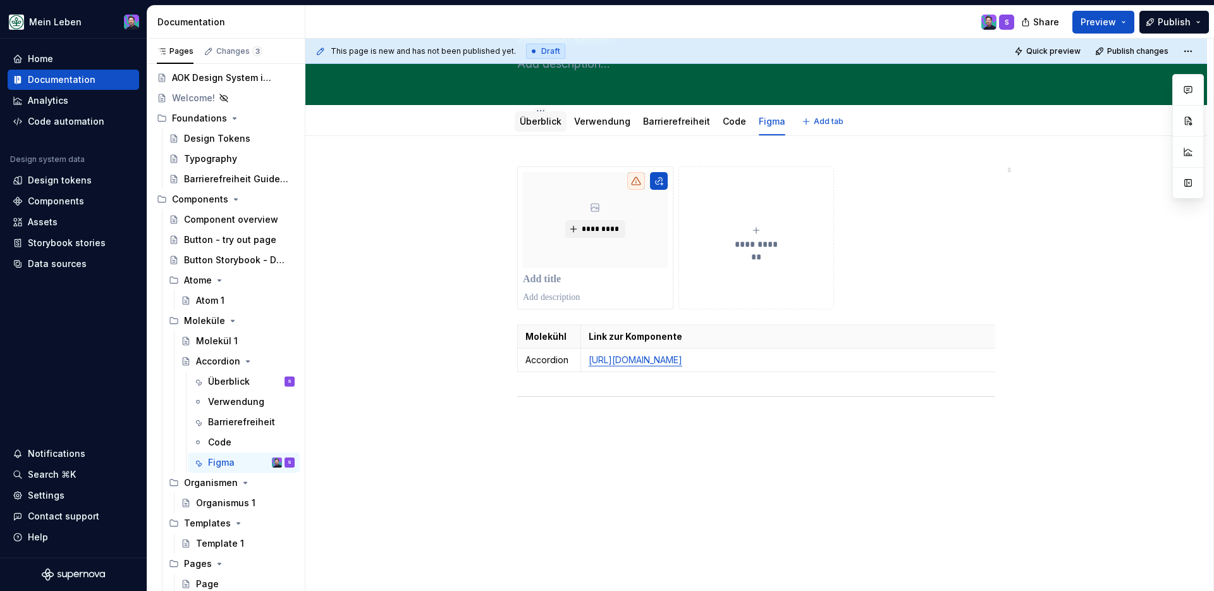
click at [528, 116] on link "Überblick" at bounding box center [541, 121] width 42 height 11
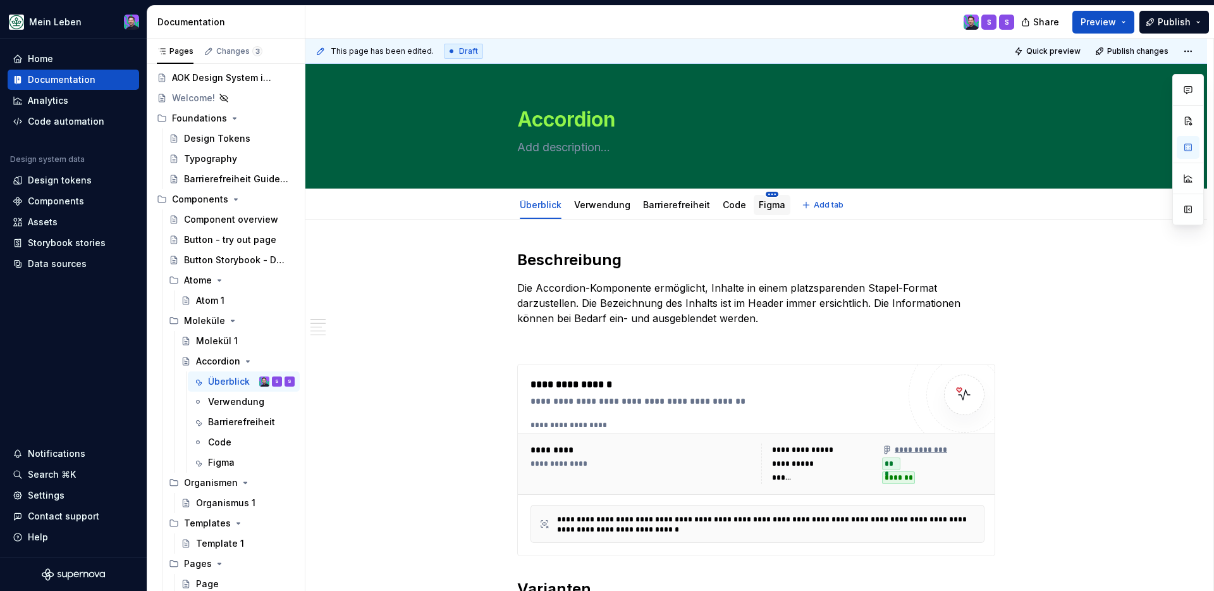
click at [765, 195] on html "Mein Leben Home Documentation Analytics Code automation Design system data Desi…" at bounding box center [607, 295] width 1214 height 591
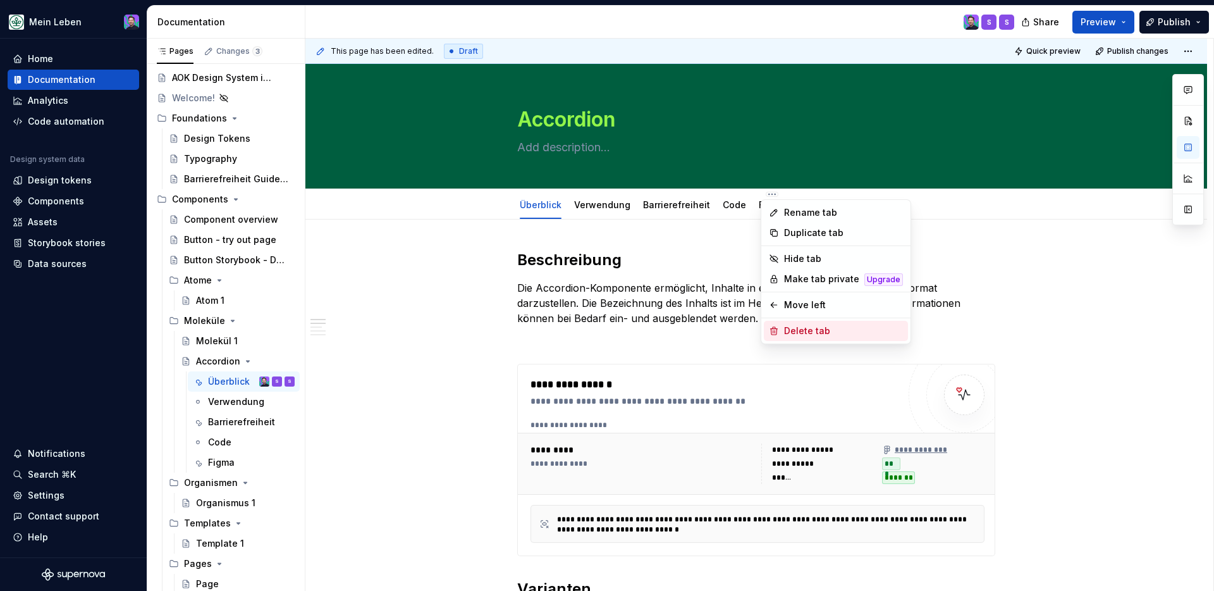
click at [810, 330] on div "Delete tab" at bounding box center [843, 330] width 119 height 13
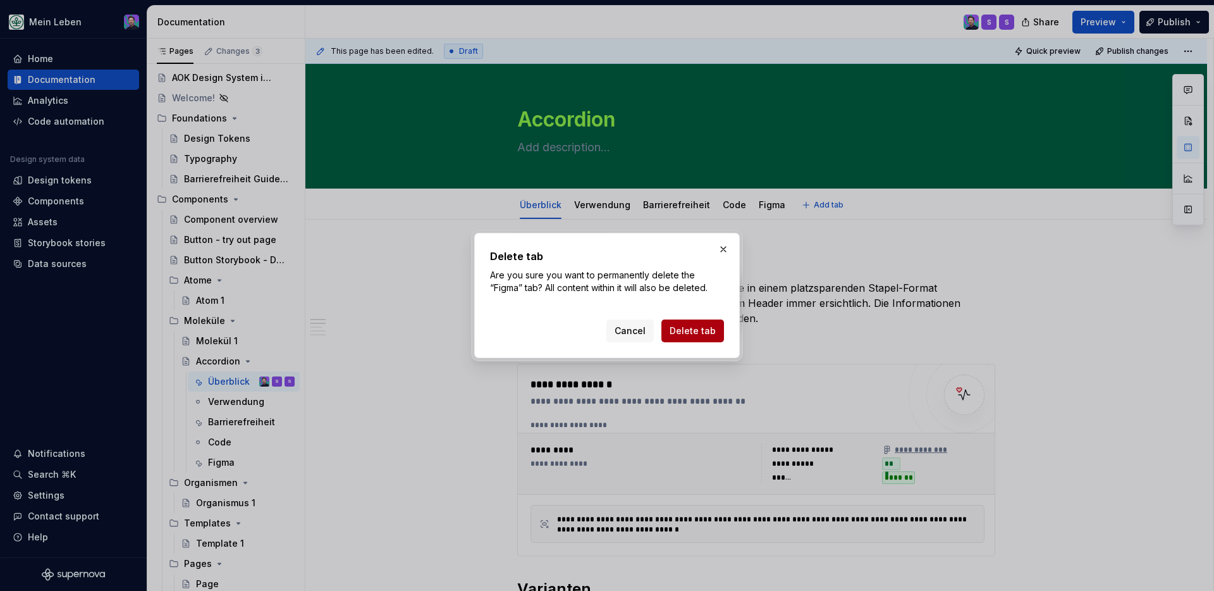
drag, startPoint x: 692, startPoint y: 331, endPoint x: 703, endPoint y: 330, distance: 11.5
click at [703, 330] on span "Delete tab" at bounding box center [693, 330] width 46 height 13
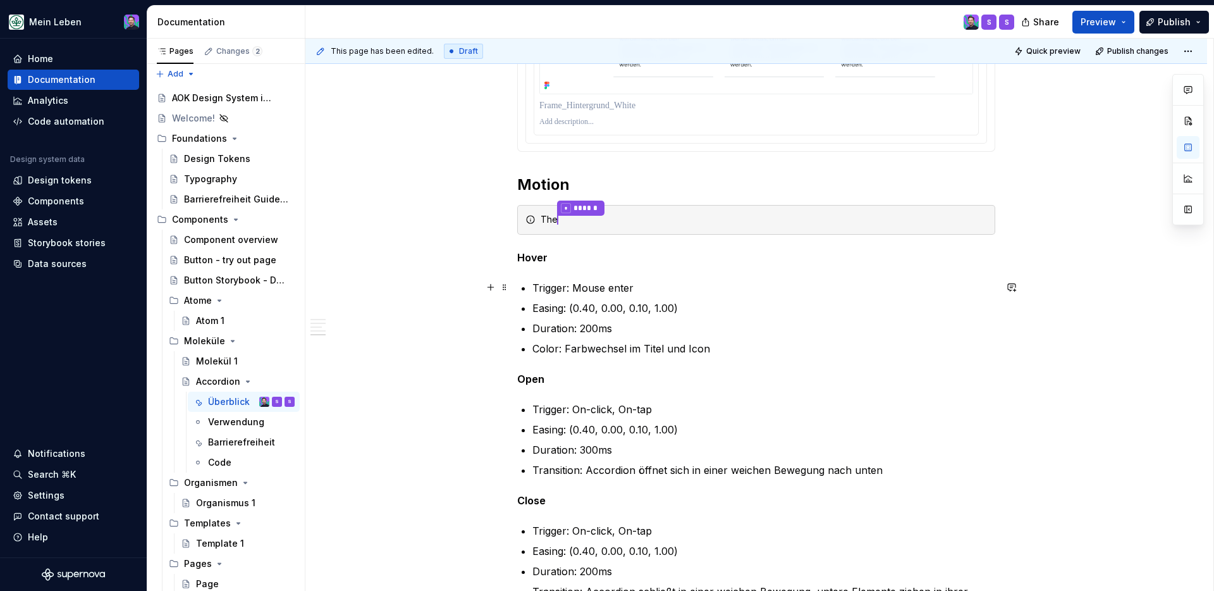
scroll to position [1426, 0]
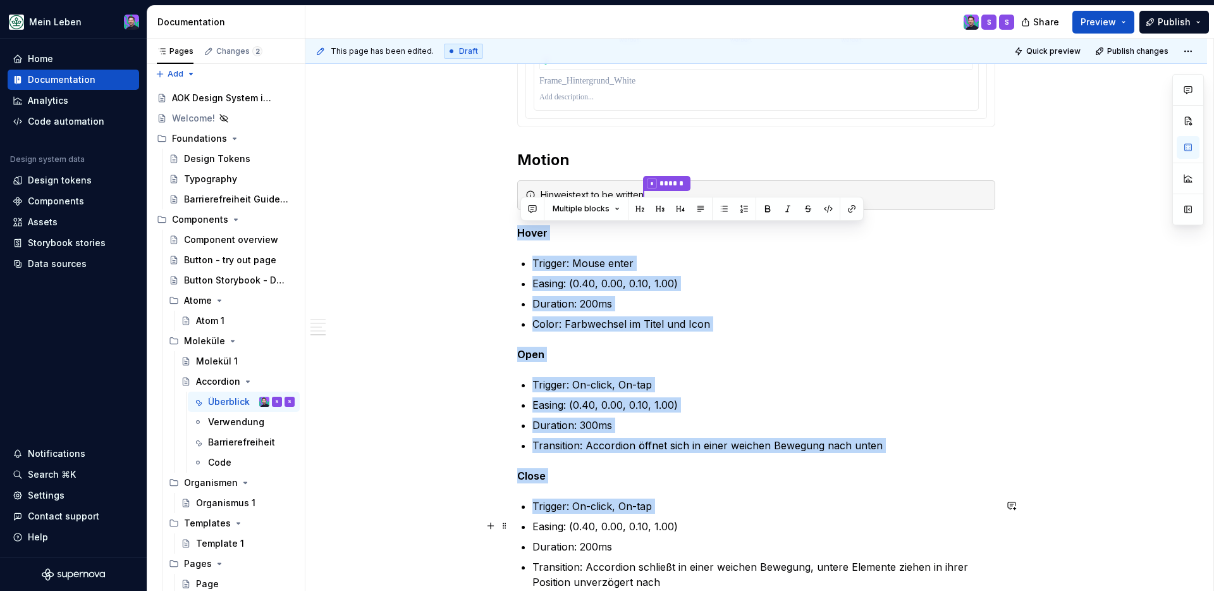
drag, startPoint x: 520, startPoint y: 230, endPoint x: 760, endPoint y: 517, distance: 375.0
click at [875, 413] on ul "Trigger: On-click, On-tap Easing: (0.40, 0.00, 0.10, 1.00) Duration: 300ms Tran…" at bounding box center [764, 415] width 463 height 76
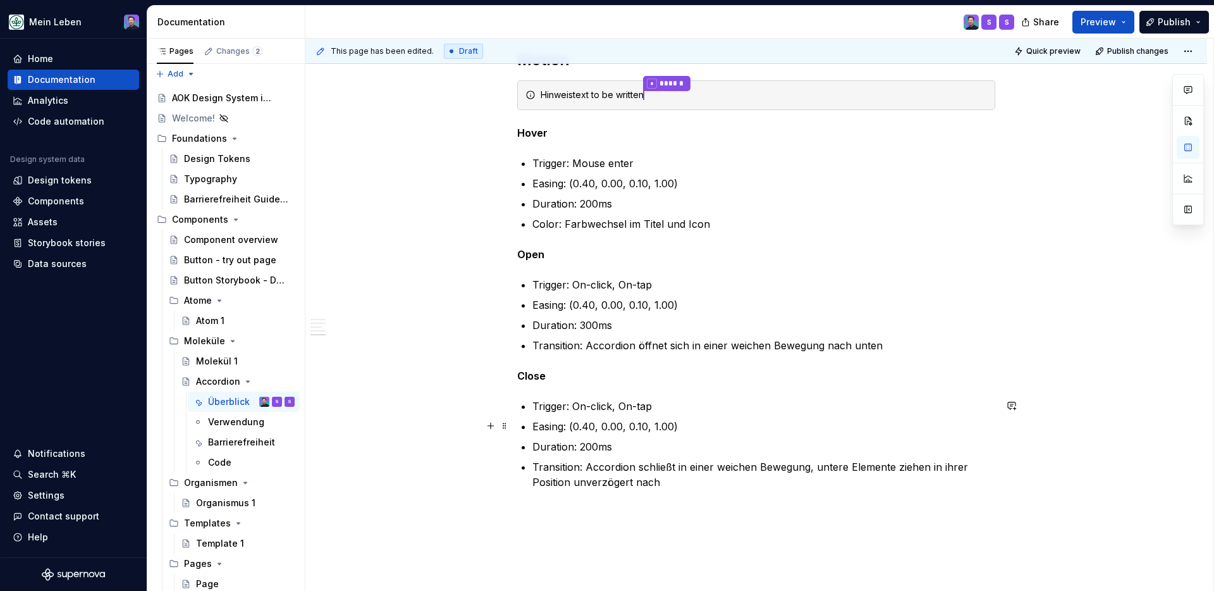
scroll to position [1524, 0]
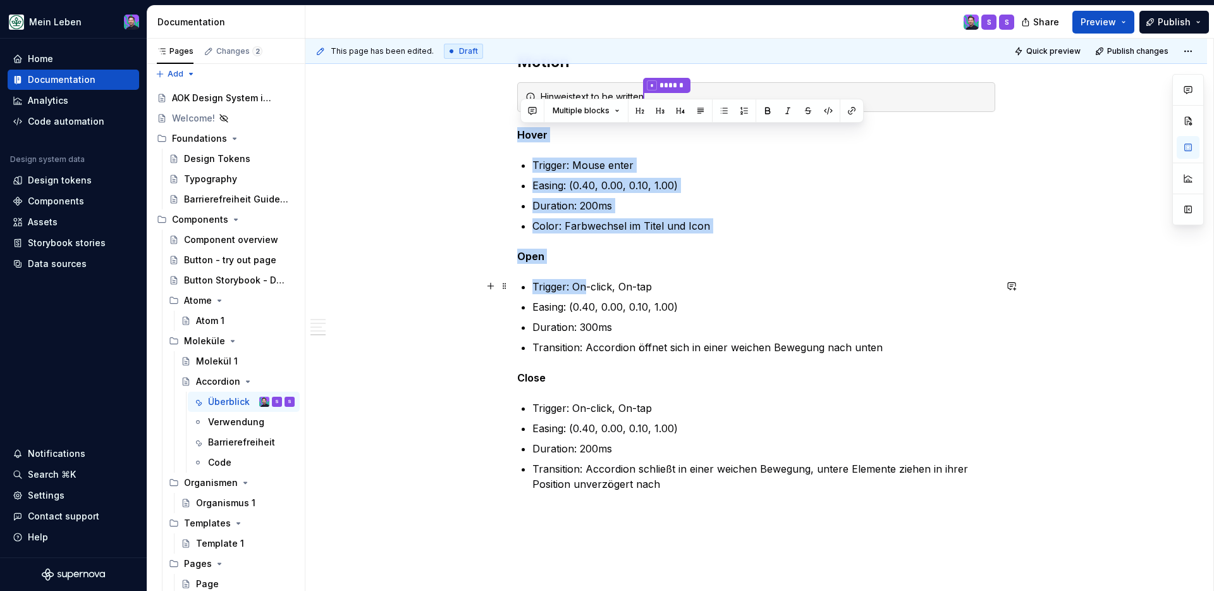
drag, startPoint x: 521, startPoint y: 130, endPoint x: 591, endPoint y: 284, distance: 168.7
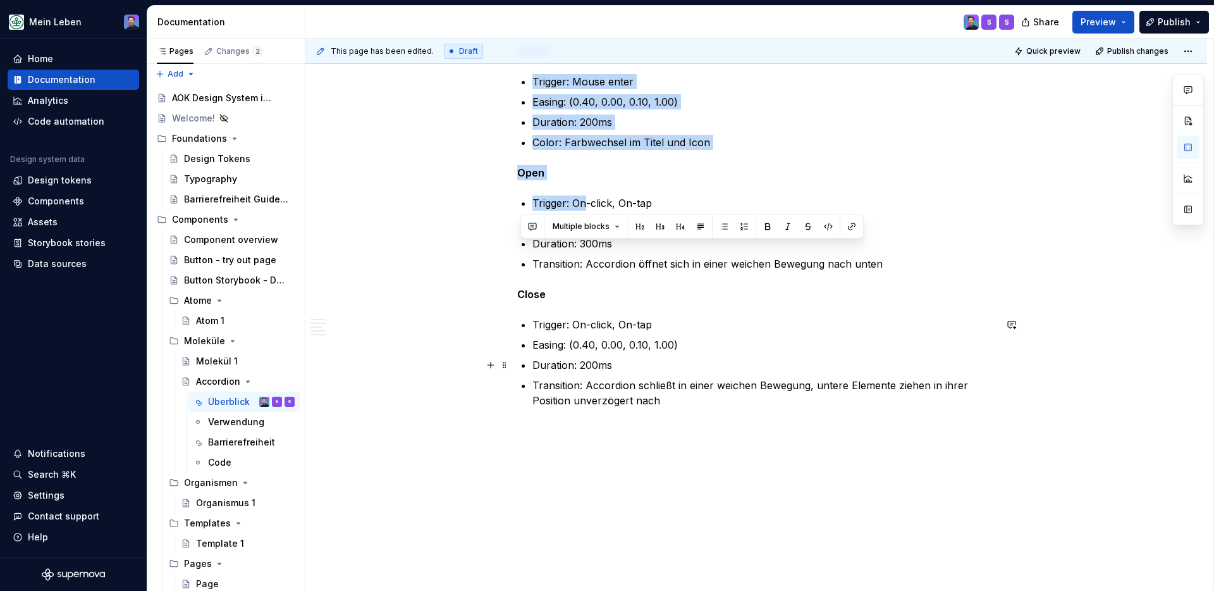
scroll to position [1615, 0]
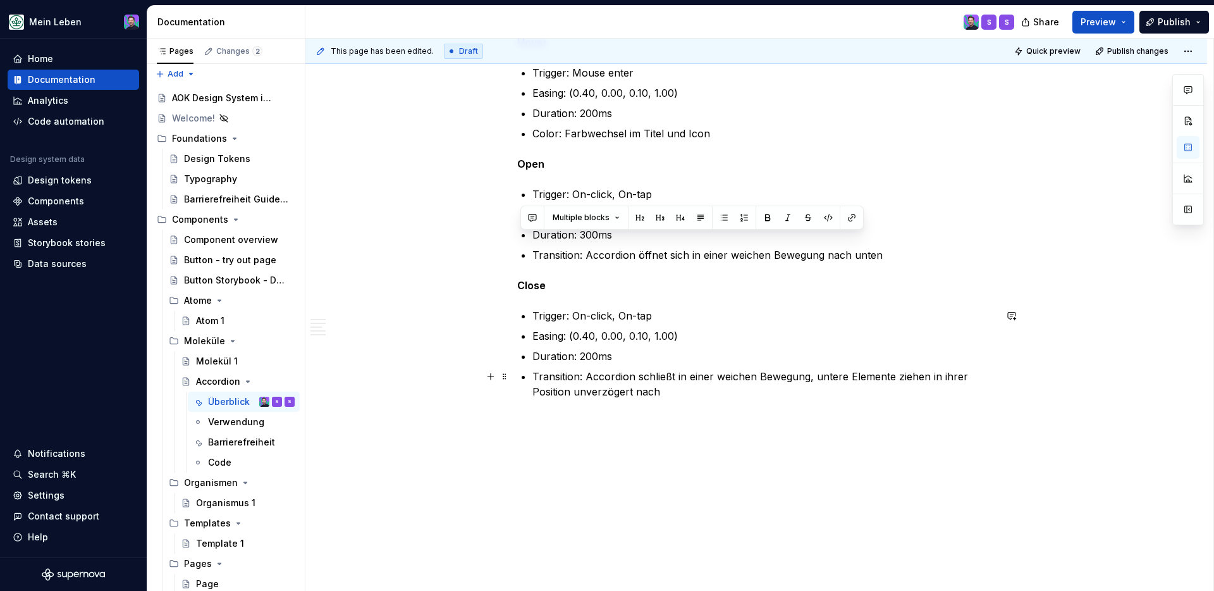
click at [644, 389] on p "Transition: Accordion schließt in einer weichen Bewegung, untere Elemente ziehe…" at bounding box center [764, 384] width 463 height 30
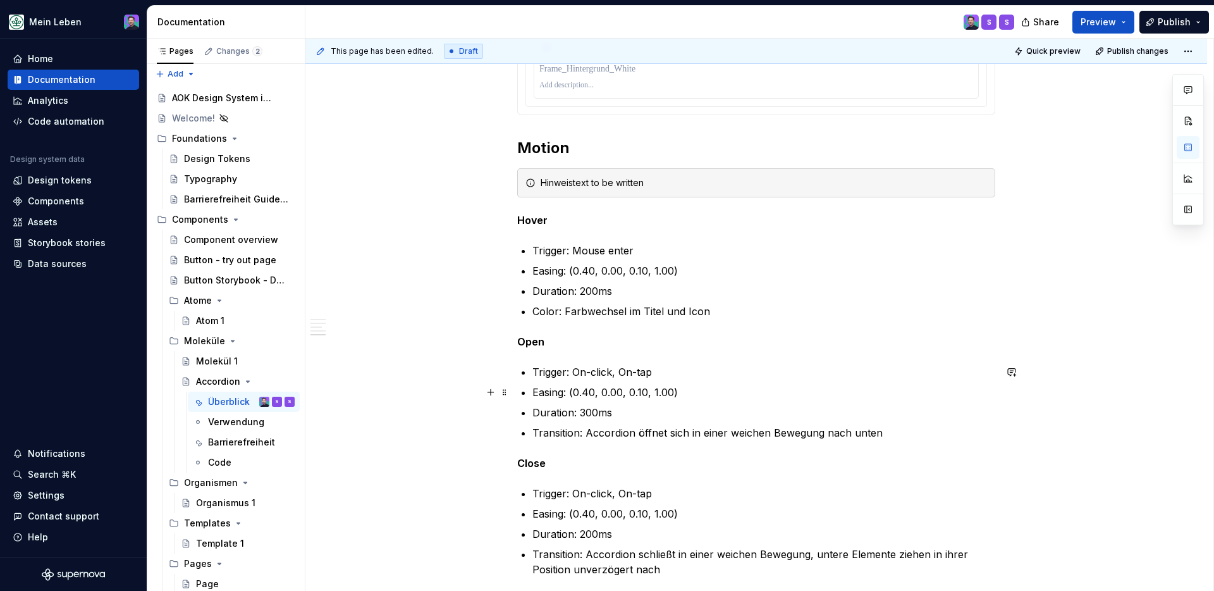
scroll to position [1454, 0]
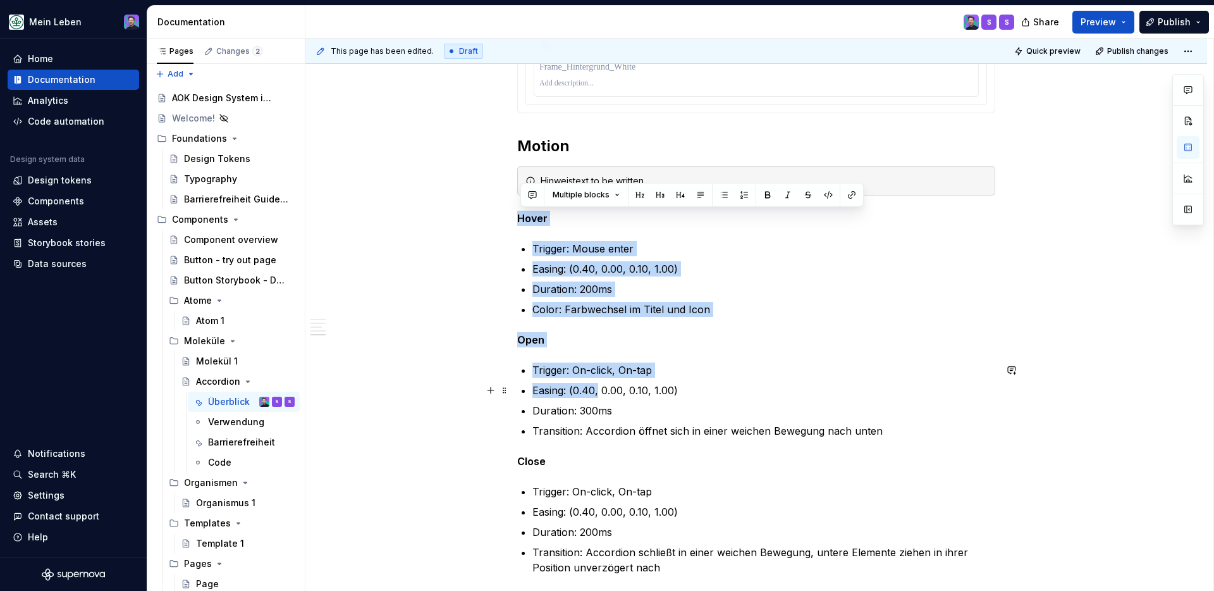
drag, startPoint x: 521, startPoint y: 216, endPoint x: 602, endPoint y: 389, distance: 191.0
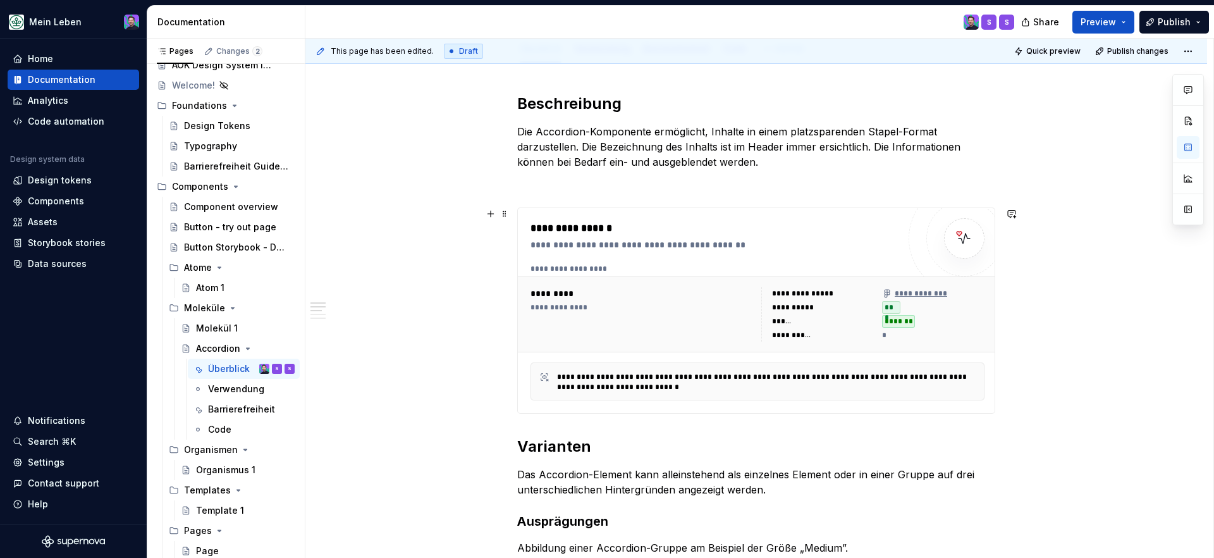
scroll to position [205, 0]
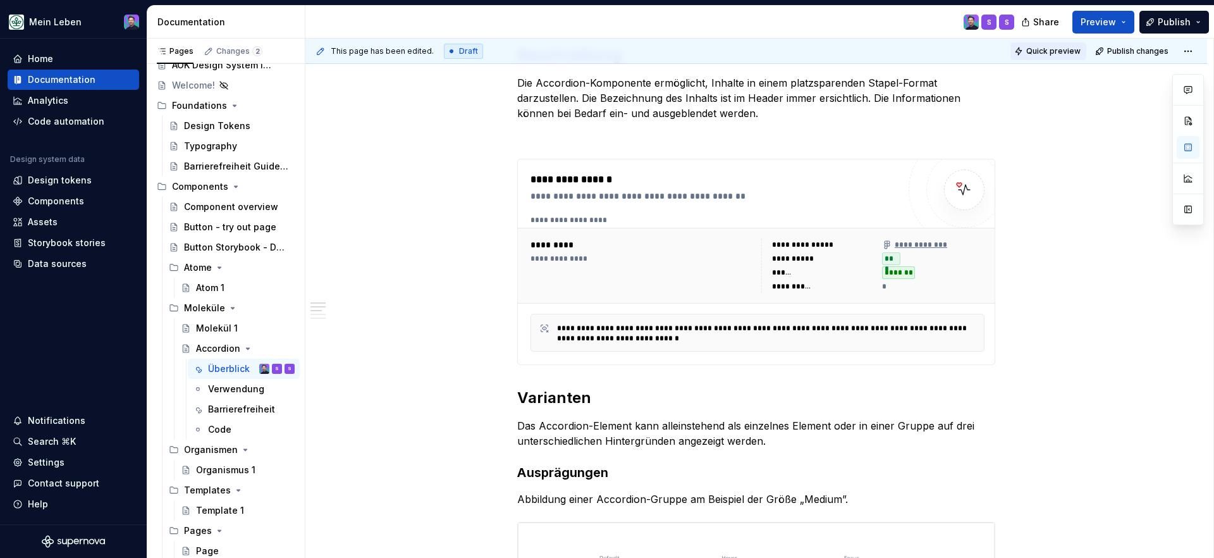
click at [1035, 52] on button "Quick preview" at bounding box center [1049, 51] width 76 height 18
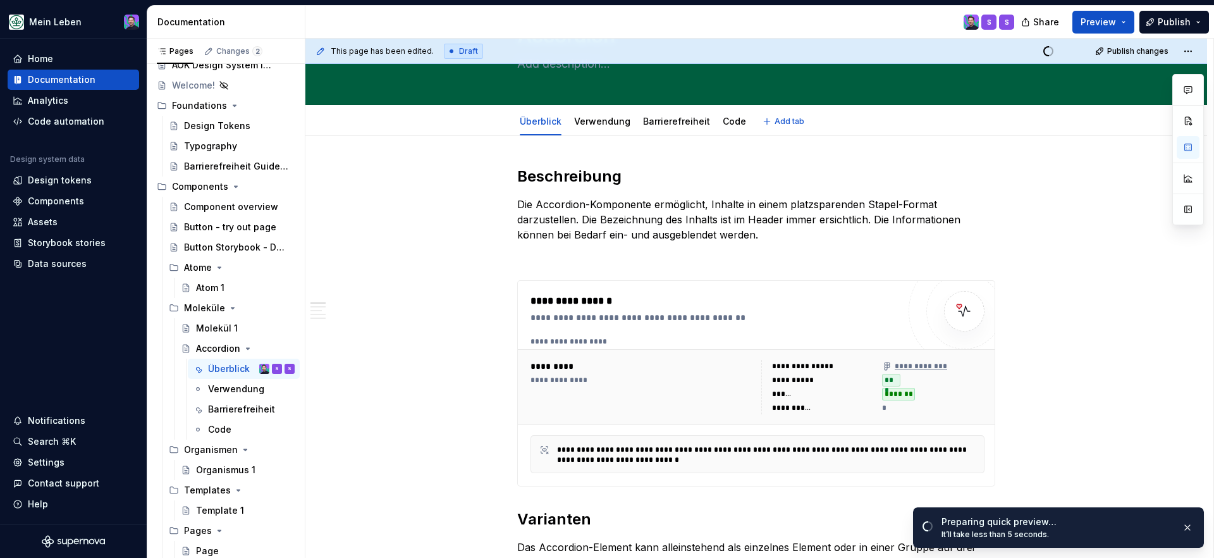
scroll to position [0, 0]
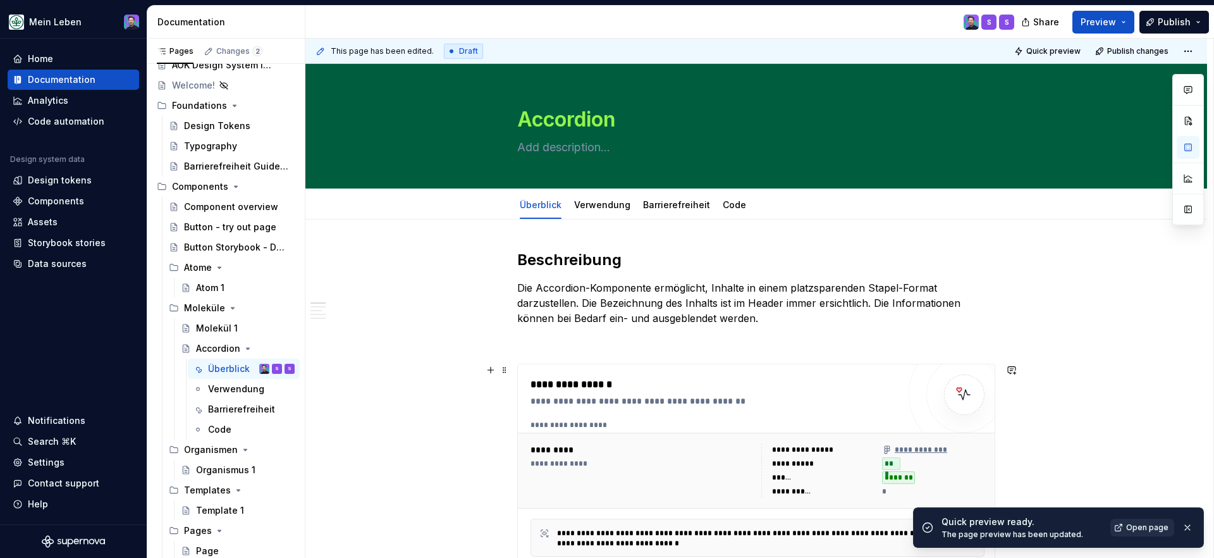
click at [1139, 531] on span "Open page" at bounding box center [1148, 527] width 42 height 10
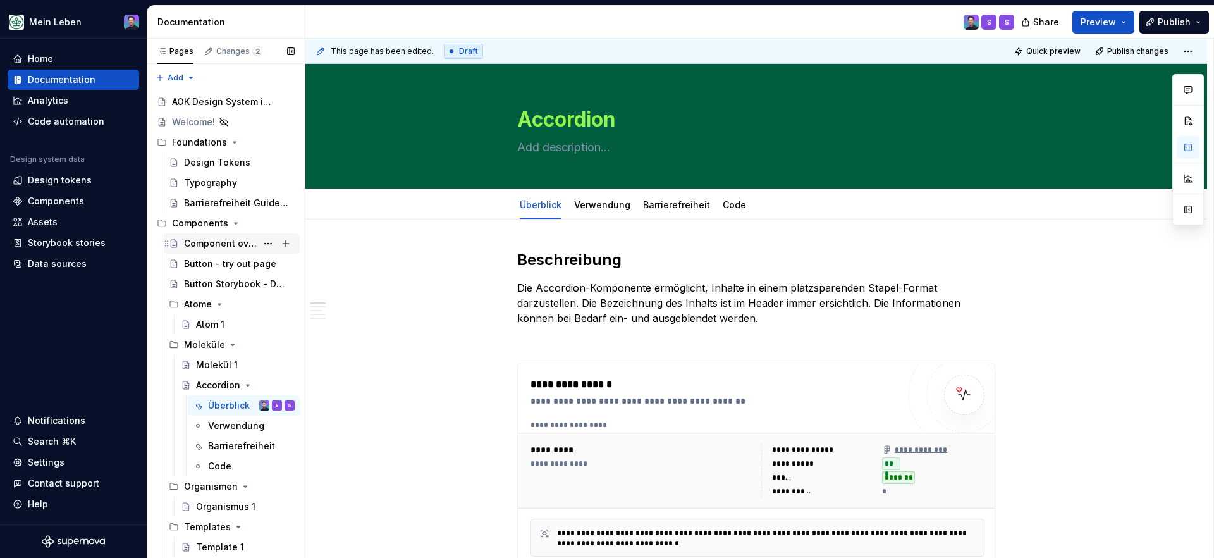
click at [236, 244] on div "Component overview" at bounding box center [220, 243] width 73 height 13
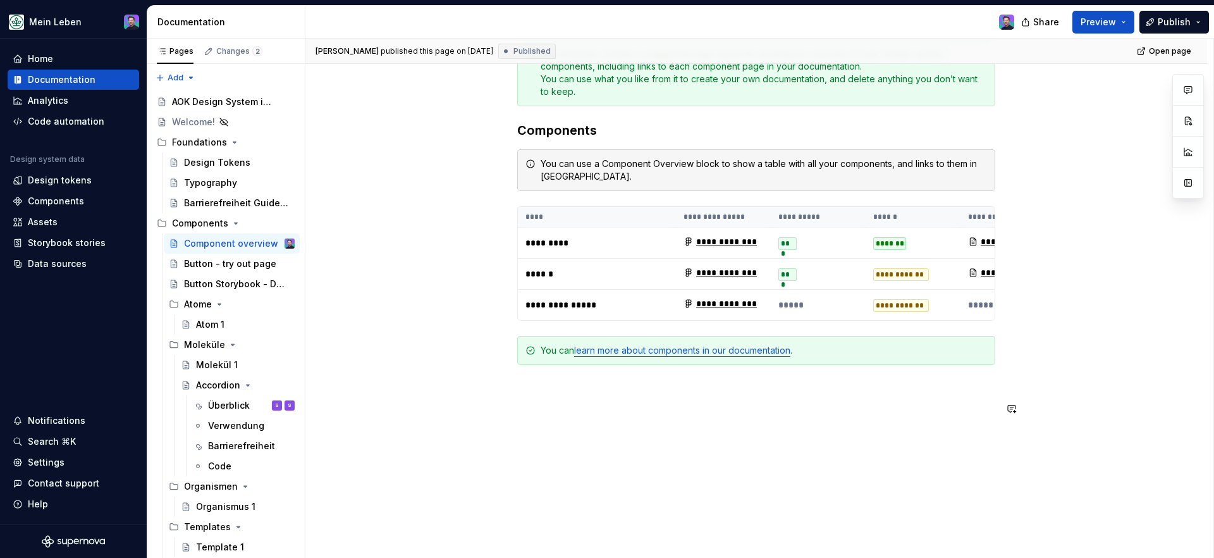
scroll to position [208, 0]
click at [242, 409] on div "Überblick" at bounding box center [229, 405] width 42 height 13
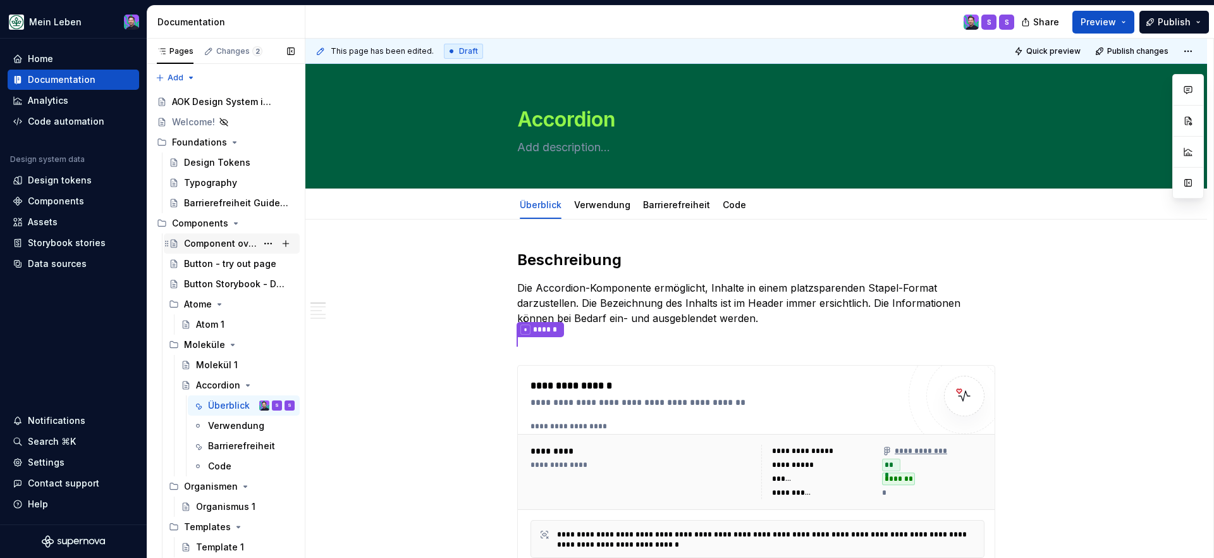
click at [204, 242] on div "Component overview" at bounding box center [220, 243] width 73 height 13
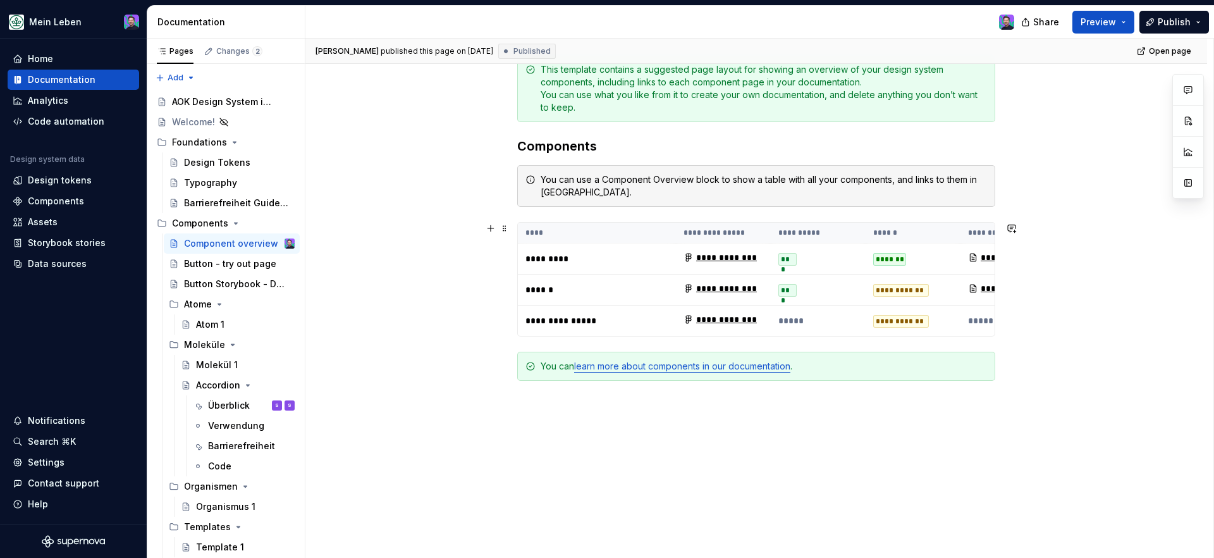
scroll to position [192, 0]
drag, startPoint x: 965, startPoint y: 256, endPoint x: 936, endPoint y: 255, distance: 28.5
click at [936, 255] on tr "**********" at bounding box center [834, 258] width 633 height 31
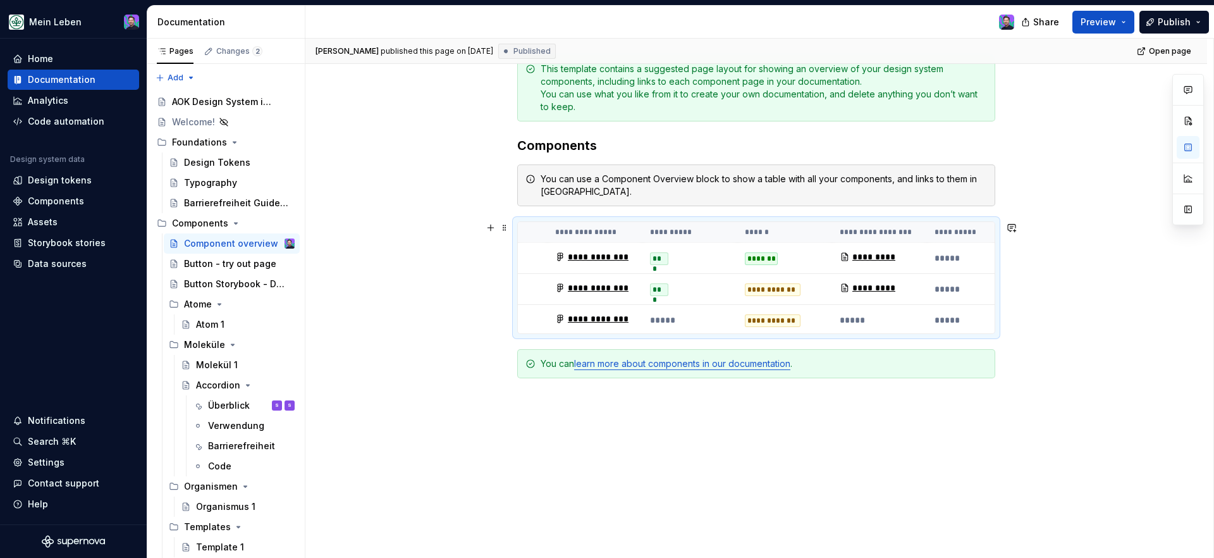
scroll to position [0, 139]
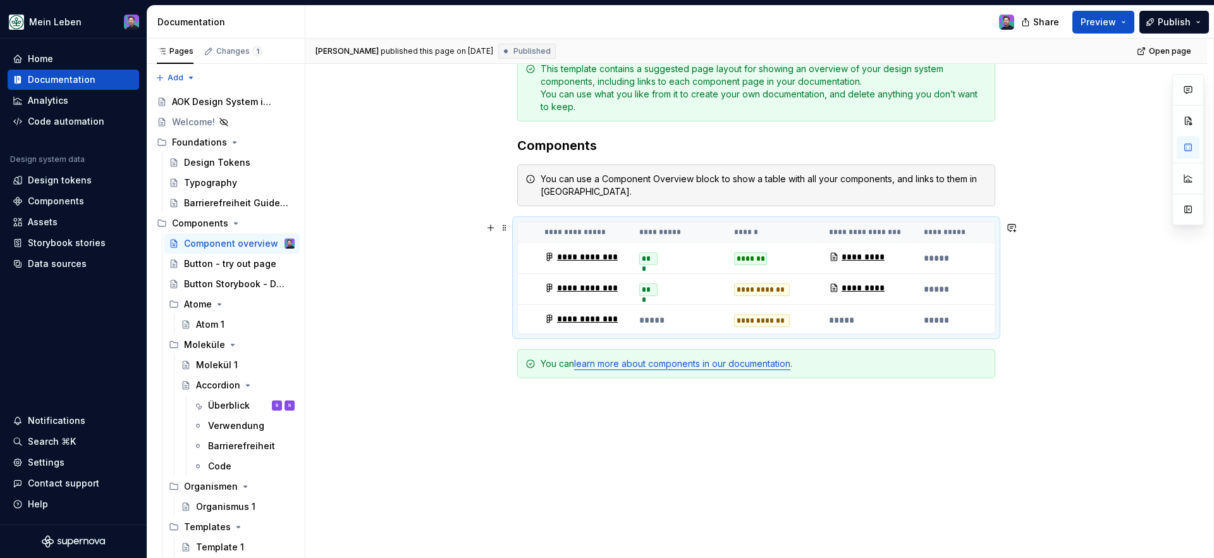
click at [518, 225] on div "**********" at bounding box center [756, 277] width 478 height 113
click at [995, 221] on div "**********" at bounding box center [756, 277] width 478 height 113
click at [628, 221] on div "**********" at bounding box center [756, 277] width 478 height 113
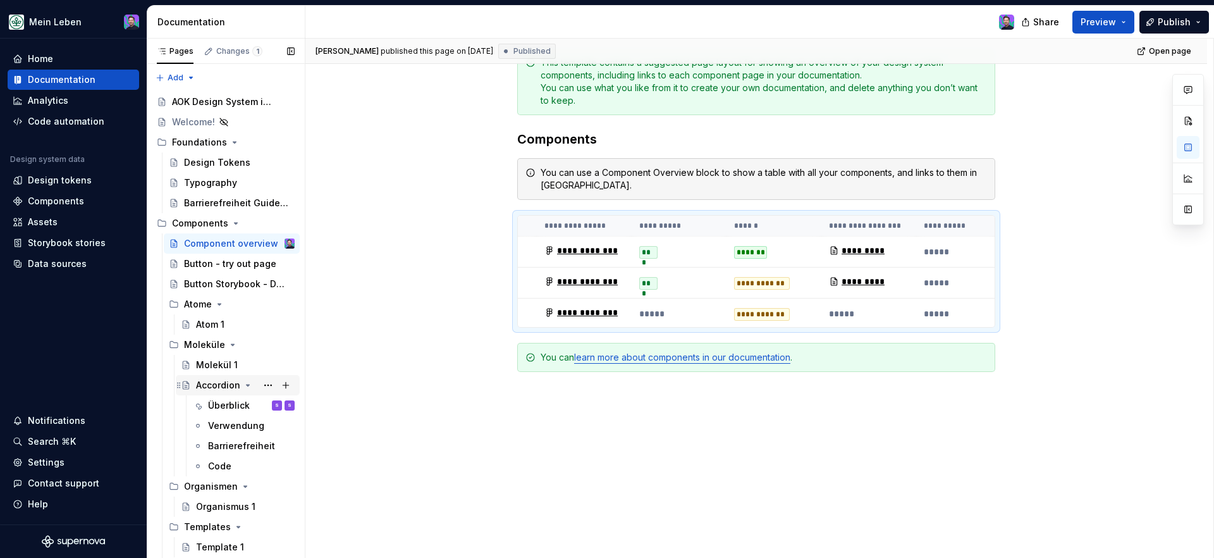
click at [213, 391] on div "Accordion" at bounding box center [218, 385] width 44 height 13
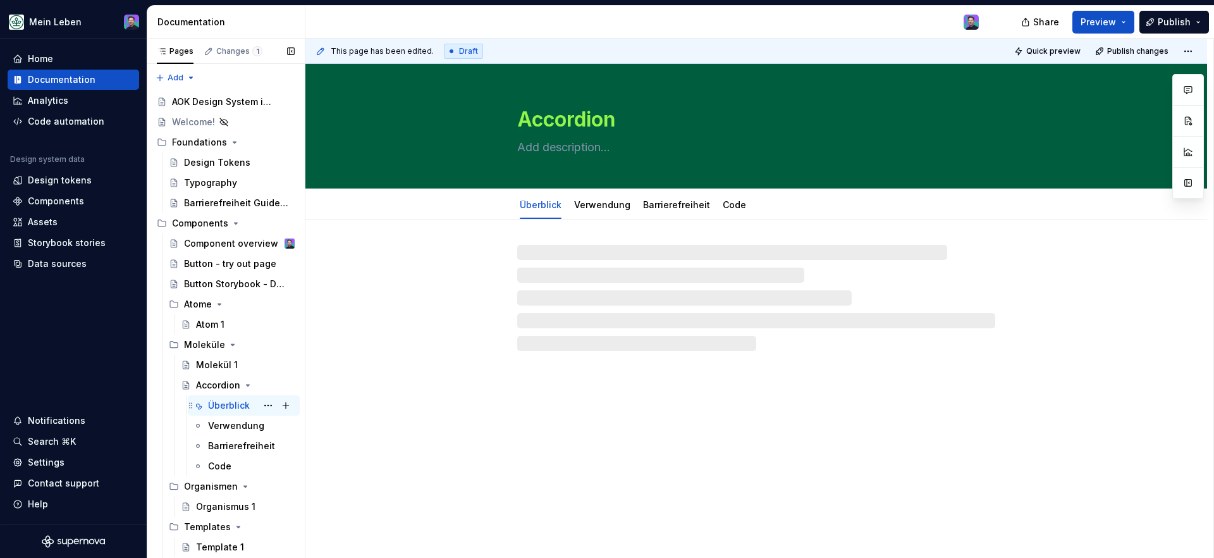
click at [222, 406] on div "Überblick" at bounding box center [229, 405] width 42 height 13
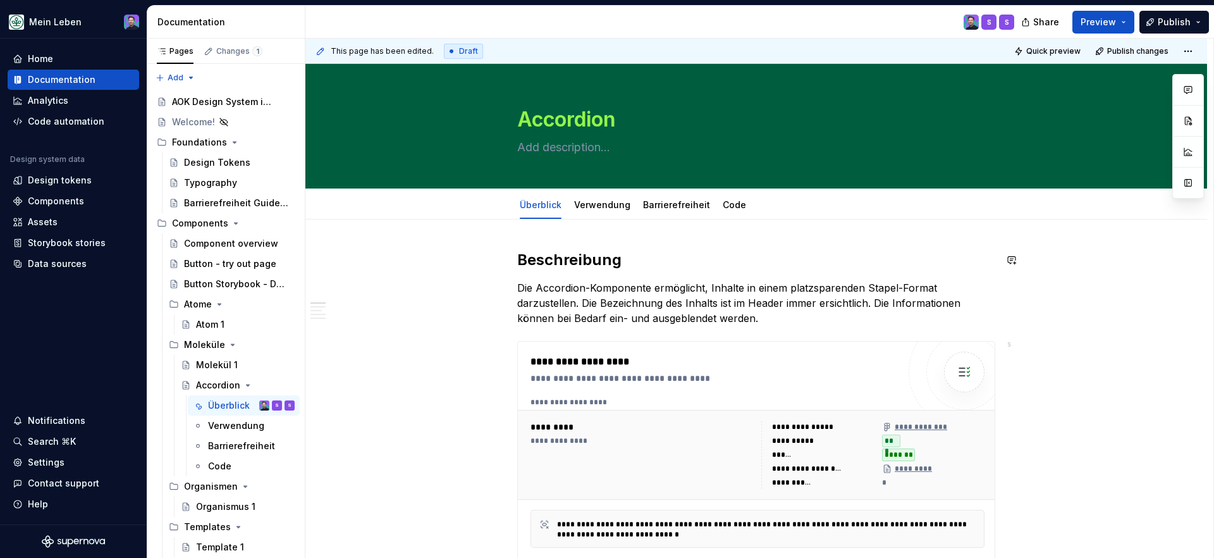
type textarea "*"
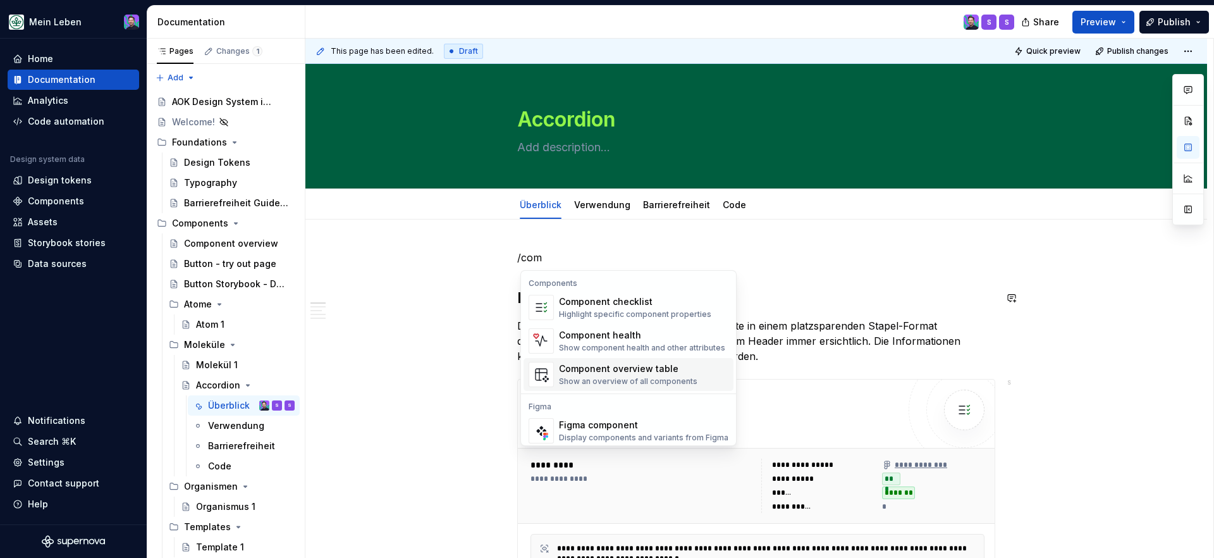
click at [619, 366] on div "Component overview table" at bounding box center [628, 368] width 139 height 13
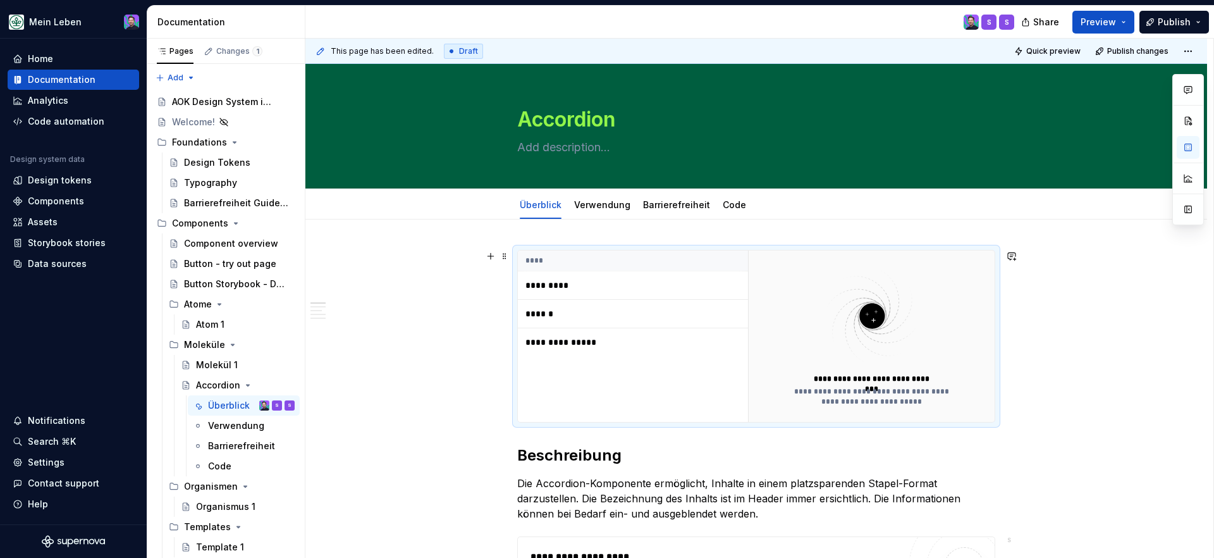
click at [632, 320] on td "******" at bounding box center [633, 314] width 230 height 28
click at [554, 323] on td "******" at bounding box center [633, 314] width 230 height 28
click at [594, 353] on td "**********" at bounding box center [633, 342] width 230 height 28
click at [959, 250] on div "**********" at bounding box center [756, 336] width 478 height 173
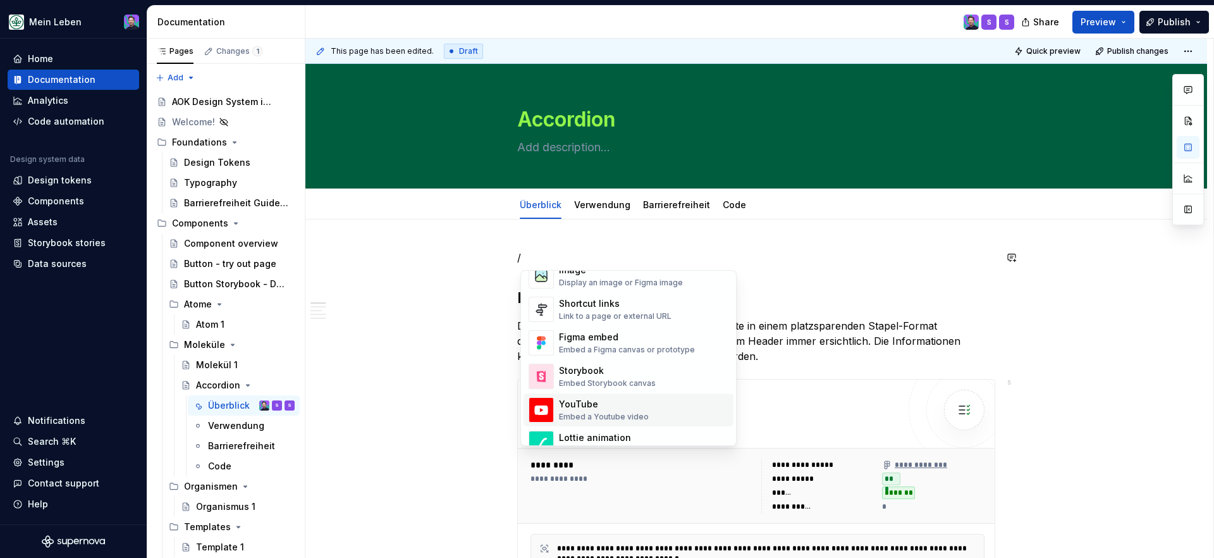
scroll to position [572, 0]
click at [644, 309] on div "Link to a page or external URL" at bounding box center [615, 313] width 113 height 10
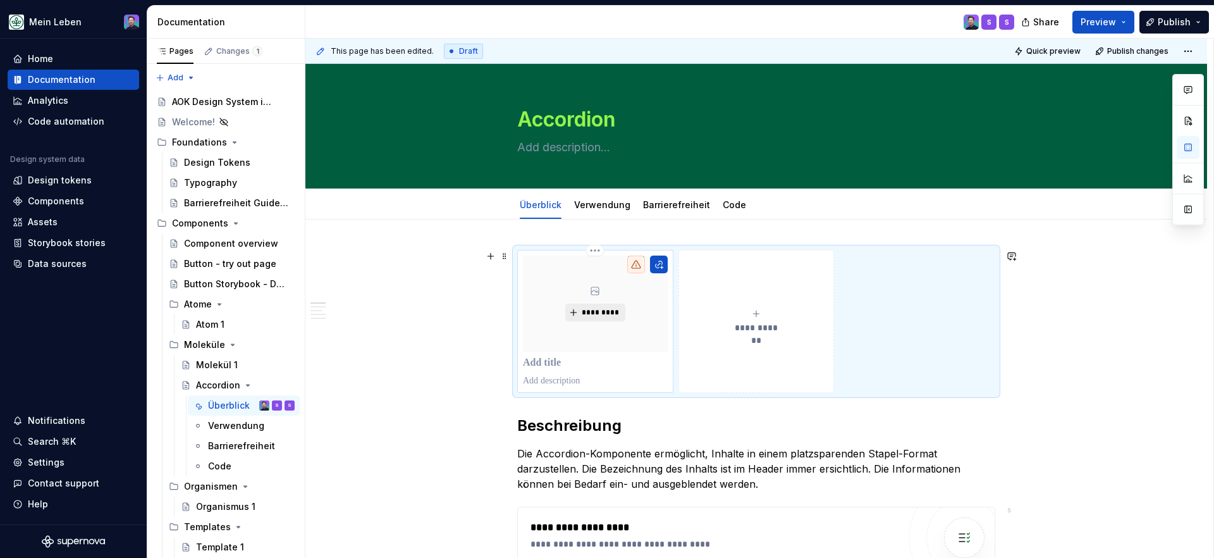
click at [590, 310] on span "*********" at bounding box center [600, 312] width 39 height 10
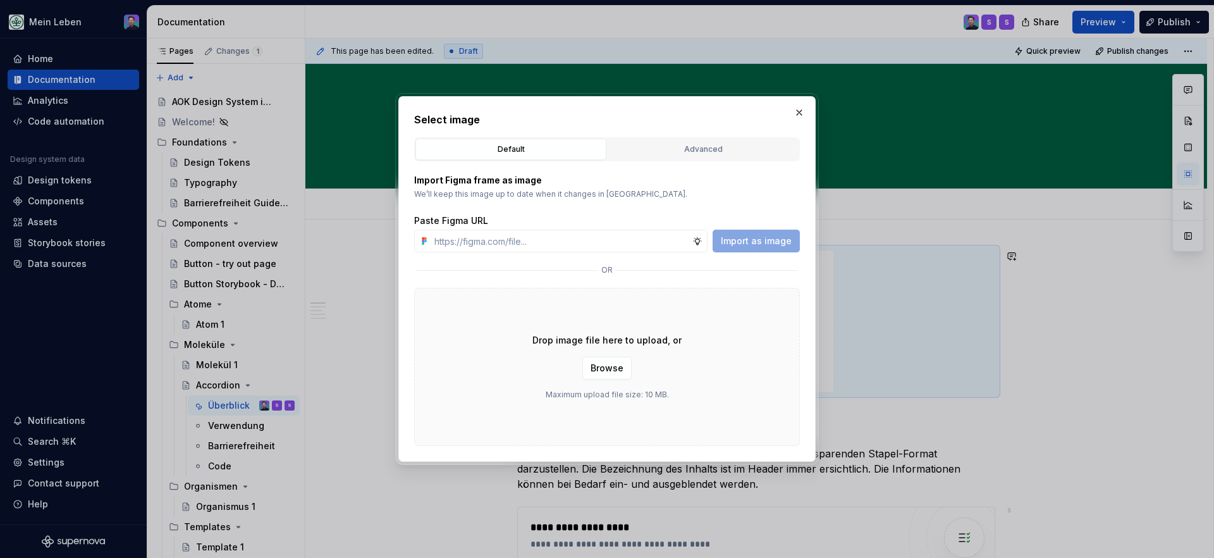
type textarea "*"
click at [549, 243] on input "text" at bounding box center [560, 241] width 263 height 23
type input "[URL][DOMAIN_NAME]"
click at [753, 246] on span "Import as image" at bounding box center [756, 241] width 71 height 13
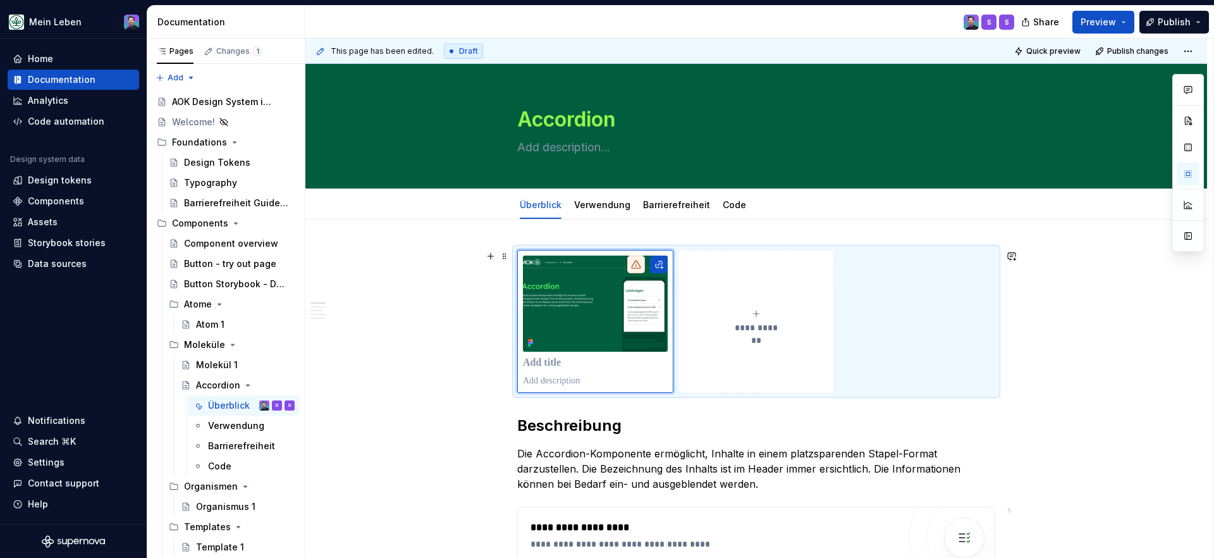
click at [739, 318] on div "**********" at bounding box center [756, 321] width 145 height 25
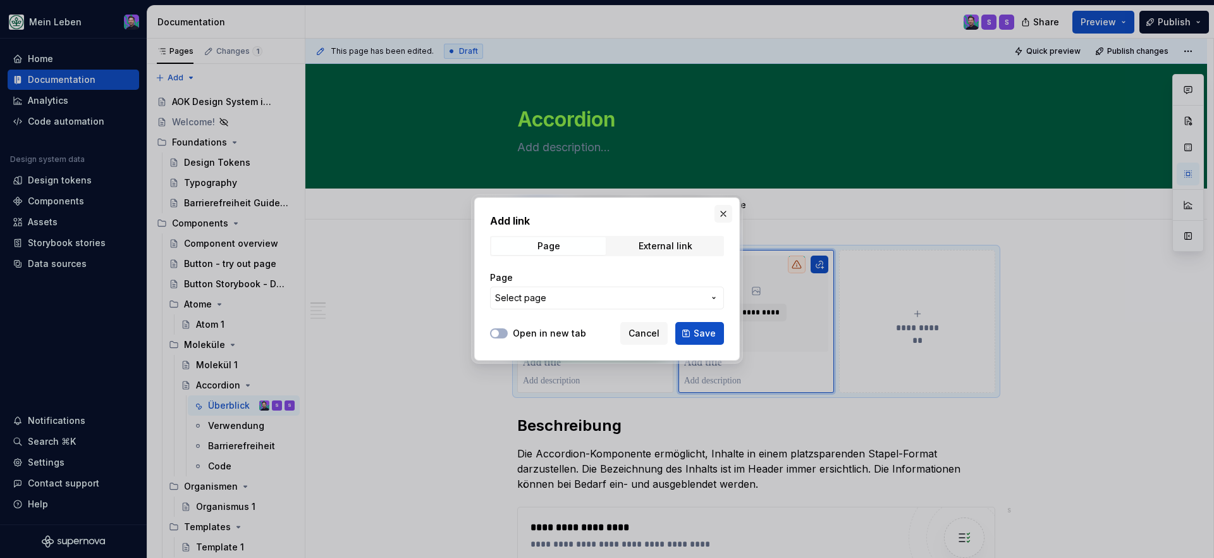
click at [727, 217] on button "button" at bounding box center [724, 214] width 18 height 18
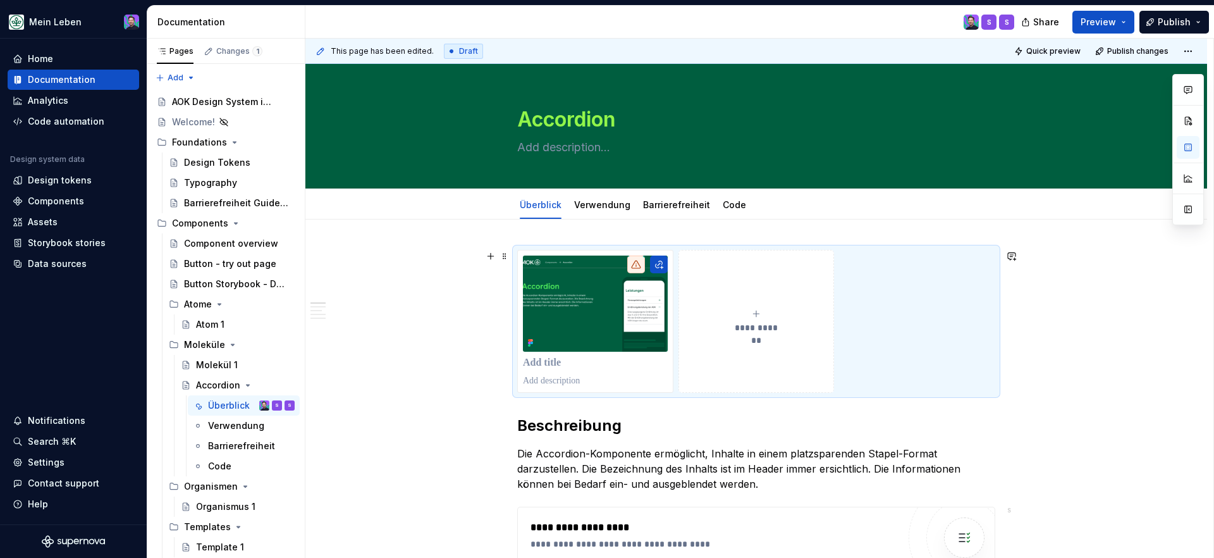
click at [811, 300] on button "**********" at bounding box center [757, 321] width 156 height 143
type textarea "*"
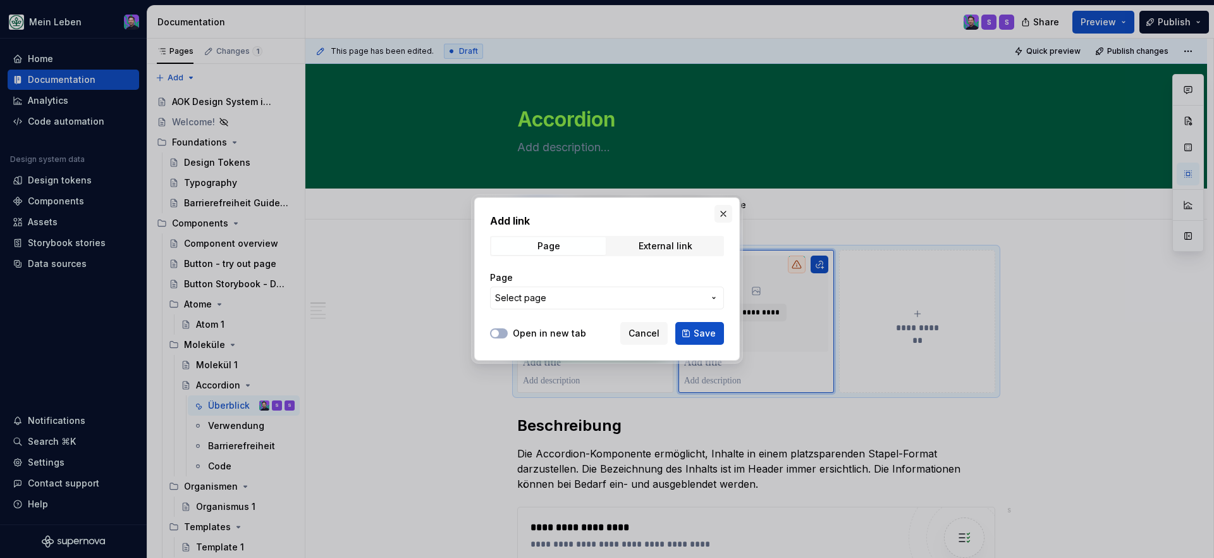
click at [722, 207] on button "button" at bounding box center [724, 214] width 18 height 18
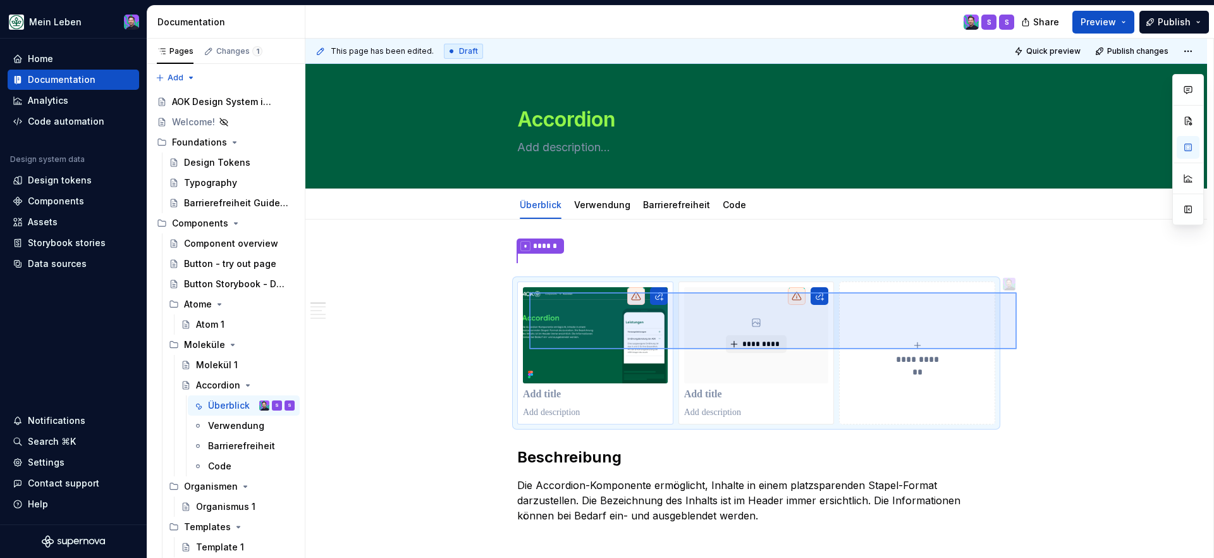
drag, startPoint x: 1017, startPoint y: 349, endPoint x: 528, endPoint y: 292, distance: 492.3
click at [528, 292] on div "**********" at bounding box center [760, 299] width 908 height 520
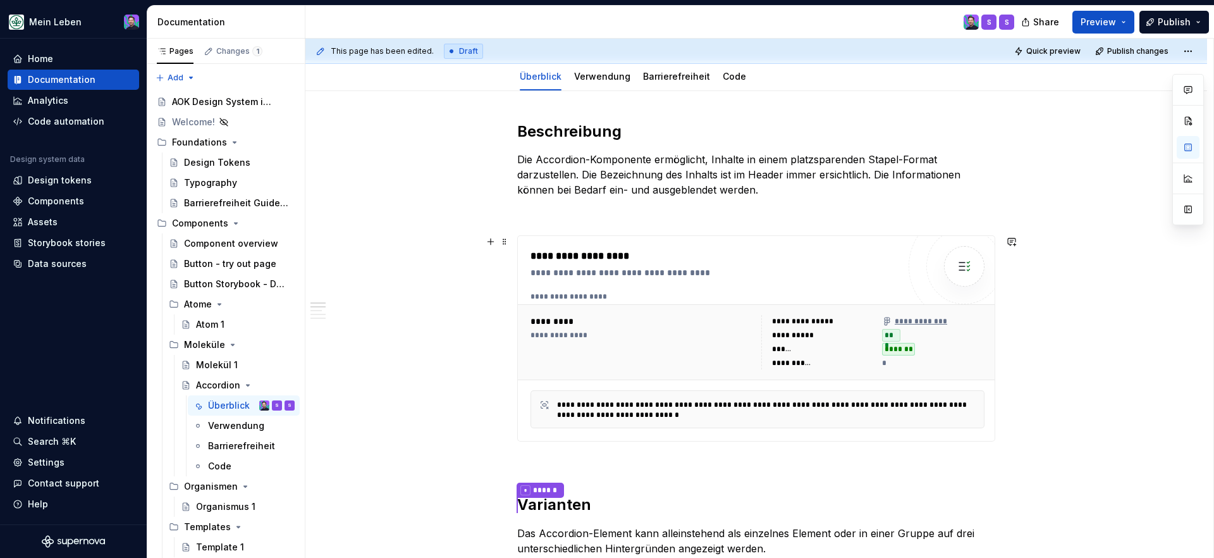
scroll to position [122, 0]
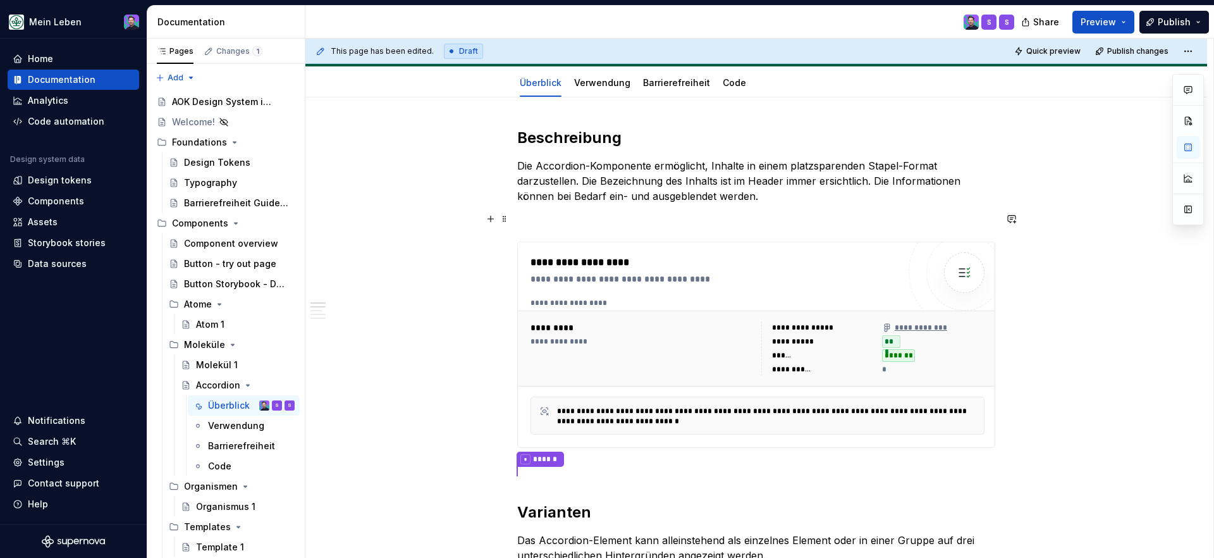
click at [585, 221] on p at bounding box center [756, 218] width 478 height 15
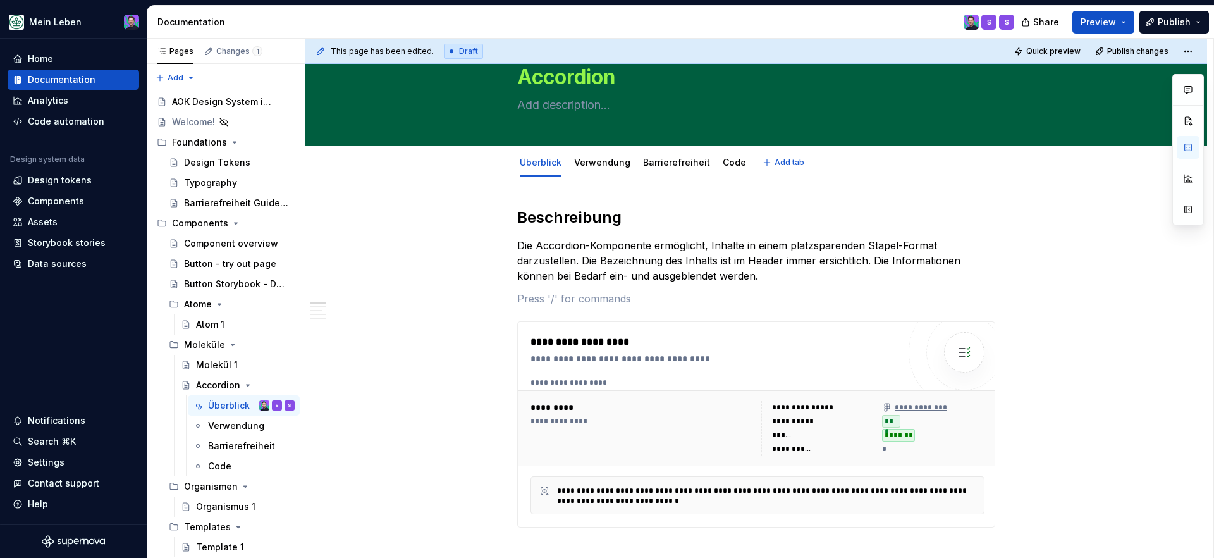
scroll to position [0, 0]
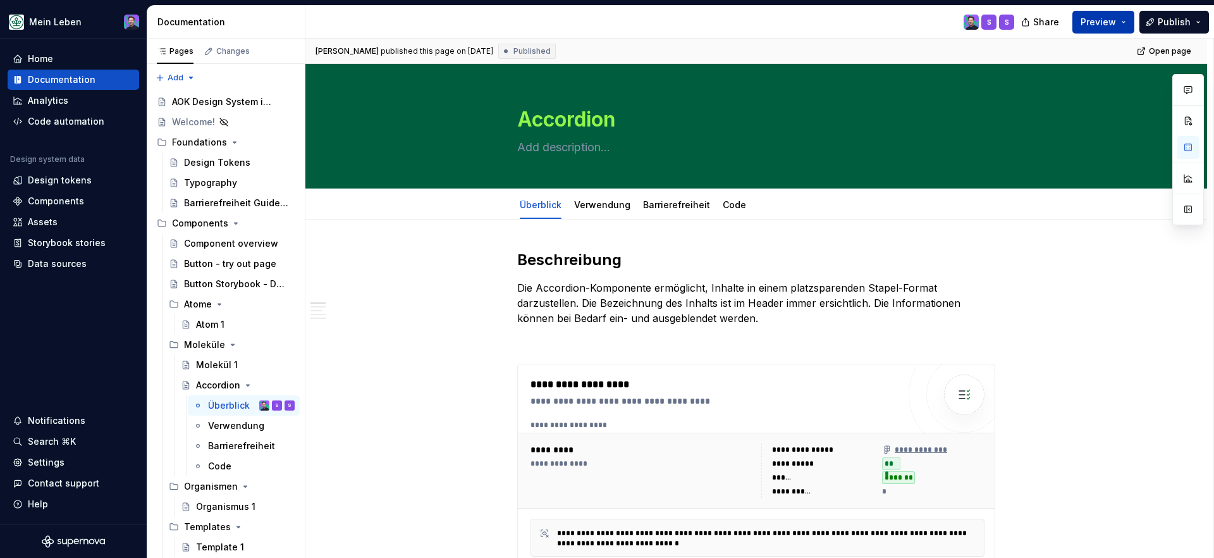
click at [1099, 25] on span "Preview" at bounding box center [1098, 22] width 35 height 13
click at [717, 21] on div "S S" at bounding box center [665, 22] width 719 height 33
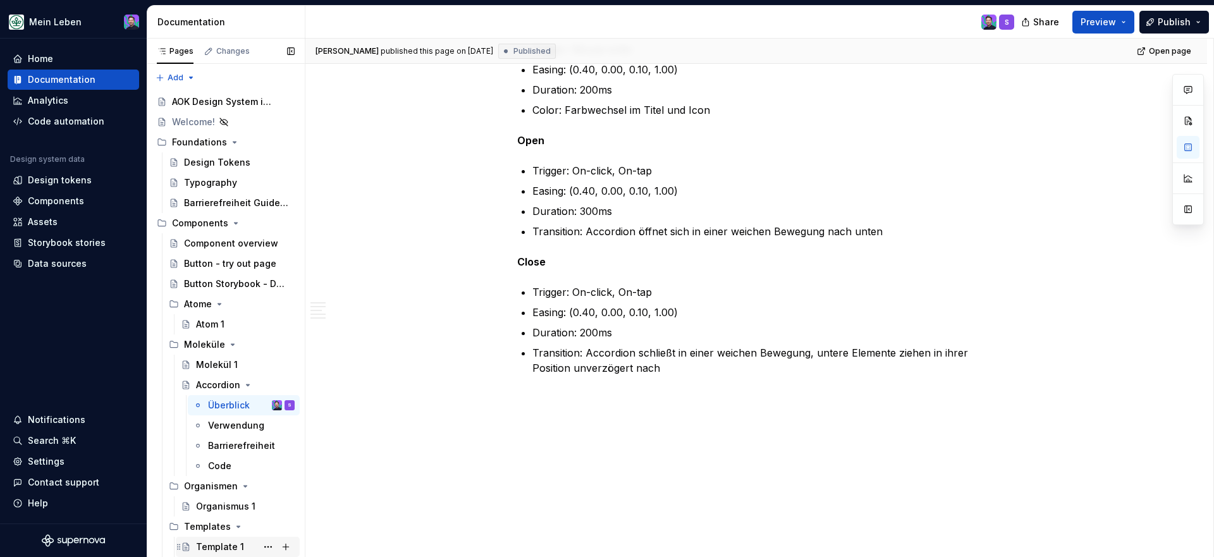
scroll to position [1669, 0]
type textarea "*"
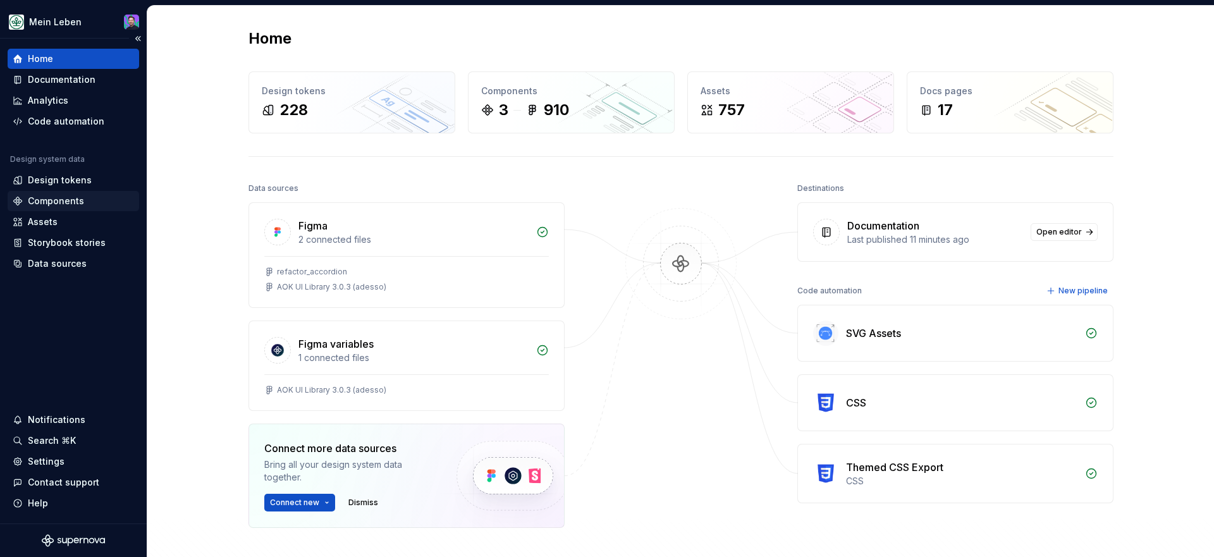
click at [58, 201] on div "Components" at bounding box center [56, 201] width 56 height 13
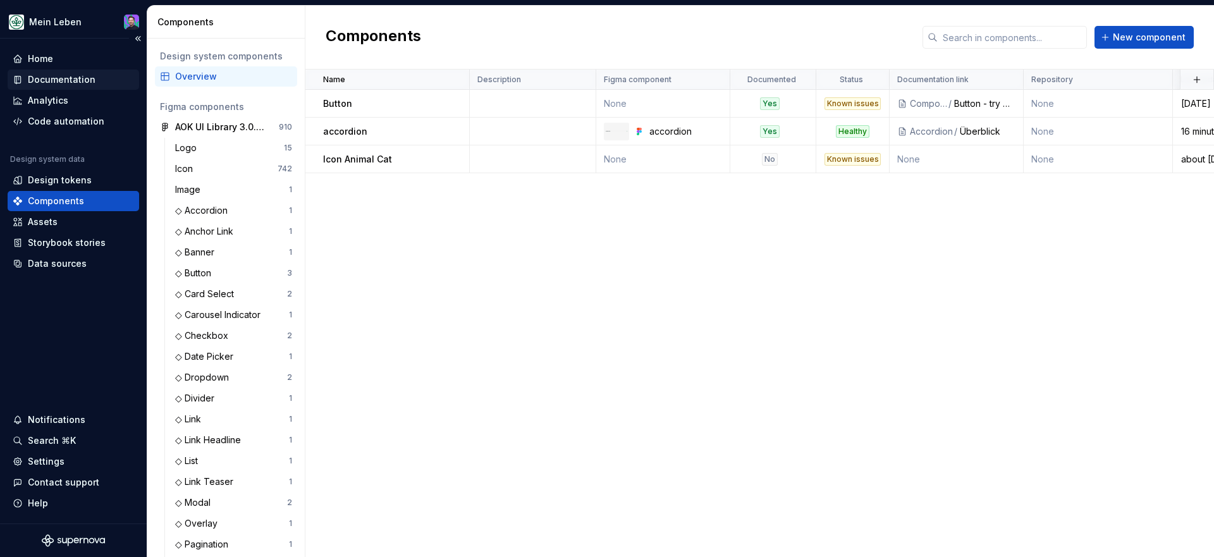
click at [86, 82] on div "Documentation" at bounding box center [62, 79] width 68 height 13
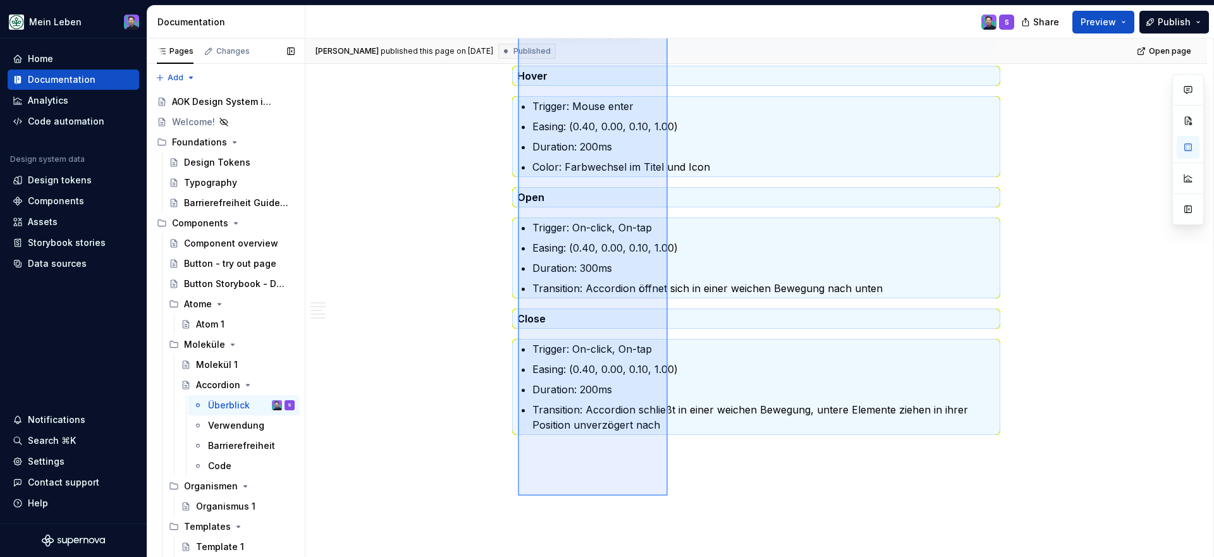
scroll to position [1617, 0]
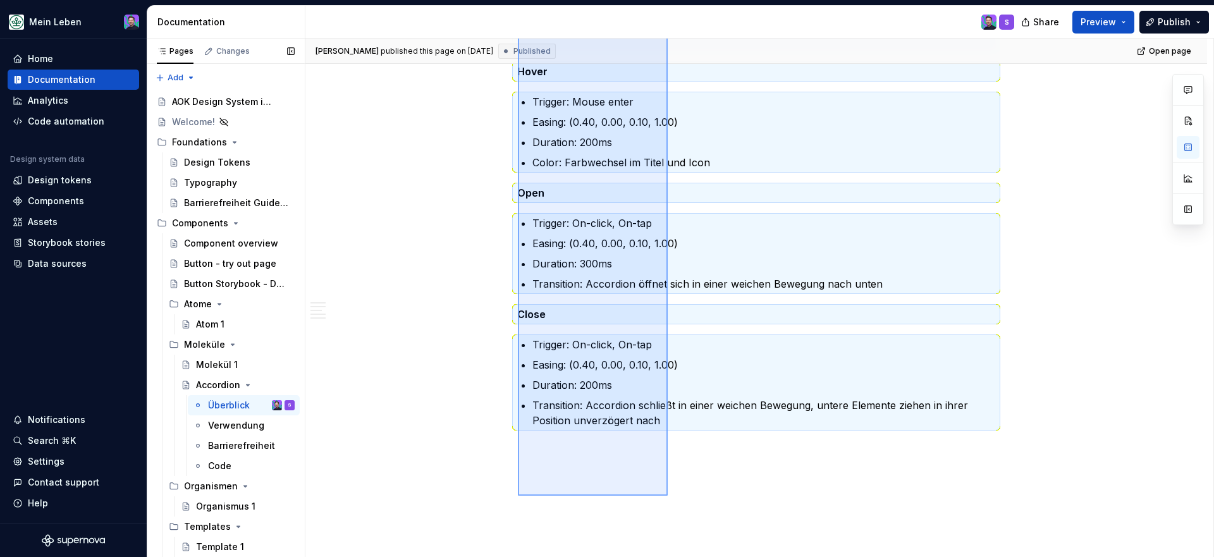
drag, startPoint x: 518, startPoint y: 155, endPoint x: 672, endPoint y: 486, distance: 365.6
click at [672, 487] on div "**********" at bounding box center [760, 298] width 908 height 519
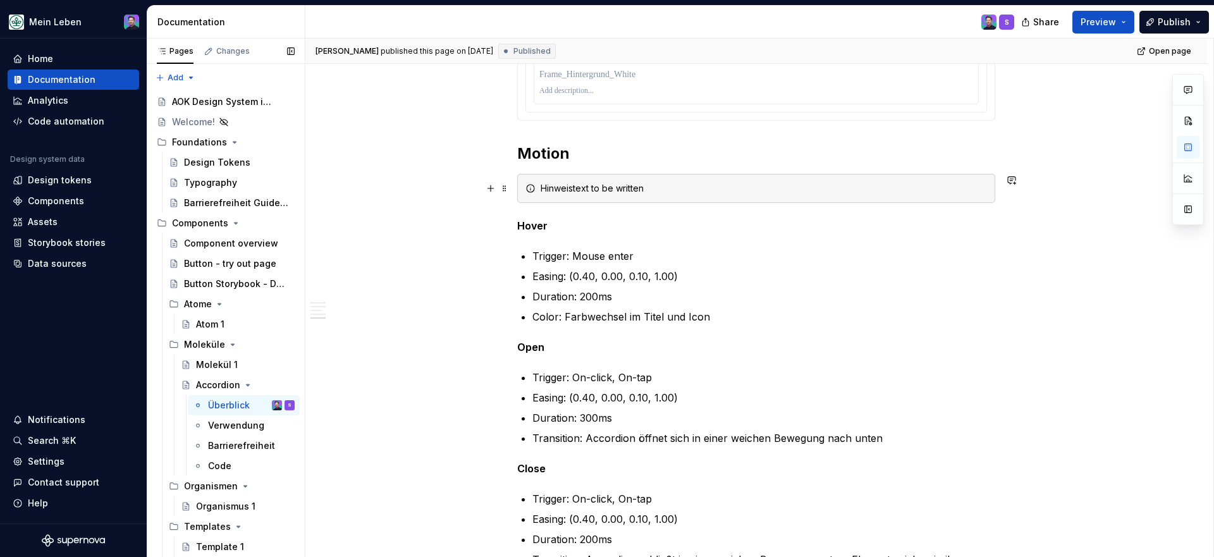
scroll to position [1459, 0]
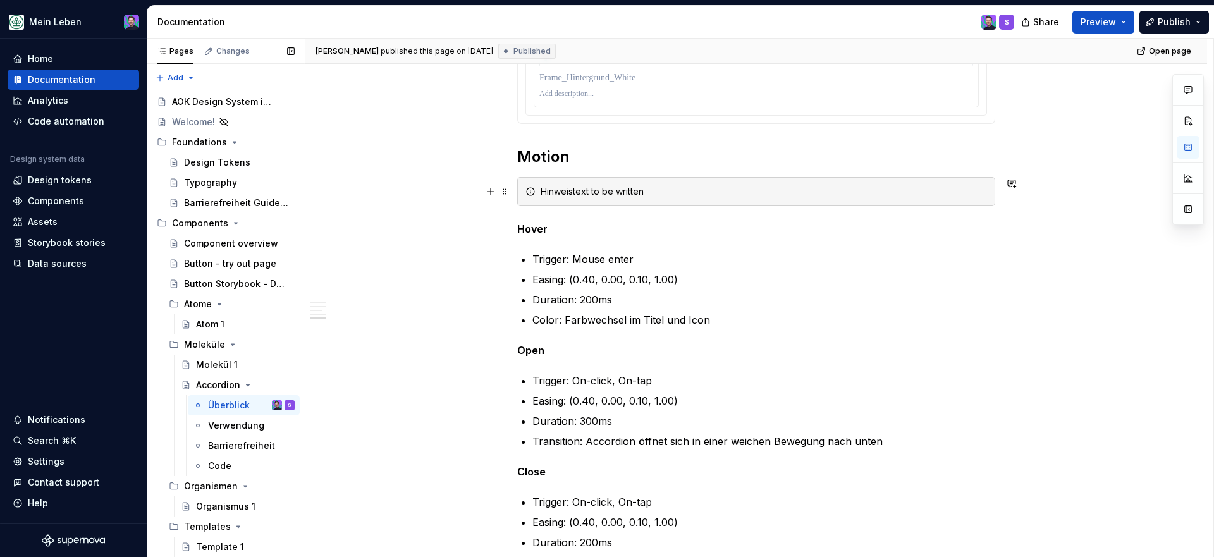
click at [591, 199] on div "Hinweistext to be written" at bounding box center [756, 191] width 478 height 29
drag, startPoint x: 661, startPoint y: 198, endPoint x: 530, endPoint y: 187, distance: 131.4
click at [530, 186] on div "Hinweistext to be written" at bounding box center [756, 191] width 478 height 29
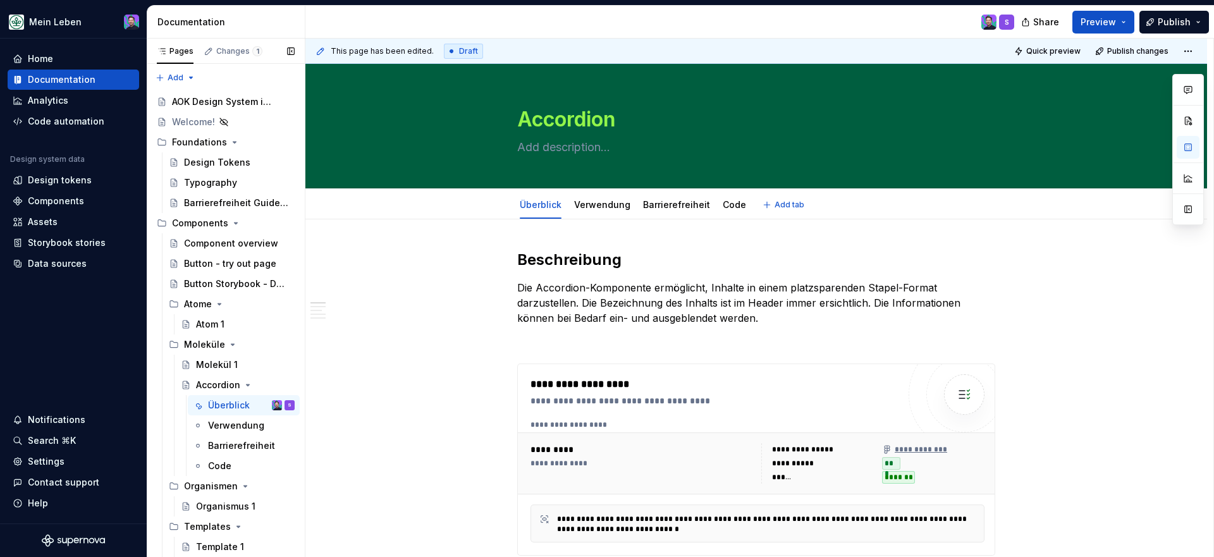
scroll to position [1, 0]
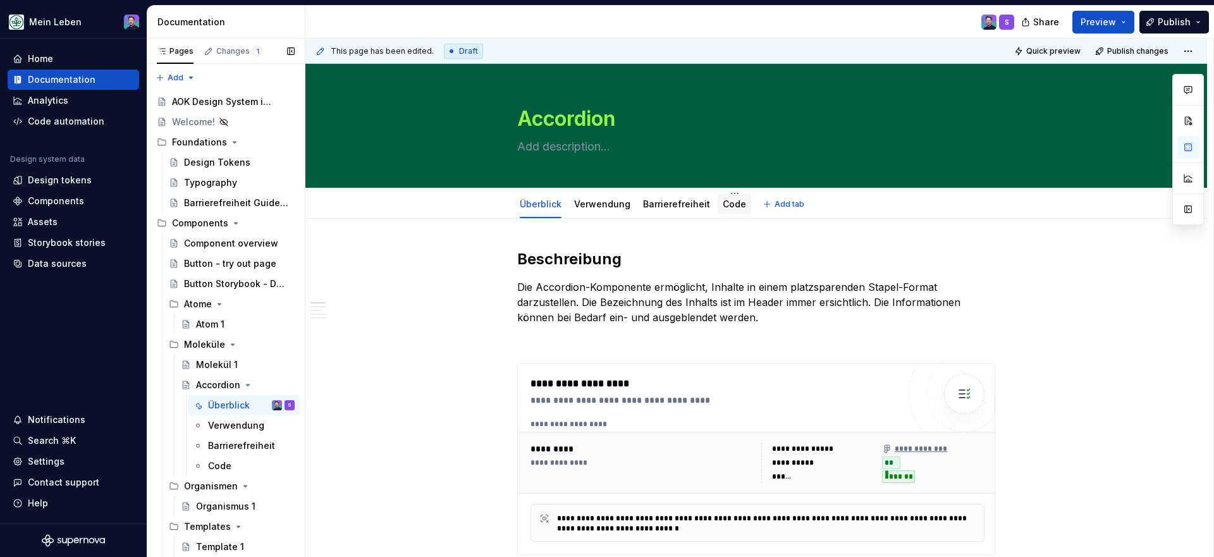
click at [734, 204] on link "Code" at bounding box center [734, 204] width 23 height 11
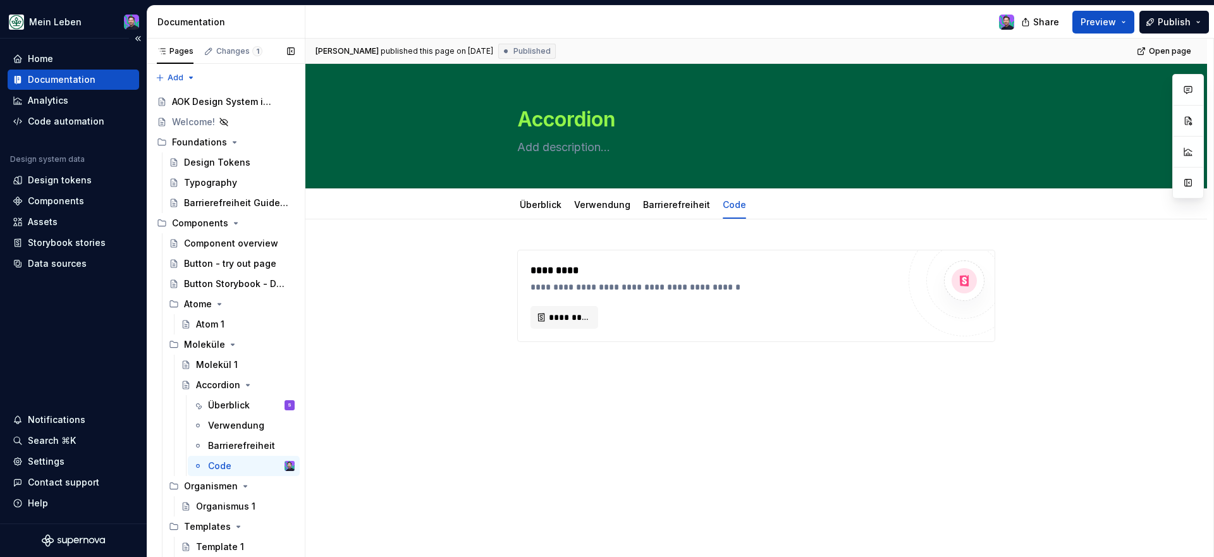
type textarea "*"
